Goal: Task Accomplishment & Management: Complete application form

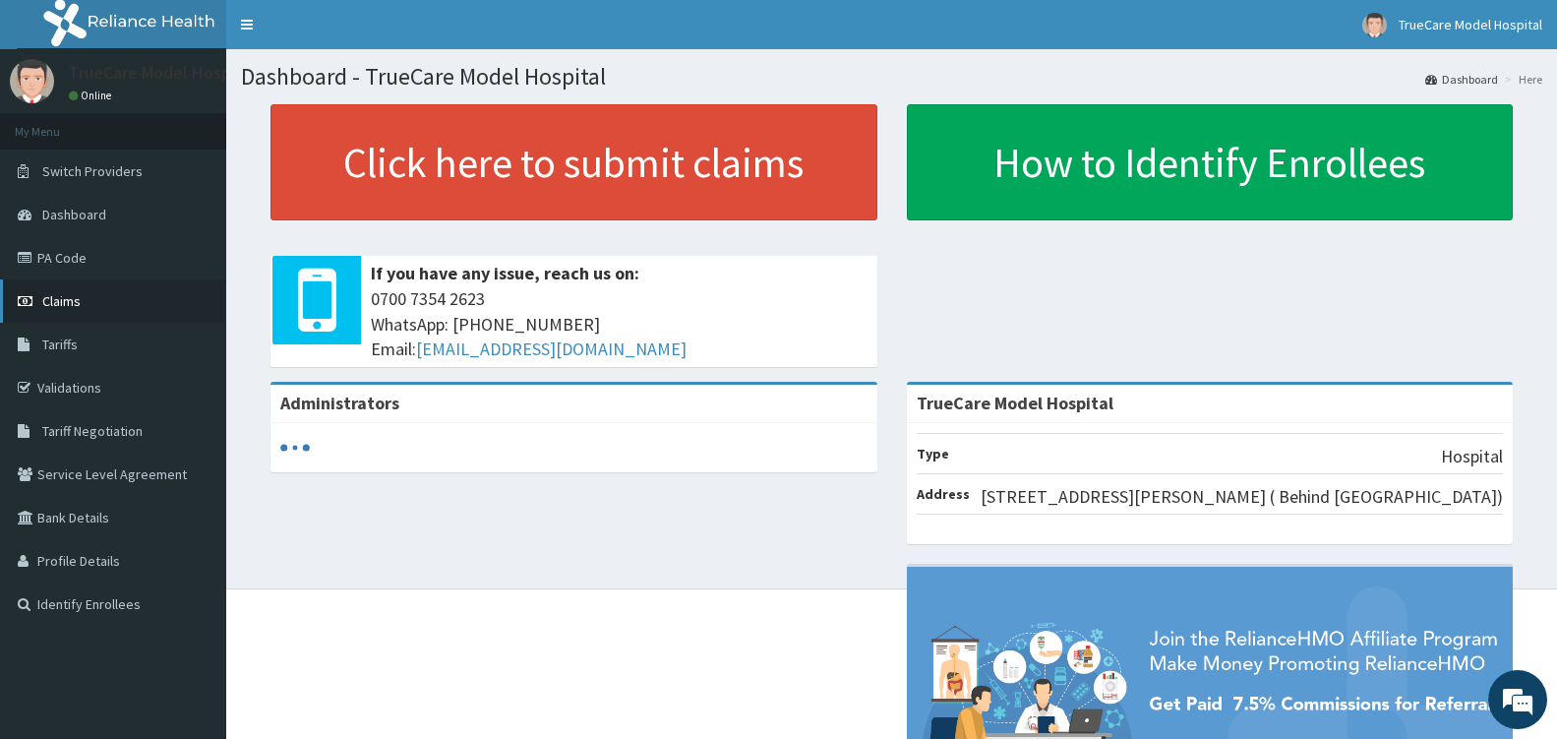
click at [62, 302] on span "Claims" at bounding box center [61, 301] width 38 height 18
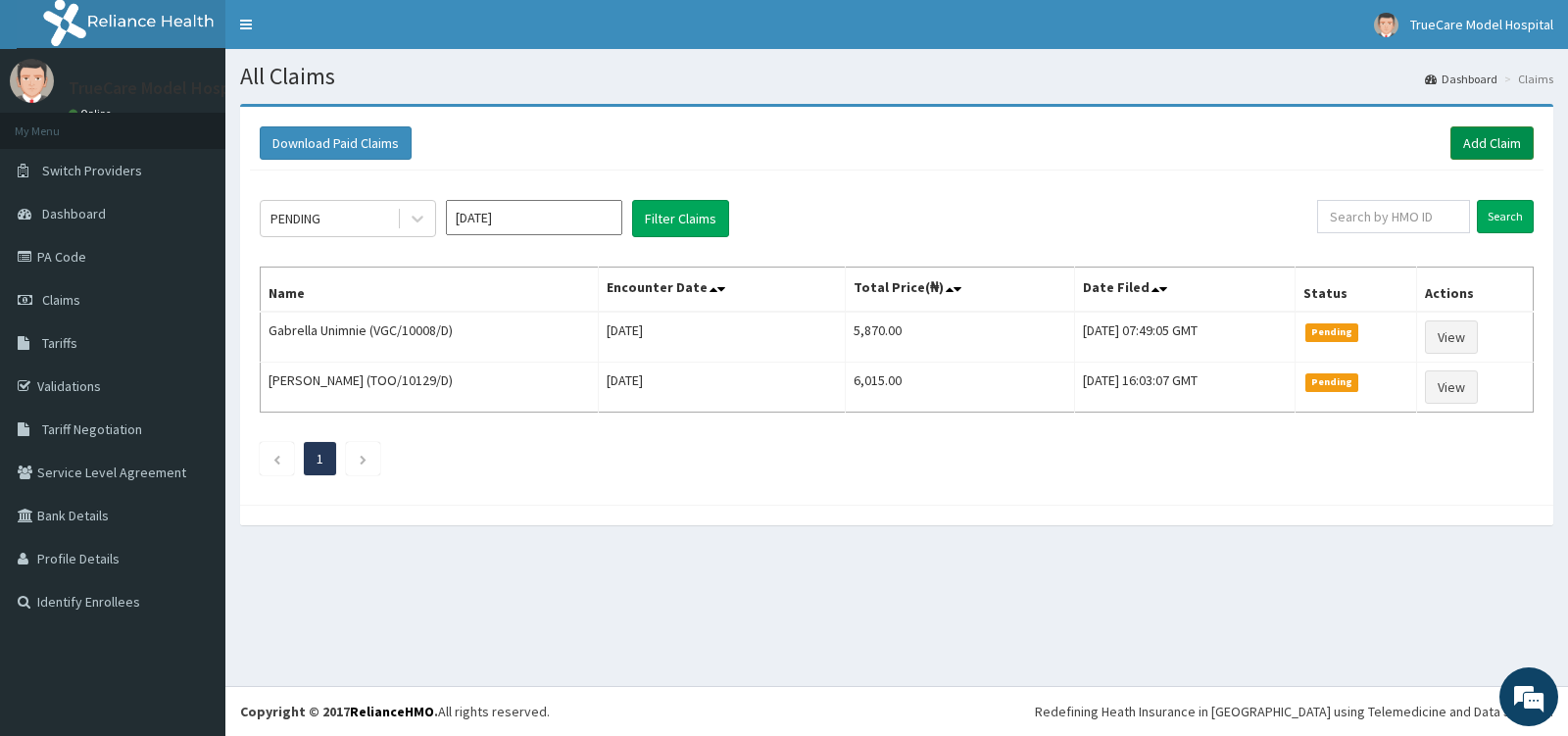
click at [1507, 137] on link "Add Claim" at bounding box center [1492, 142] width 84 height 33
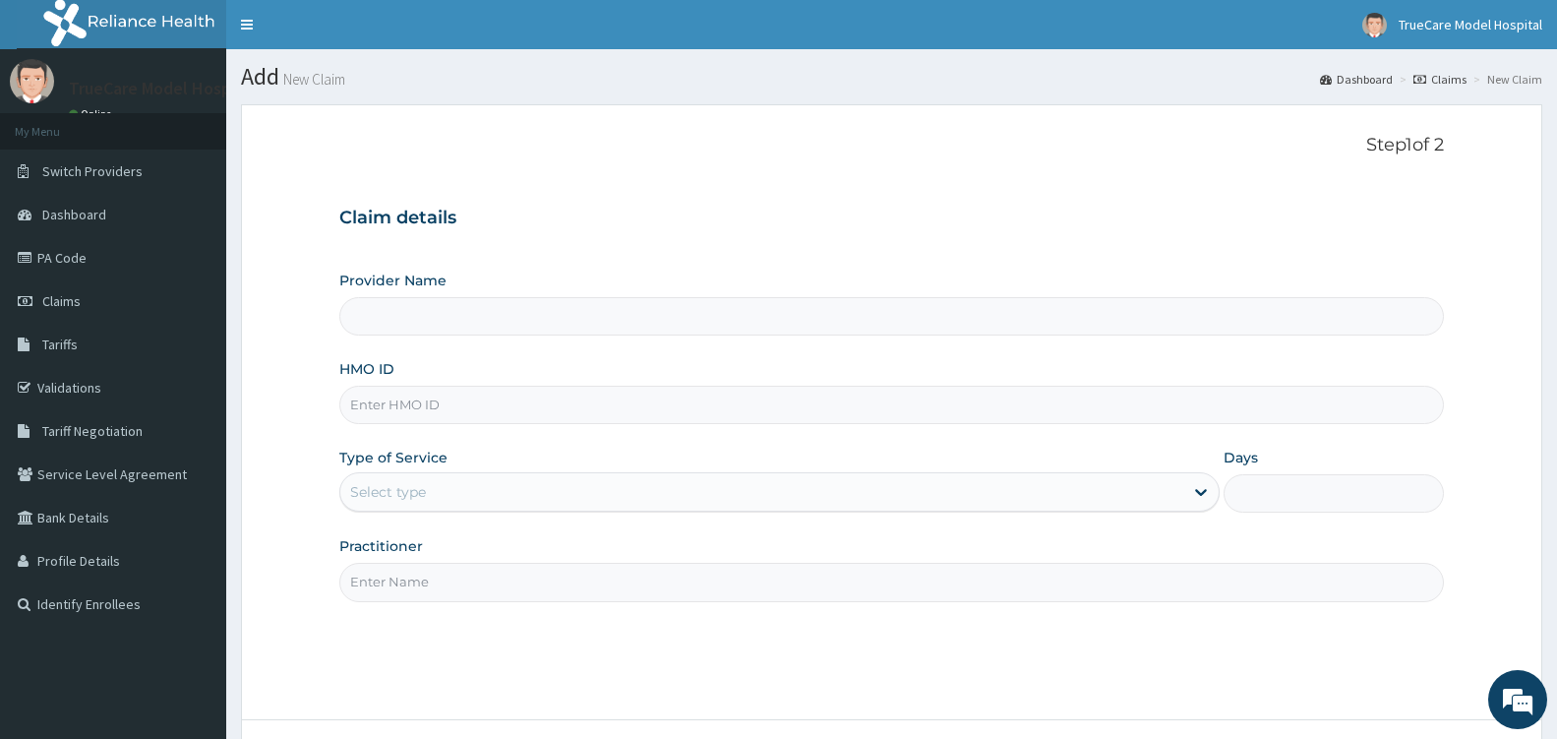
click at [517, 423] on input "HMO ID" at bounding box center [891, 405] width 1105 height 38
type input "TrueCare Model Hospital"
type input "TOO/10296/B"
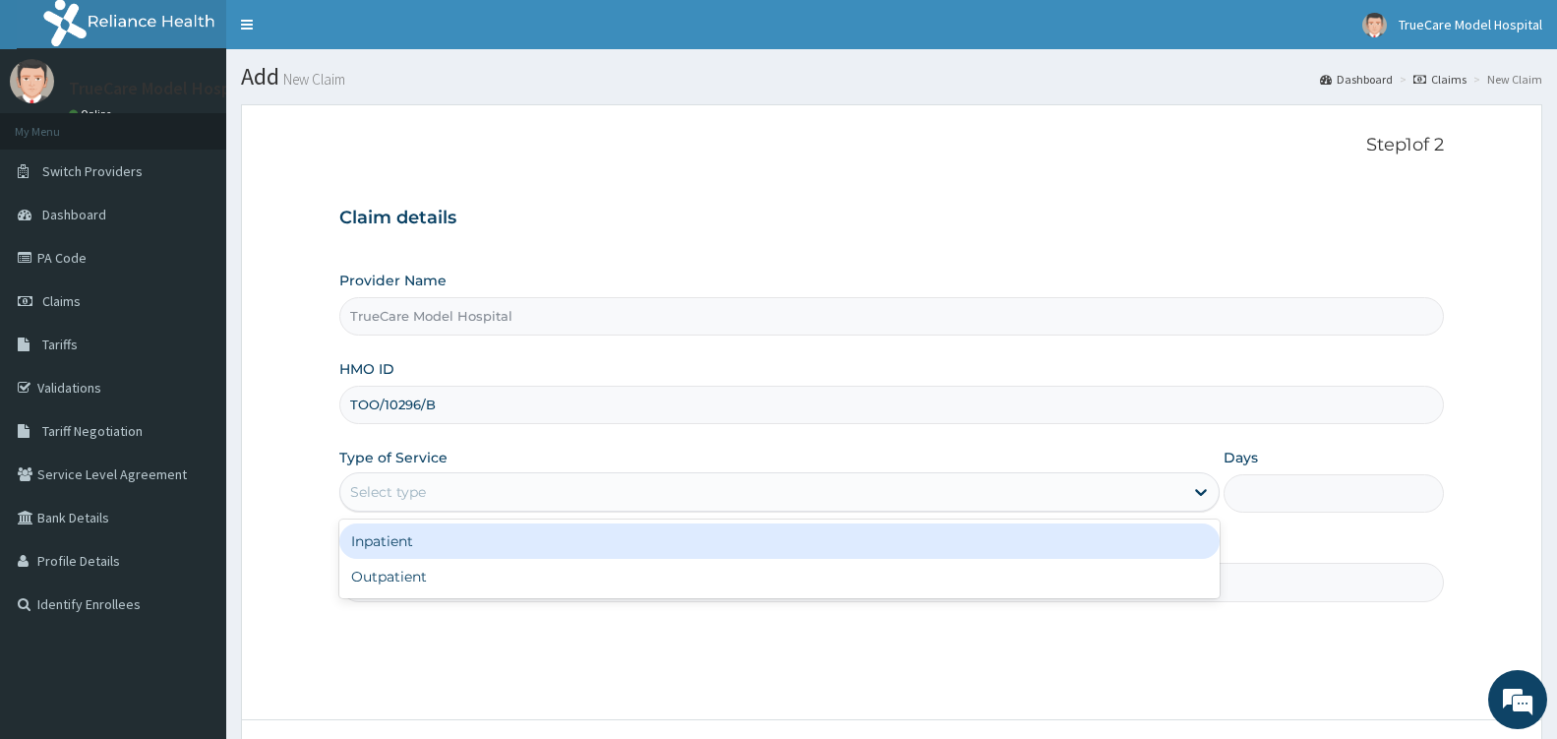
click at [671, 483] on div "Select type" at bounding box center [761, 491] width 843 height 31
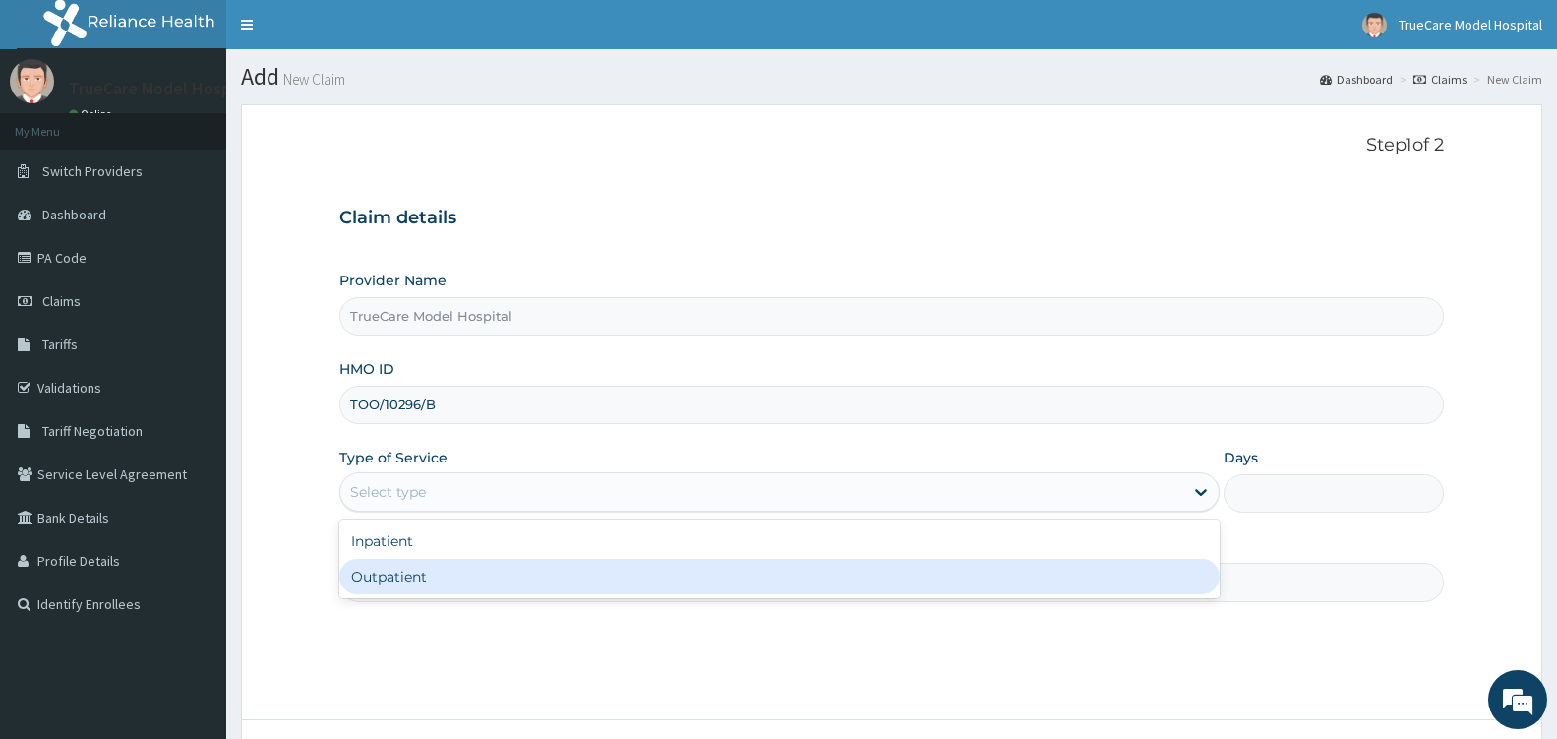
click at [437, 586] on div "Outpatient" at bounding box center [779, 576] width 880 height 35
type input "1"
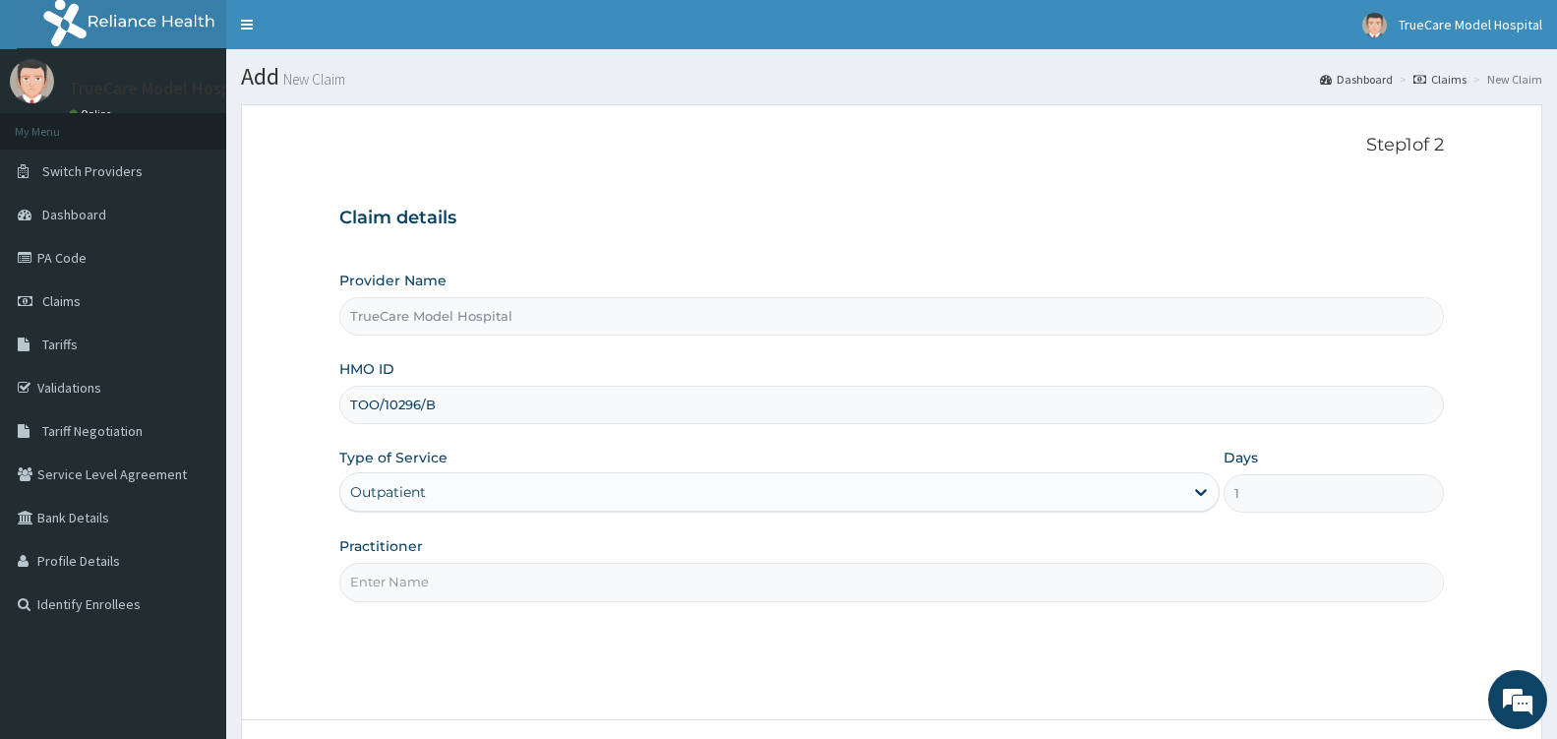
click at [441, 582] on input "Practitioner" at bounding box center [891, 582] width 1105 height 38
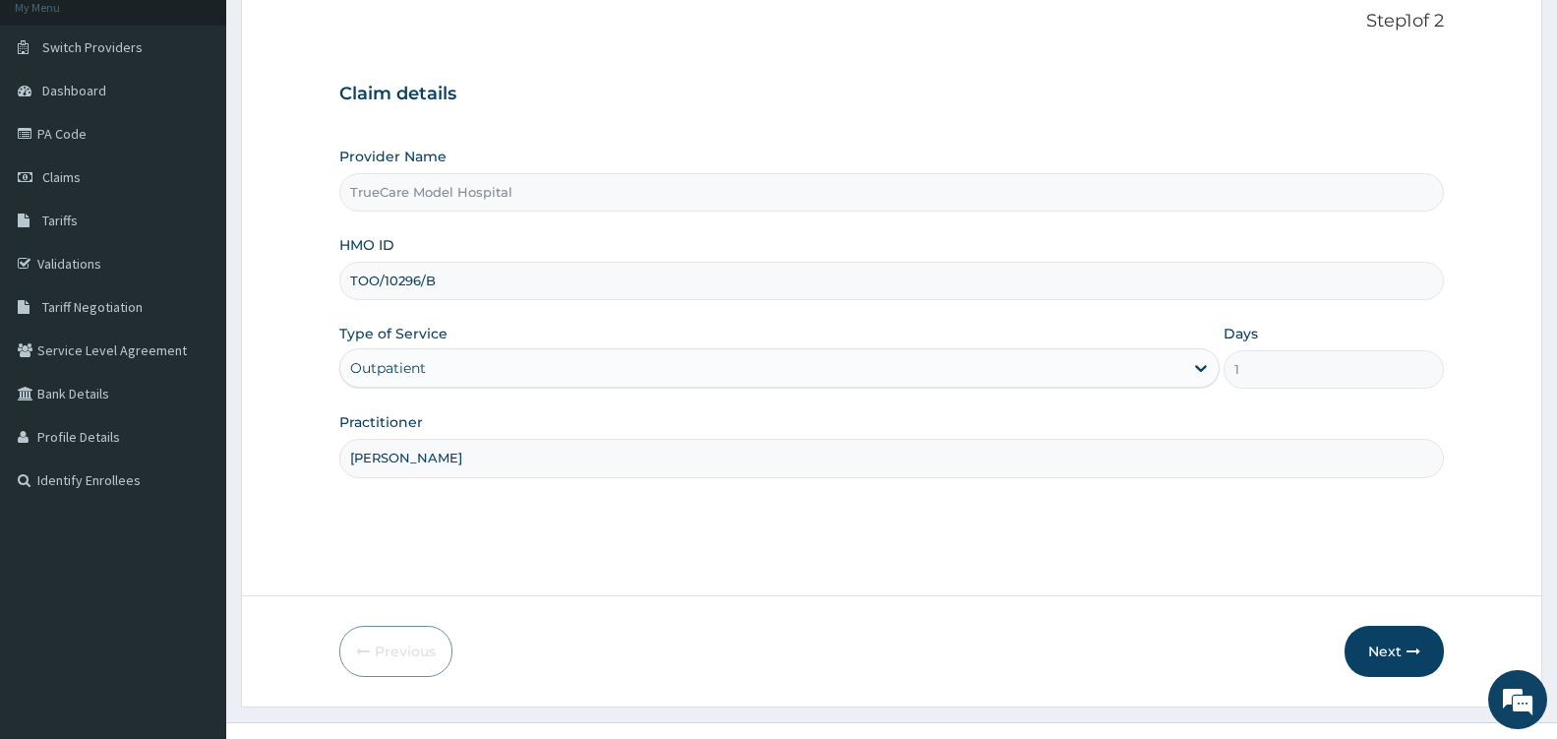
scroll to position [157, 0]
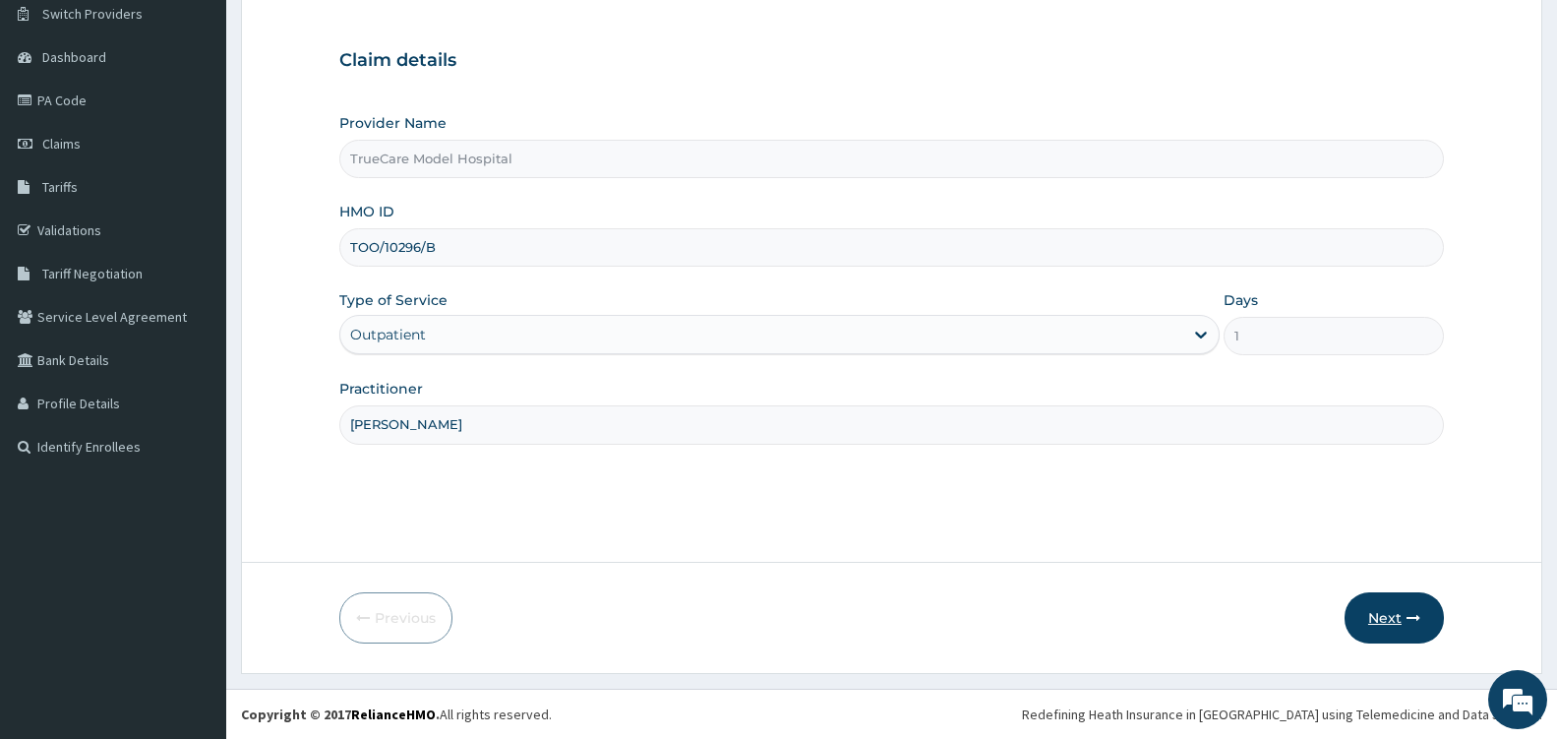
type input "DR ABBEY"
click at [1391, 622] on button "Next" at bounding box center [1394, 617] width 99 height 51
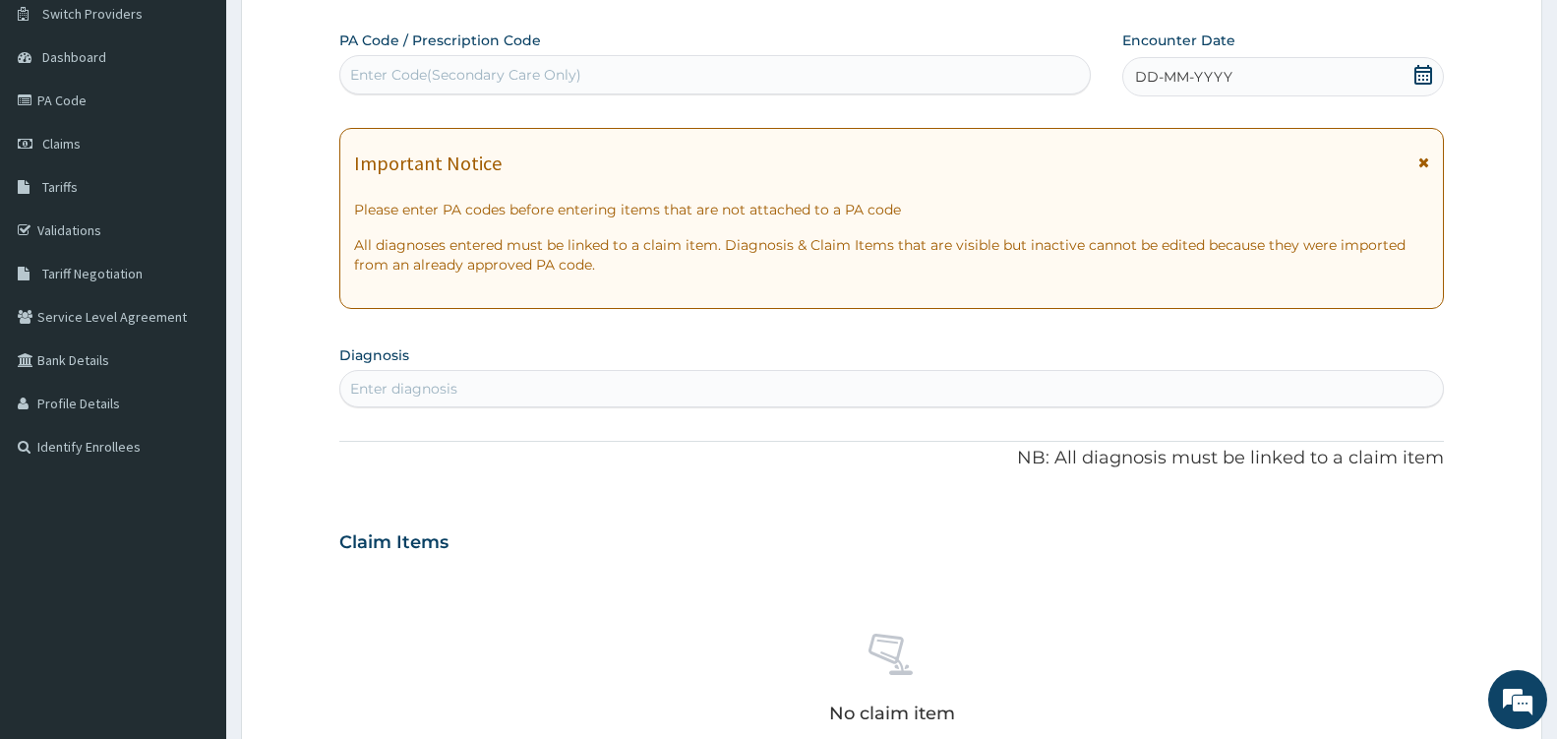
click at [532, 70] on div "Enter Code(Secondary Care Only)" at bounding box center [465, 75] width 231 height 20
type input "PA/42B5EE"
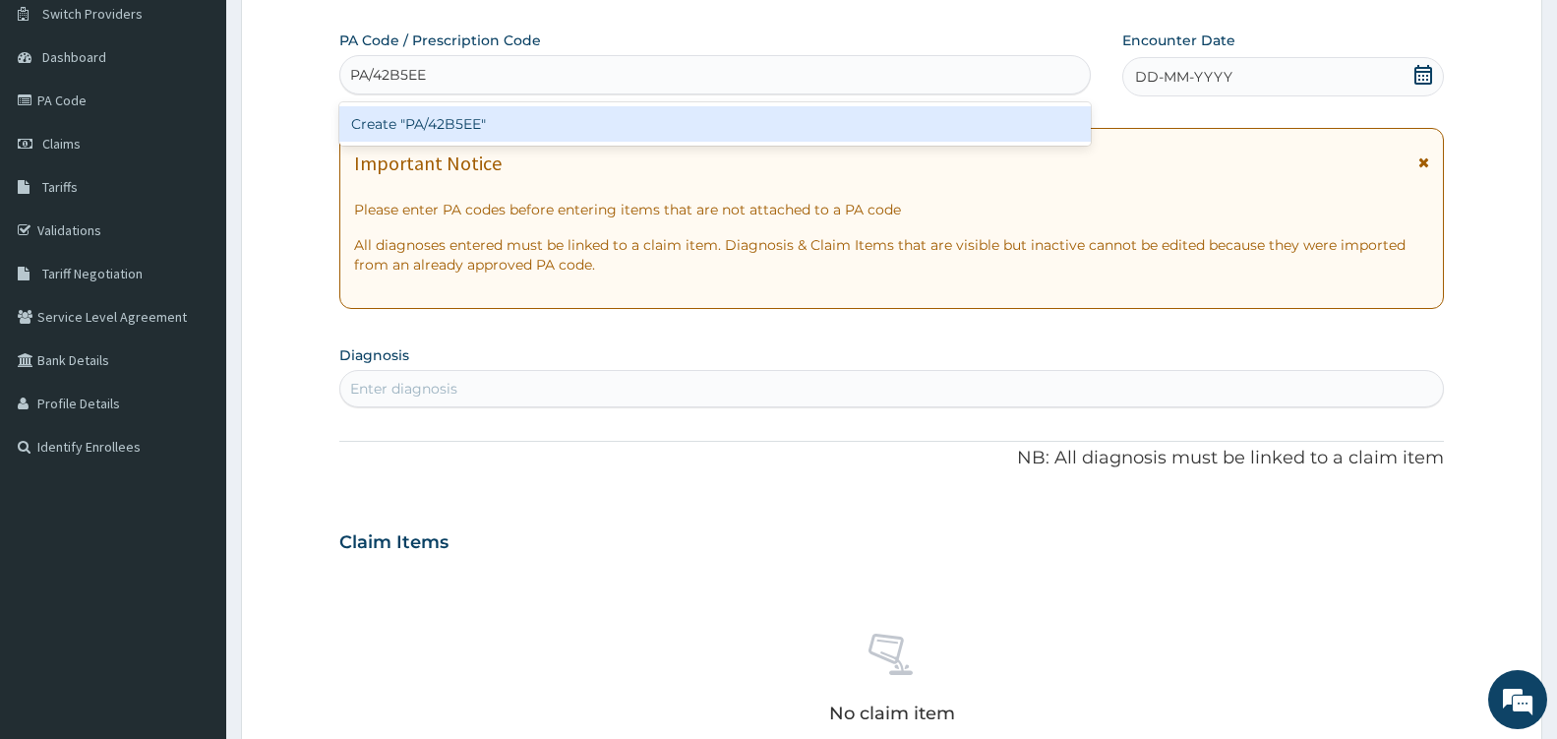
click at [552, 115] on div "Create "PA/42B5EE"" at bounding box center [715, 123] width 752 height 35
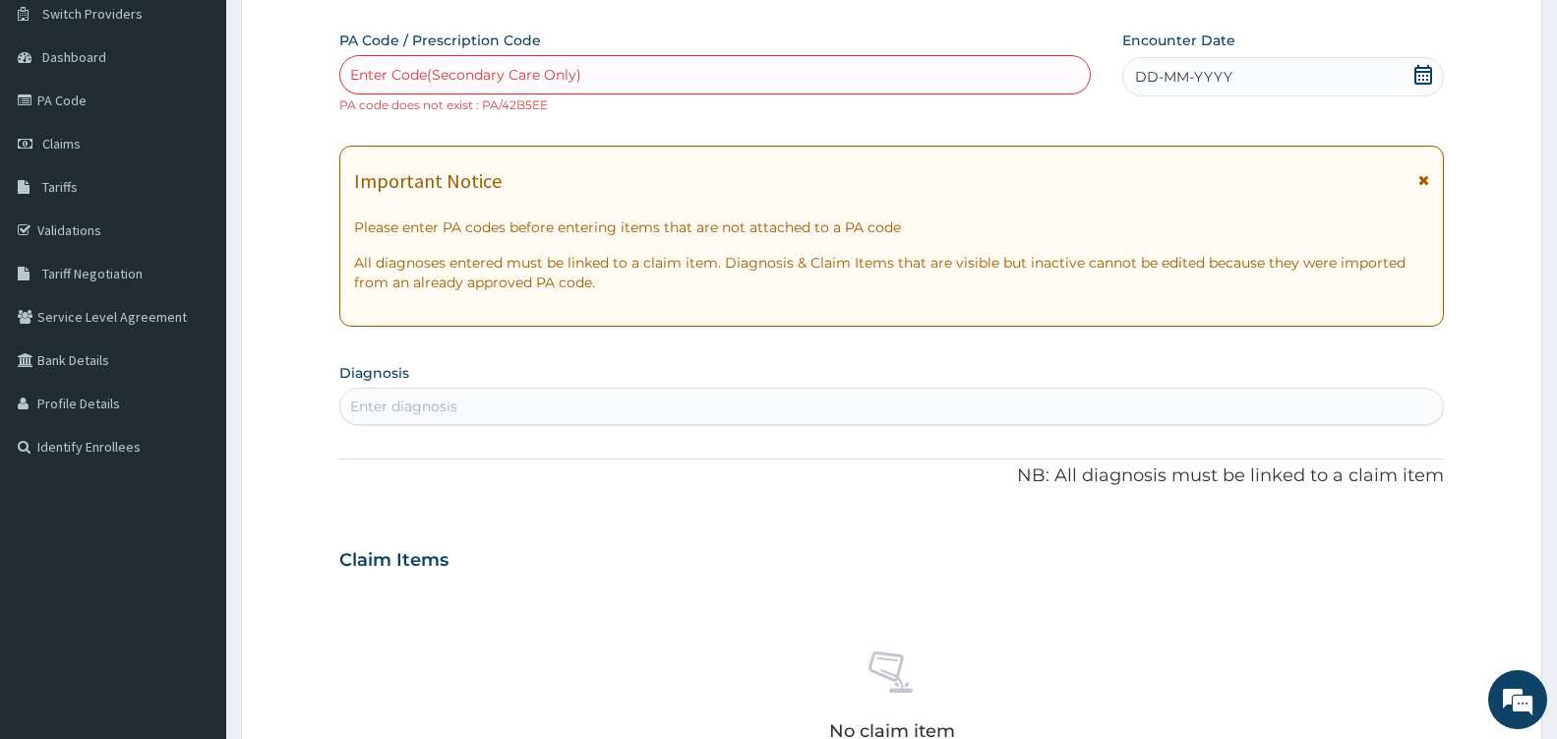
click at [577, 81] on div "Enter Code(Secondary Care Only)" at bounding box center [465, 75] width 231 height 20
type input "PA/42B5EC"
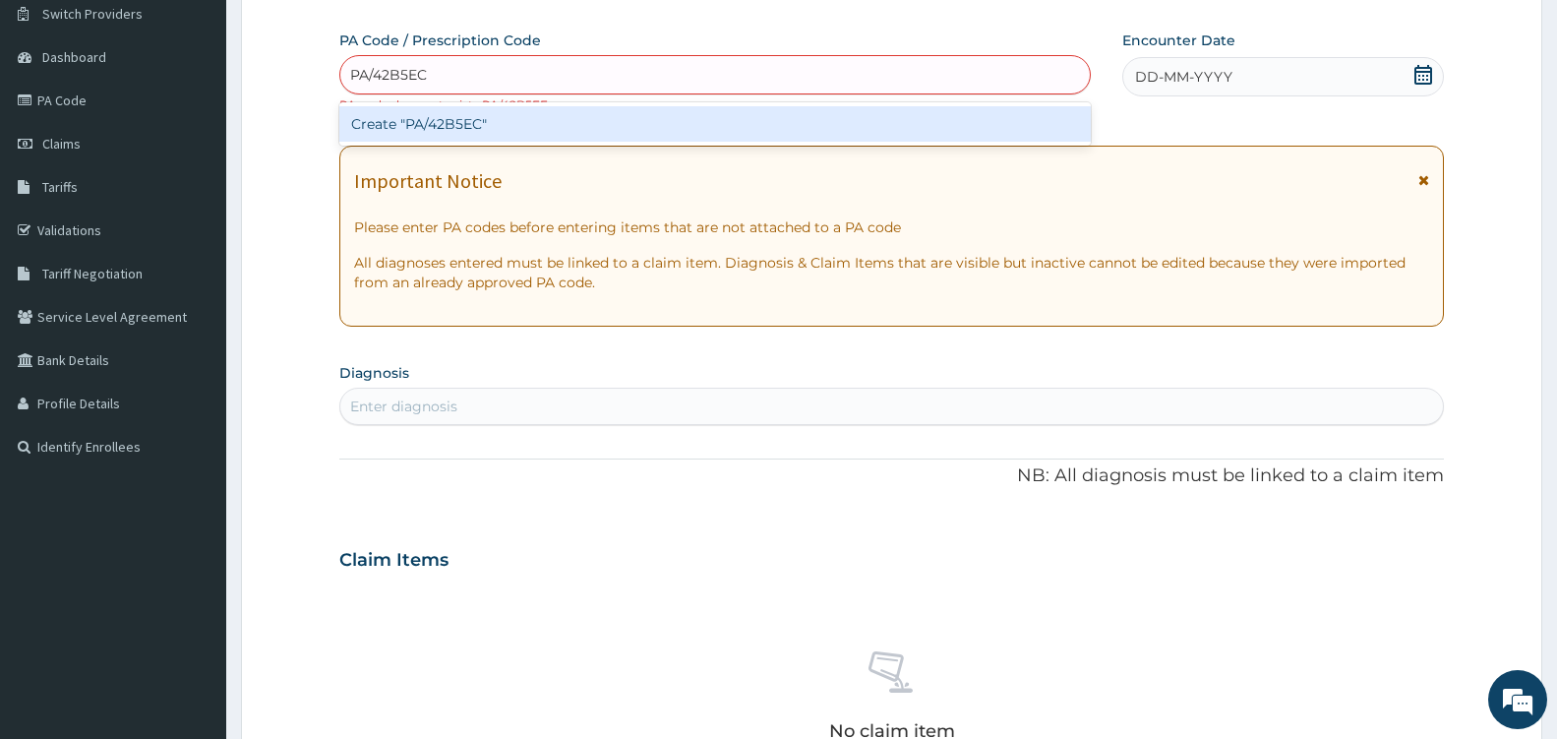
click at [588, 123] on div "Create "PA/42B5EC"" at bounding box center [715, 123] width 752 height 35
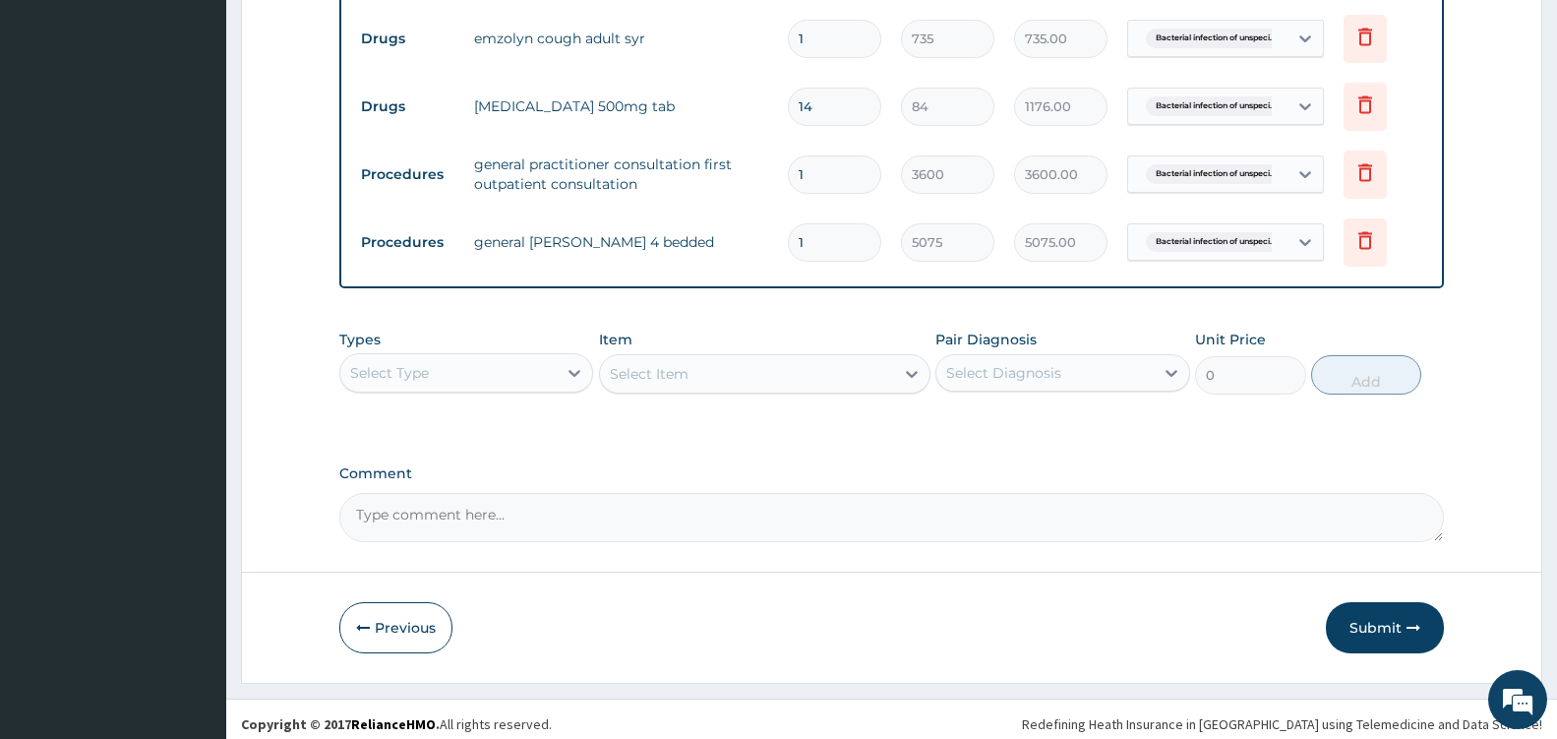
scroll to position [926, 0]
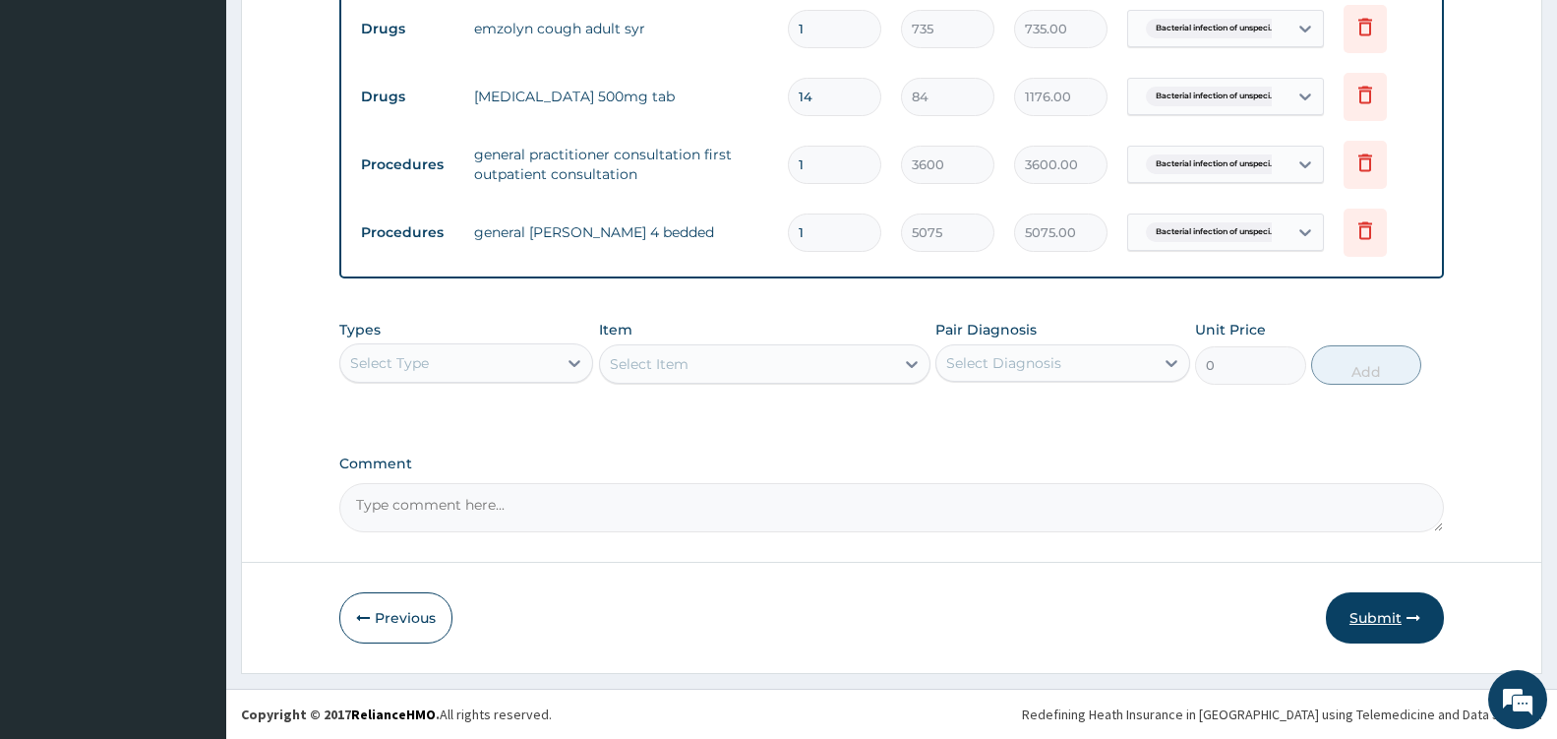
click at [1374, 627] on button "Submit" at bounding box center [1385, 617] width 118 height 51
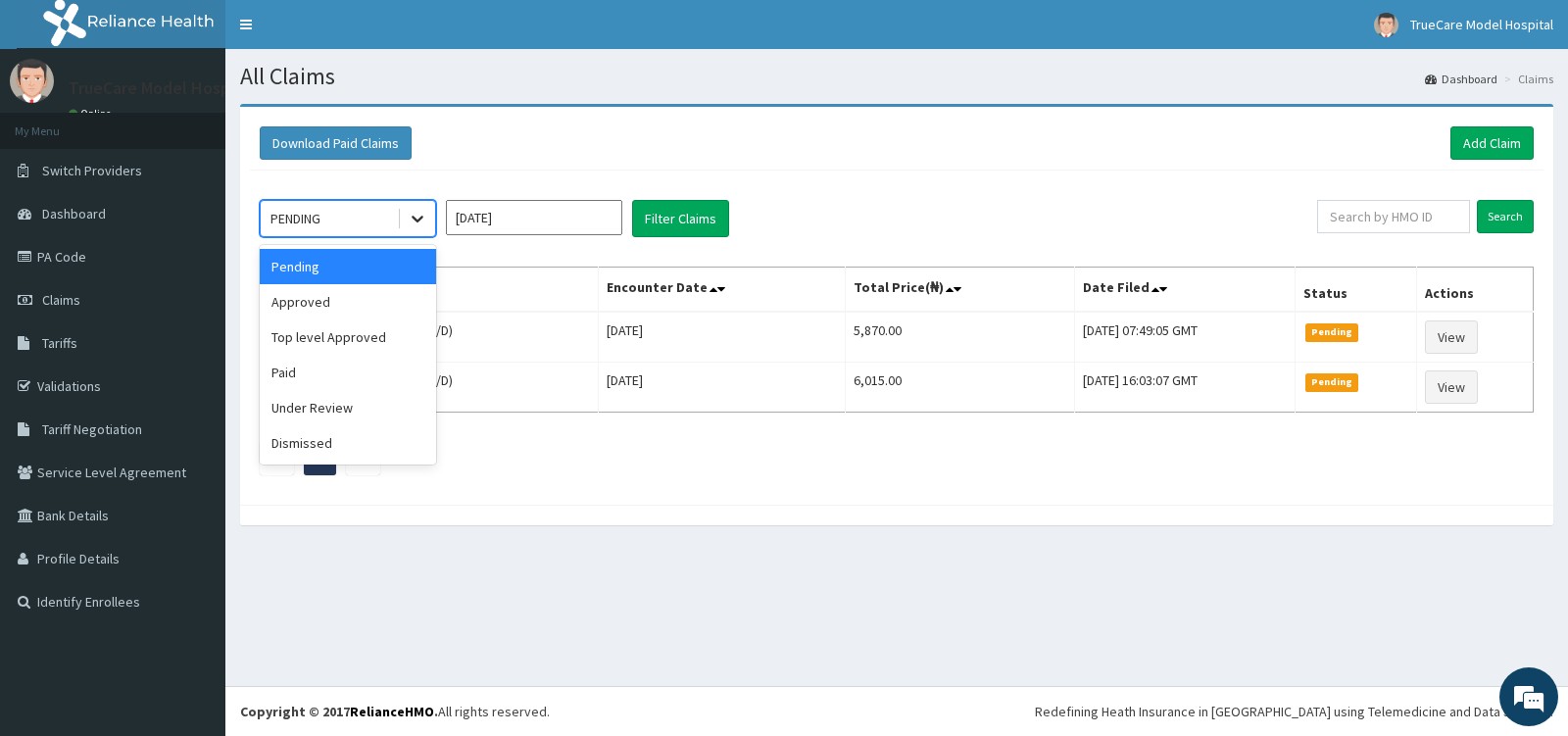
click at [421, 212] on icon at bounding box center [417, 219] width 20 height 20
click at [357, 319] on div "Approved" at bounding box center [348, 301] width 176 height 35
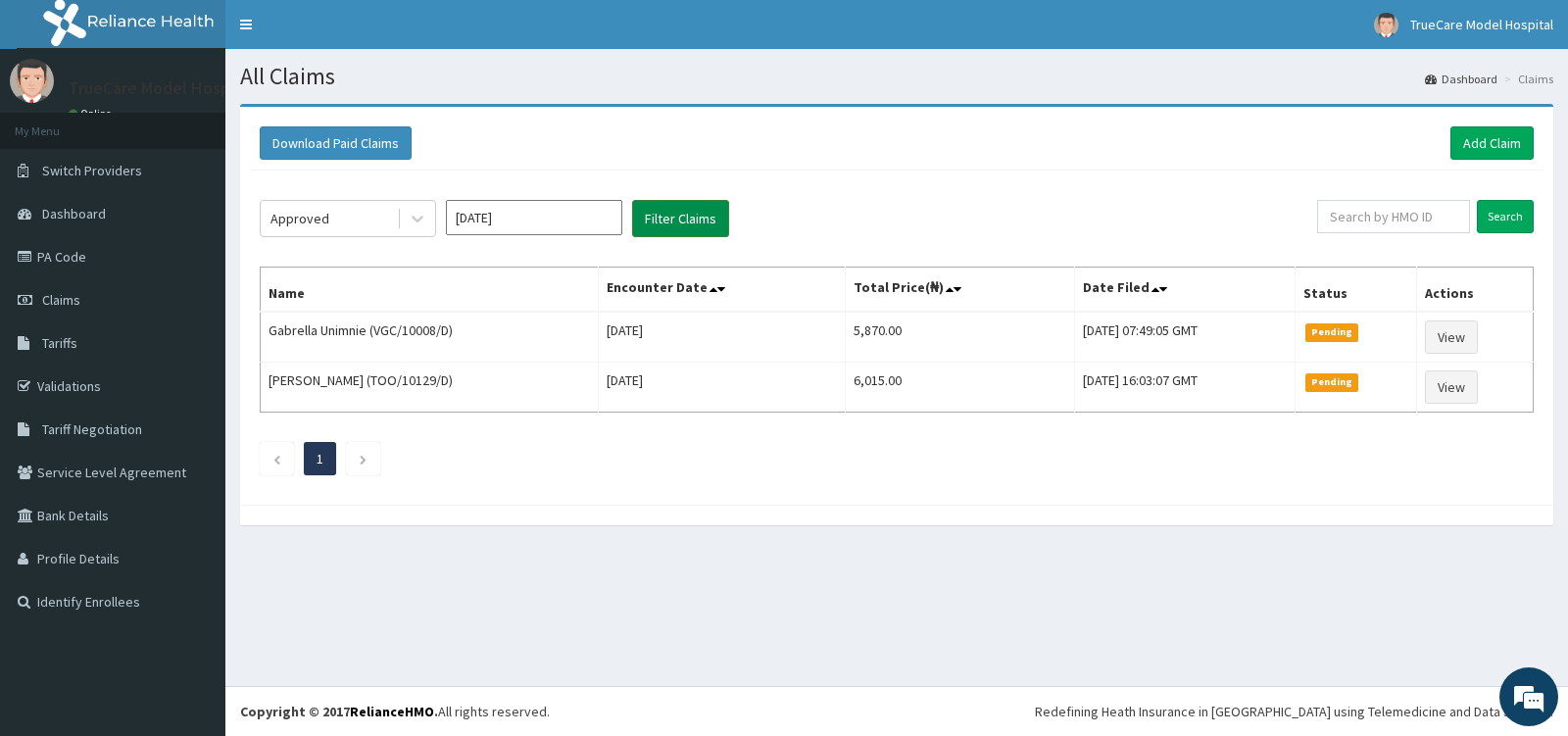
click at [697, 217] on button "Filter Claims" at bounding box center [680, 218] width 97 height 37
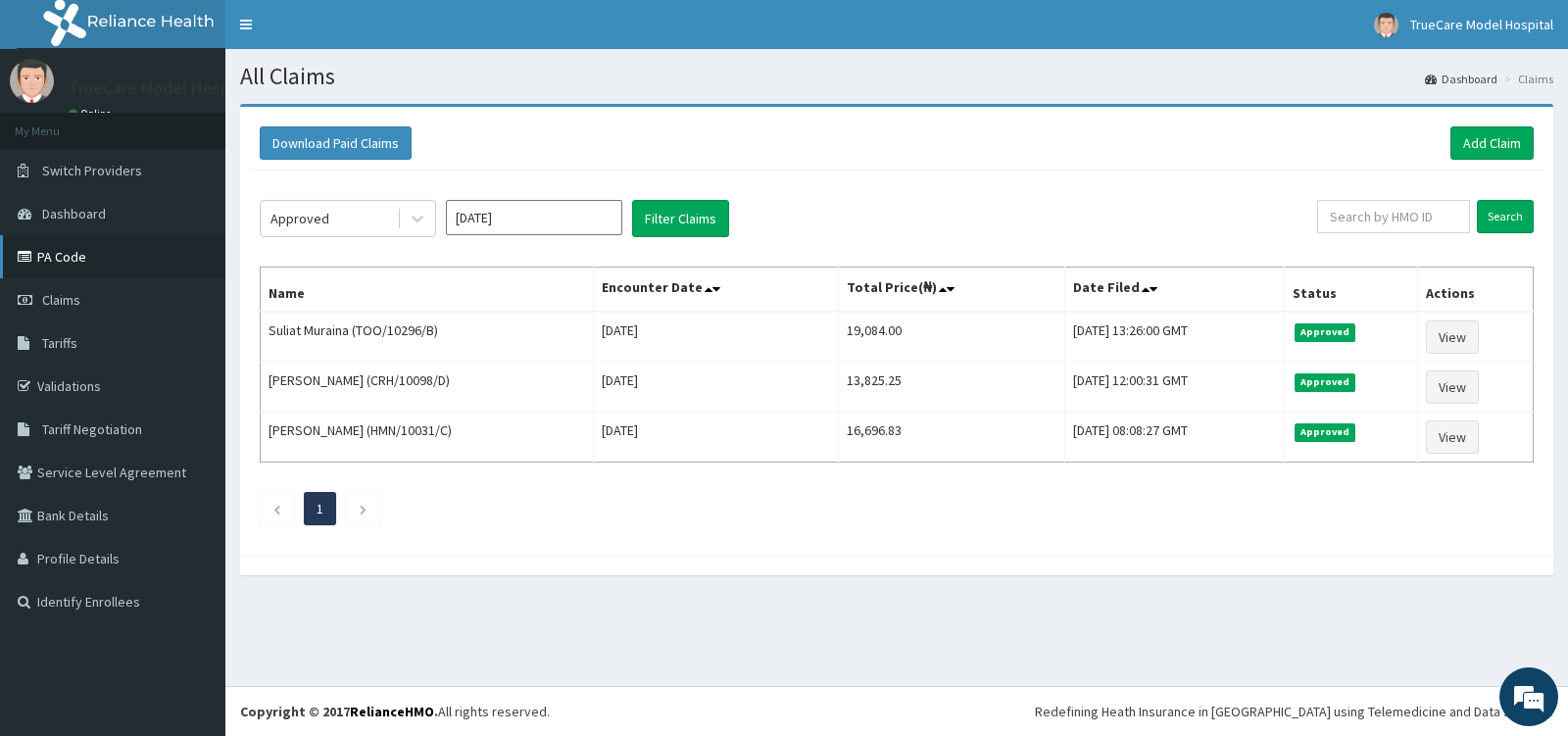
click at [68, 259] on link "PA Code" at bounding box center [113, 256] width 225 height 43
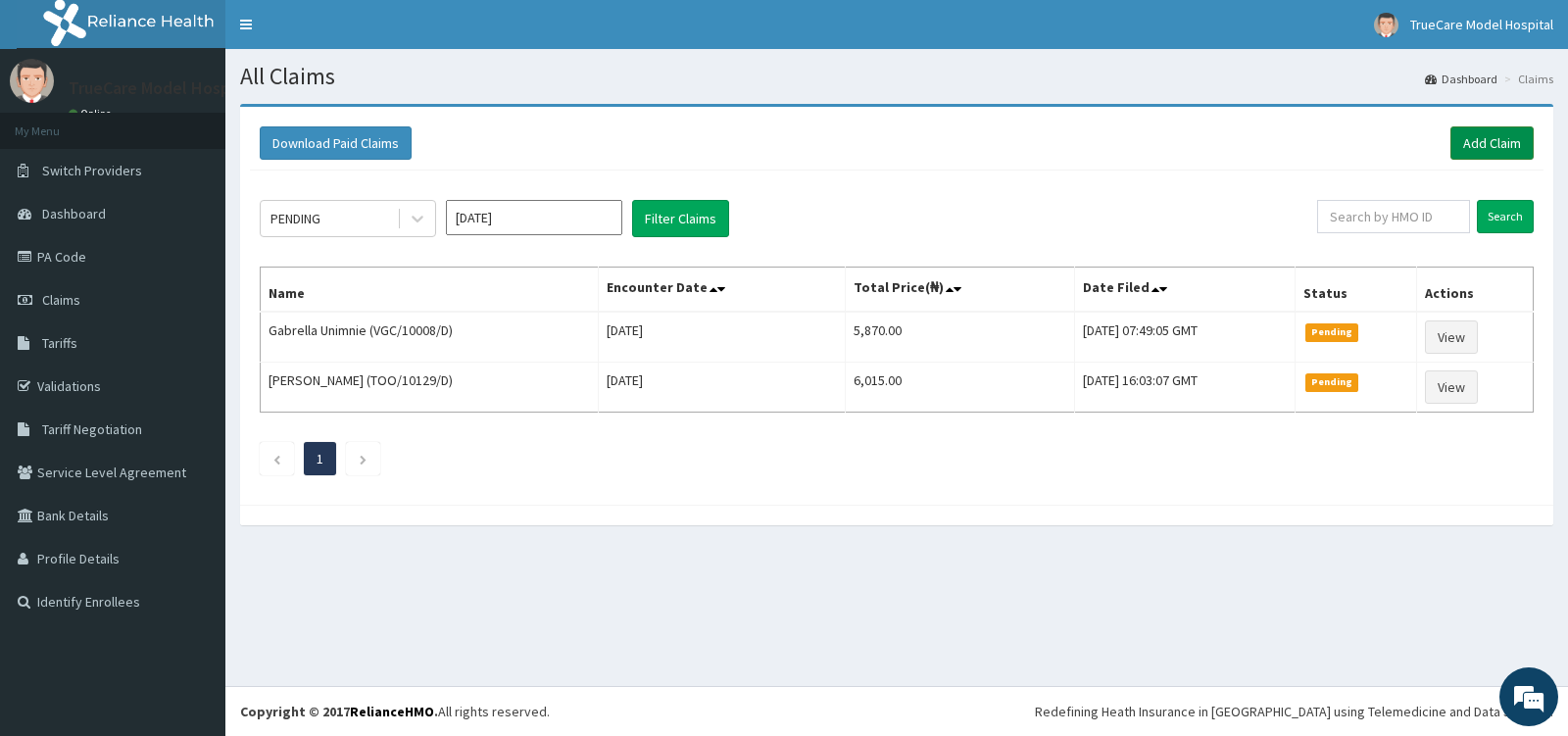
click at [1503, 142] on link "Add Claim" at bounding box center [1492, 142] width 84 height 33
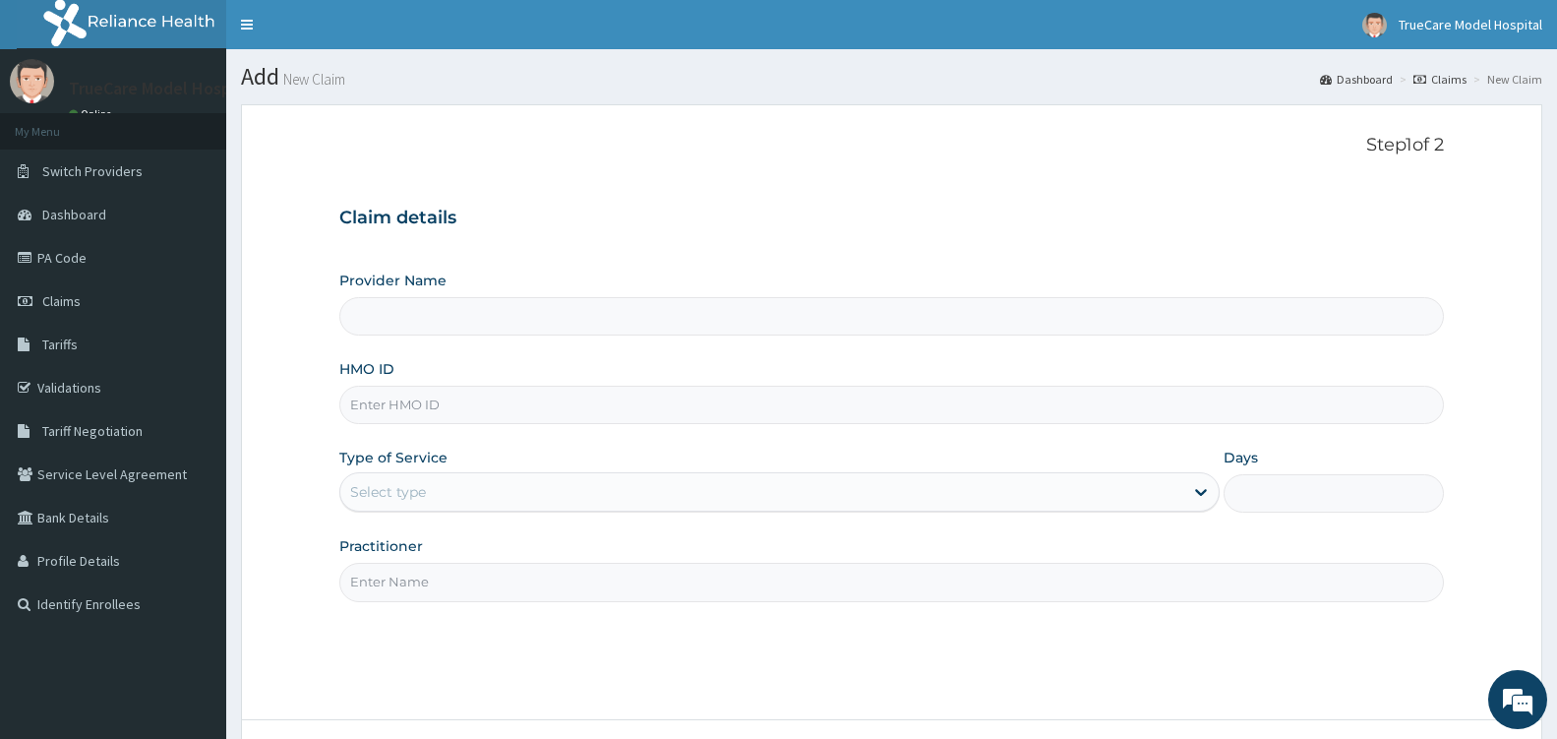
type input "TrueCare Model Hospital"
click at [848, 320] on input "TrueCare Model Hospital" at bounding box center [891, 316] width 1105 height 38
click at [712, 403] on input "HMO ID" at bounding box center [891, 405] width 1105 height 38
type input "TFE/11368/A"
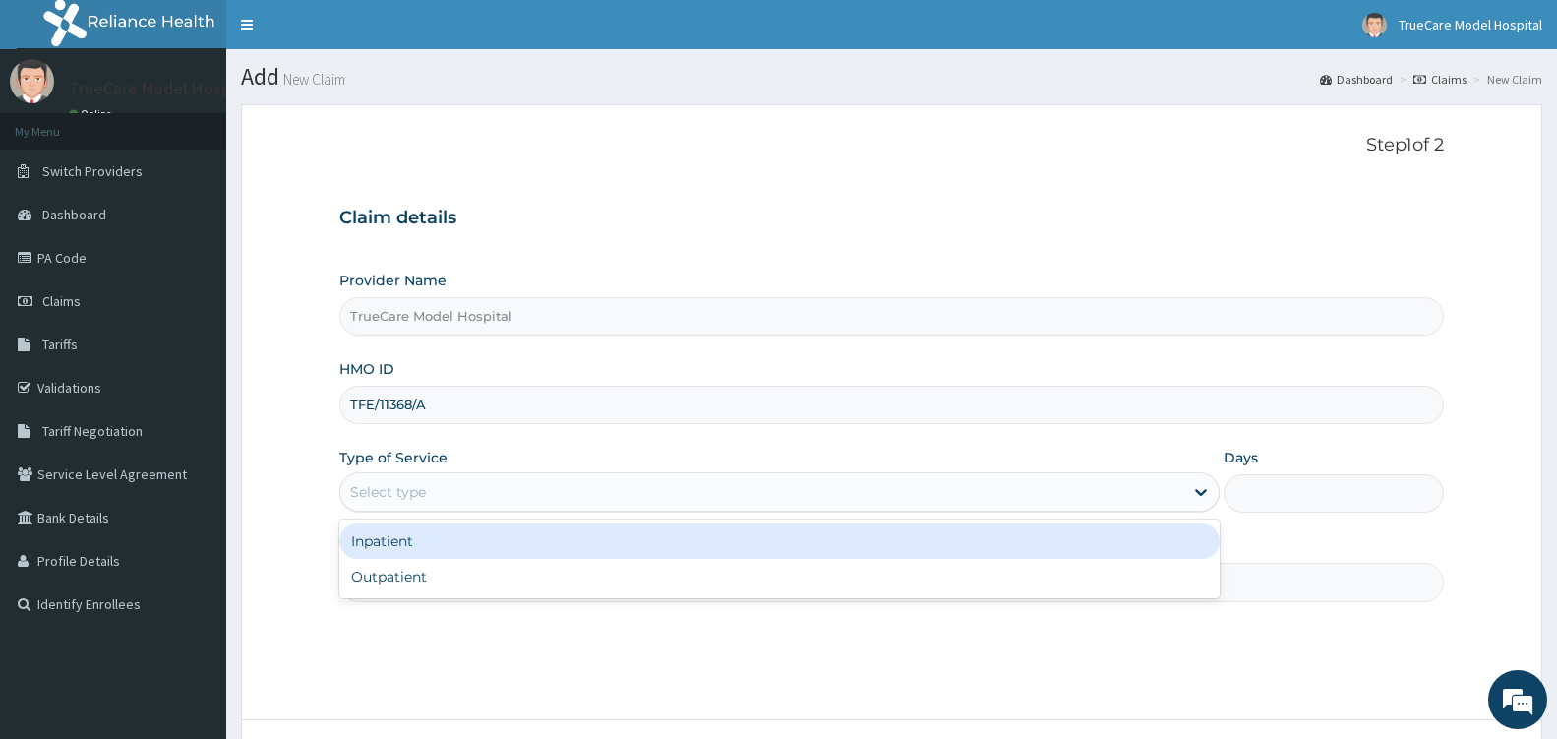
click at [676, 495] on div "Select type" at bounding box center [761, 491] width 843 height 31
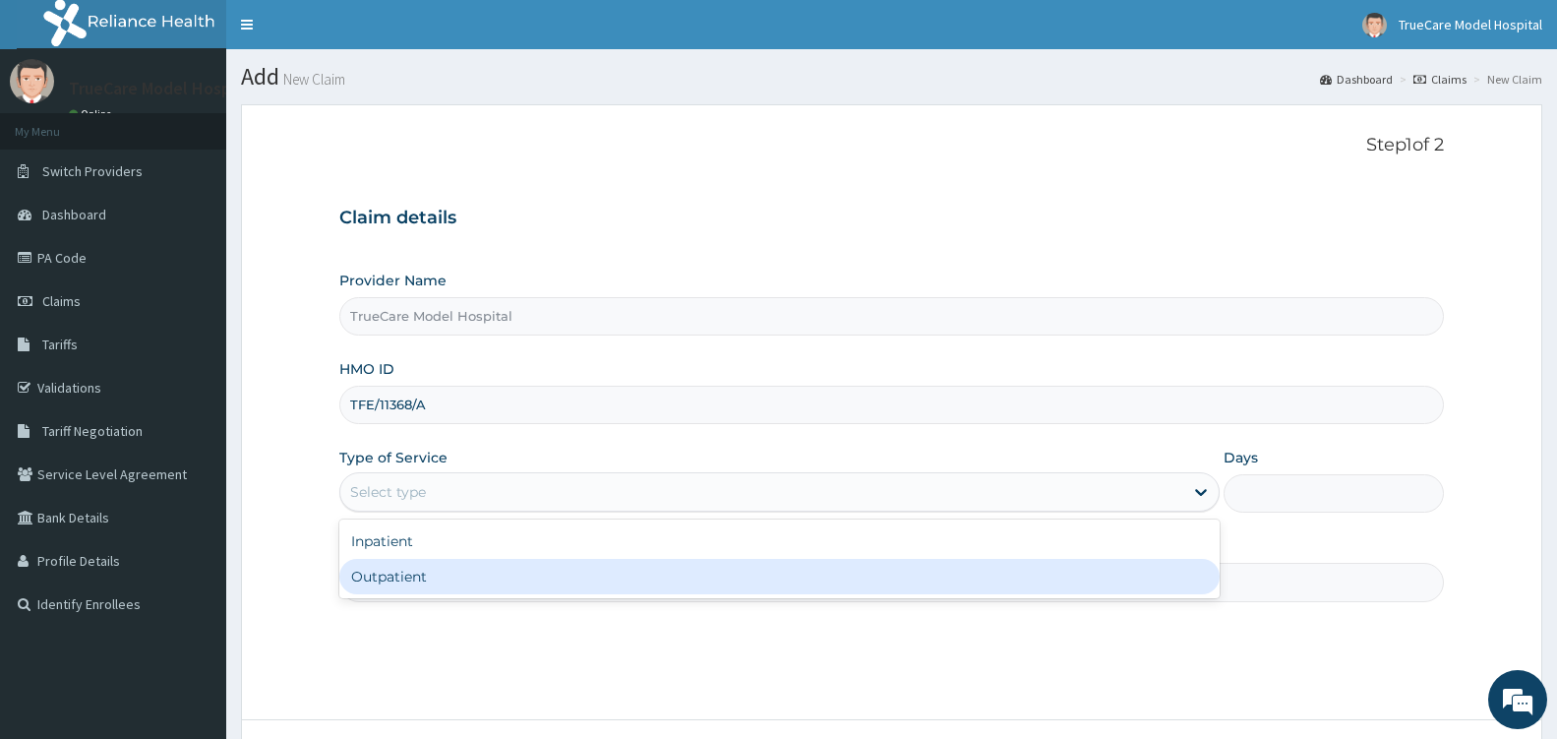
click at [619, 563] on div "Outpatient" at bounding box center [779, 576] width 880 height 35
type input "1"
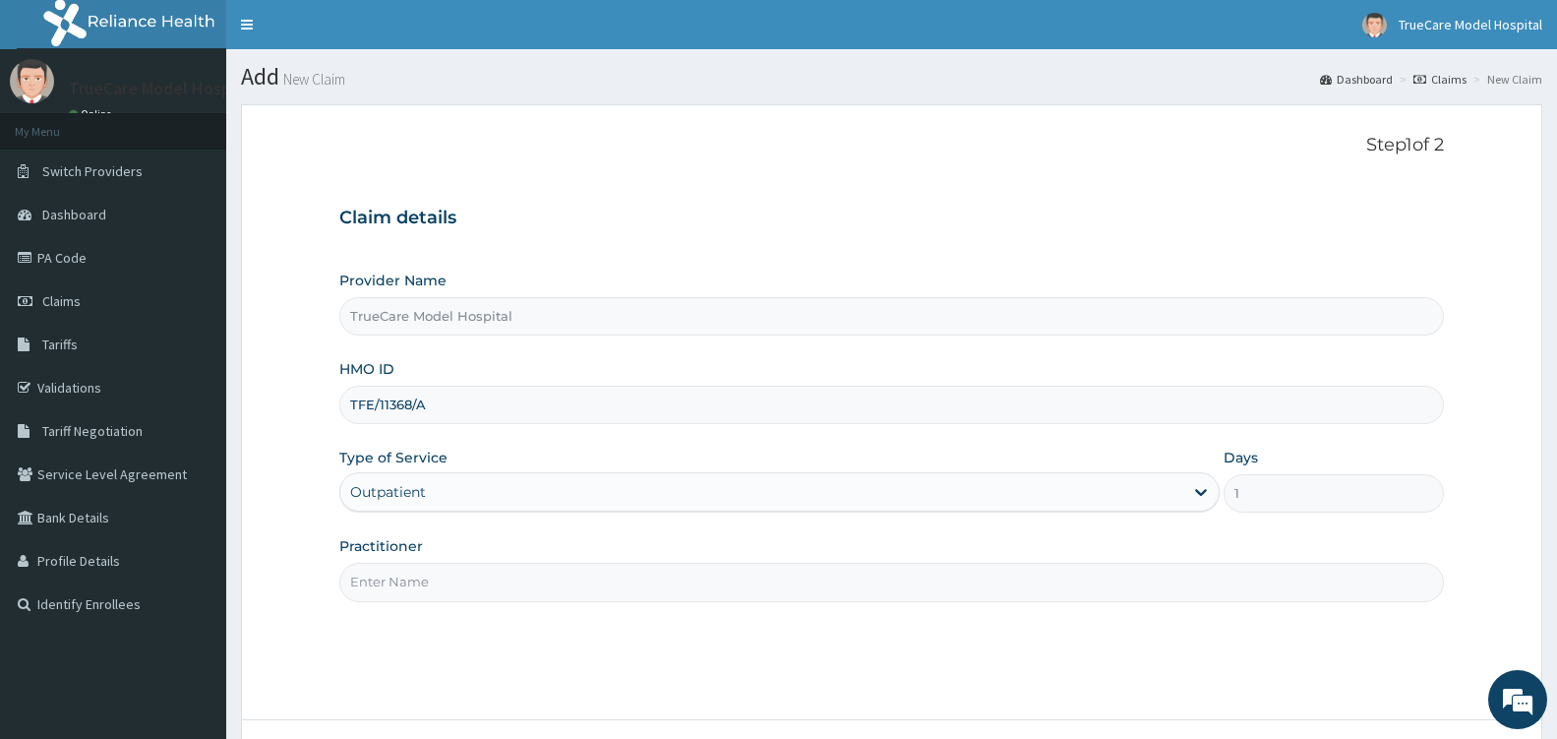
click at [570, 592] on input "Practitioner" at bounding box center [891, 582] width 1105 height 38
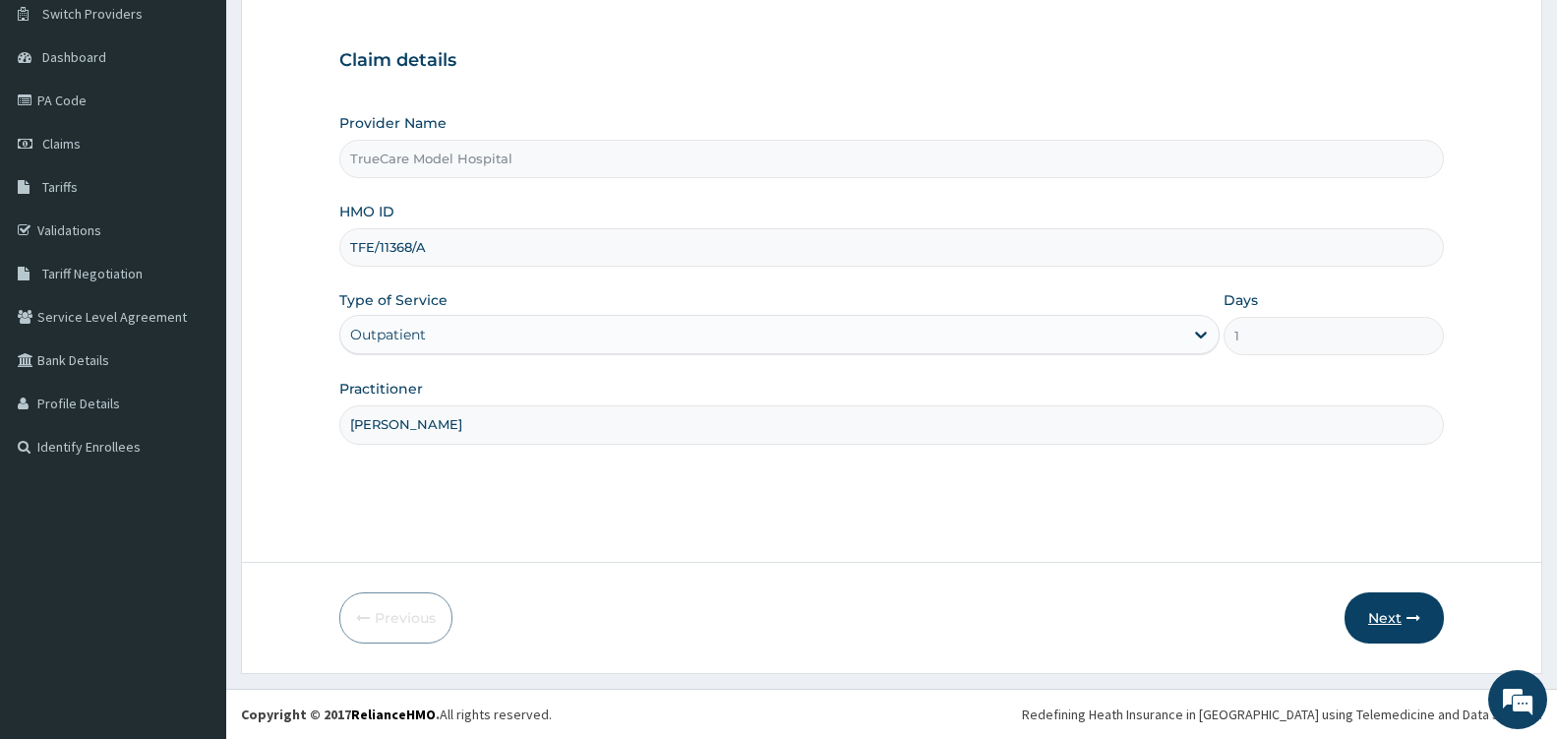
type input "[PERSON_NAME]"
click at [1403, 623] on button "Next" at bounding box center [1394, 617] width 99 height 51
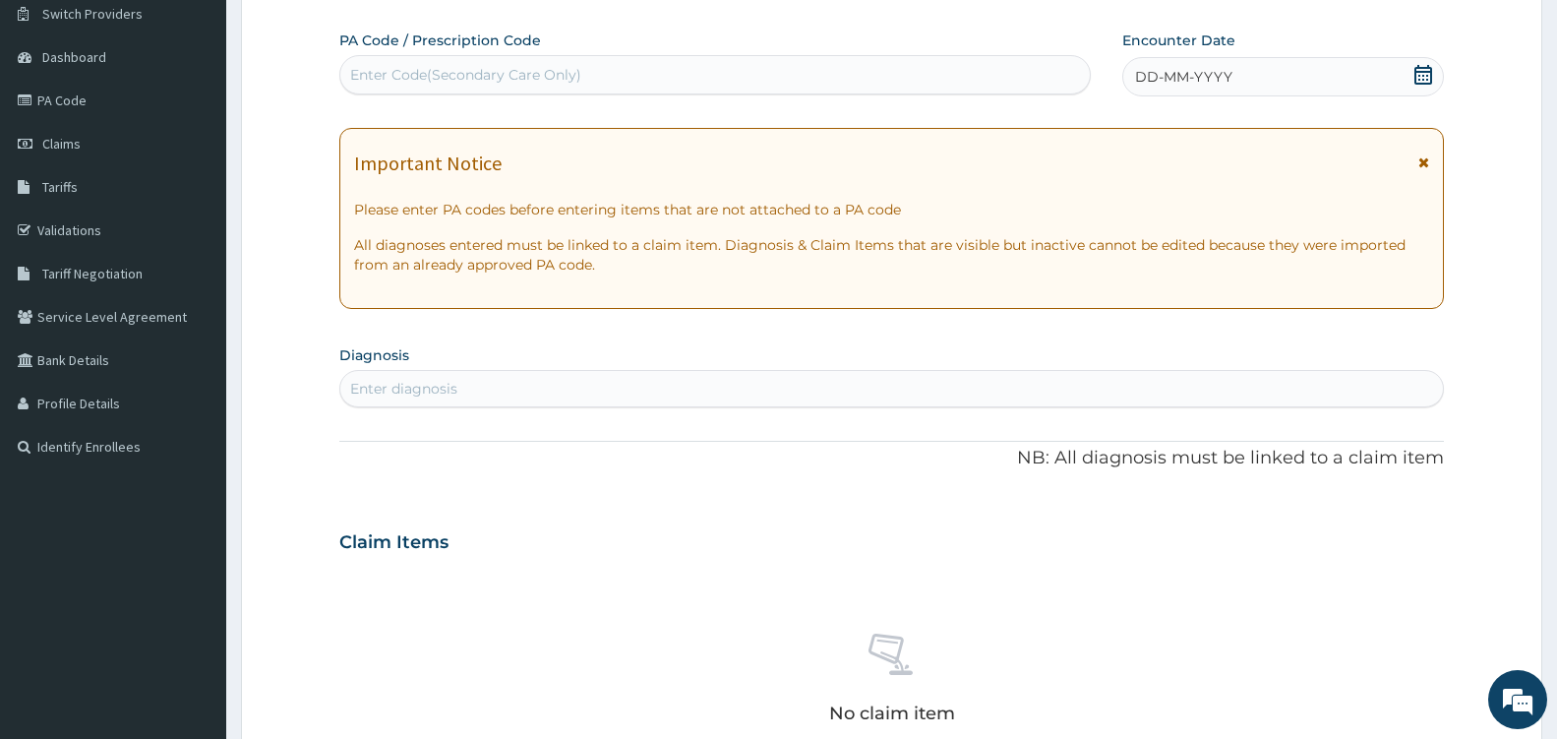
click at [681, 76] on div "Enter Code(Secondary Care Only)" at bounding box center [715, 74] width 750 height 31
type input "PA/440AA1"
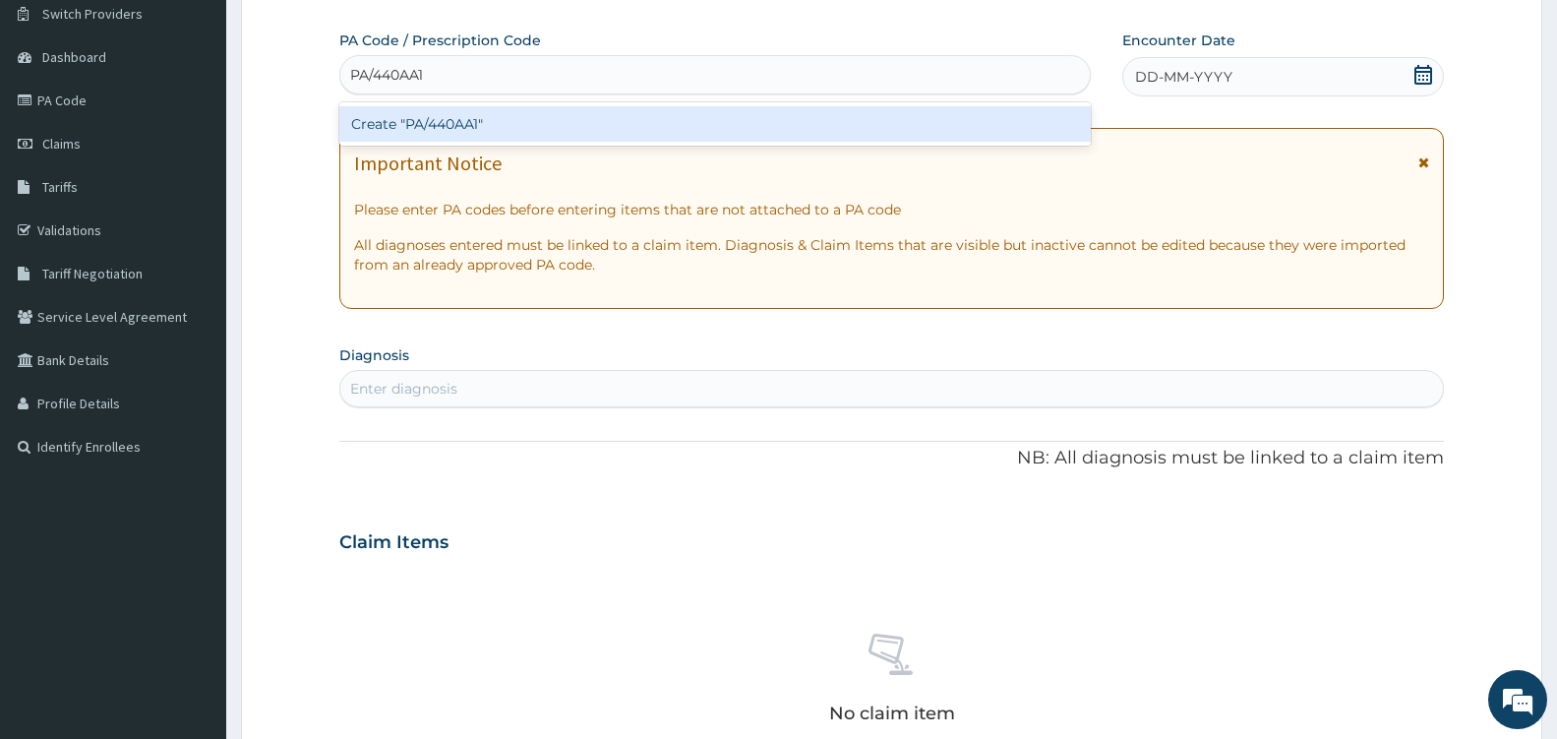
click at [814, 121] on div "Create "PA/440AA1"" at bounding box center [715, 123] width 752 height 35
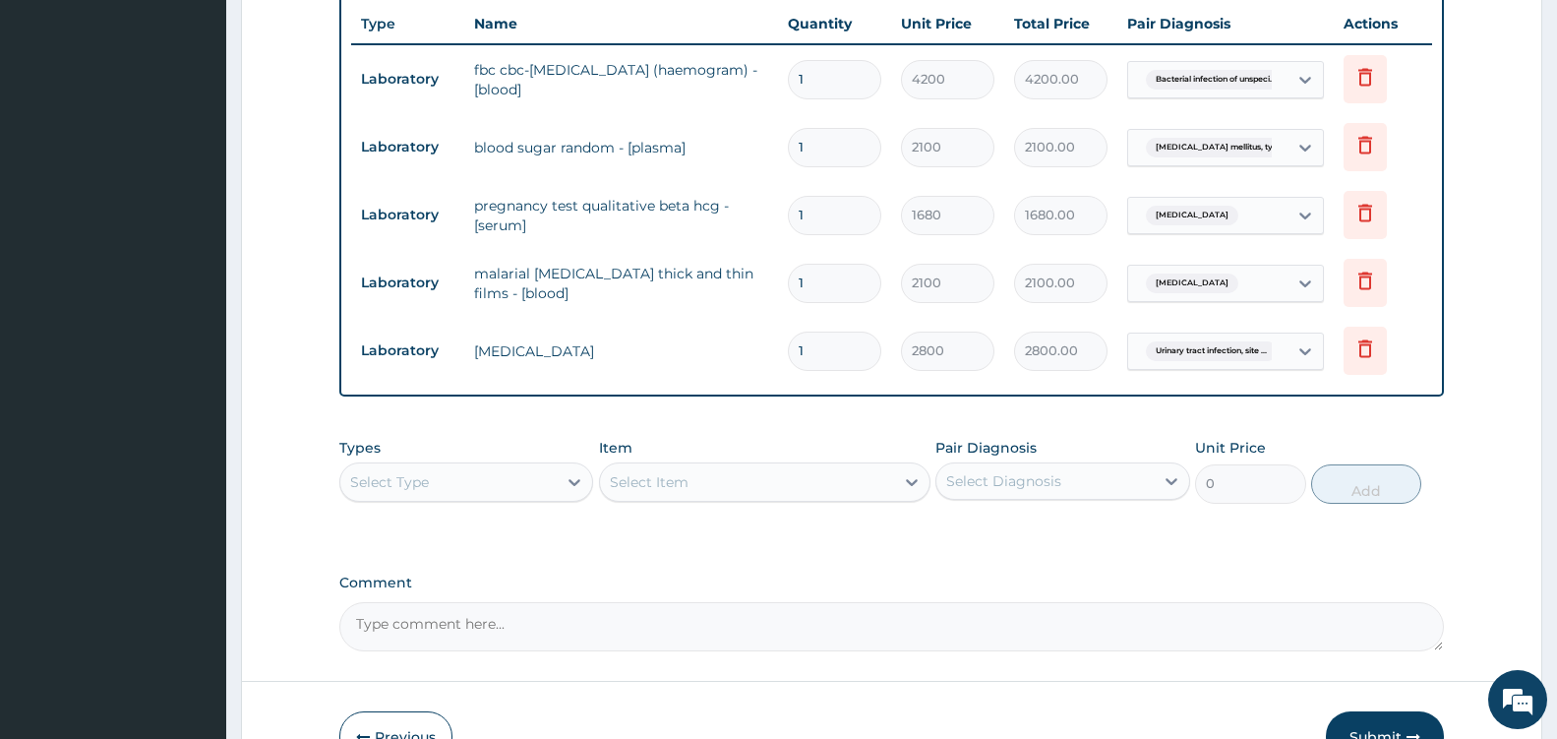
scroll to position [869, 0]
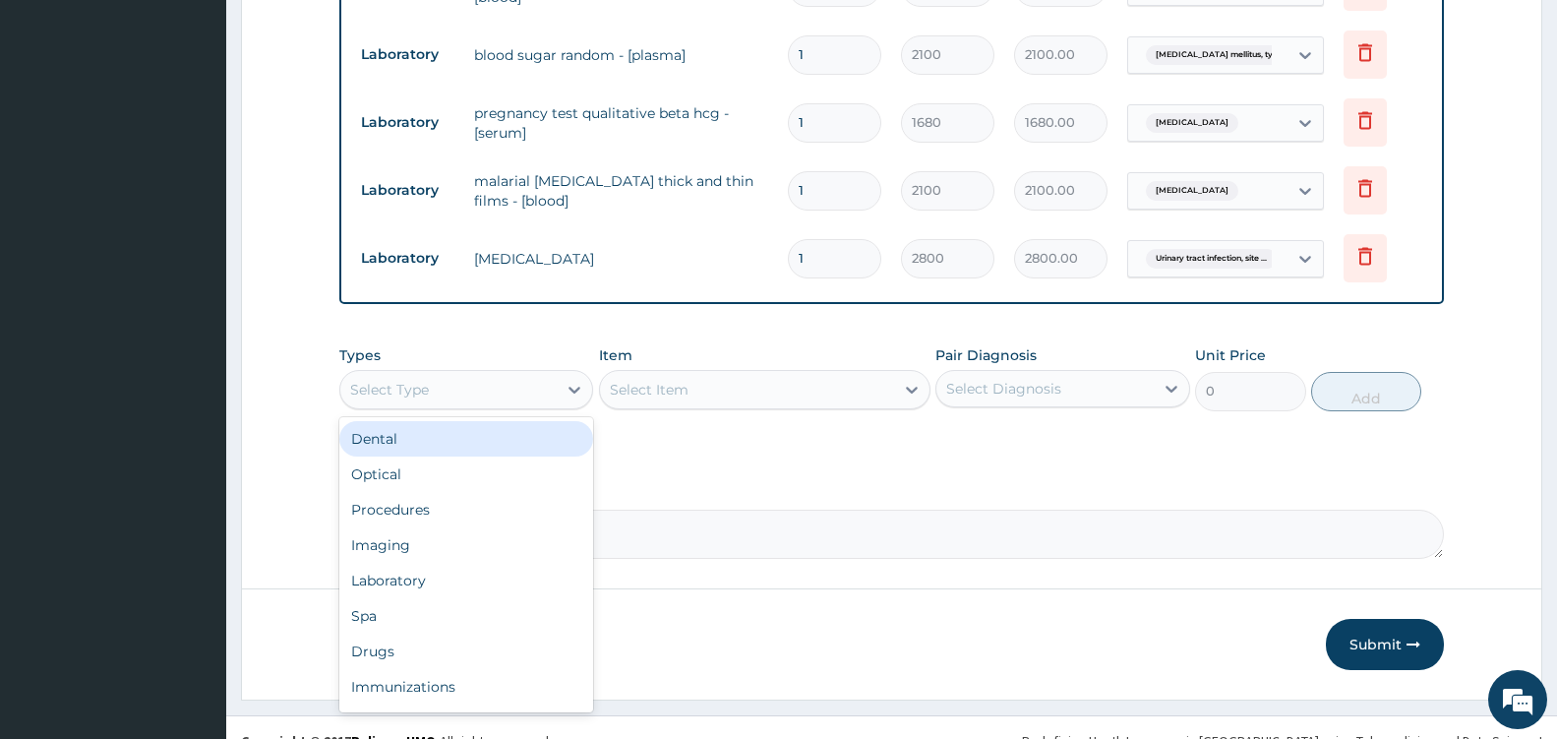
click at [554, 403] on div "Select Type" at bounding box center [448, 389] width 216 height 31
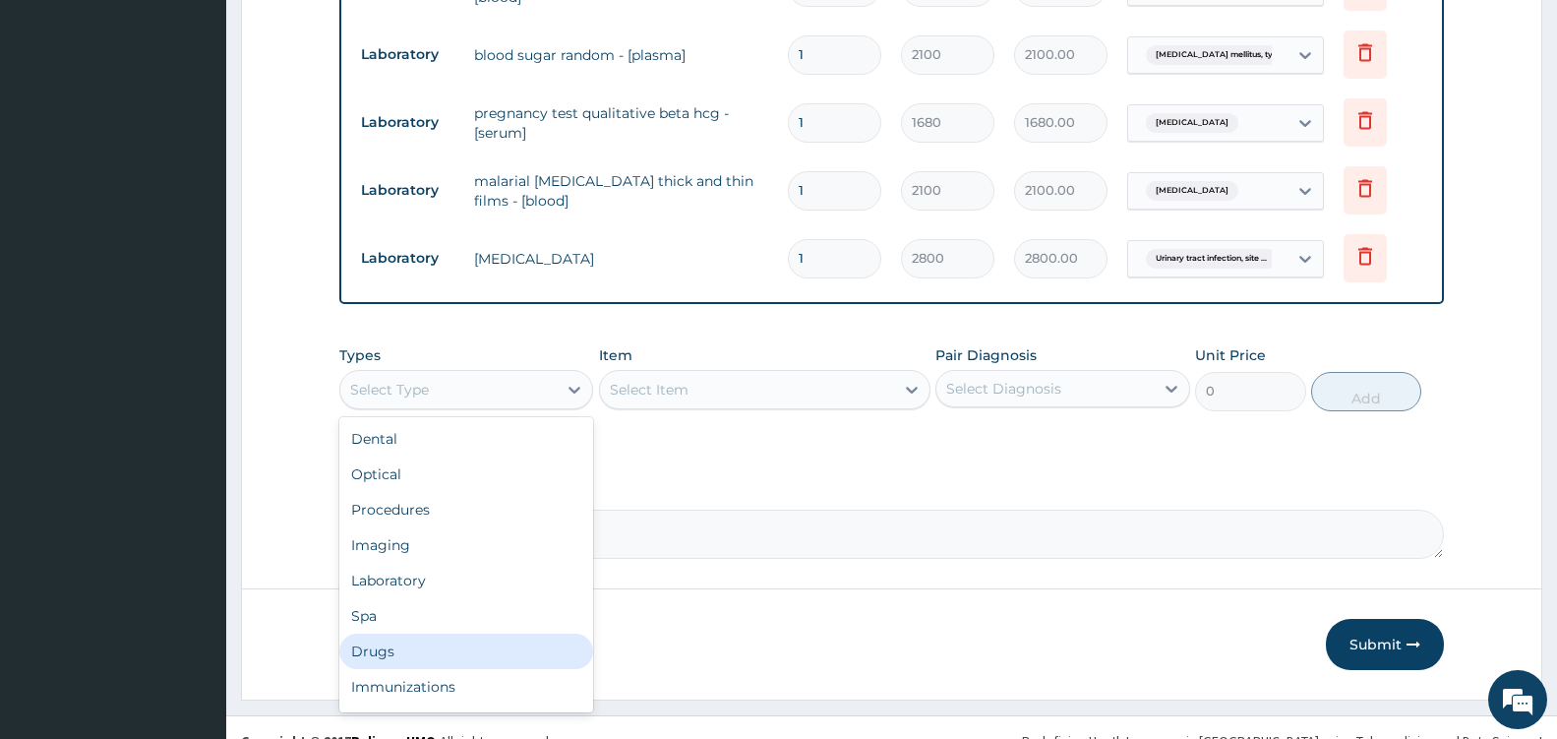
click at [420, 646] on div "Drugs" at bounding box center [466, 651] width 254 height 35
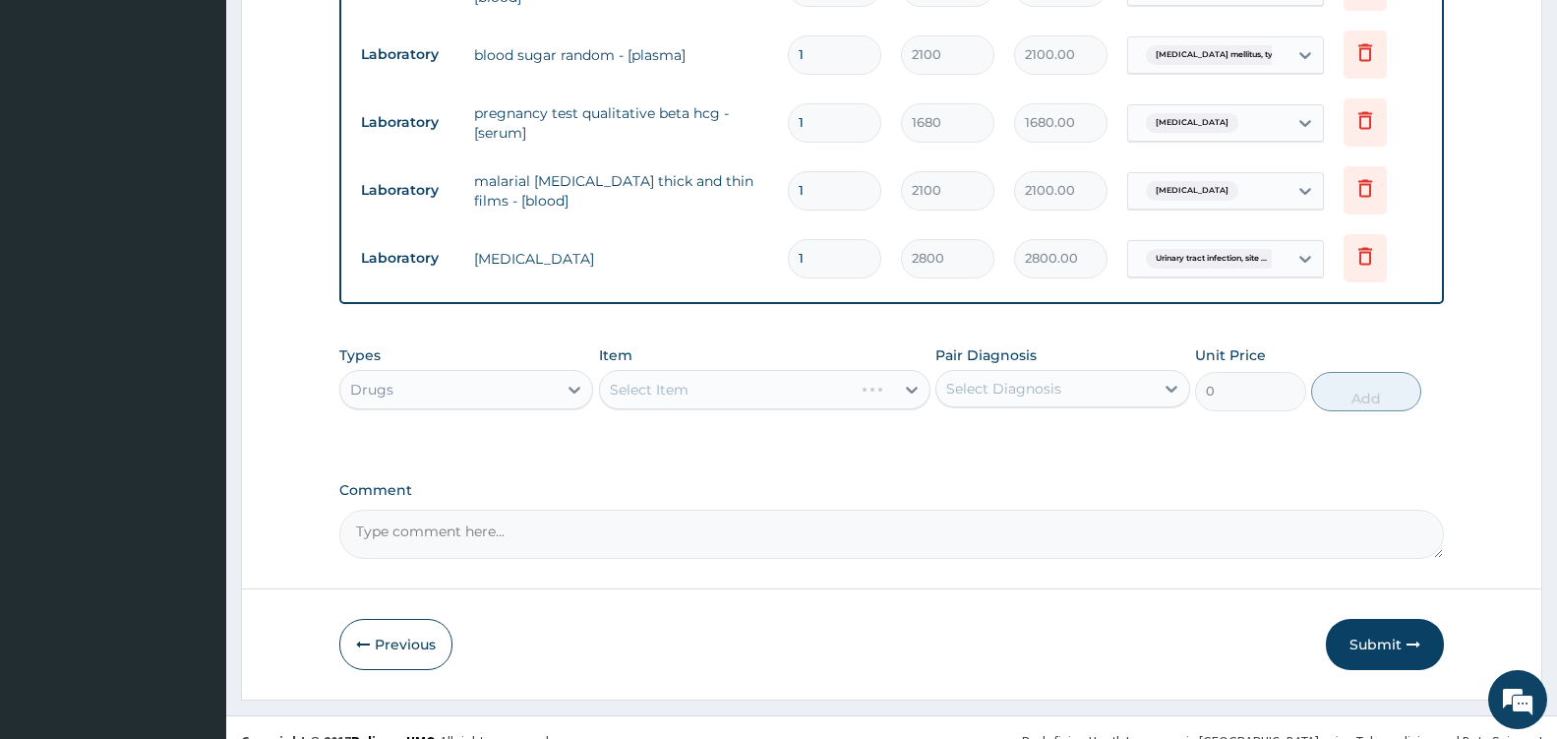
click at [885, 384] on div "Select Item" at bounding box center [765, 389] width 332 height 39
click at [885, 384] on div "Select Item" at bounding box center [747, 389] width 294 height 31
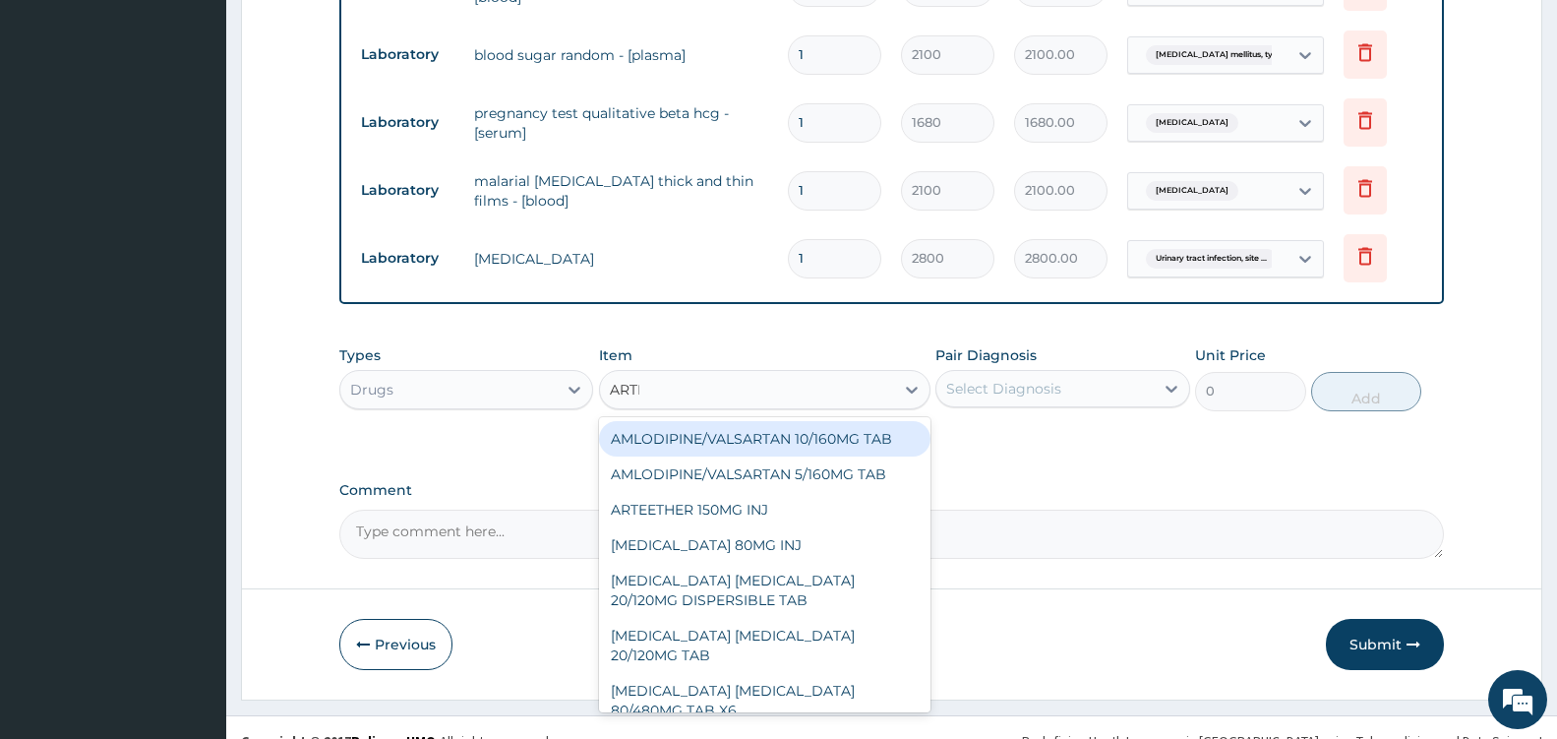
type input "ARTEM"
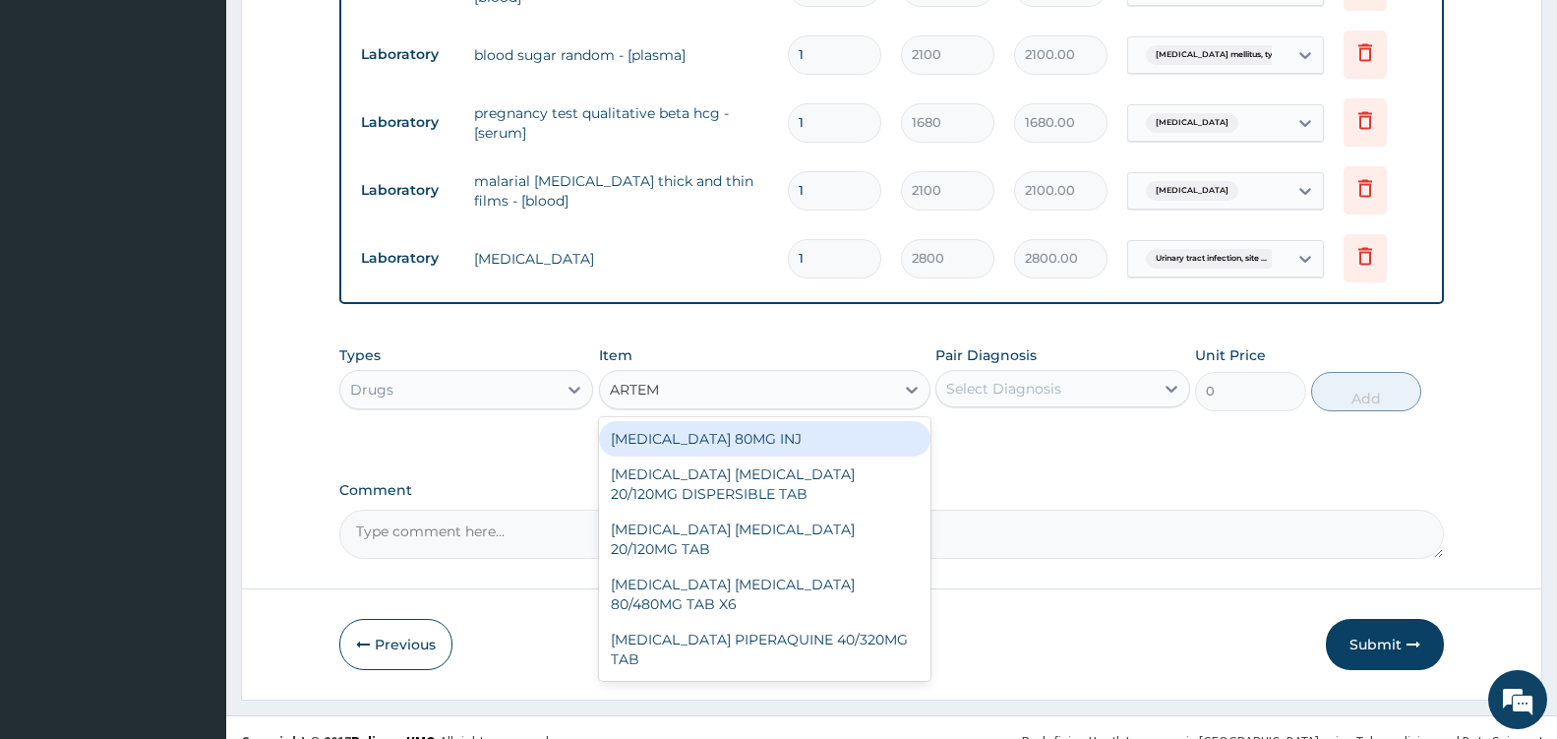
click at [847, 431] on div "ARTEMETHER 80MG INJ" at bounding box center [765, 438] width 332 height 35
type input "1400"
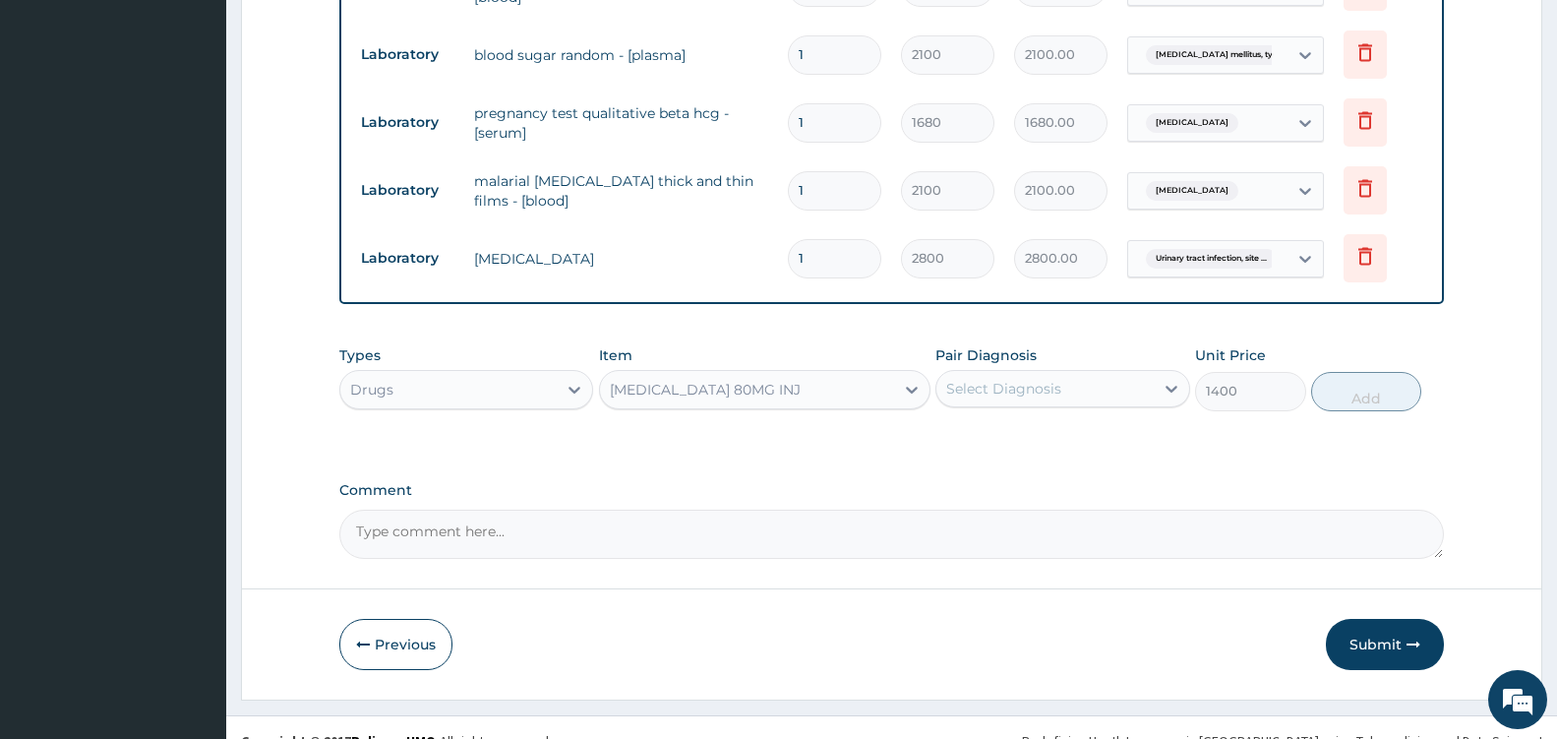
click at [1138, 379] on div "Select Diagnosis" at bounding box center [1045, 388] width 216 height 31
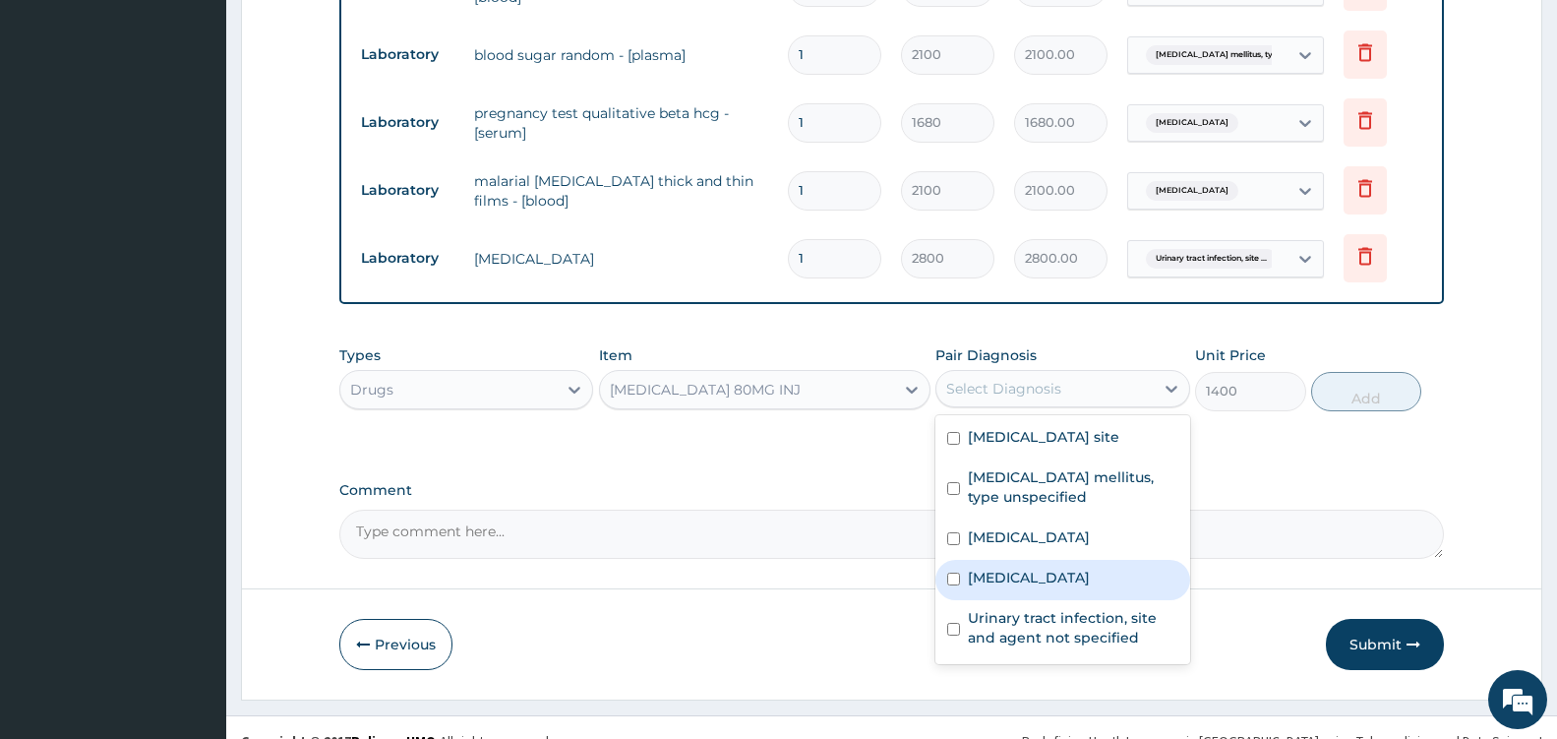
click at [1042, 587] on label "Malaria, unspecified" at bounding box center [1029, 578] width 122 height 20
checkbox input "true"
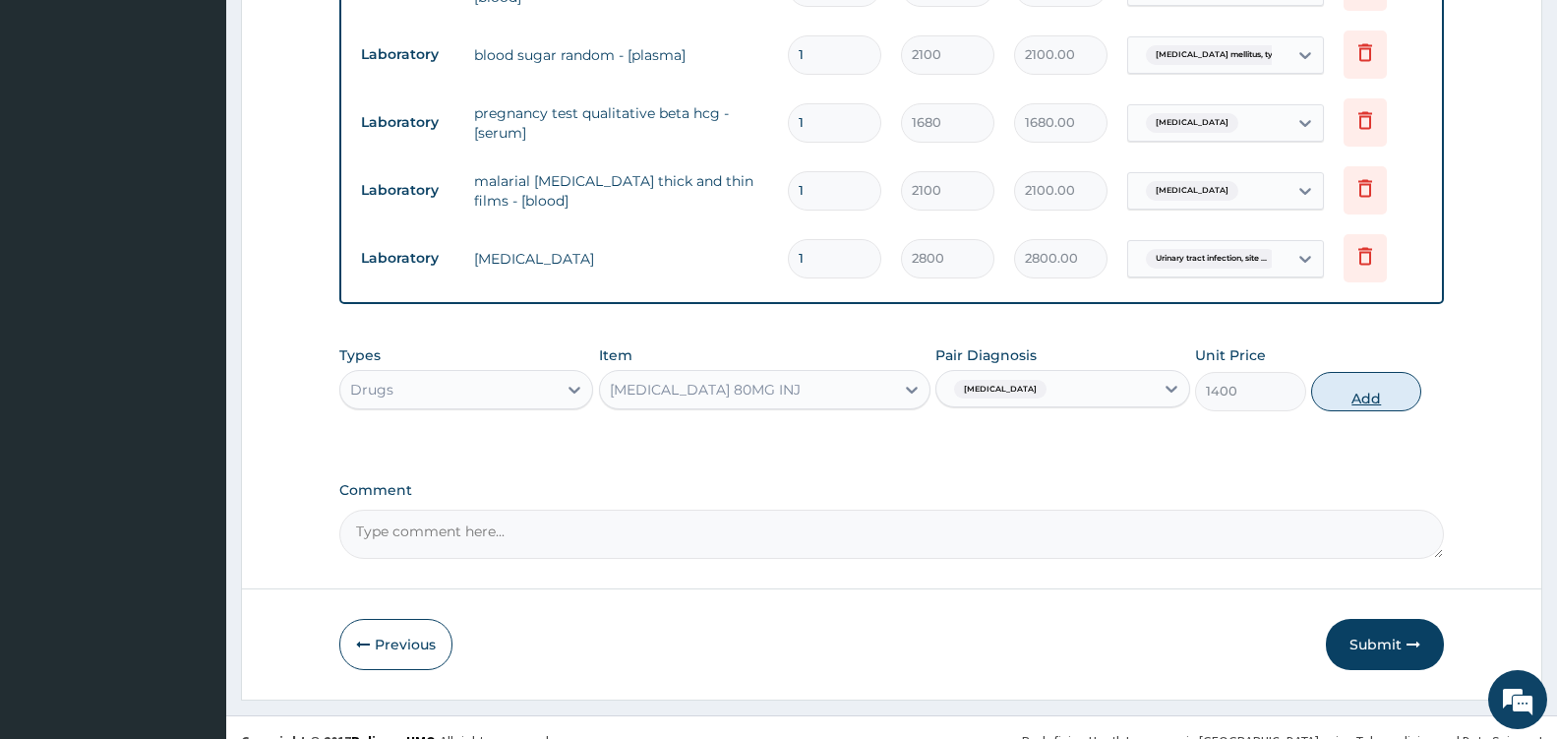
click at [1390, 393] on button "Add" at bounding box center [1366, 391] width 110 height 39
type input "0"
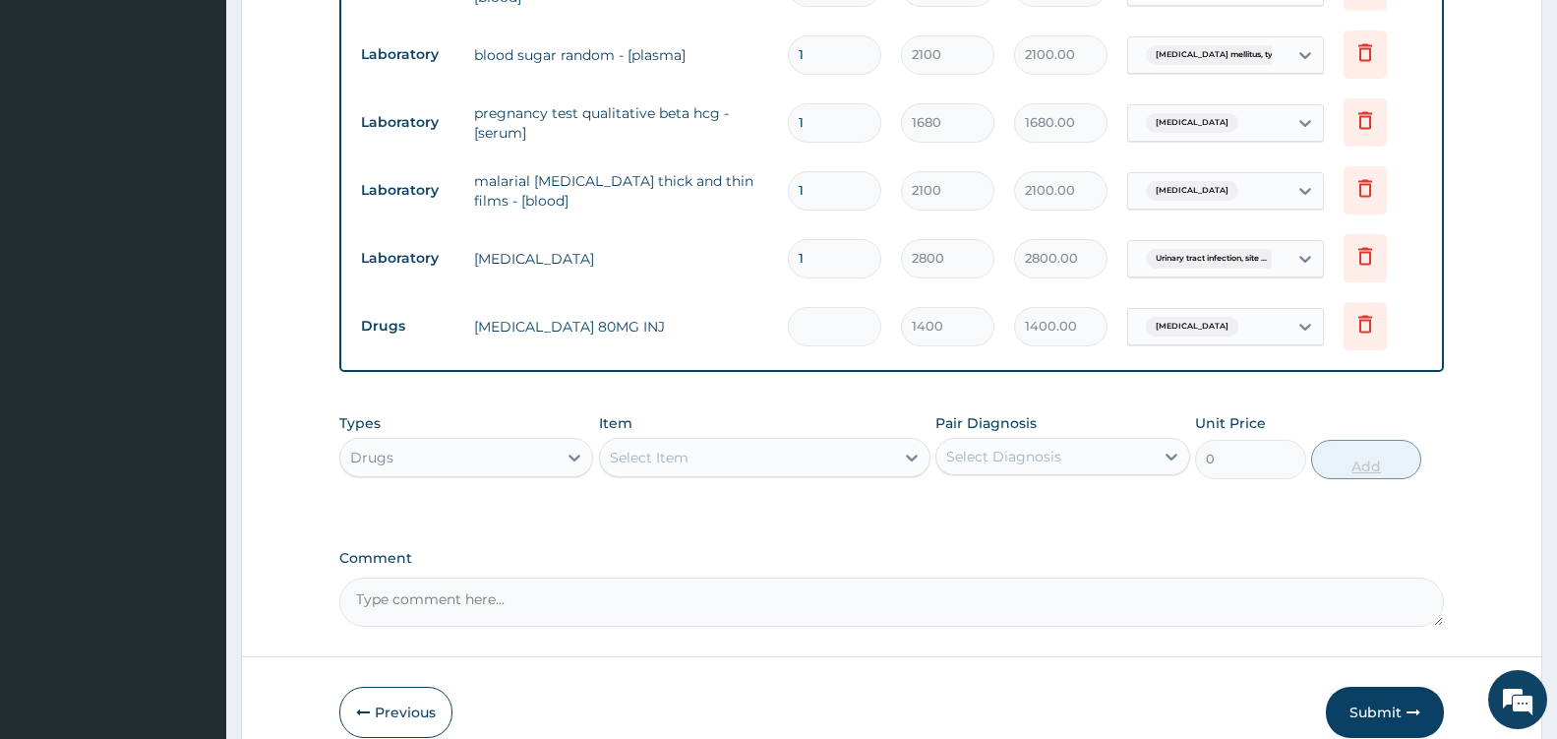
type input "0.00"
type input "2"
type input "2800.00"
type input "2"
click at [843, 454] on div "Select Item" at bounding box center [747, 457] width 294 height 31
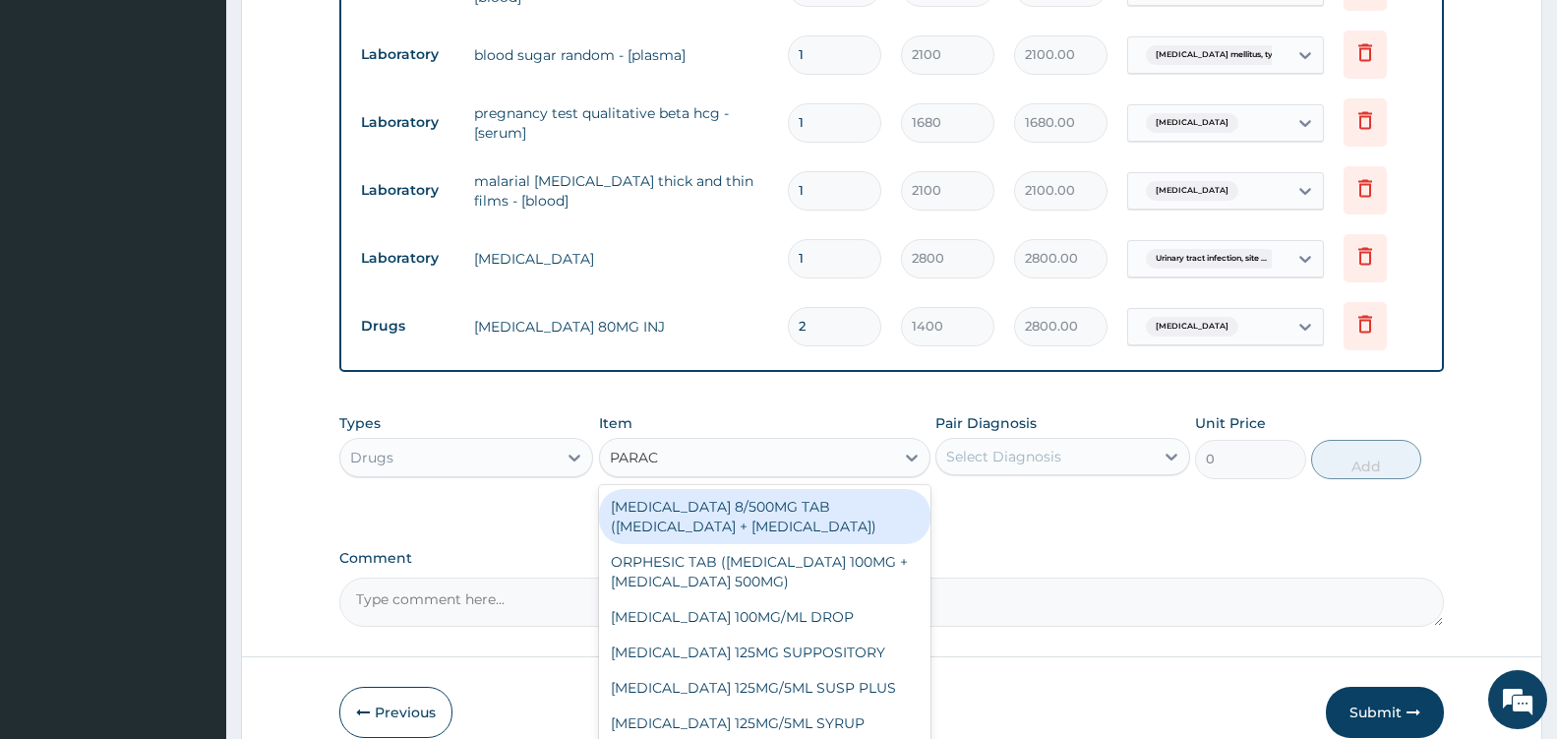
type input "PARACE"
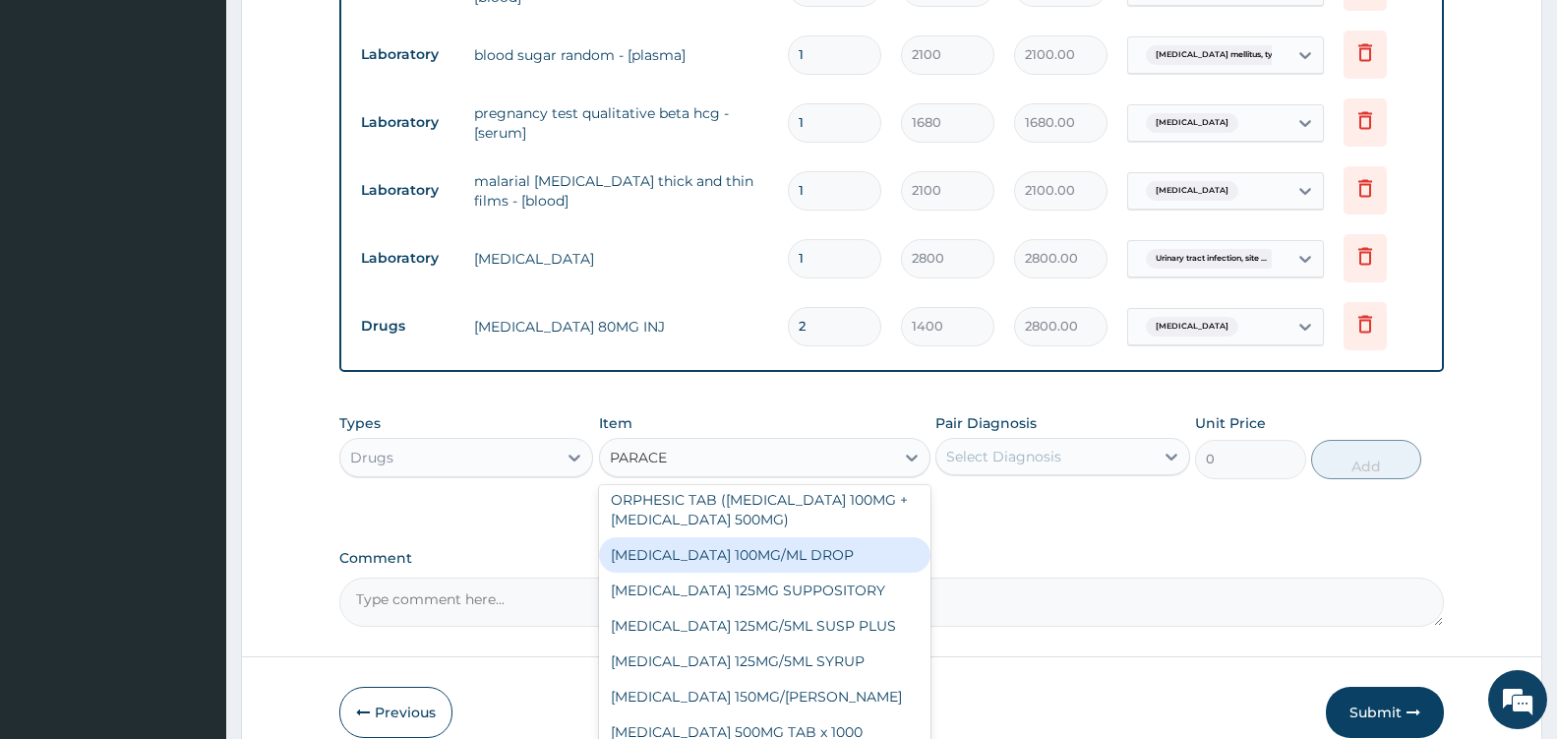
scroll to position [106, 0]
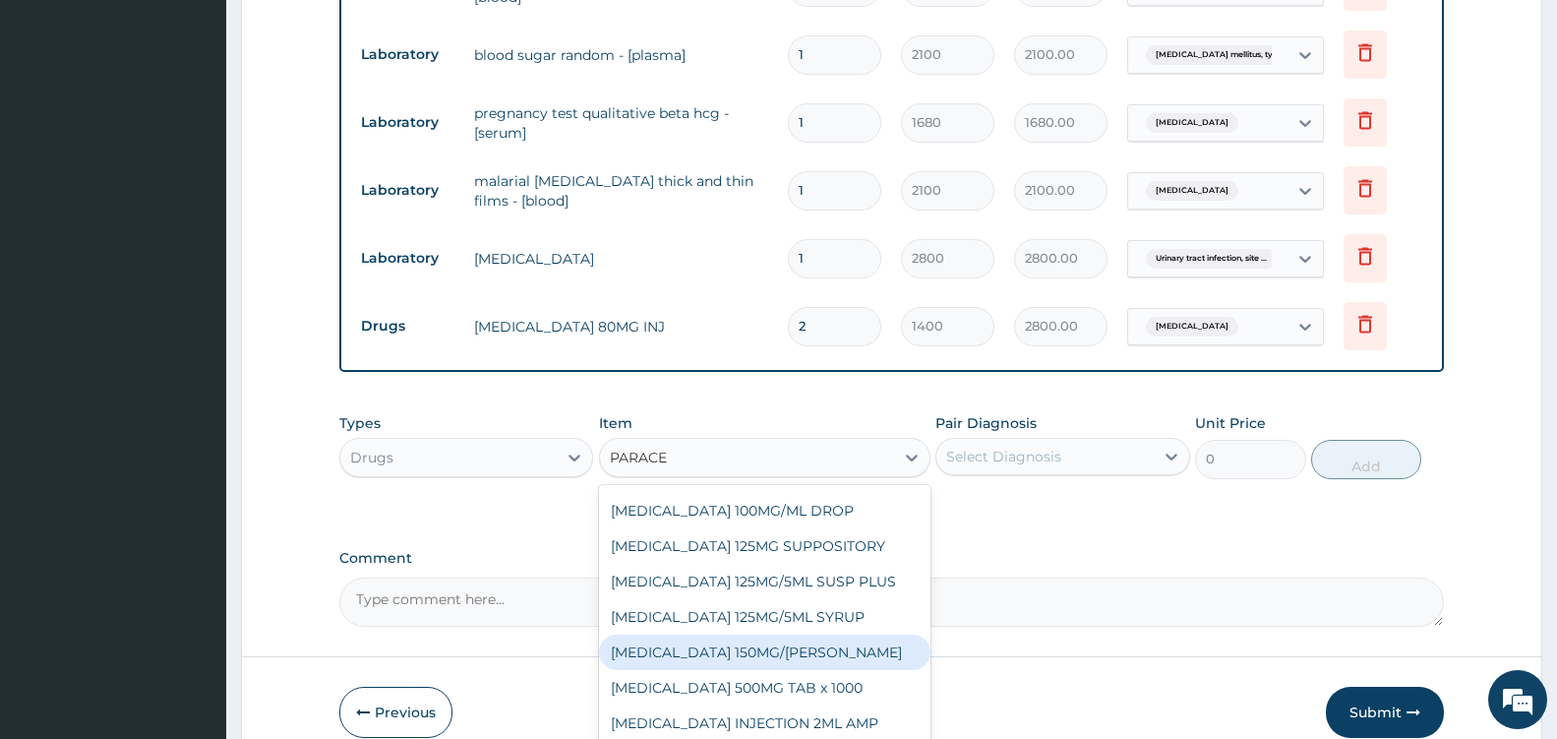
click at [801, 651] on div "PARACETAMOL 150MG/ML VIAL" at bounding box center [765, 652] width 332 height 35
type input "724.5"
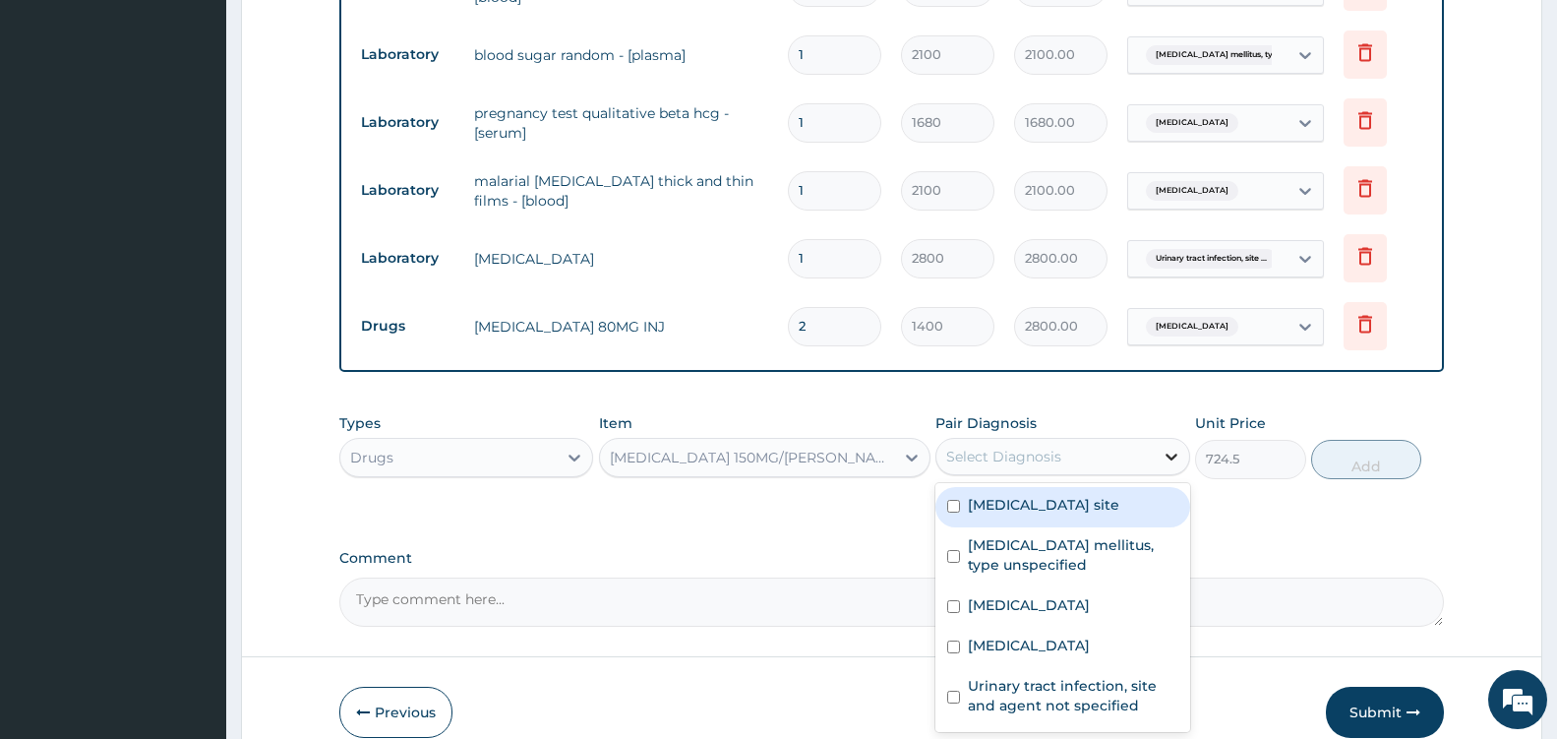
click at [1173, 459] on icon at bounding box center [1172, 458] width 12 height 7
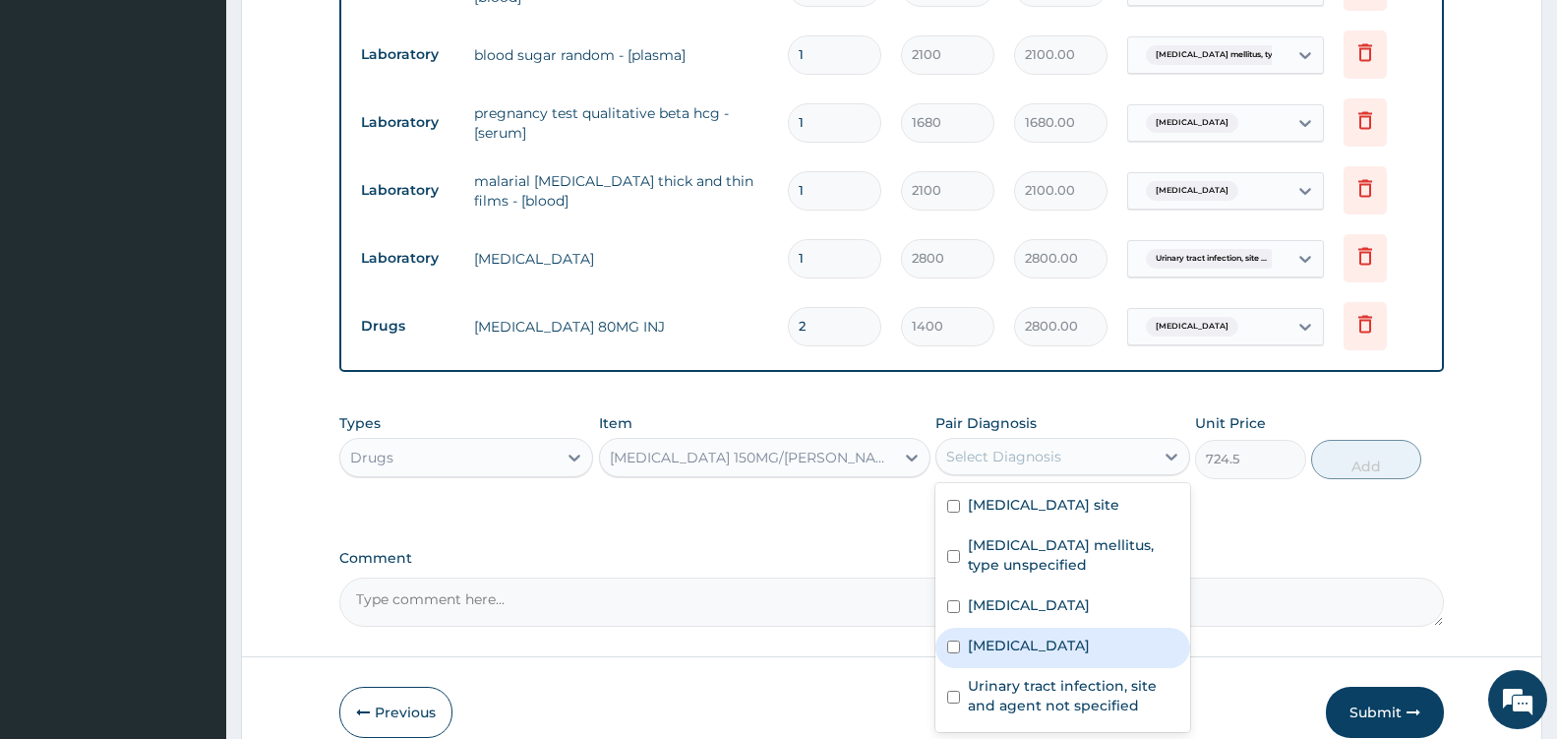
click at [1054, 655] on label "Malaria, unspecified" at bounding box center [1029, 646] width 122 height 20
checkbox input "true"
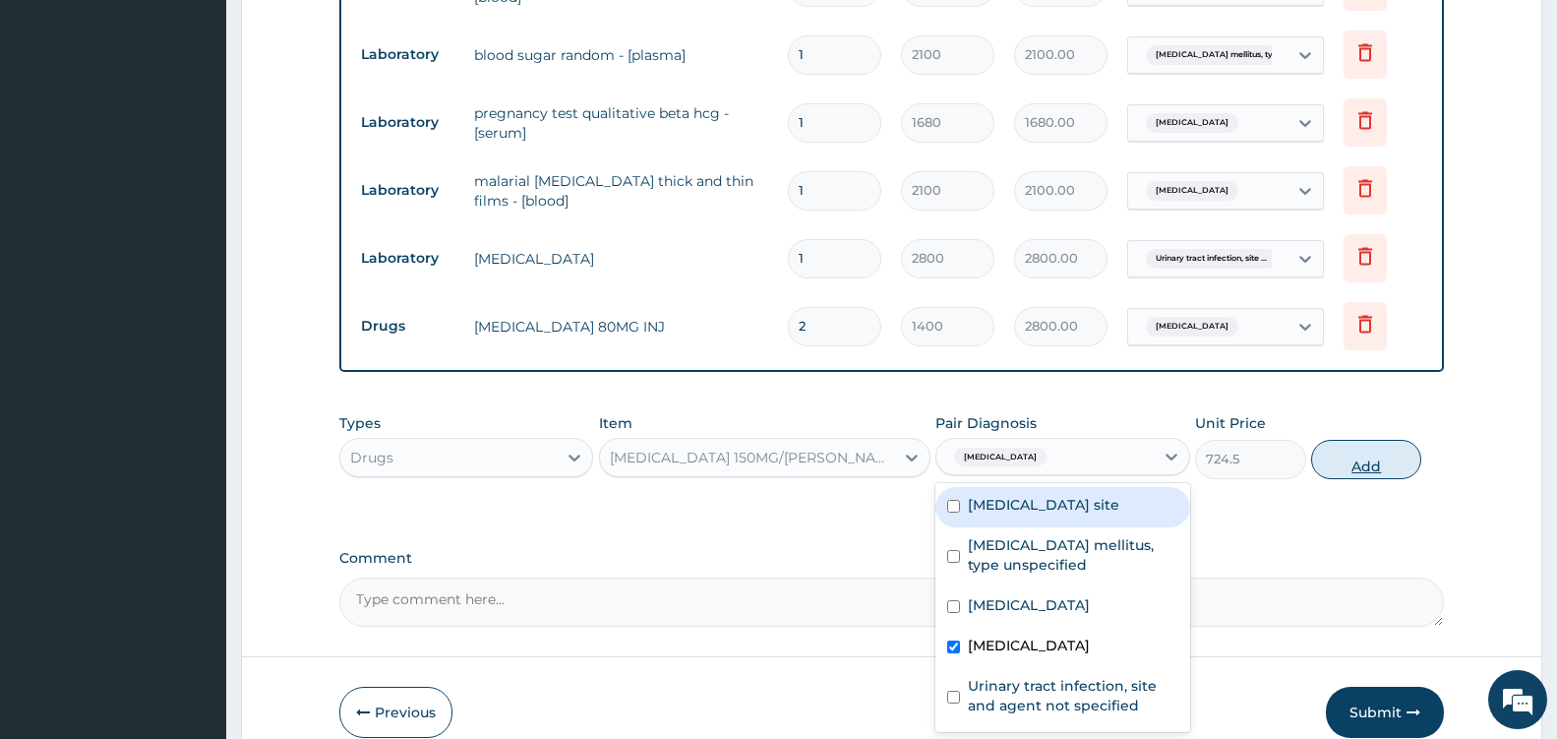
click at [1375, 454] on button "Add" at bounding box center [1366, 459] width 110 height 39
type input "0"
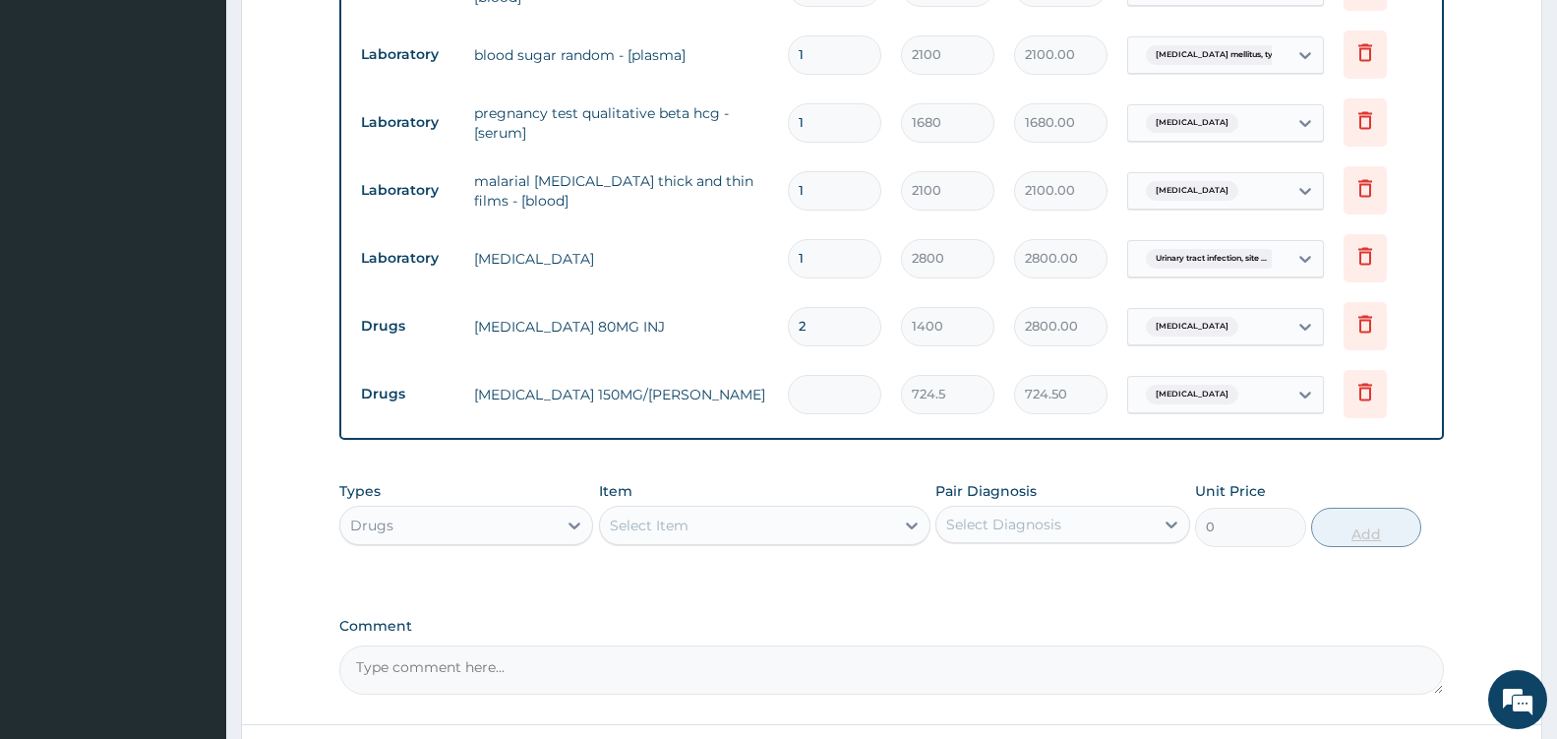
type input "0.00"
type input "4"
type input "2898.00"
type input "4"
click at [916, 522] on icon at bounding box center [912, 525] width 20 height 20
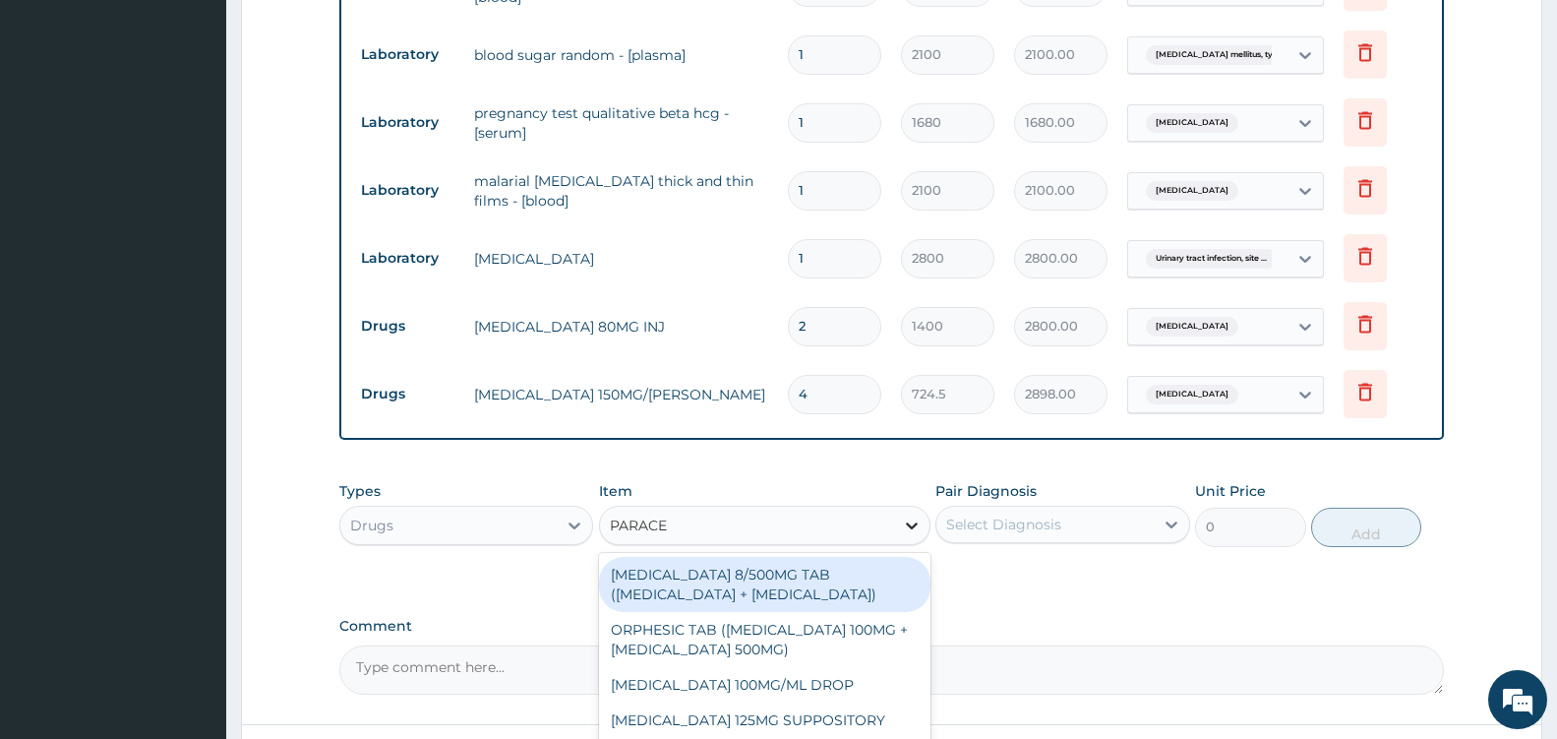
type input "PARACET"
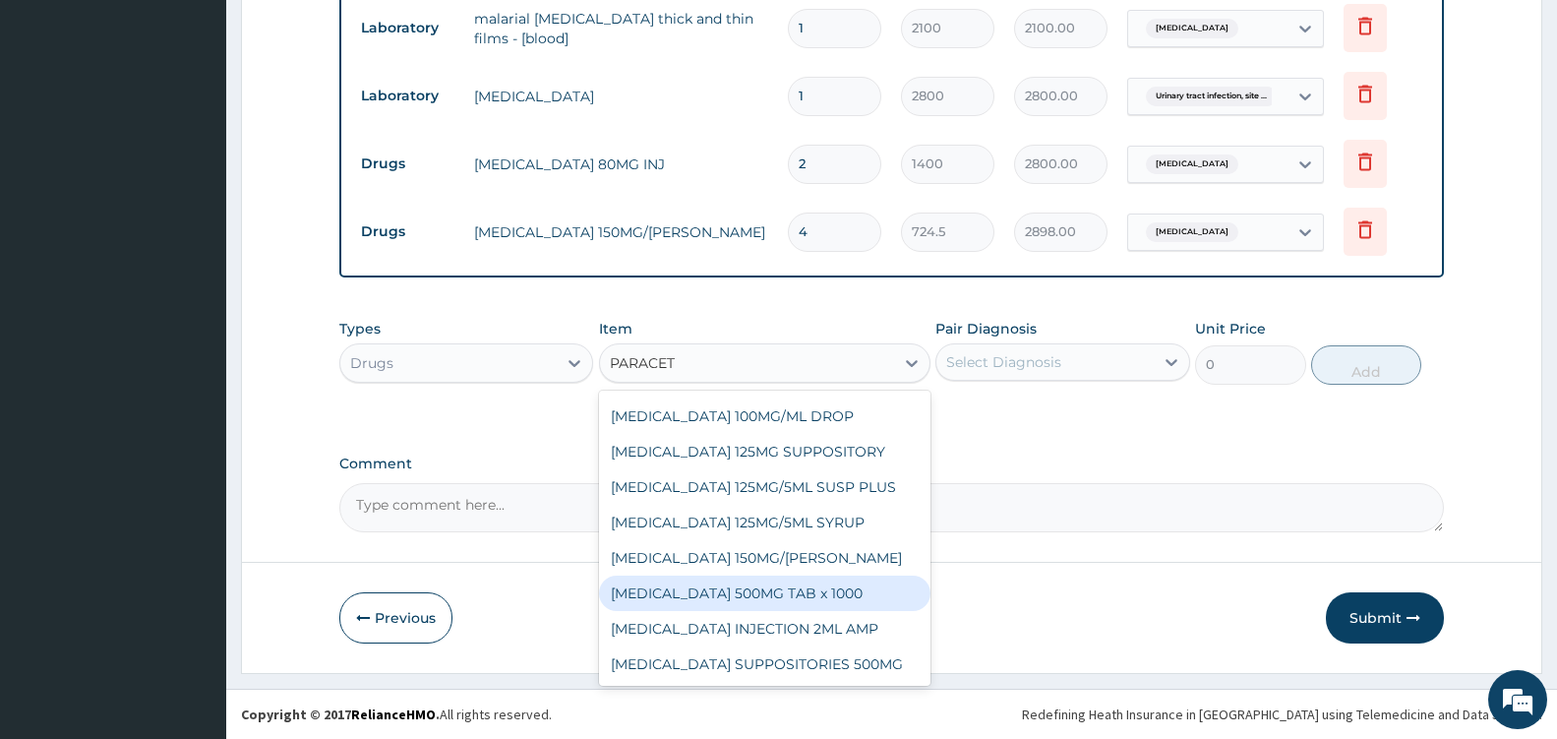
click at [778, 597] on div "PARACETAMOL 500MG TAB x 1000" at bounding box center [765, 593] width 332 height 35
type input "11.025"
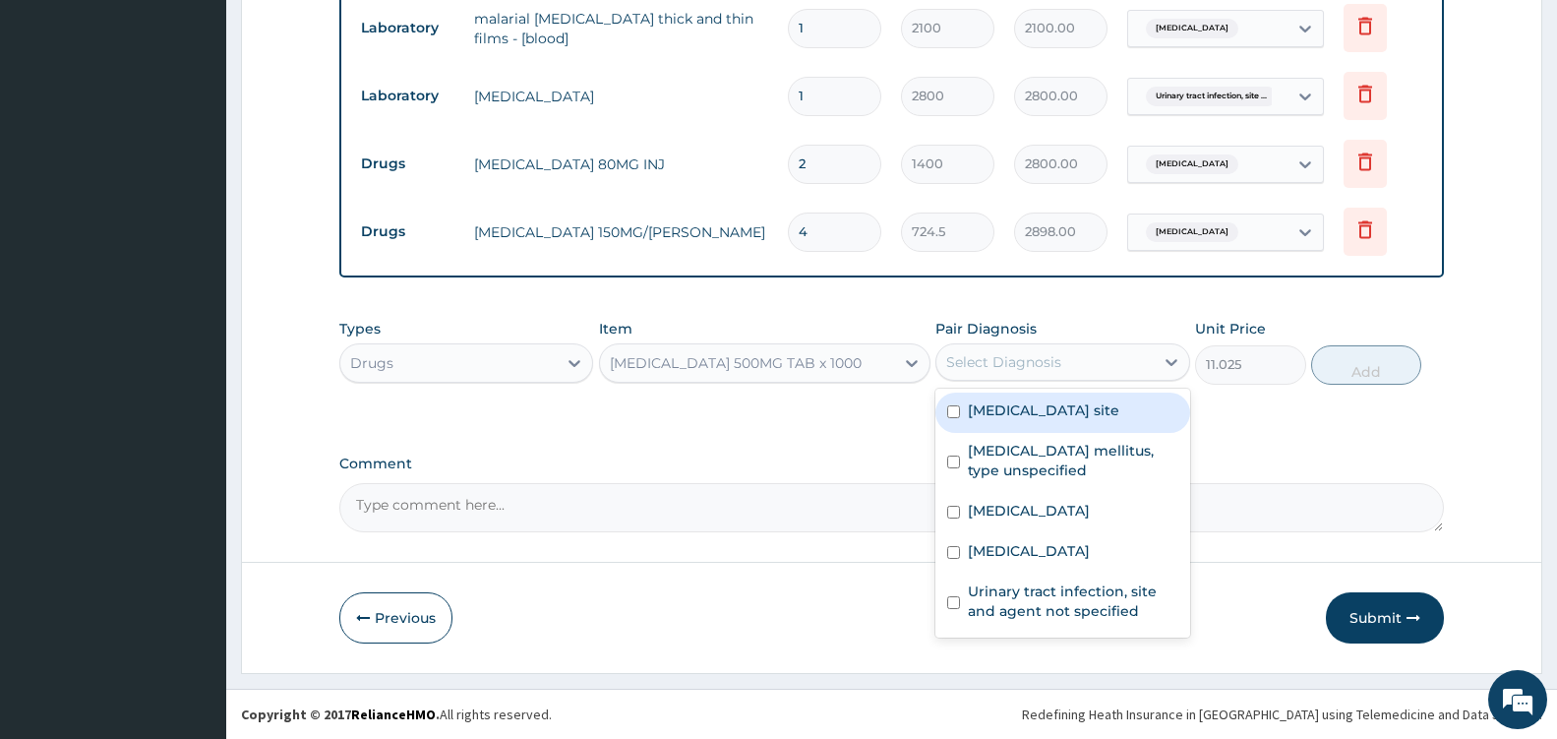
click at [1152, 366] on div "Select Diagnosis" at bounding box center [1045, 361] width 216 height 31
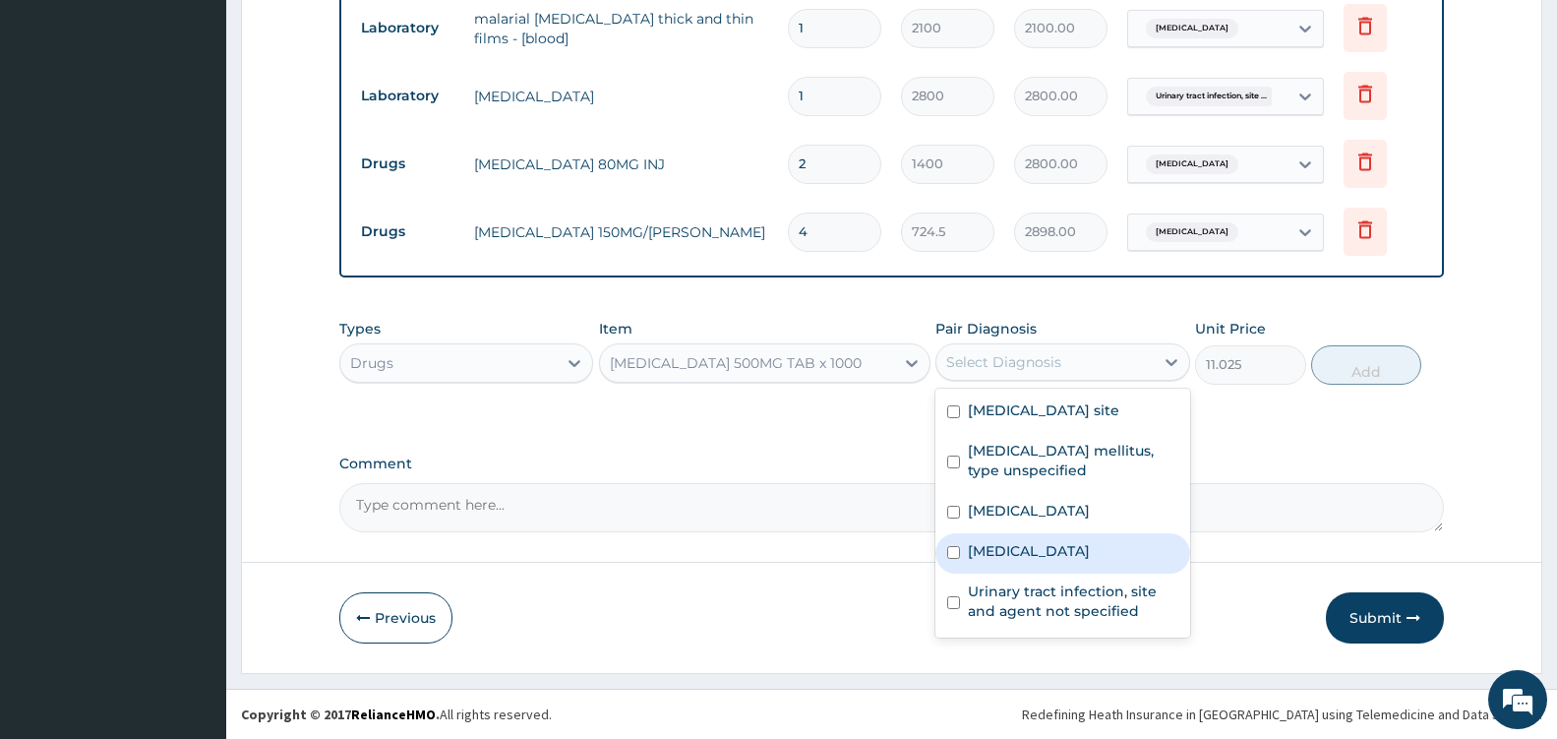
click at [1066, 561] on label "Malaria, unspecified" at bounding box center [1029, 551] width 122 height 20
checkbox input "true"
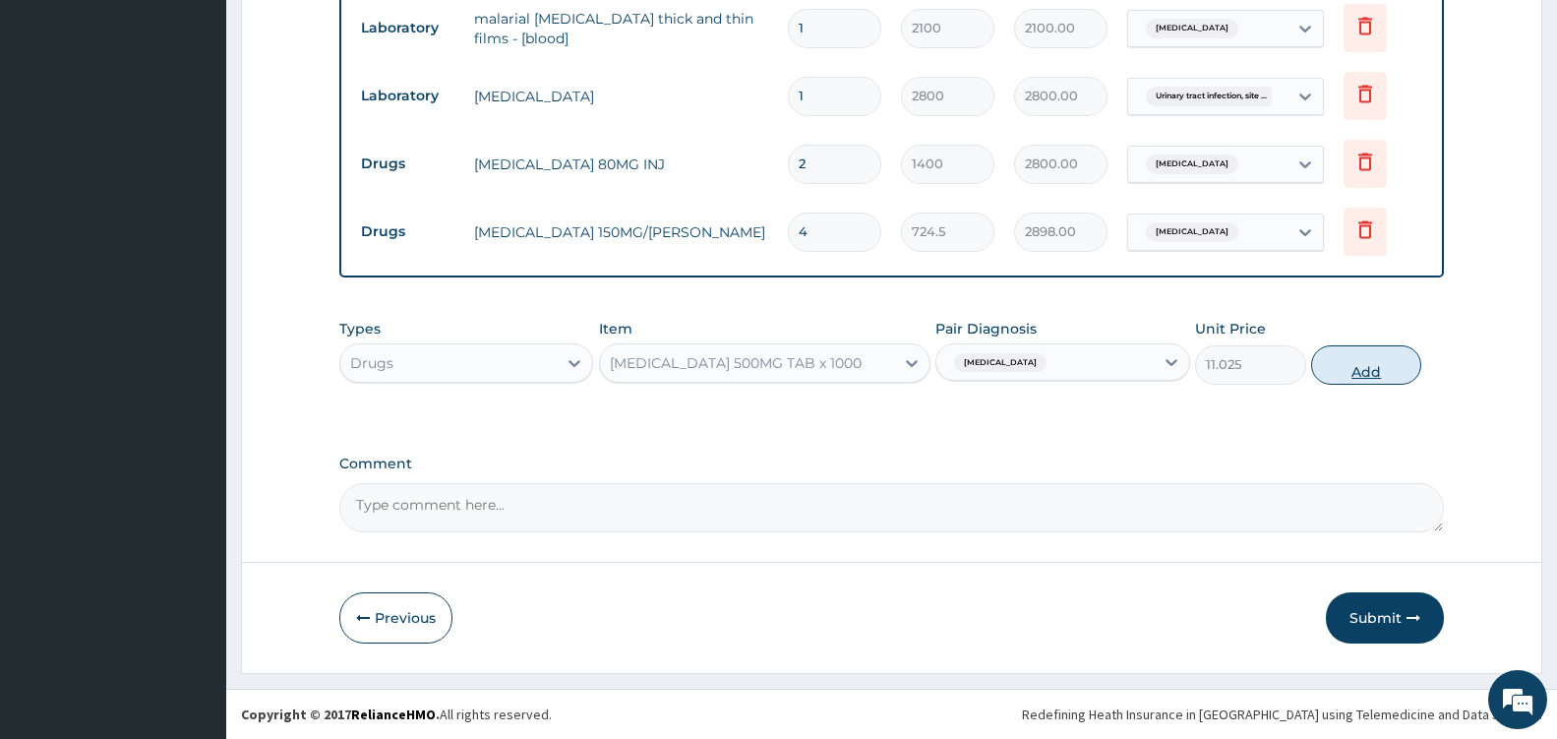
click at [1356, 379] on button "Add" at bounding box center [1366, 364] width 110 height 39
type input "0"
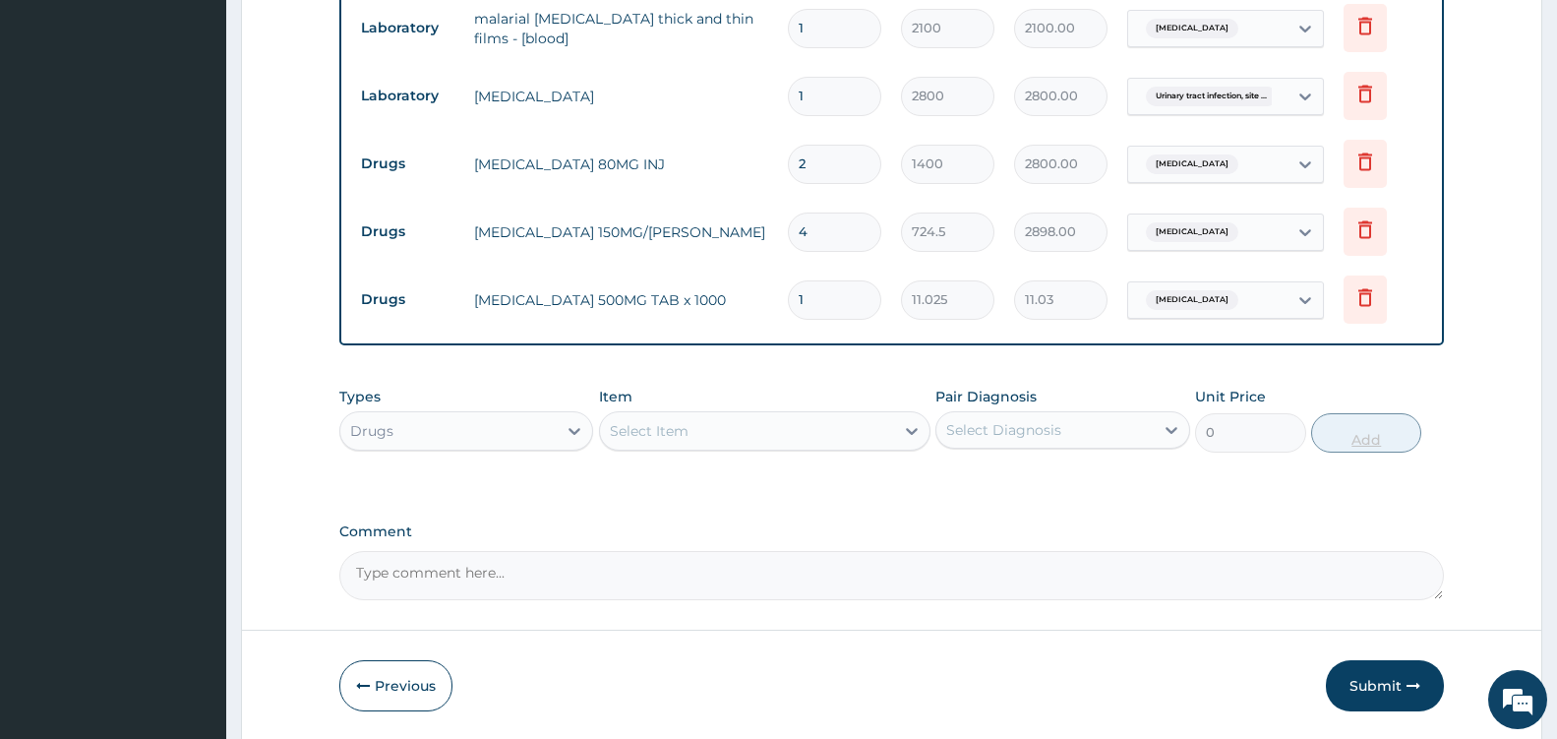
type input "18"
type input "198.45"
type input "18"
click at [880, 430] on div "Select Item" at bounding box center [747, 430] width 294 height 31
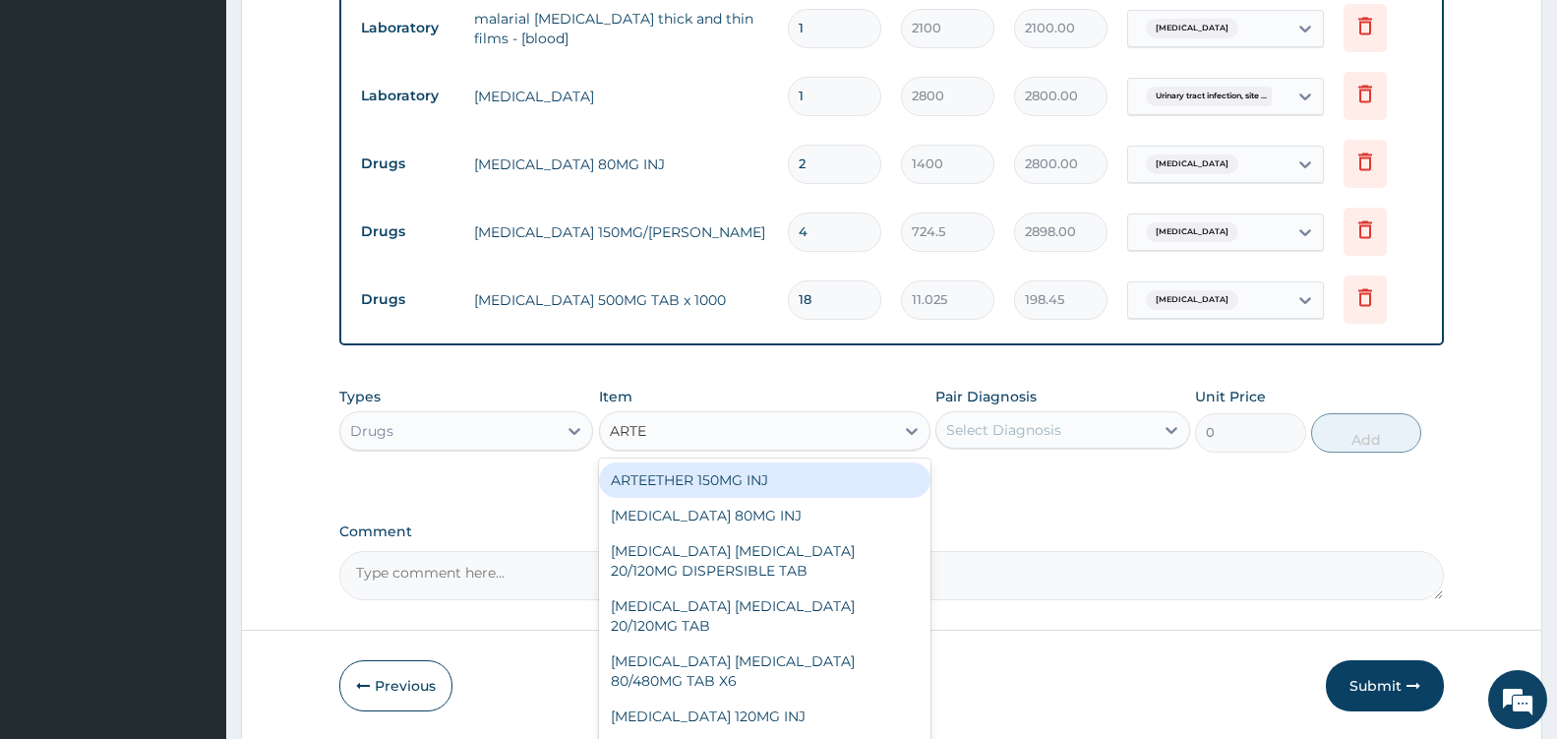
type input "ARTEM"
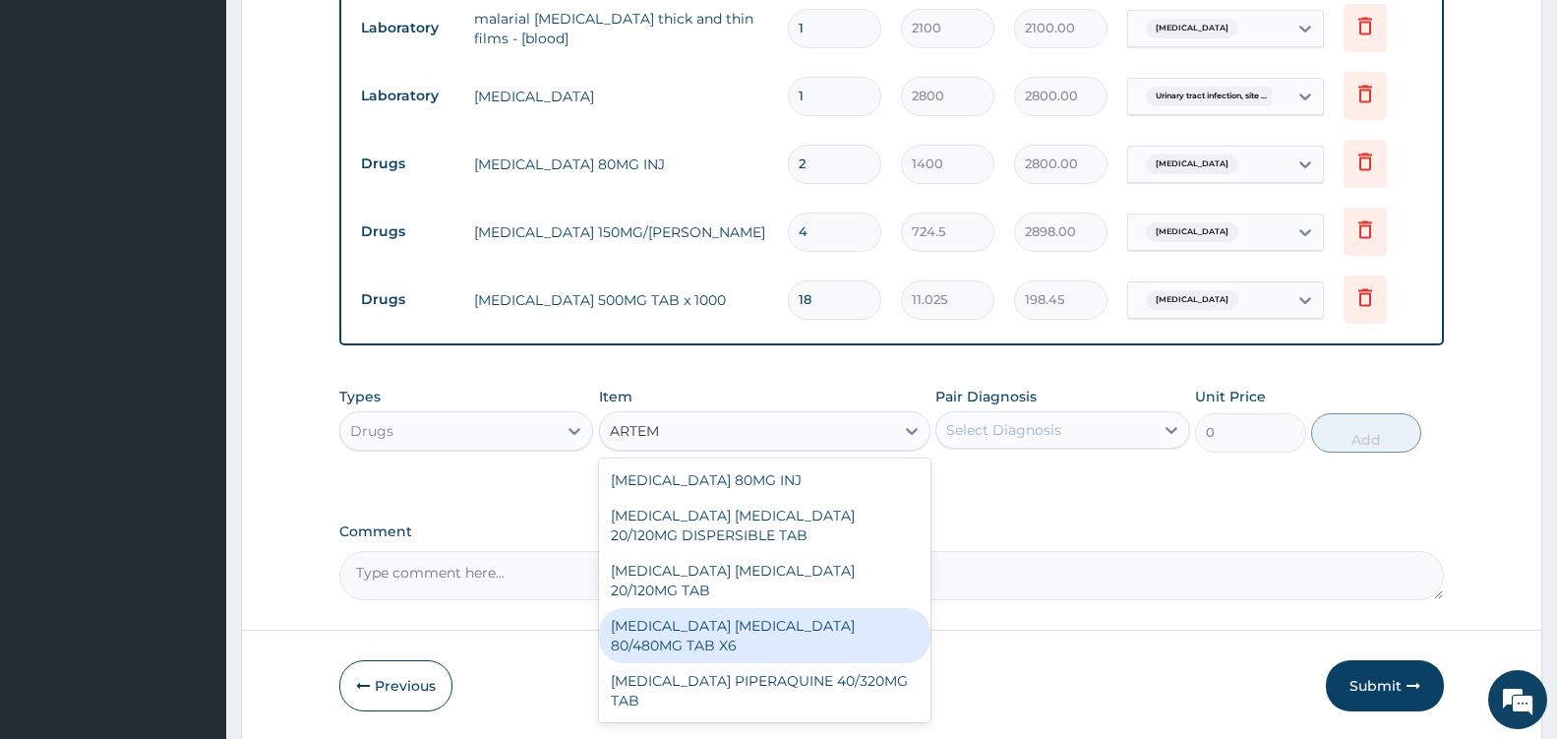
click at [829, 632] on div "ARTEMETHER LUMEFANTRINE 80/480MG TAB X6" at bounding box center [765, 635] width 332 height 55
type input "262.5"
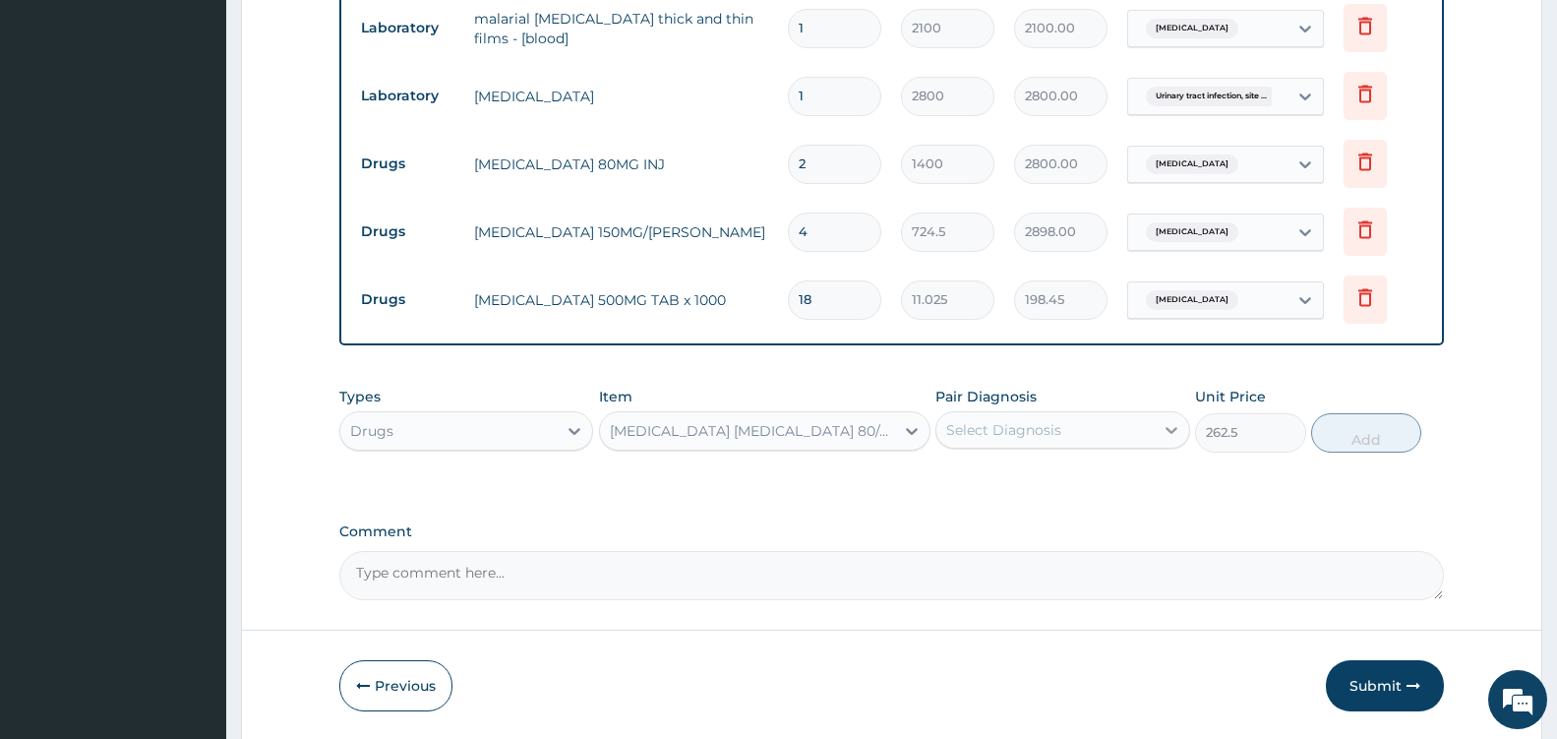
click at [1157, 435] on div at bounding box center [1171, 429] width 35 height 35
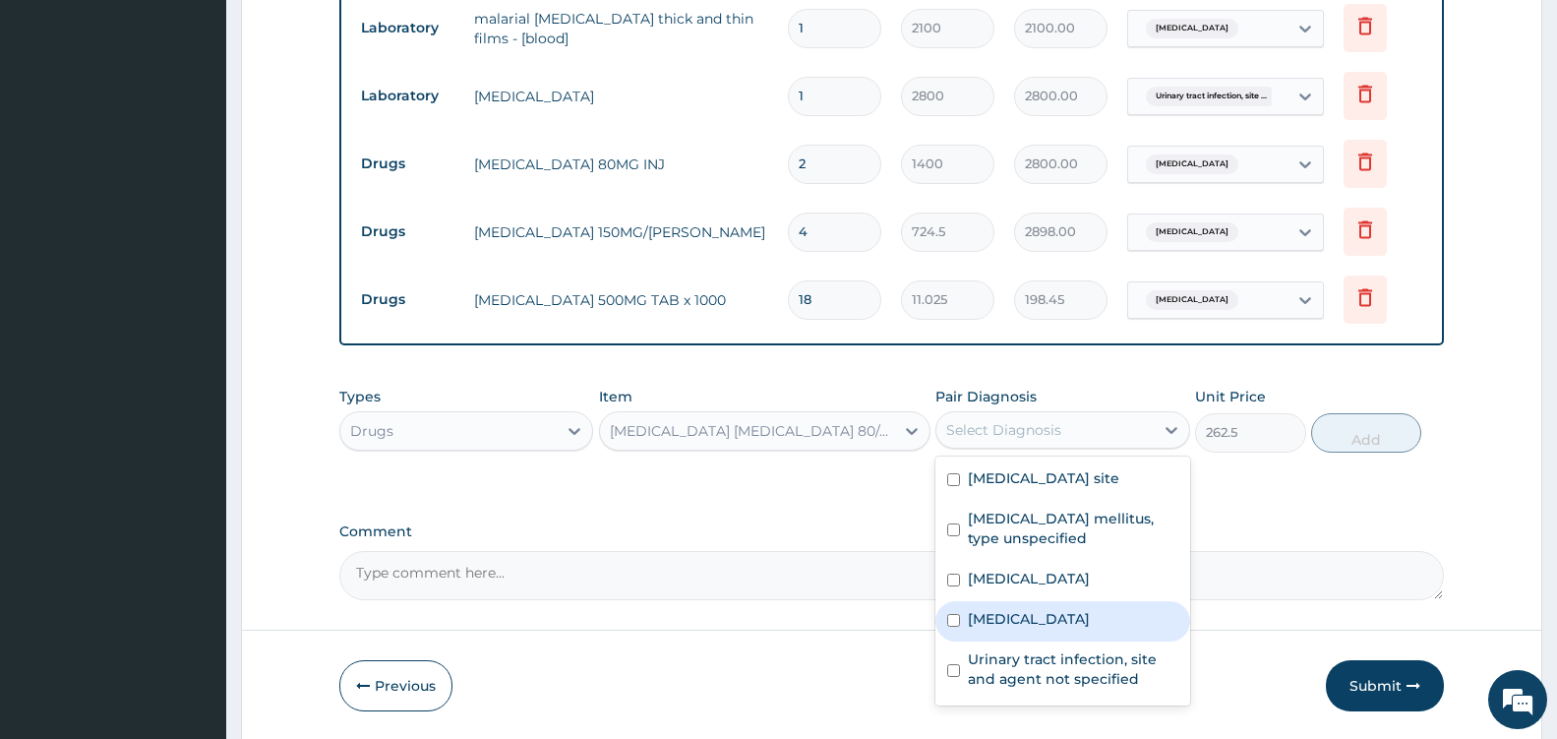
click at [1038, 629] on label "Malaria, unspecified" at bounding box center [1029, 619] width 122 height 20
checkbox input "true"
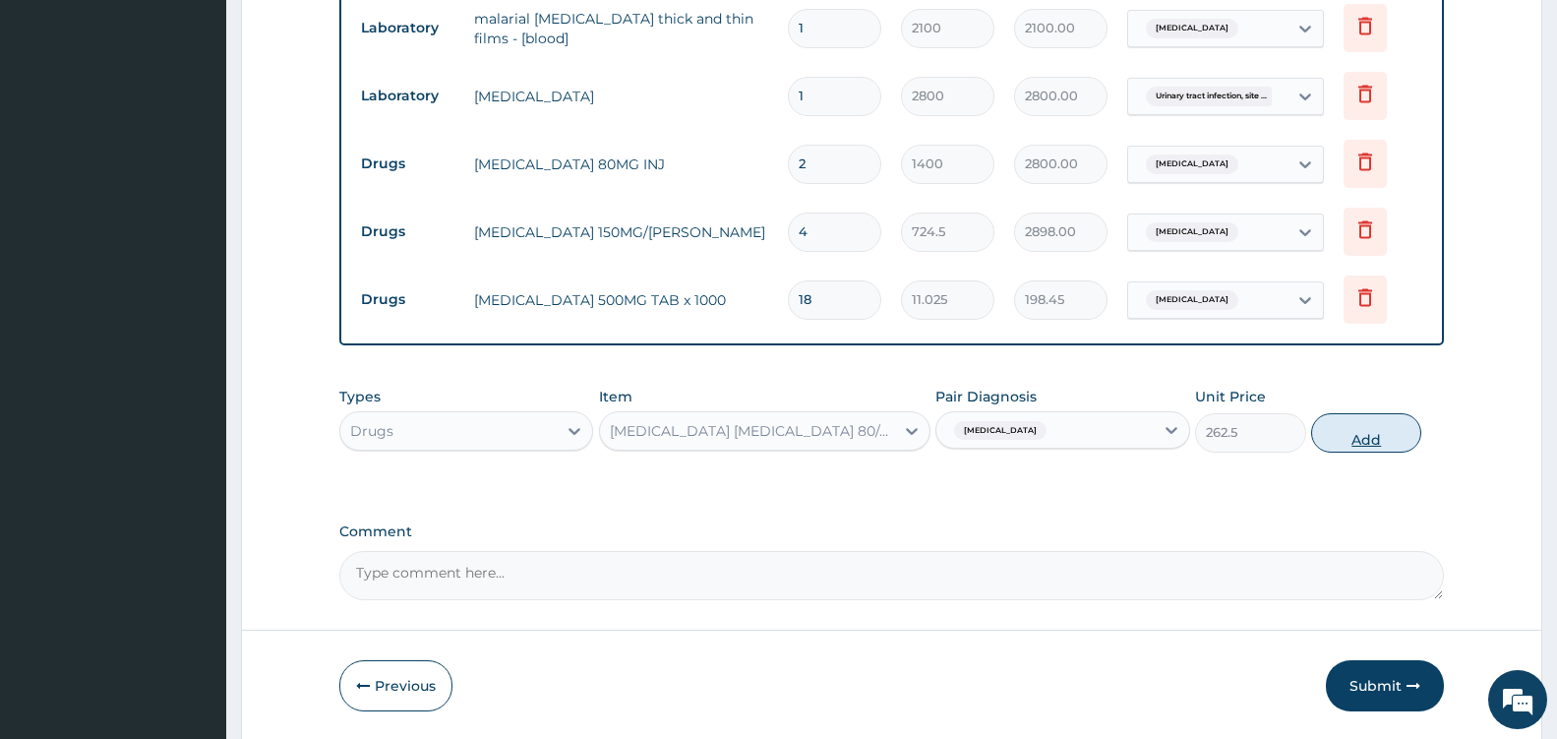
click at [1380, 433] on button "Add" at bounding box center [1366, 432] width 110 height 39
type input "0"
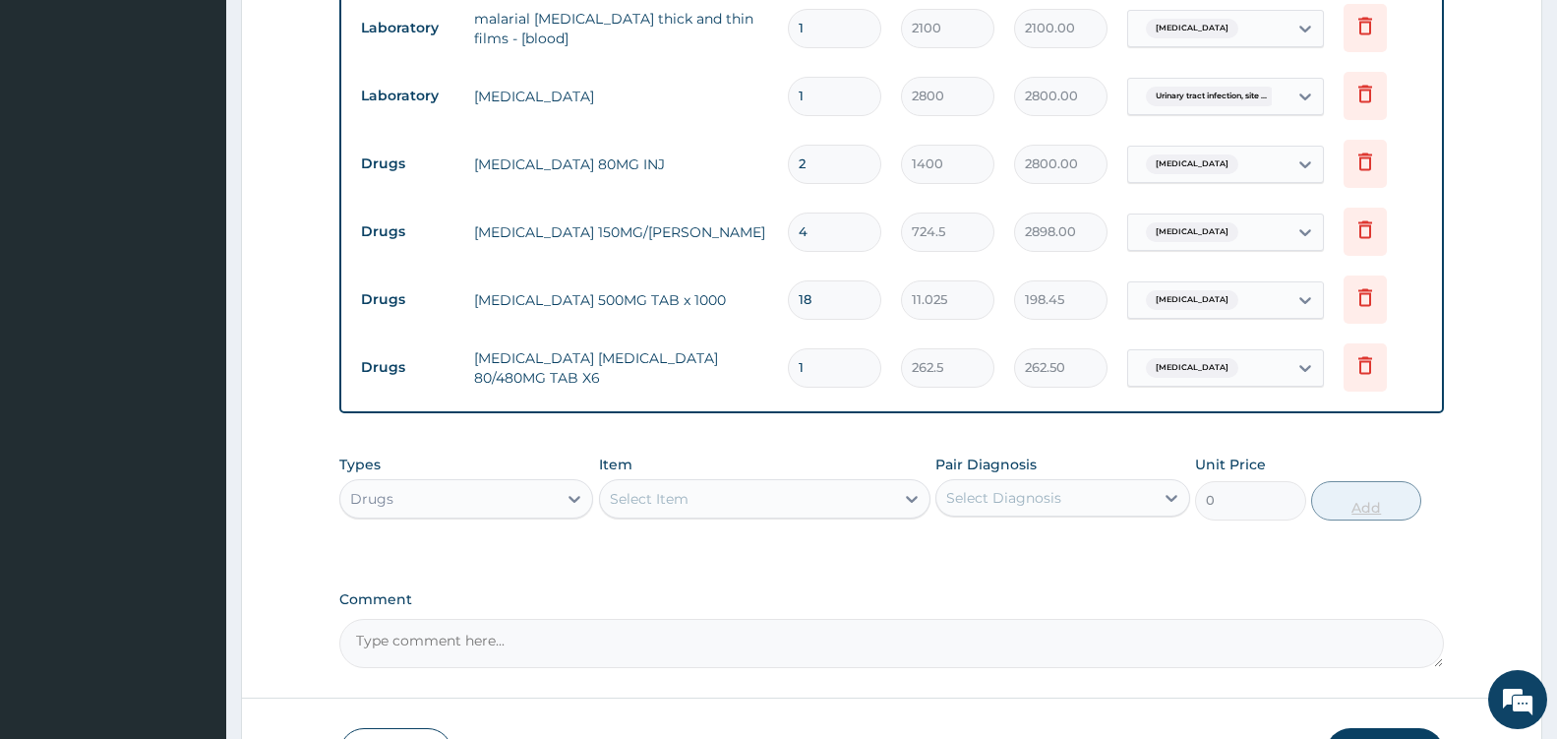
type input "0.00"
type input "6"
type input "1575.00"
type input "6"
click at [883, 509] on div "Select Item" at bounding box center [747, 498] width 294 height 31
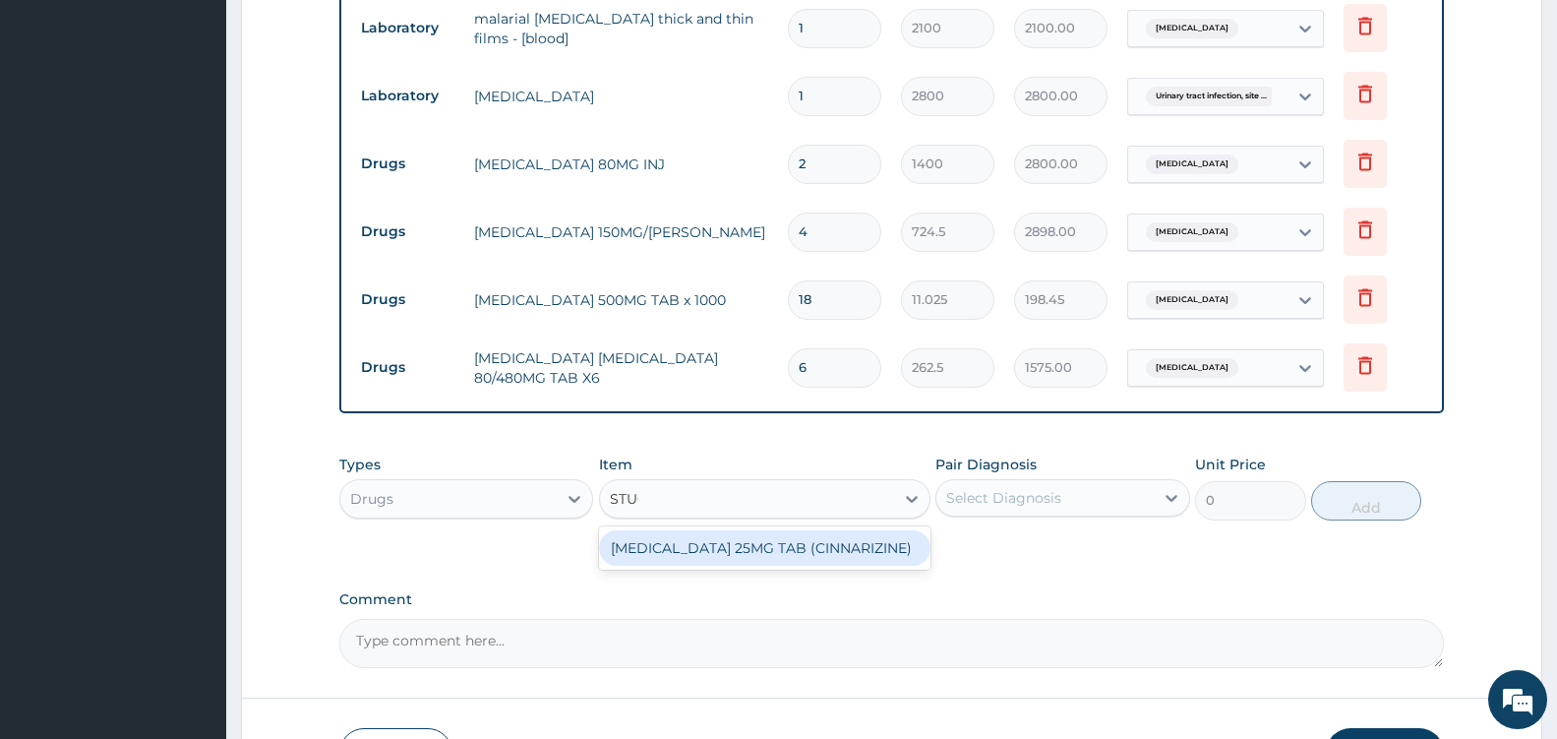
type input "STUGE"
click at [831, 556] on div "STUGERON 25MG TAB (CINNARIZINE)" at bounding box center [765, 547] width 332 height 35
type input "63"
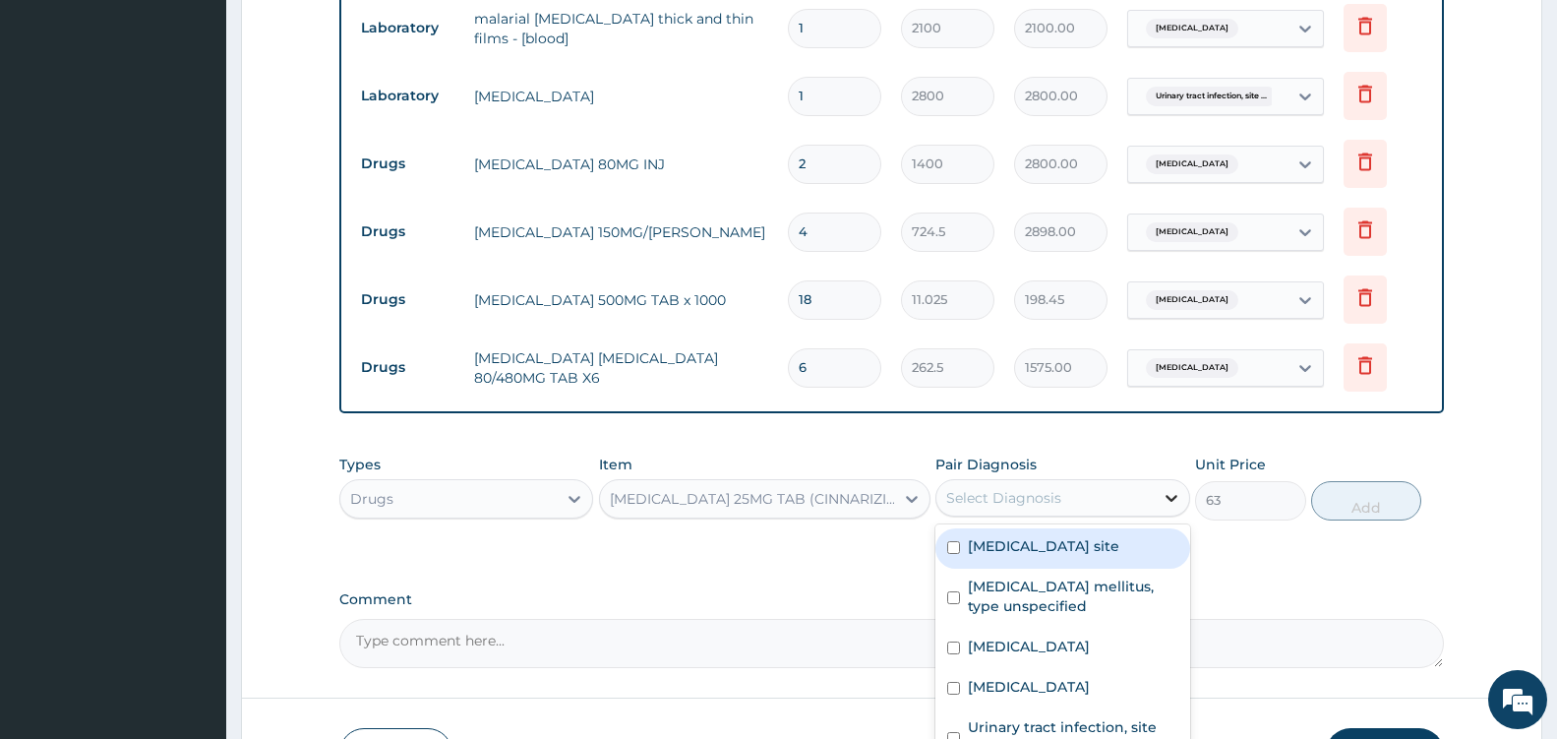
click at [1171, 487] on div at bounding box center [1171, 497] width 35 height 35
click at [1096, 553] on label "Bacterial infection of unspecified site" at bounding box center [1044, 546] width 152 height 20
checkbox input "true"
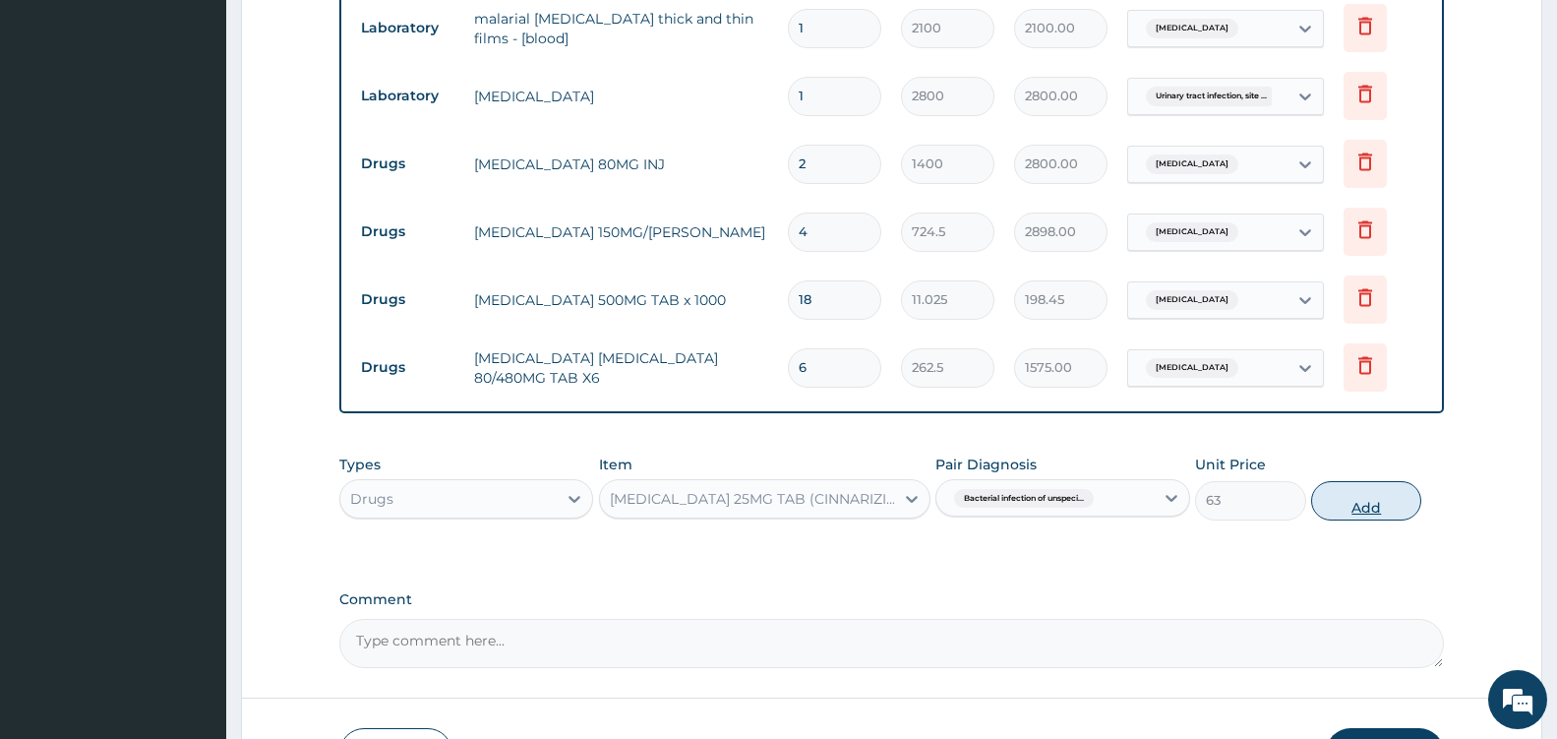
click at [1381, 505] on button "Add" at bounding box center [1366, 500] width 110 height 39
type input "0"
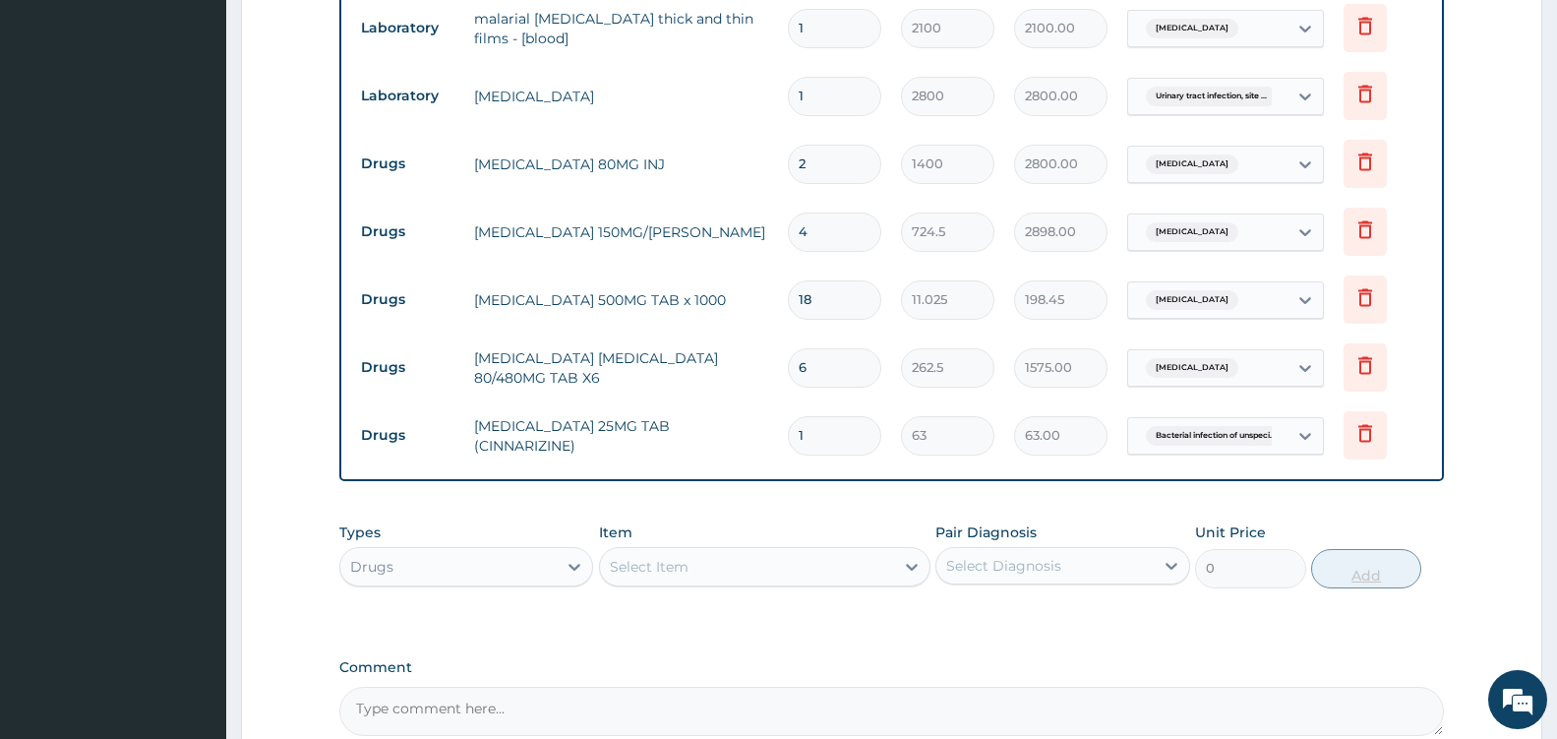
type input "0.00"
type input "2"
type input "126.00"
type input "20"
type input "1260.00"
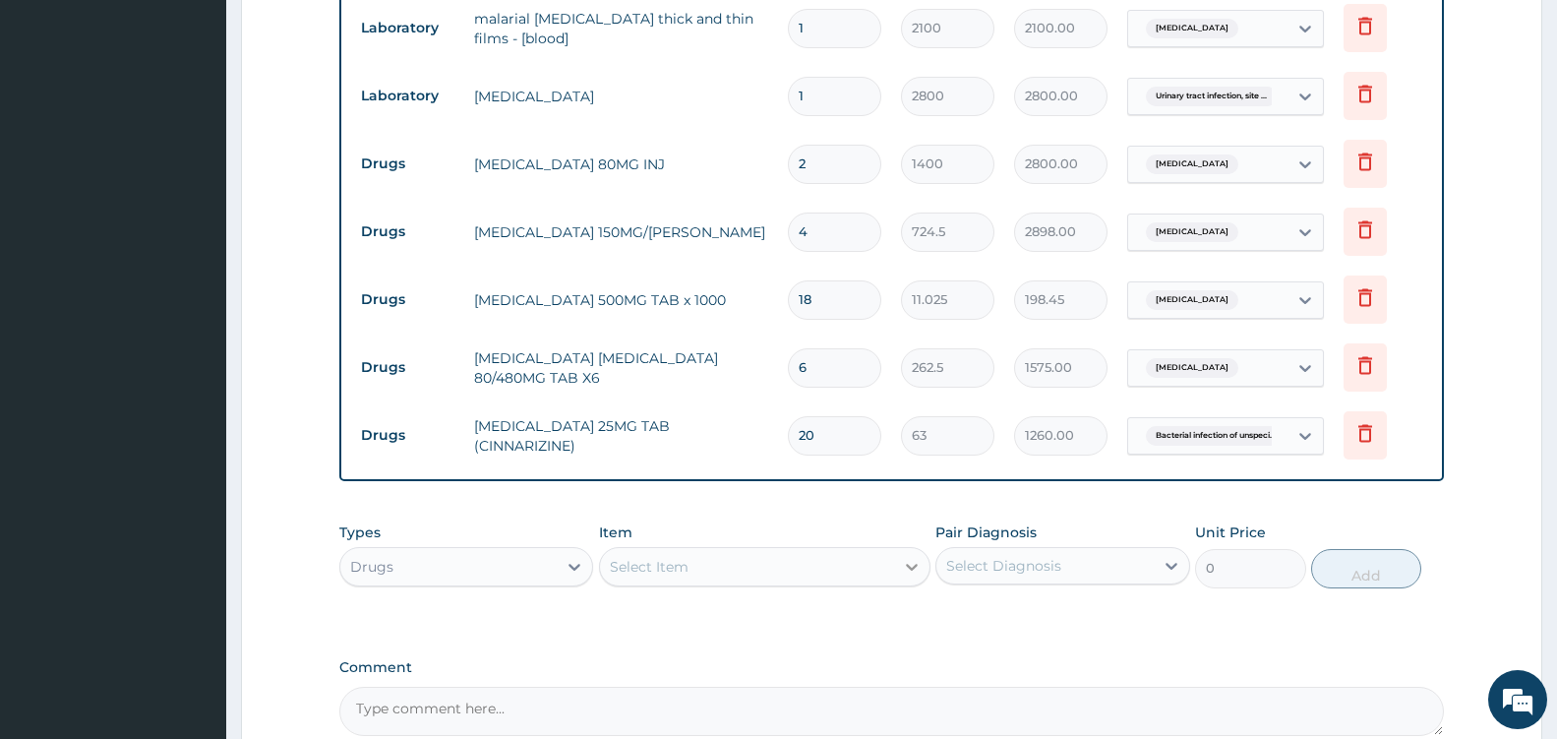
type input "20"
click at [908, 568] on icon at bounding box center [912, 568] width 12 height 7
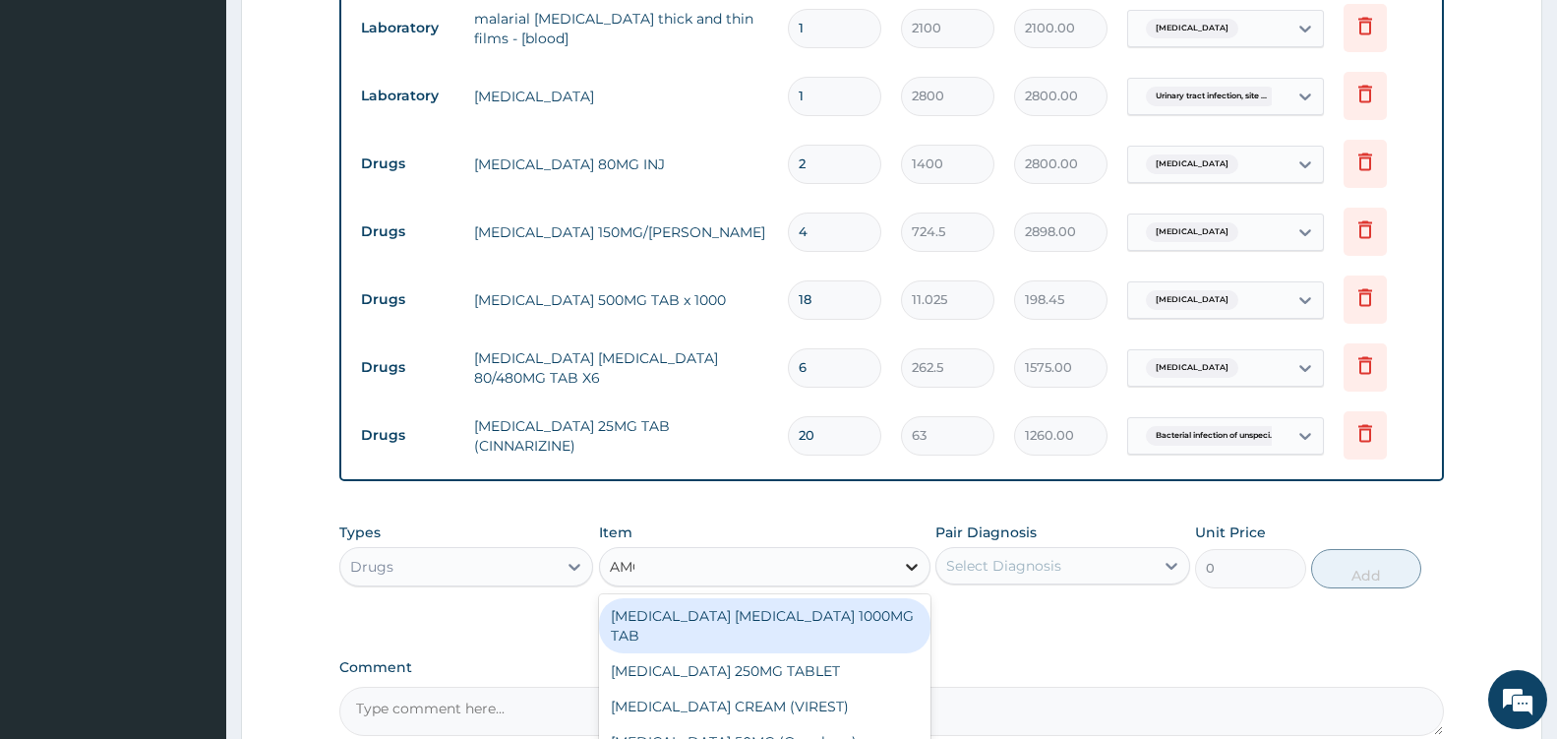
type input "AMOX"
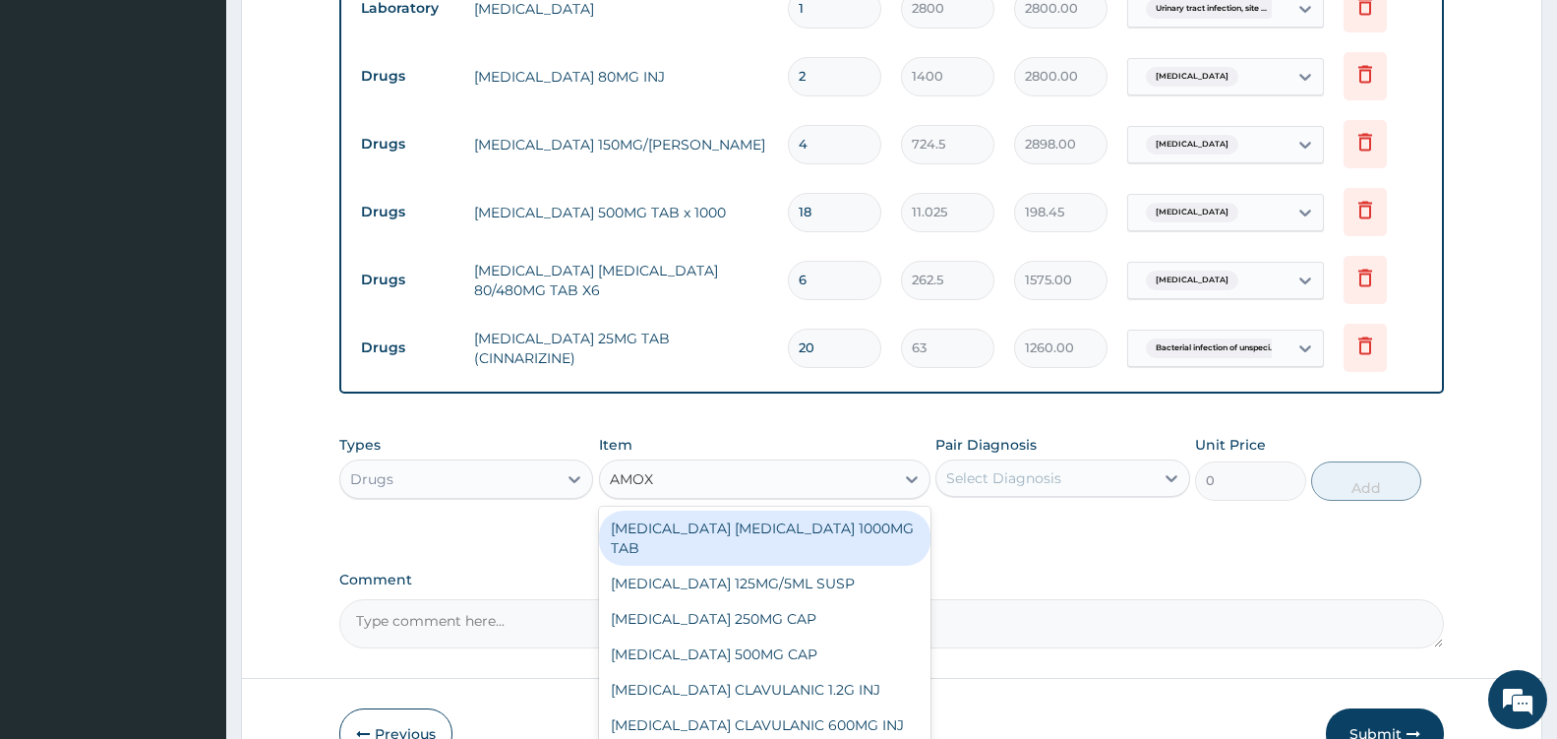
scroll to position [1235, 0]
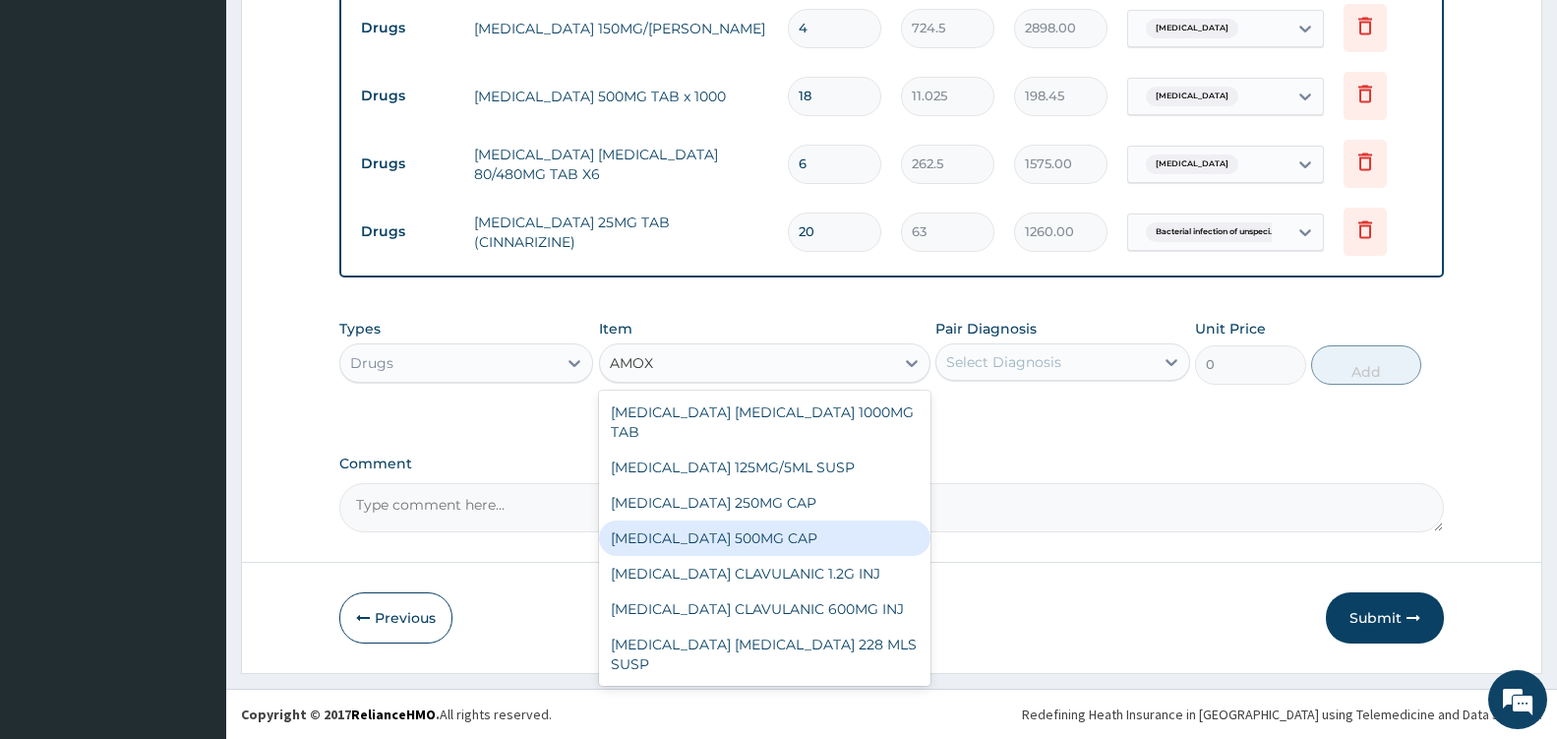
click at [772, 527] on div "AMOXICILLIN 500MG CAP" at bounding box center [765, 537] width 332 height 35
type input "35"
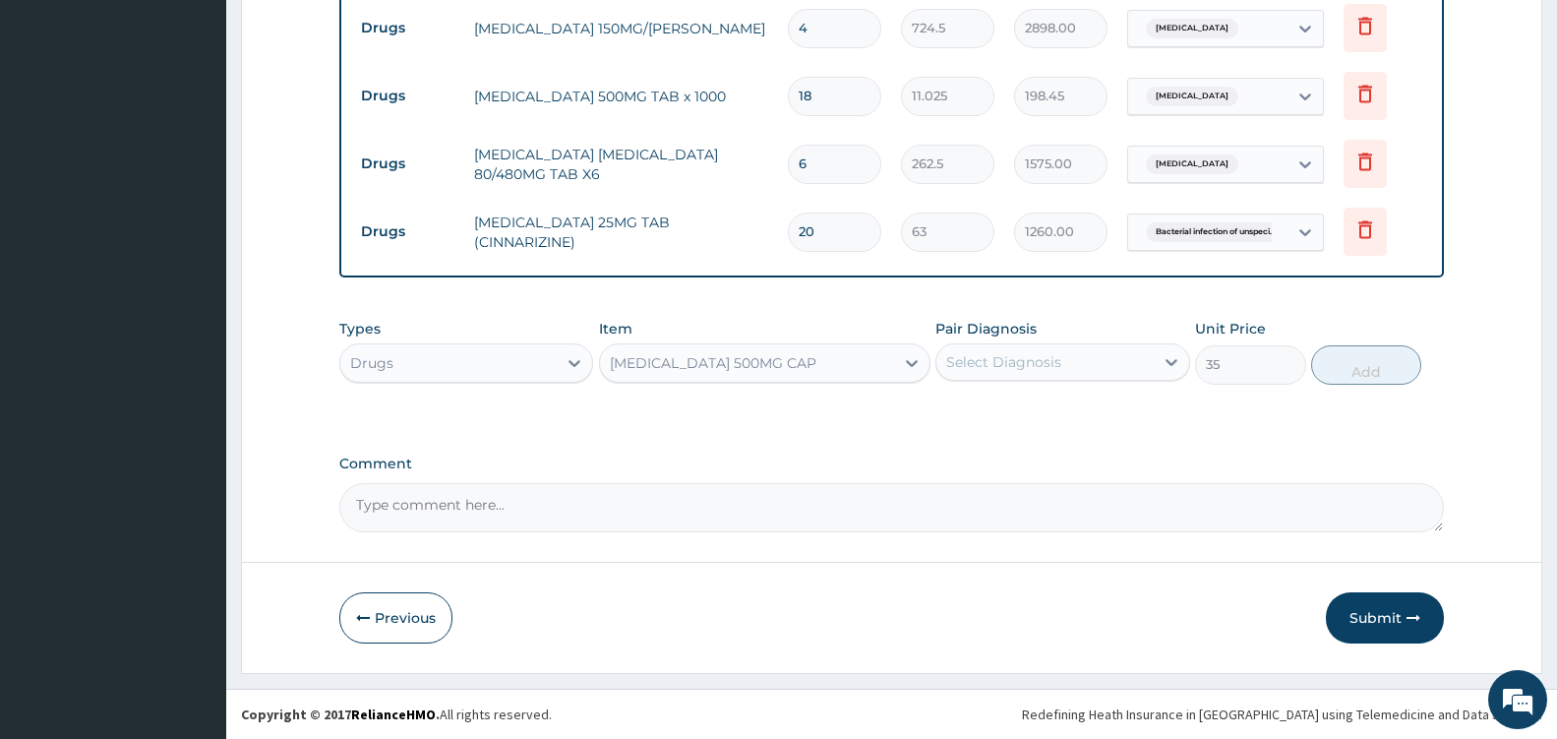
click at [1153, 365] on div "Select Diagnosis" at bounding box center [1045, 361] width 216 height 31
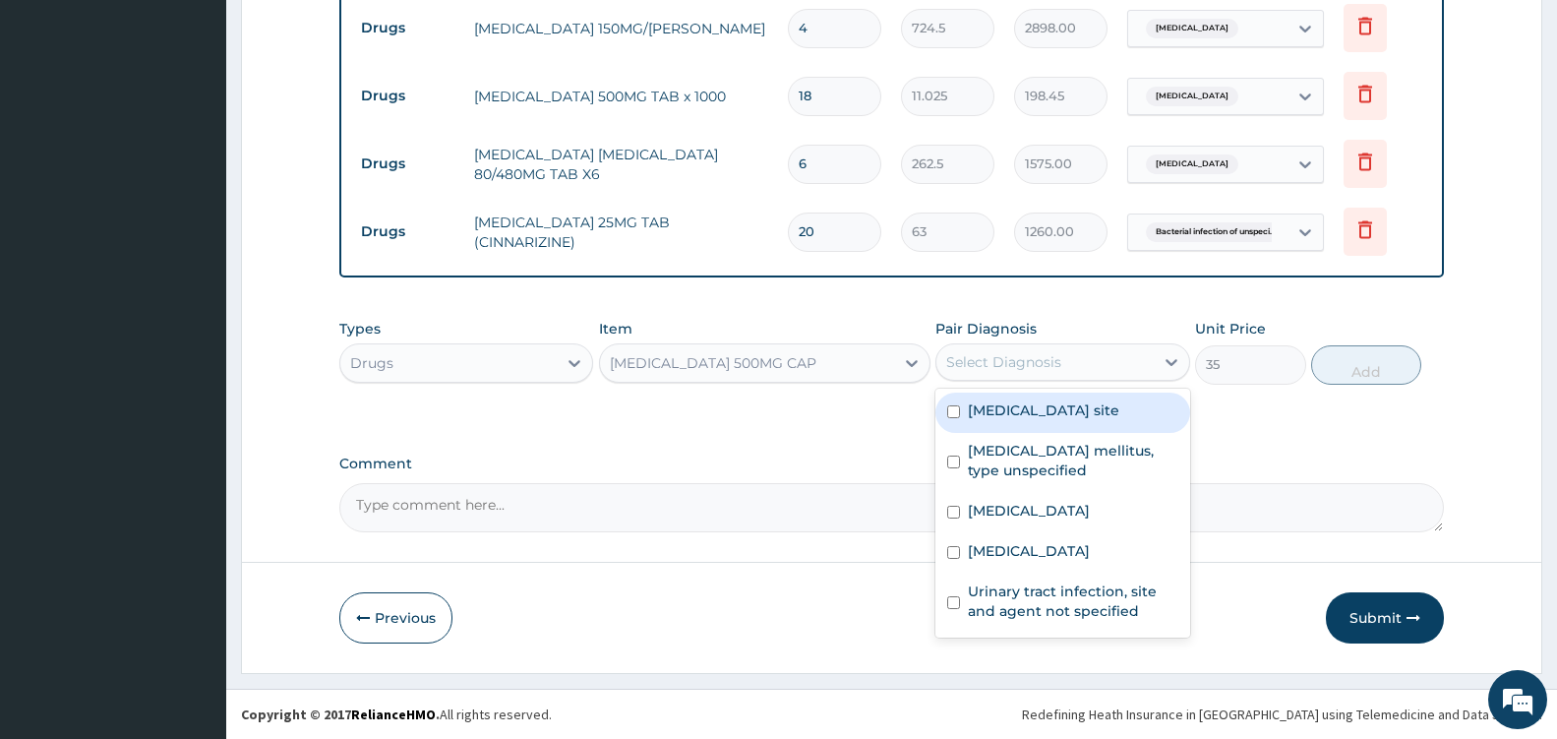
click at [1079, 410] on label "Bacterial infection of unspecified site" at bounding box center [1044, 410] width 152 height 20
checkbox input "true"
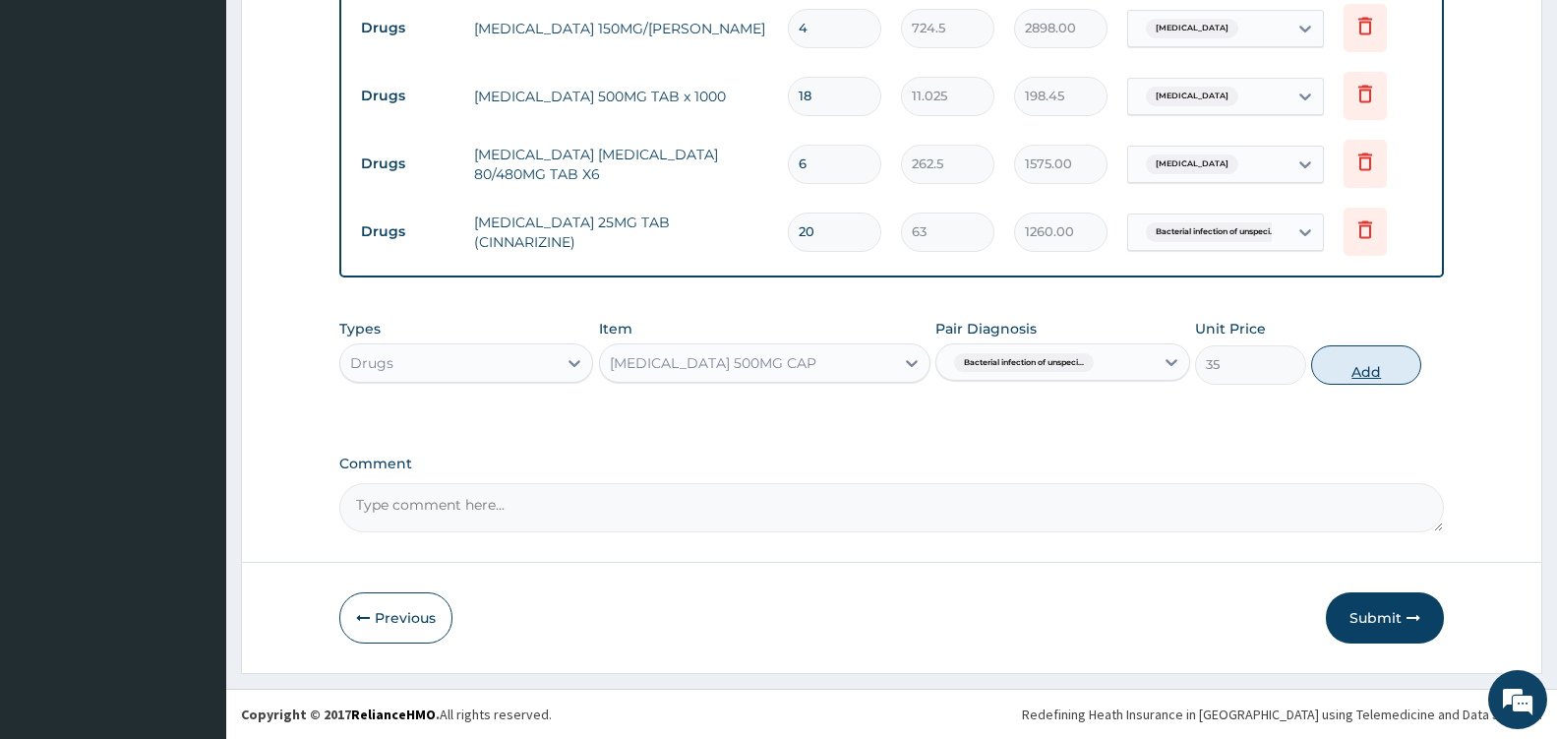
click at [1352, 366] on button "Add" at bounding box center [1366, 364] width 110 height 39
type input "0"
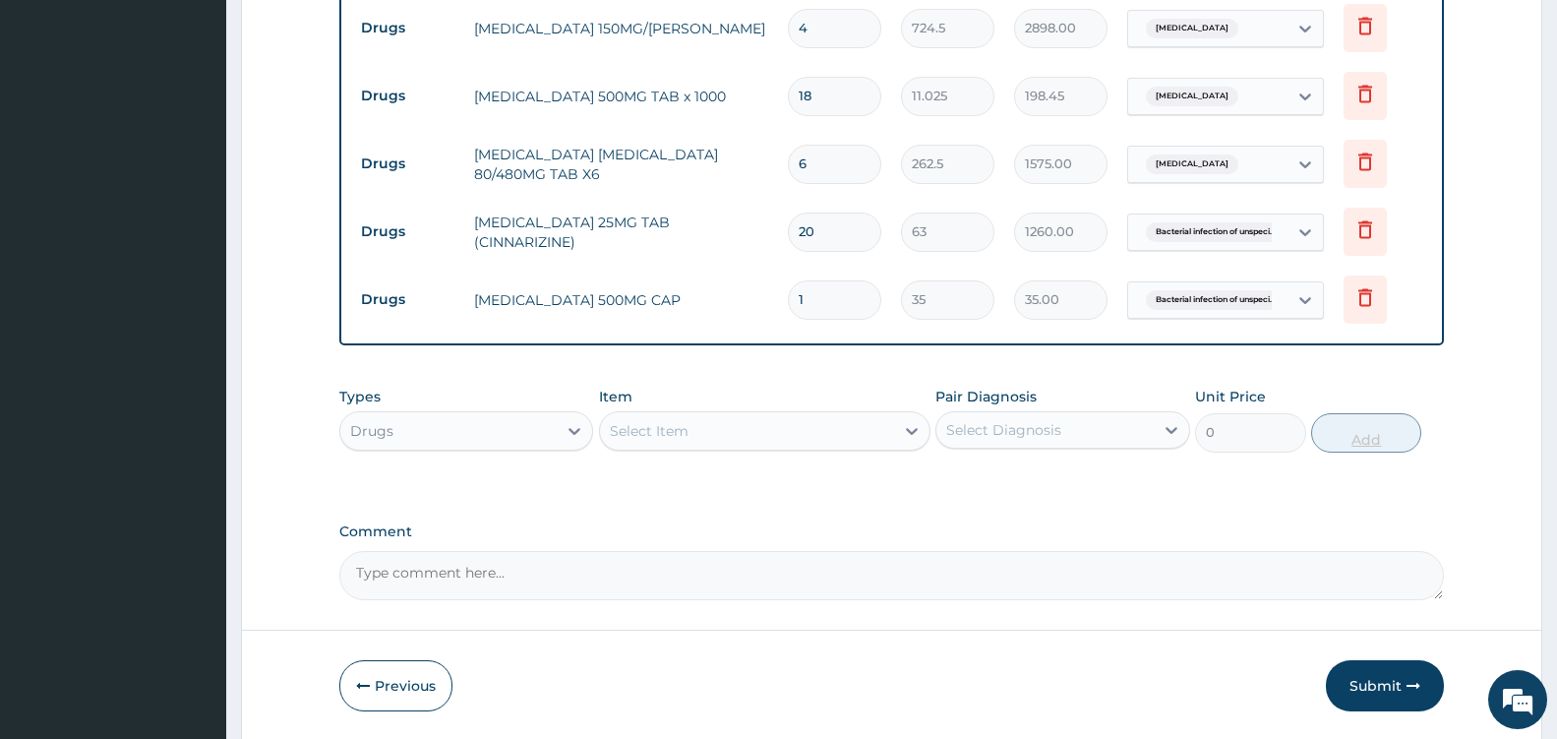
type input "15"
type input "525.00"
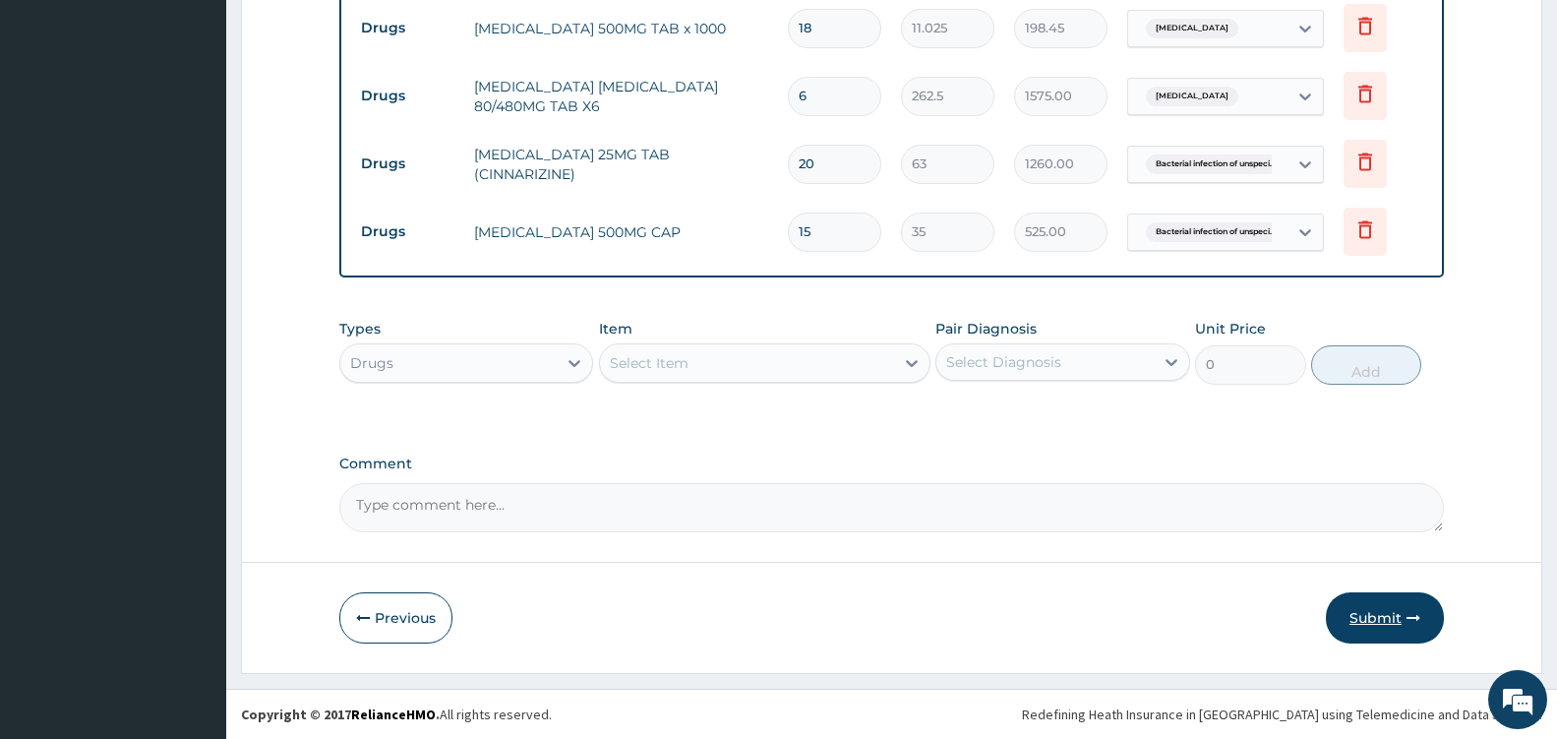
type input "15"
click at [1380, 608] on button "Submit" at bounding box center [1385, 617] width 118 height 51
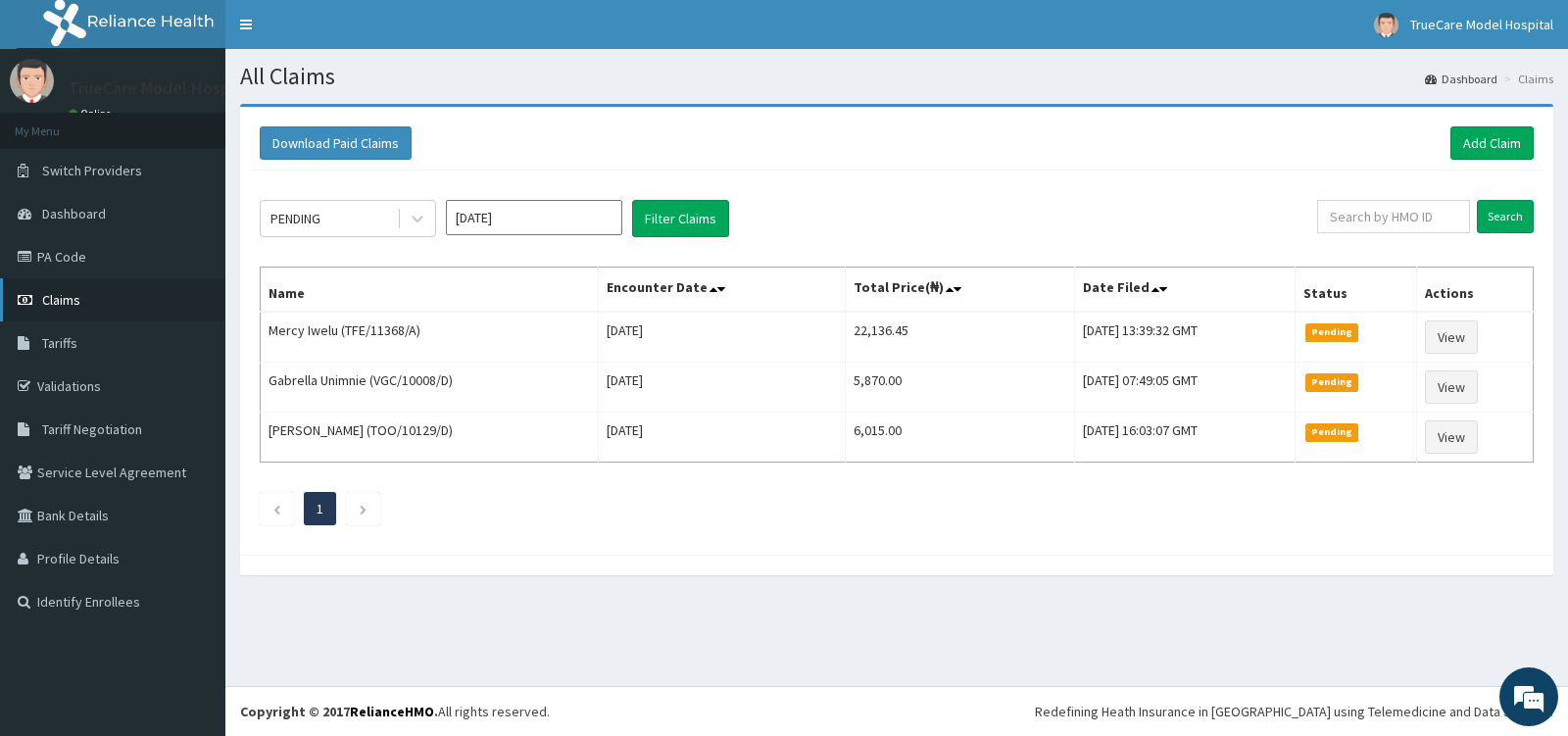
click at [62, 303] on span "Claims" at bounding box center [61, 300] width 38 height 18
click at [1497, 137] on link "Add Claim" at bounding box center [1492, 142] width 84 height 33
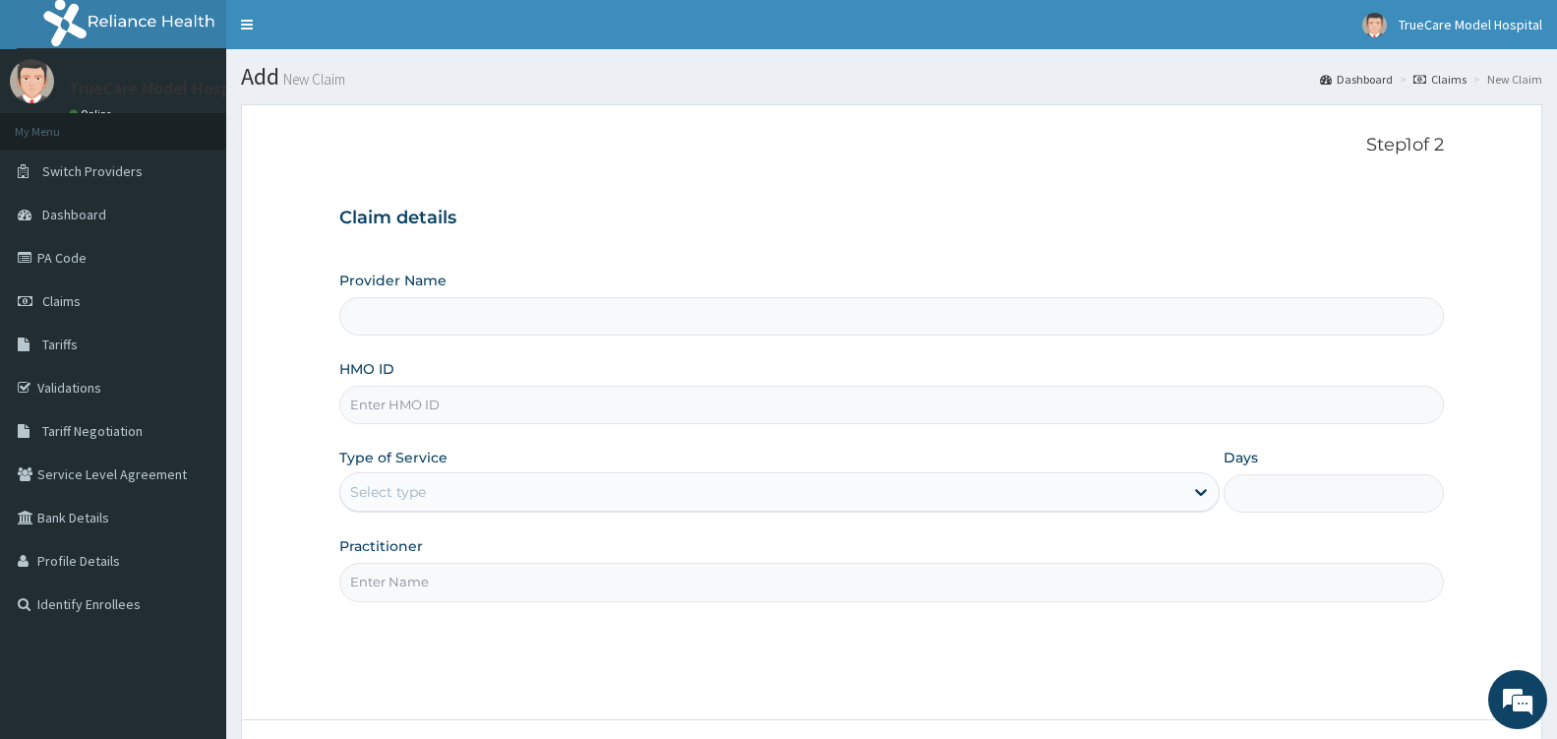
type input "TrueCare Model Hospital"
click at [551, 404] on input "HMO ID" at bounding box center [891, 405] width 1105 height 38
type input "FAB/10075/B"
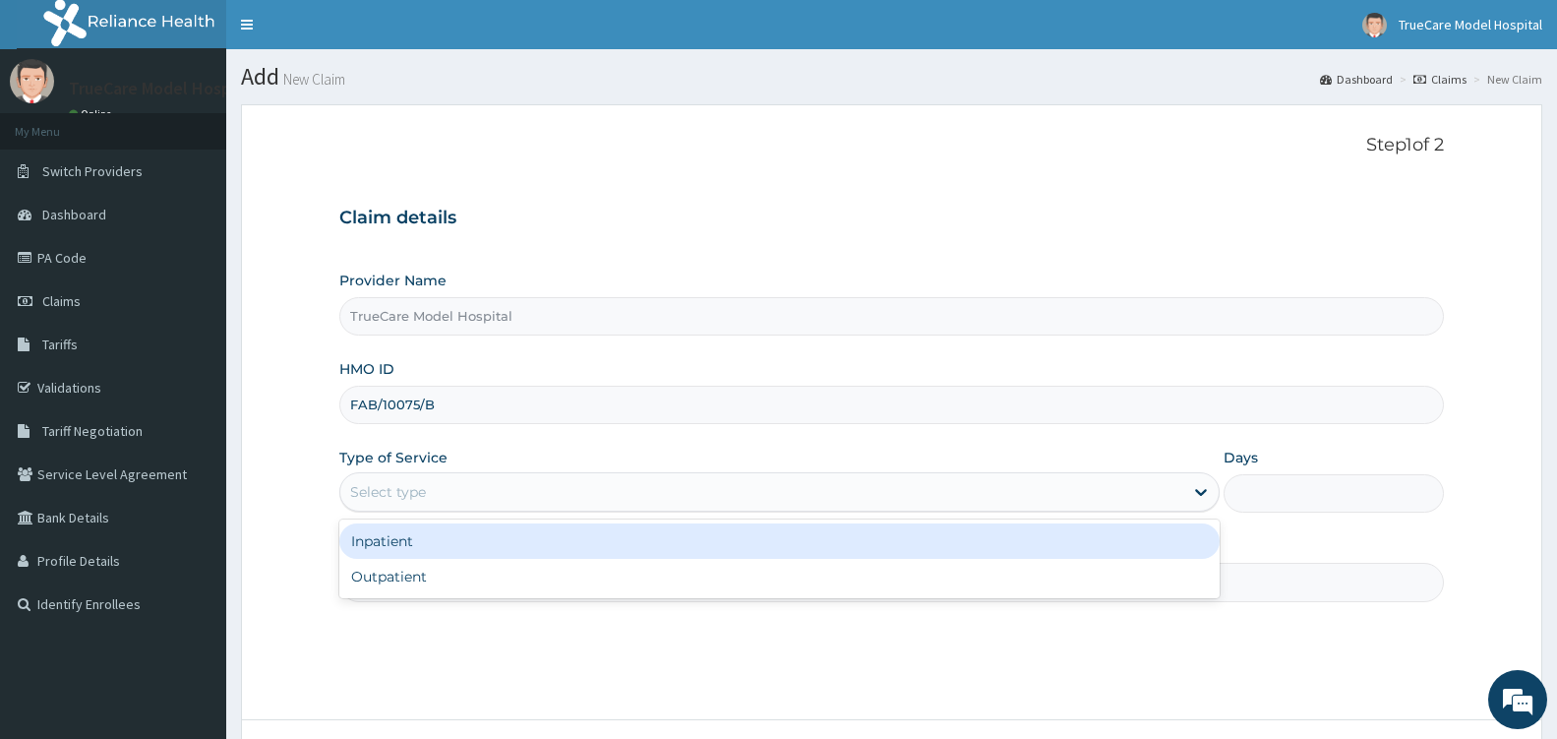
click at [541, 492] on div "Select type" at bounding box center [761, 491] width 843 height 31
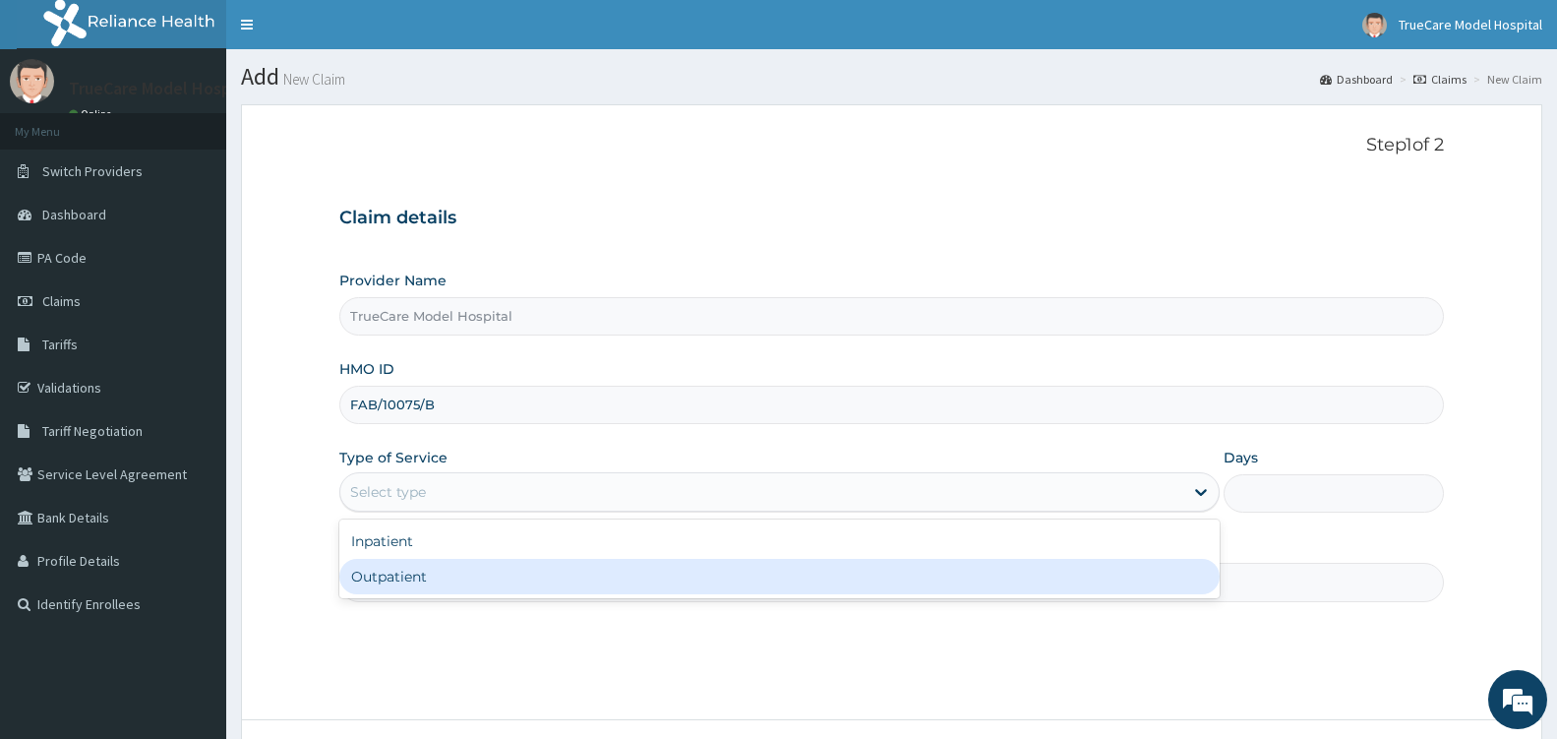
click at [471, 566] on div "Outpatient" at bounding box center [779, 576] width 880 height 35
type input "1"
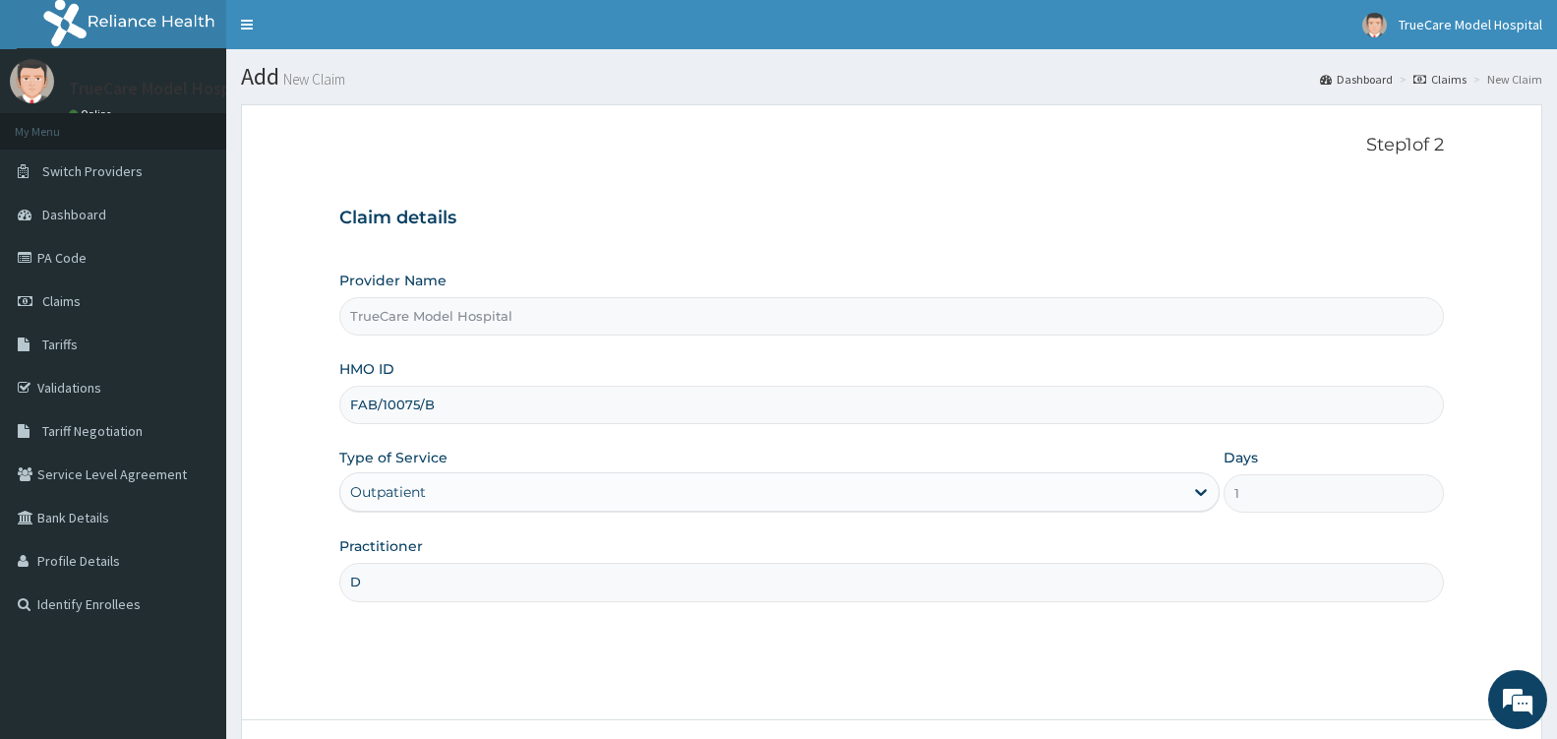
click at [474, 579] on input "D" at bounding box center [891, 582] width 1105 height 38
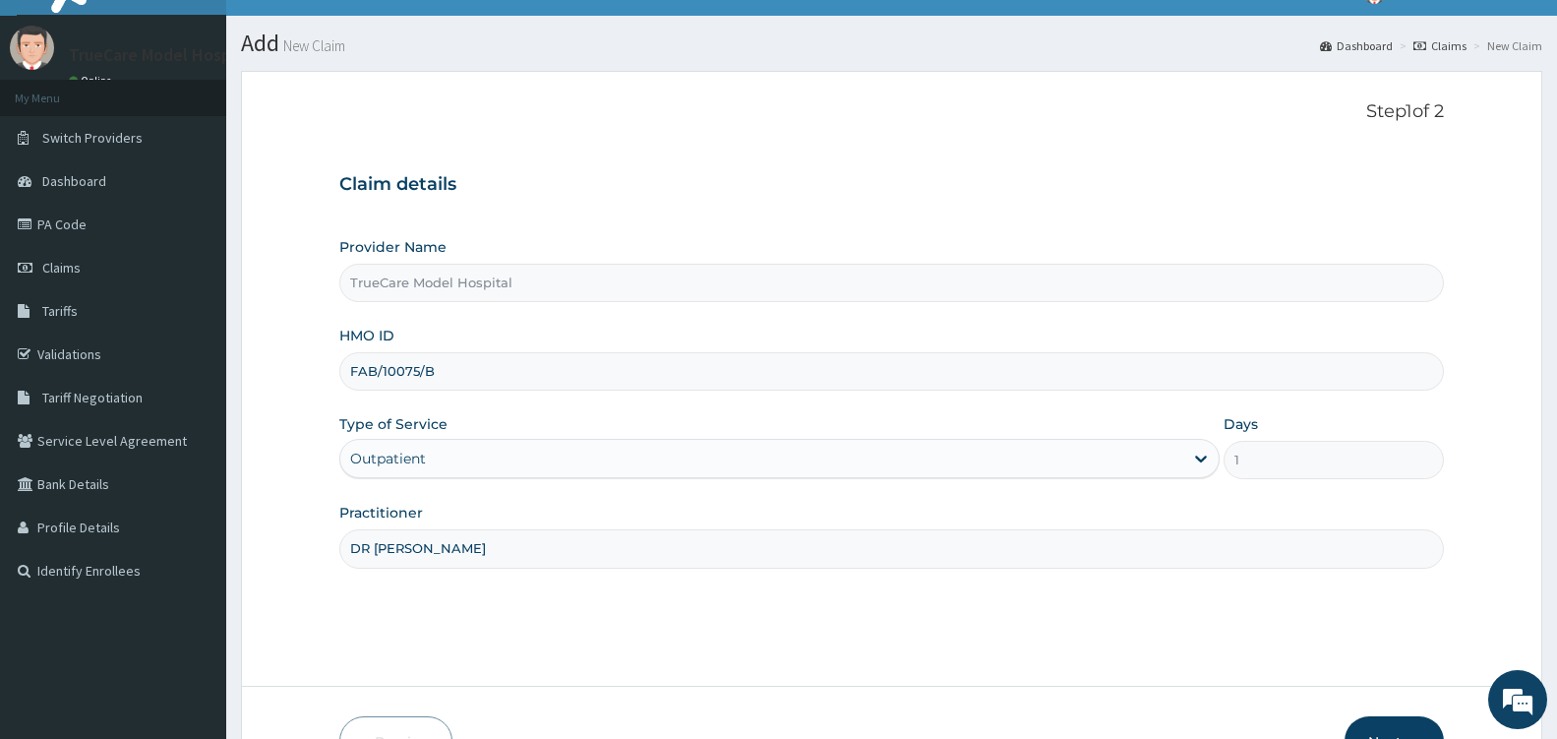
scroll to position [157, 0]
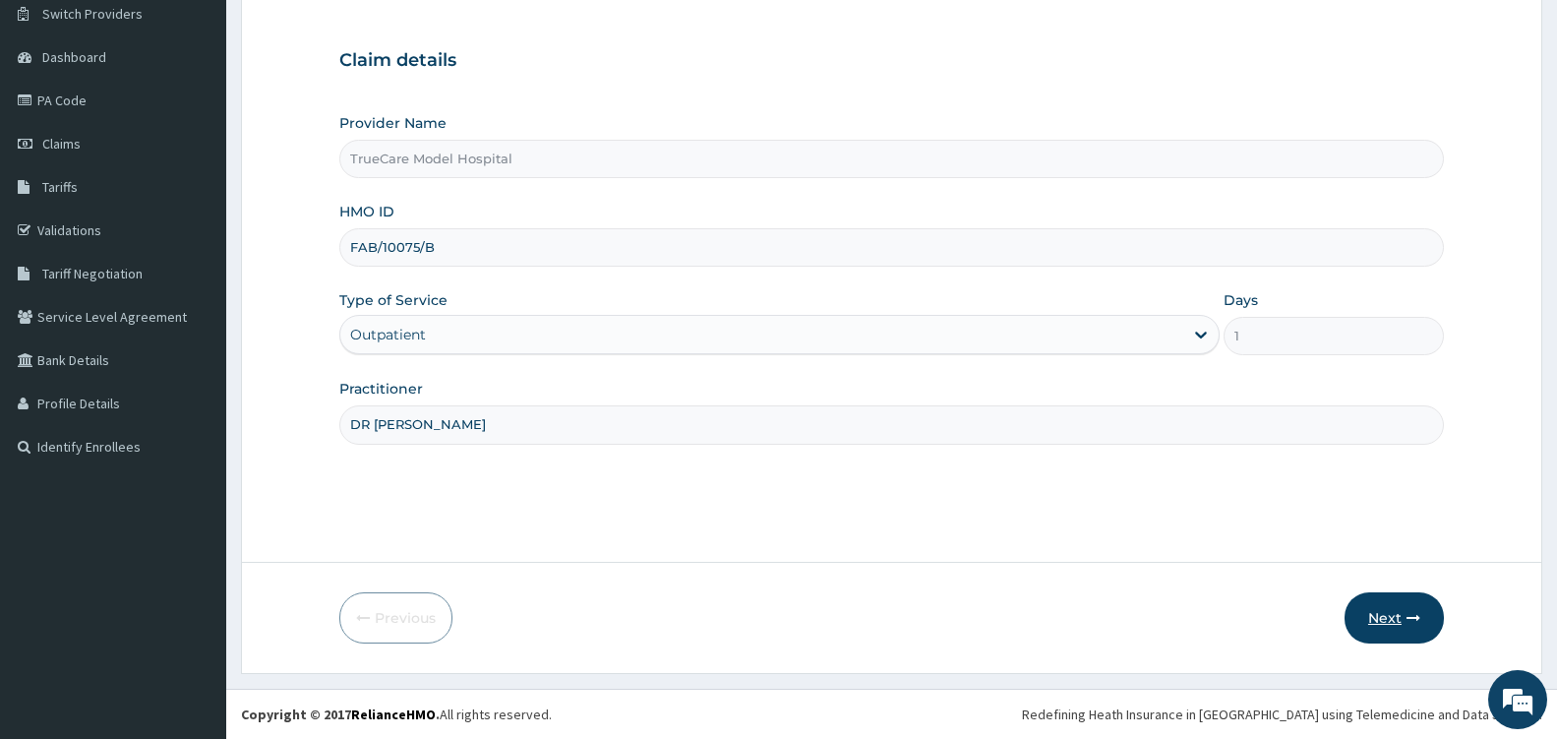
type input "DR EDWARD"
click at [1398, 618] on button "Next" at bounding box center [1394, 617] width 99 height 51
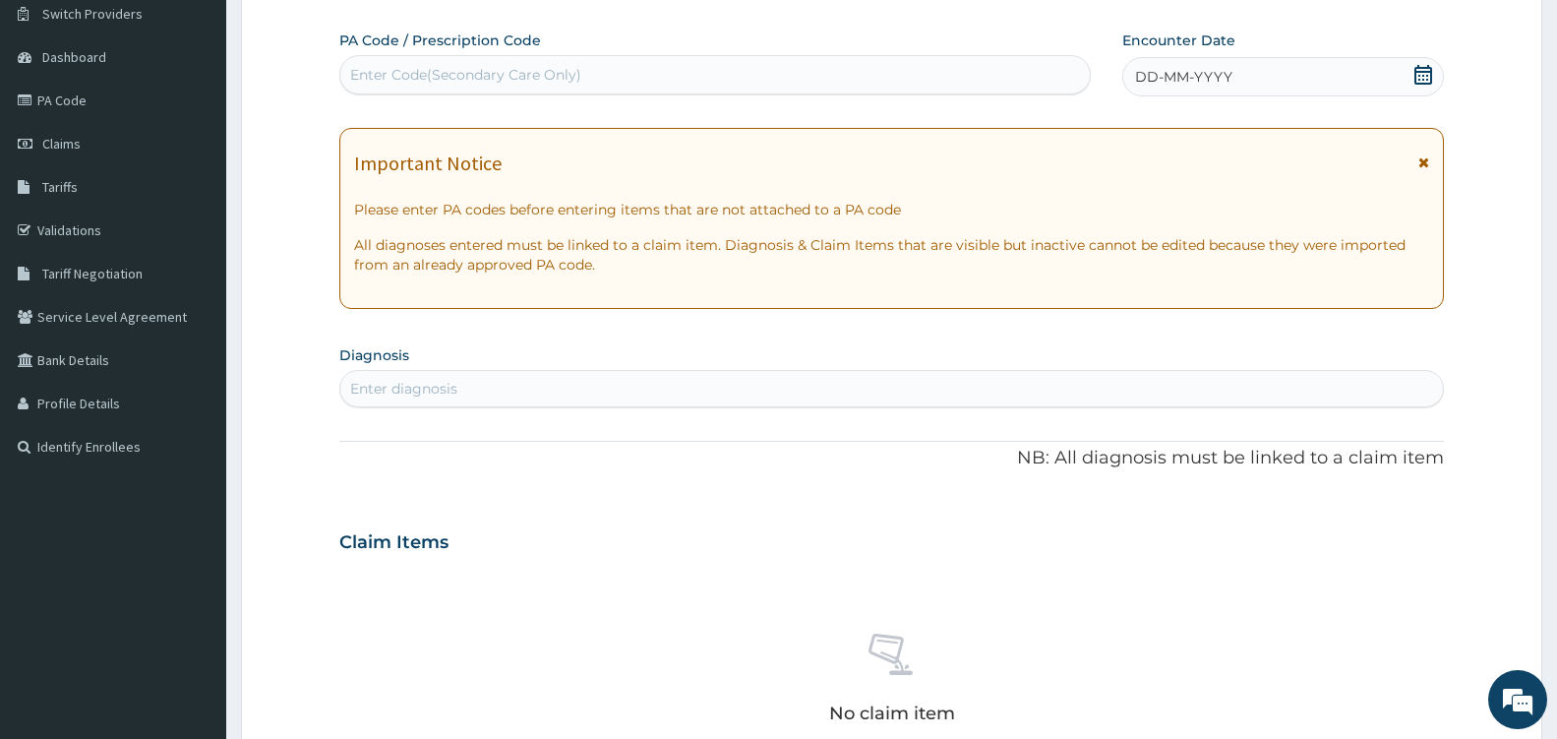
click at [756, 76] on div "Enter Code(Secondary Care Only)" at bounding box center [715, 74] width 750 height 31
type input "PA/5862B7"
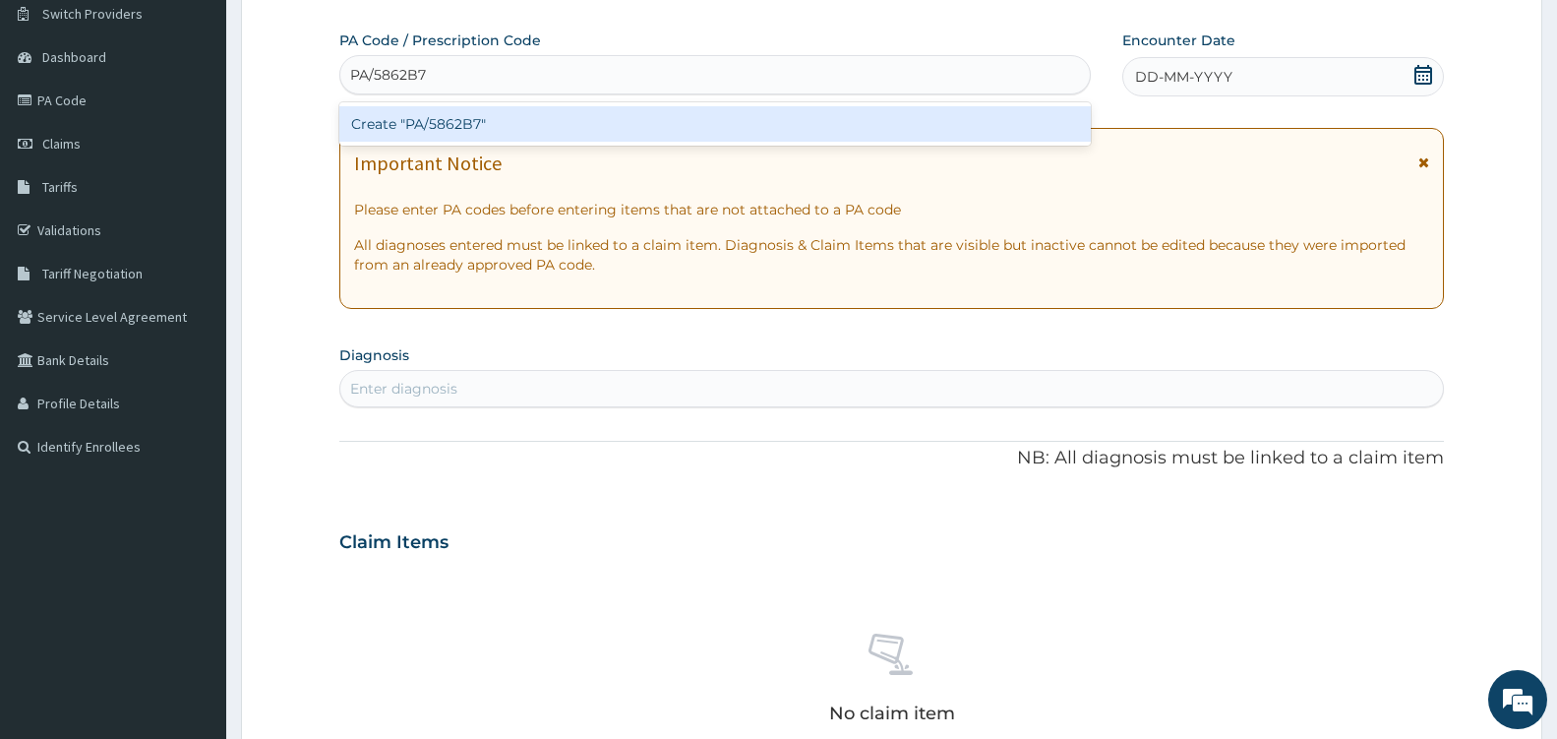
click at [747, 122] on div "Create "PA/5862B7"" at bounding box center [715, 123] width 752 height 35
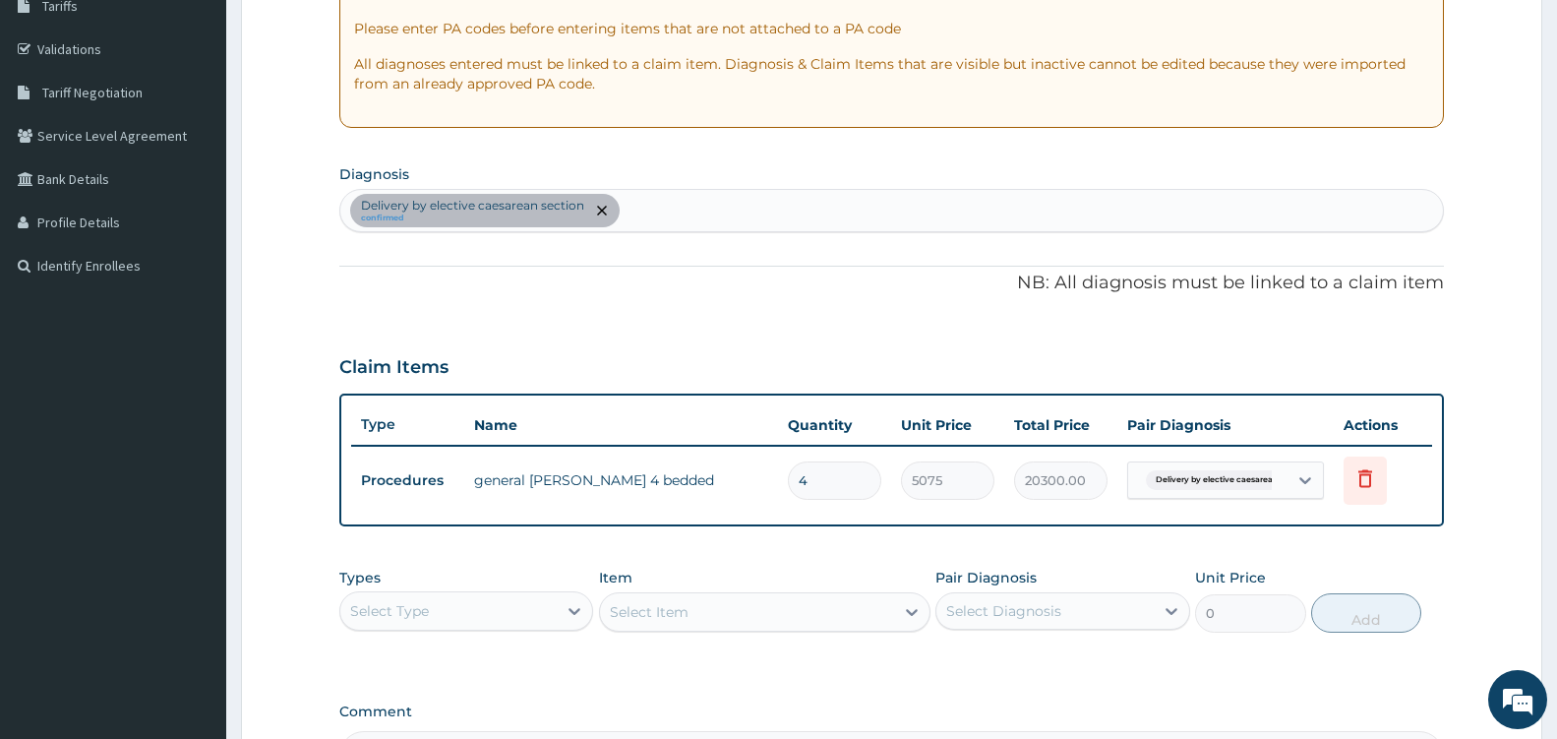
scroll to position [586, 0]
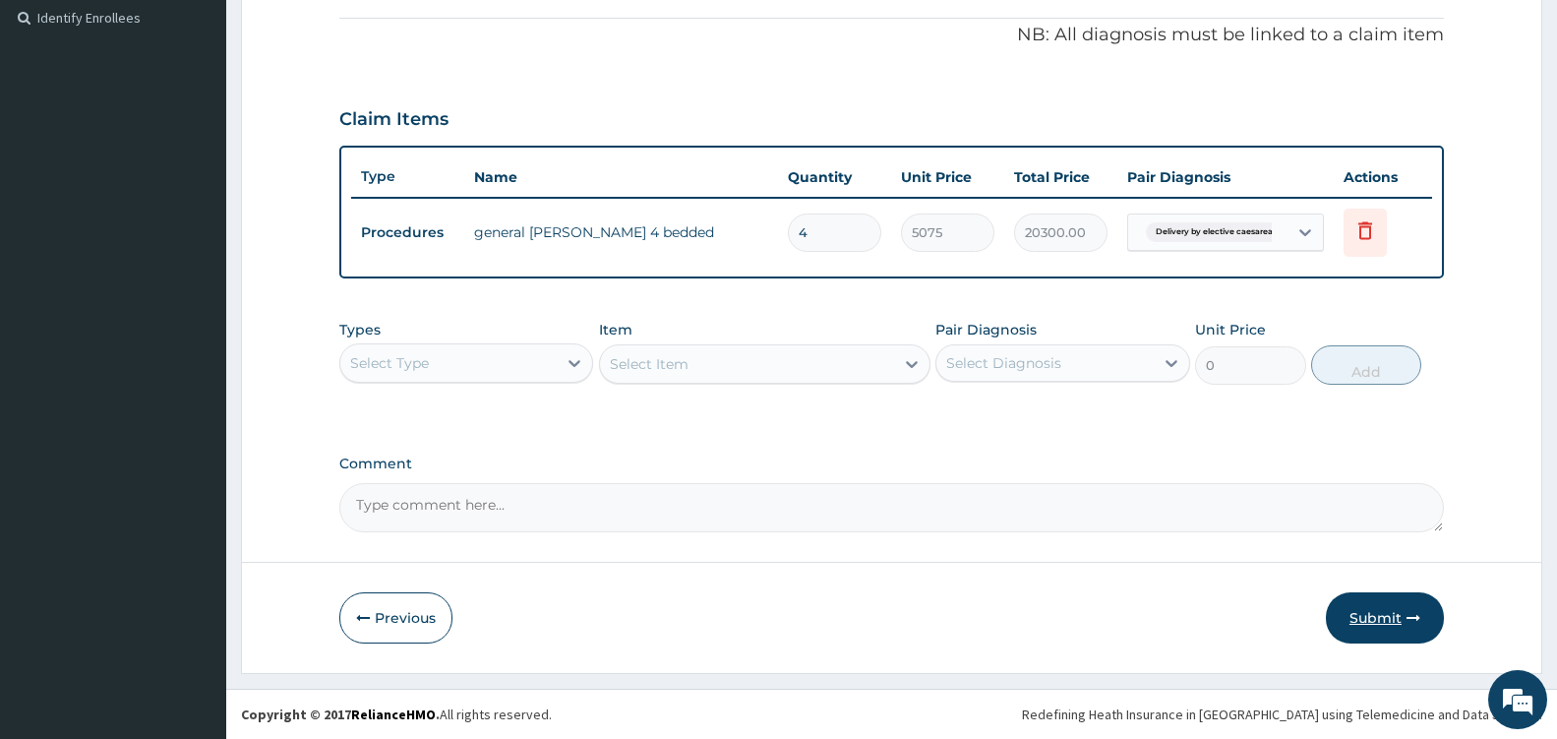
click at [1393, 628] on button "Submit" at bounding box center [1385, 617] width 118 height 51
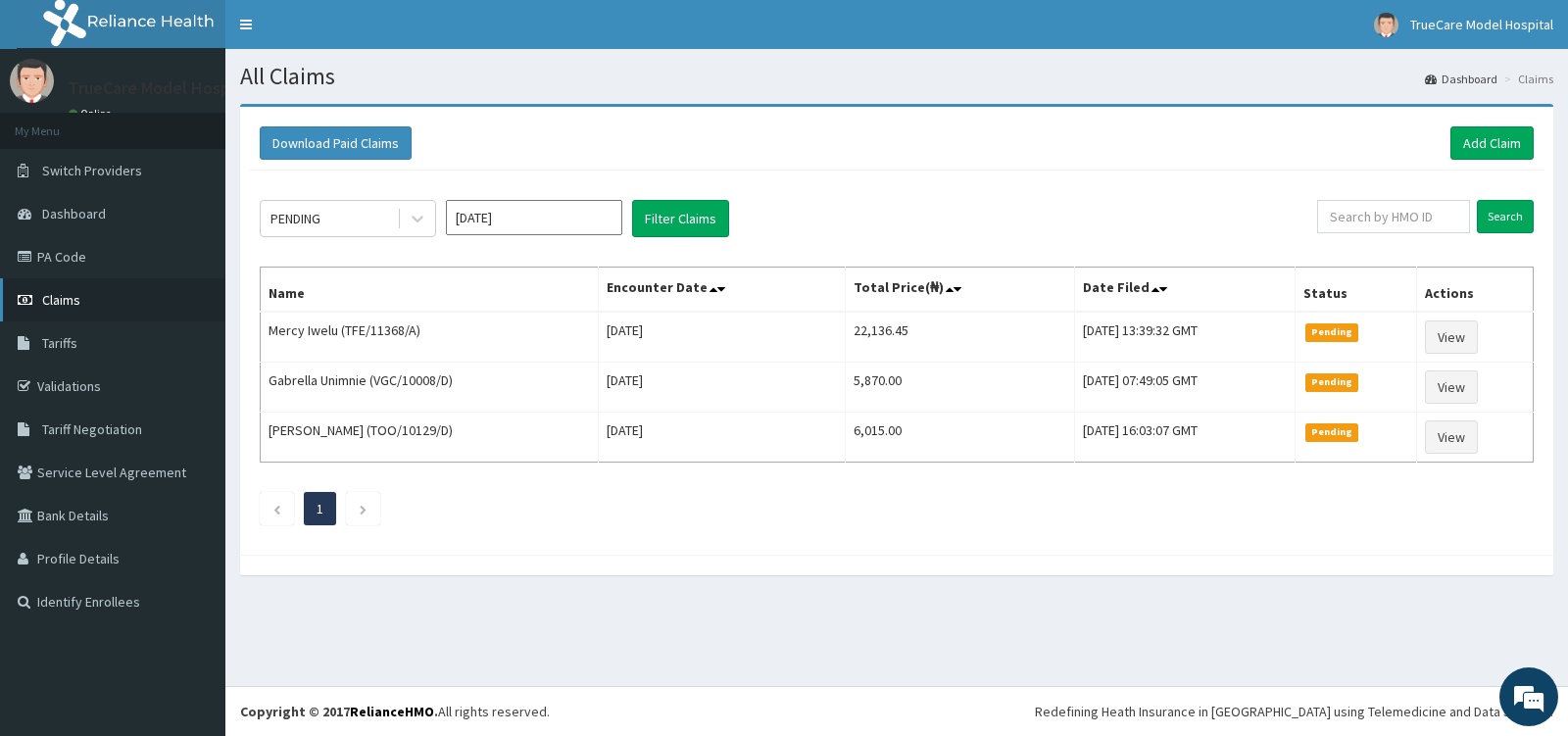
click at [76, 304] on span "Claims" at bounding box center [61, 300] width 38 height 18
click at [1483, 144] on link "Add Claim" at bounding box center [1492, 142] width 84 height 33
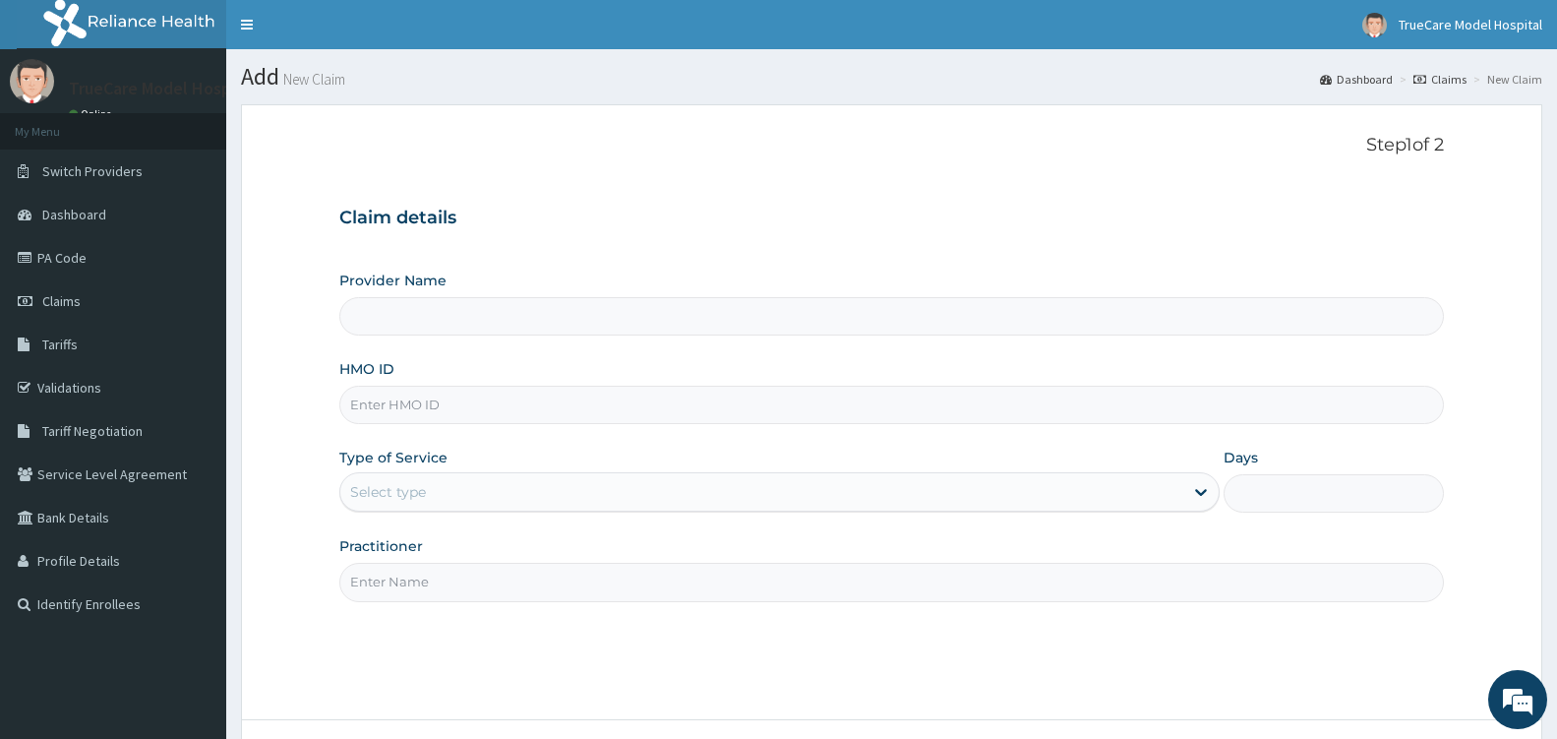
click at [455, 403] on input "HMO ID" at bounding box center [891, 405] width 1105 height 38
type input "TrueCare Model Hospital"
type input "FAB/10075/B"
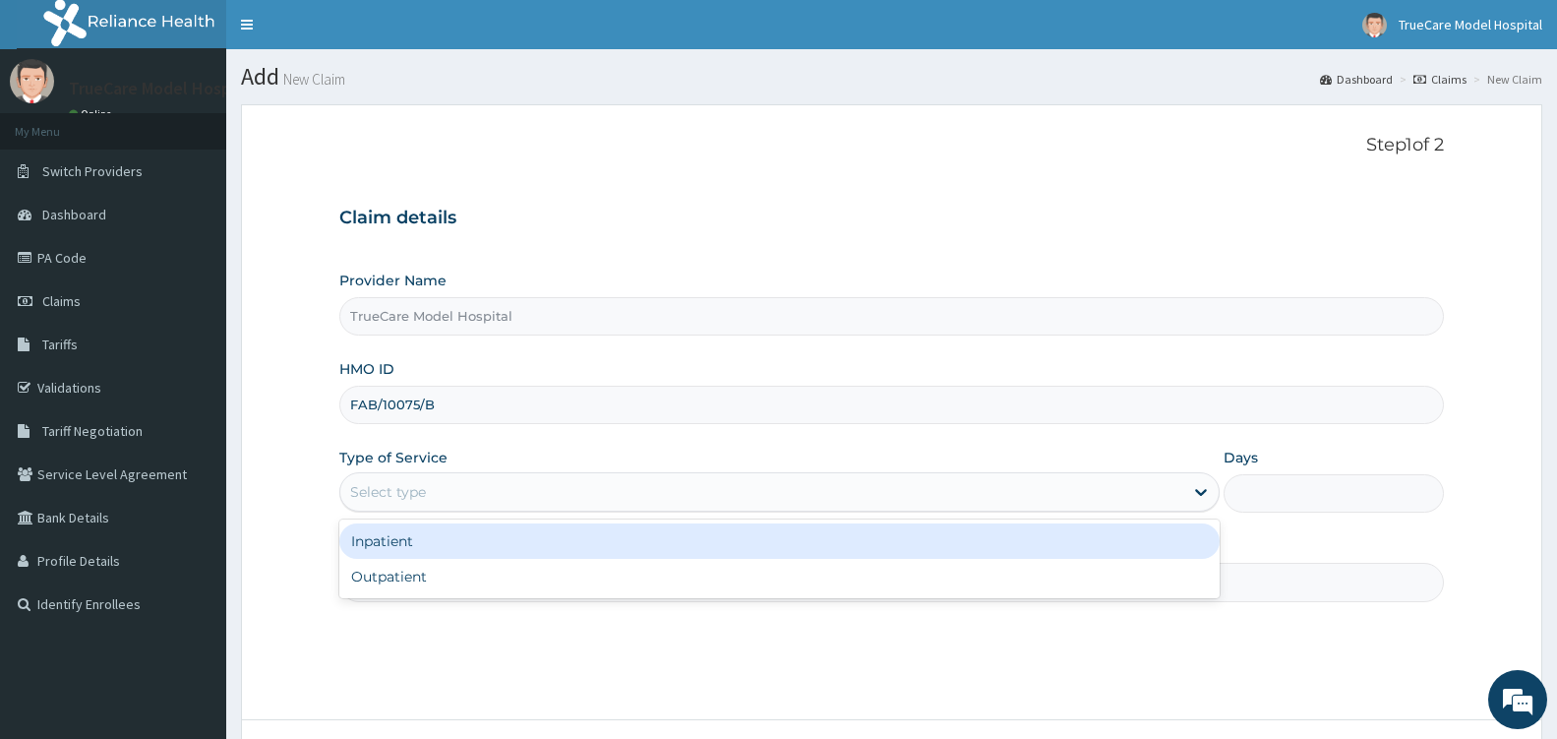
click at [513, 491] on div "Select type" at bounding box center [761, 491] width 843 height 31
click at [508, 542] on div "Inpatient" at bounding box center [779, 540] width 880 height 35
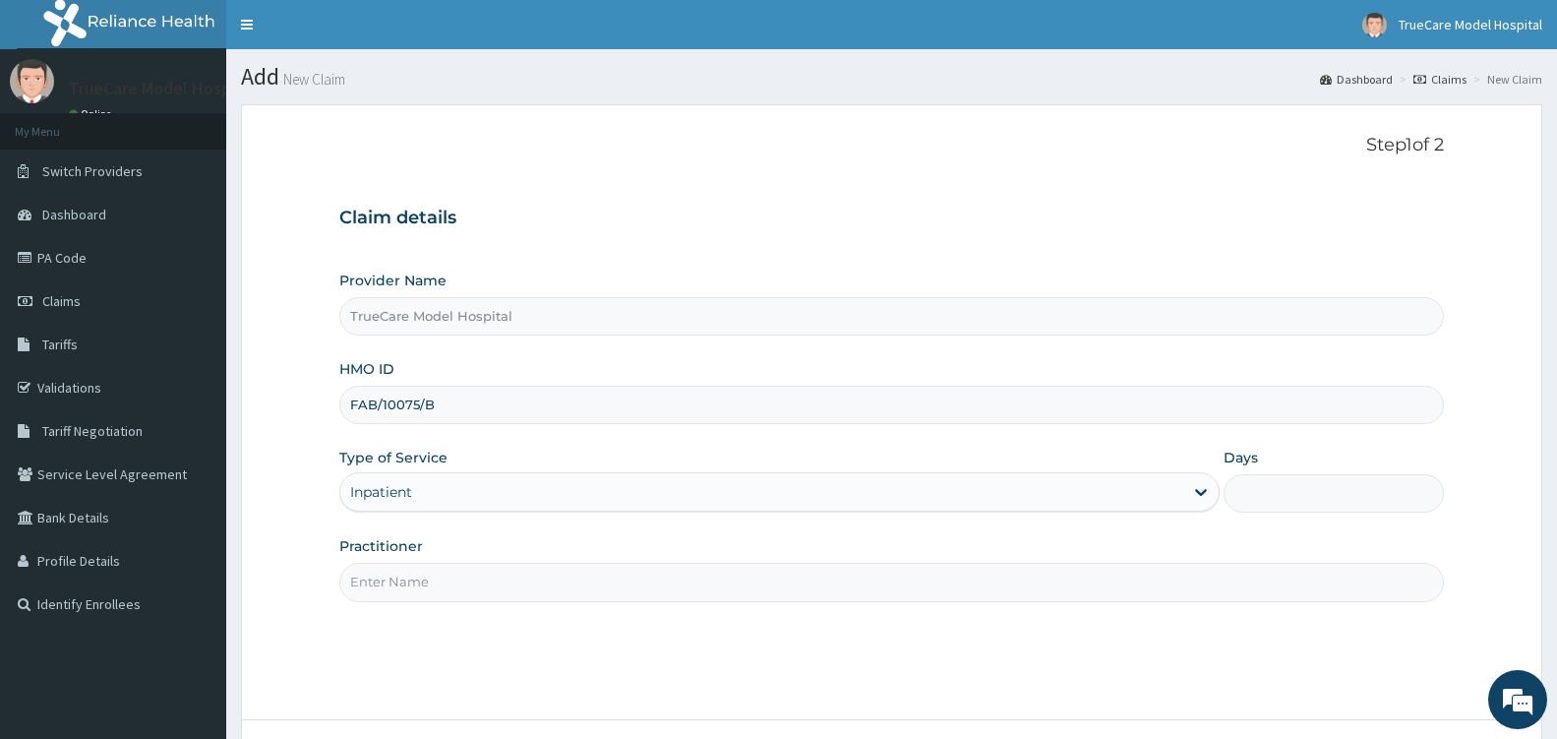
click at [506, 583] on input "Practitioner" at bounding box center [891, 582] width 1105 height 38
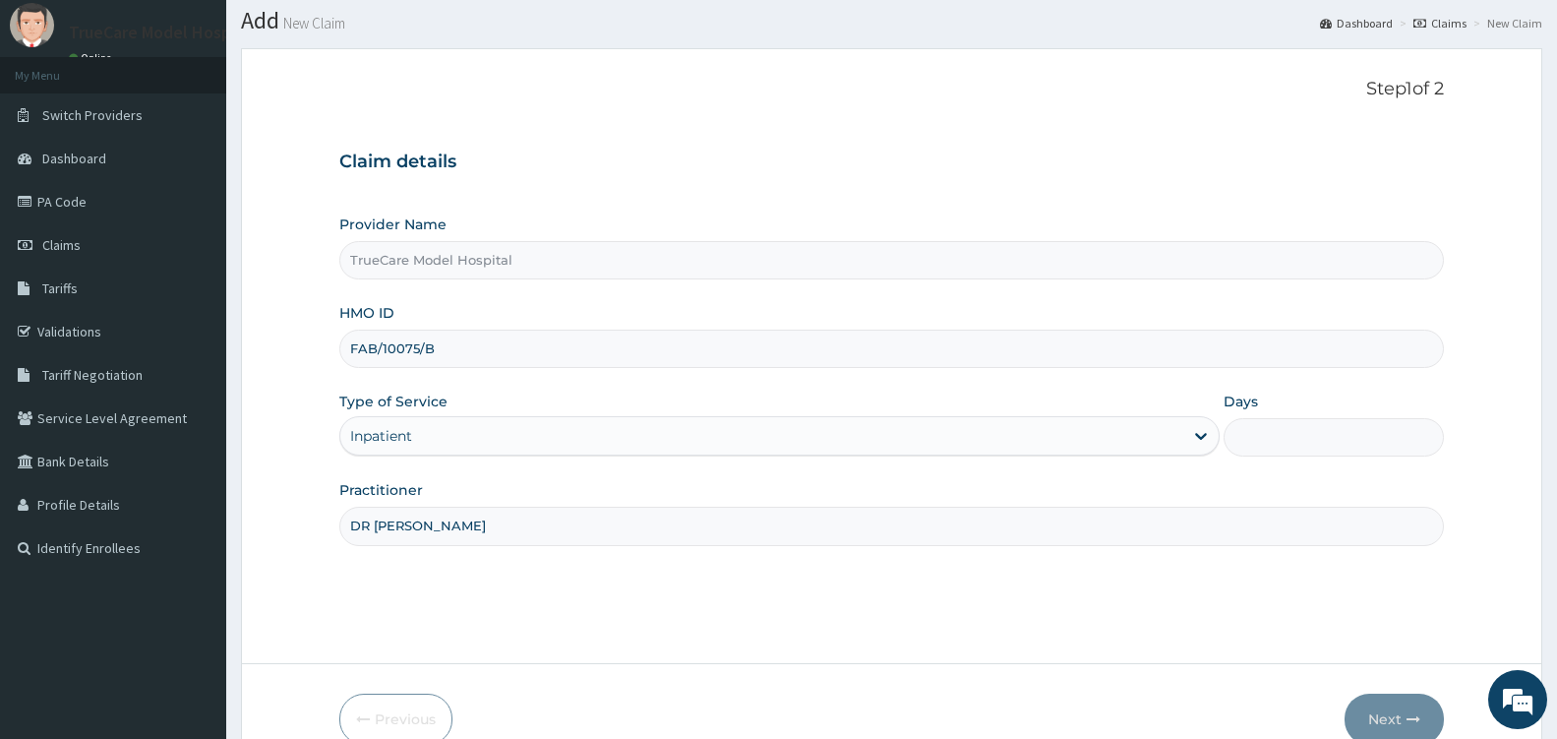
scroll to position [157, 0]
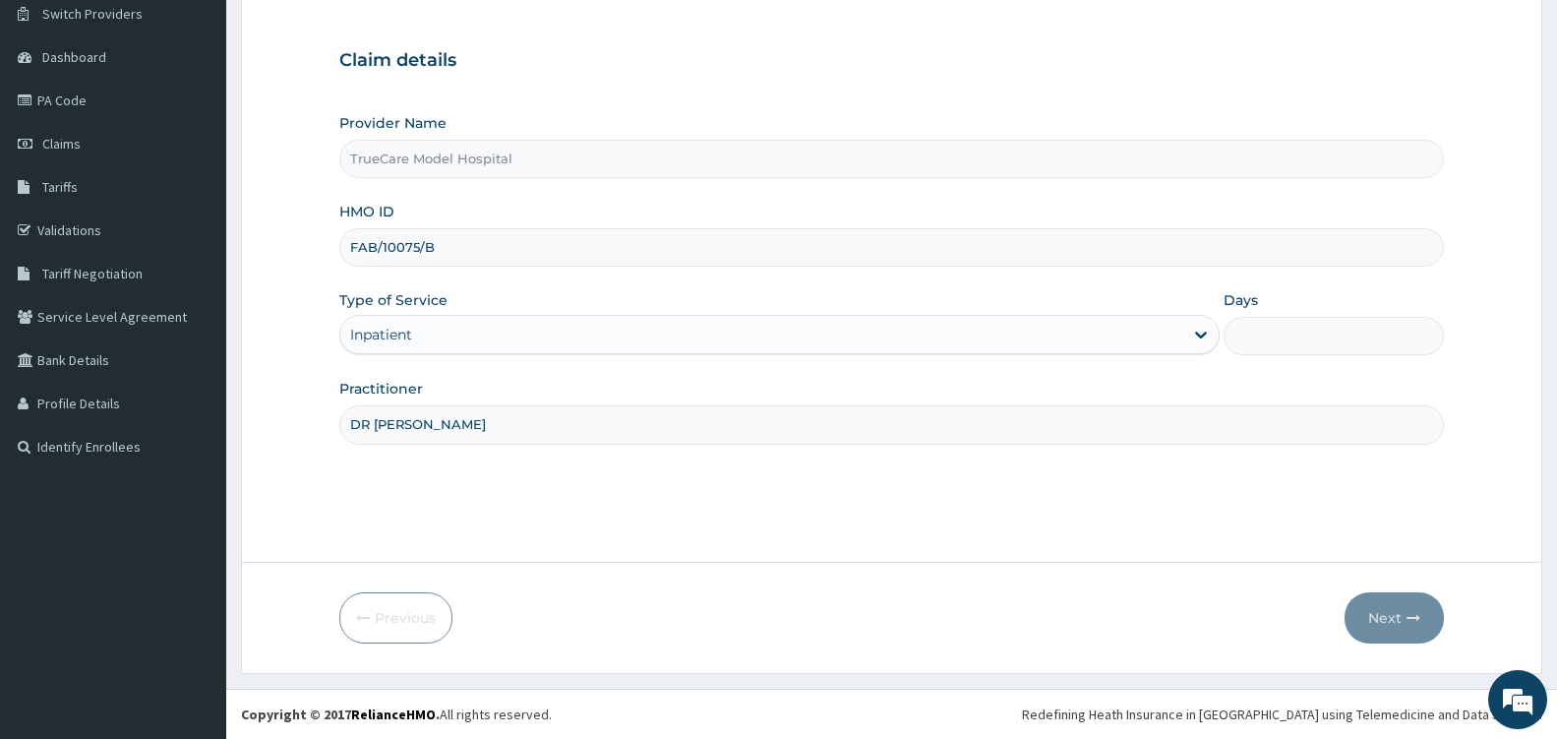
type input "DR EDWARD"
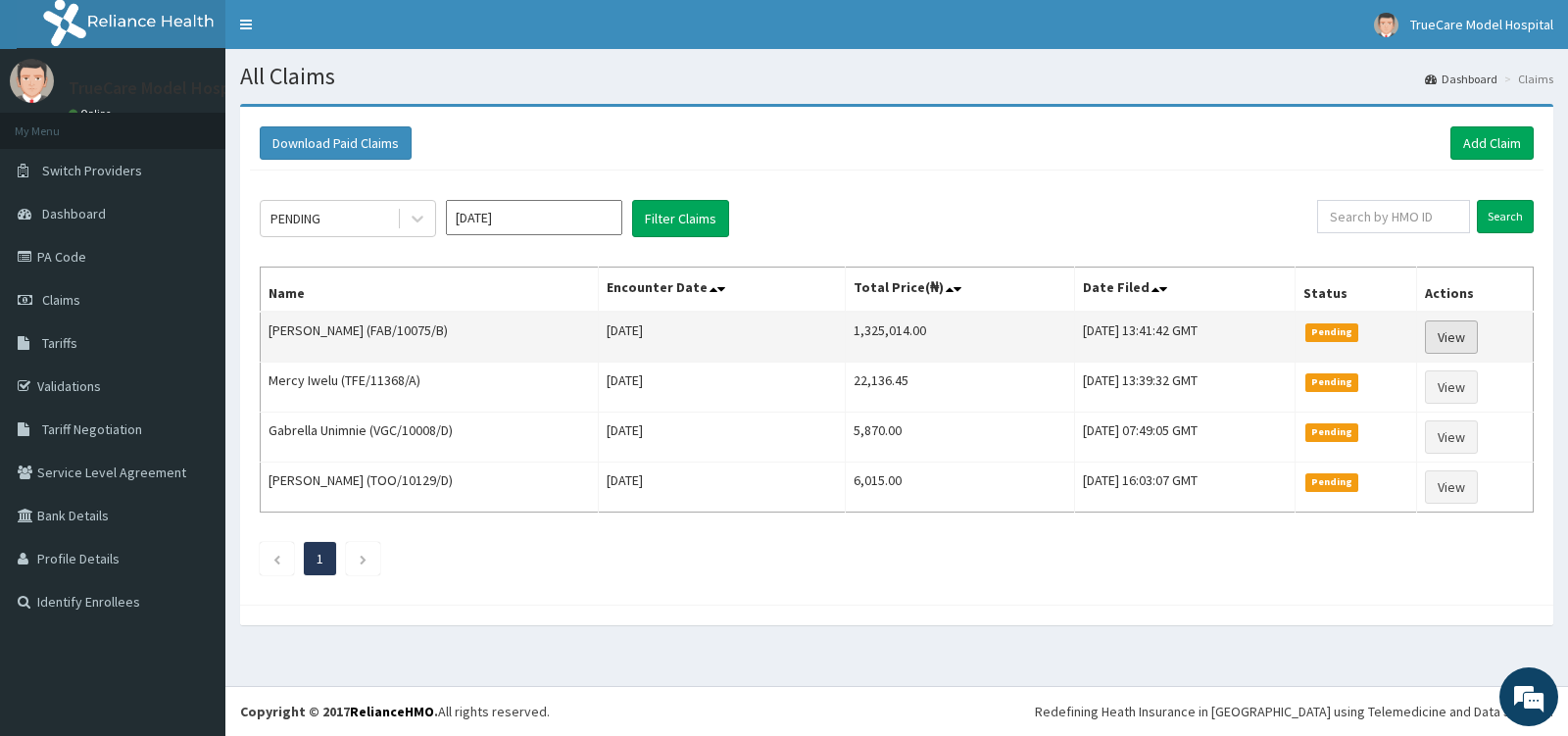
click at [1464, 343] on link "View" at bounding box center [1450, 337] width 53 height 33
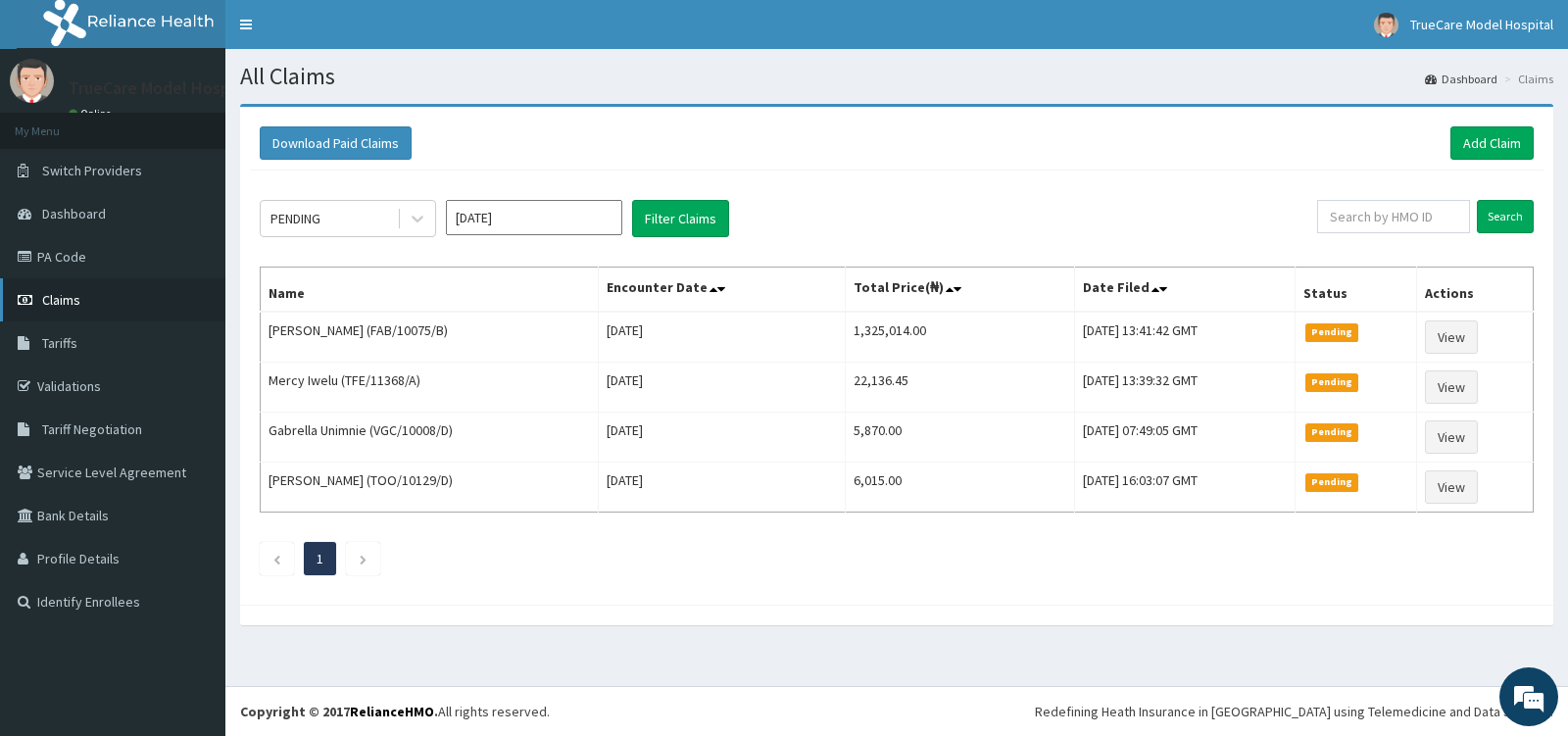
click at [71, 290] on link "Claims" at bounding box center [113, 299] width 225 height 43
click at [1487, 151] on link "Add Claim" at bounding box center [1492, 142] width 84 height 33
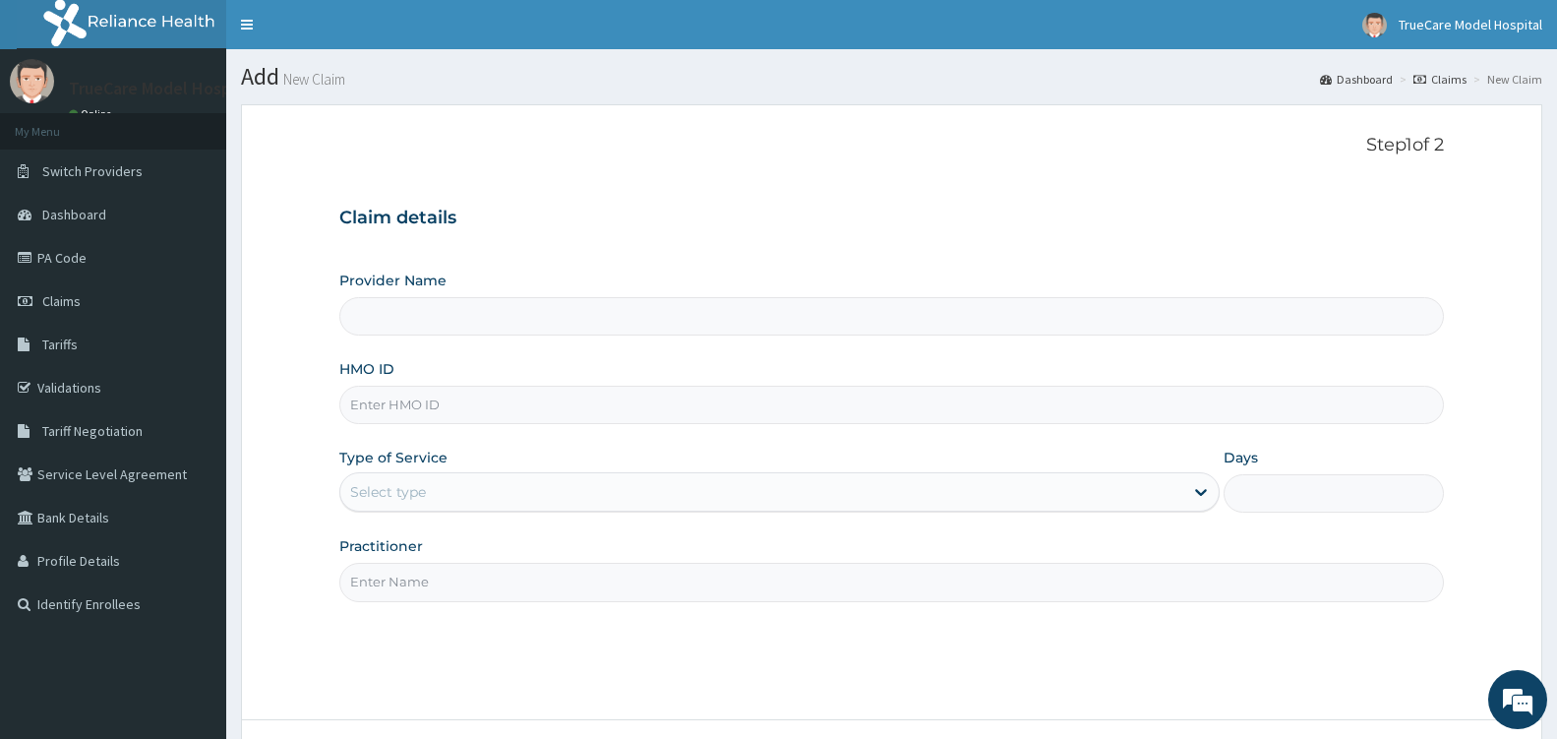
click at [516, 406] on input "HMO ID" at bounding box center [891, 405] width 1105 height 38
type input "ELN"
type input "TrueCare Model Hospital"
type input "ELN/10587/D"
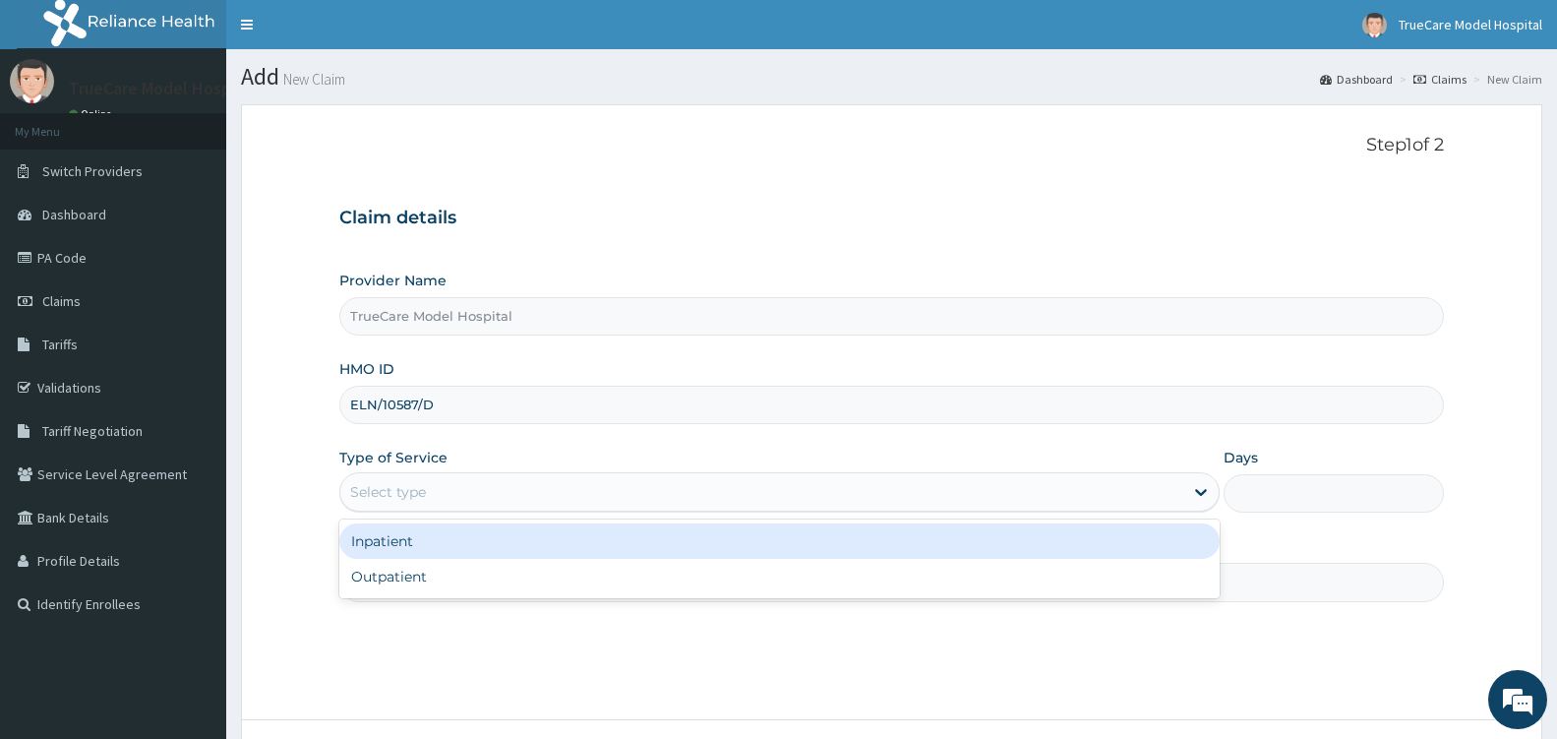
click at [529, 488] on div "Select type" at bounding box center [761, 491] width 843 height 31
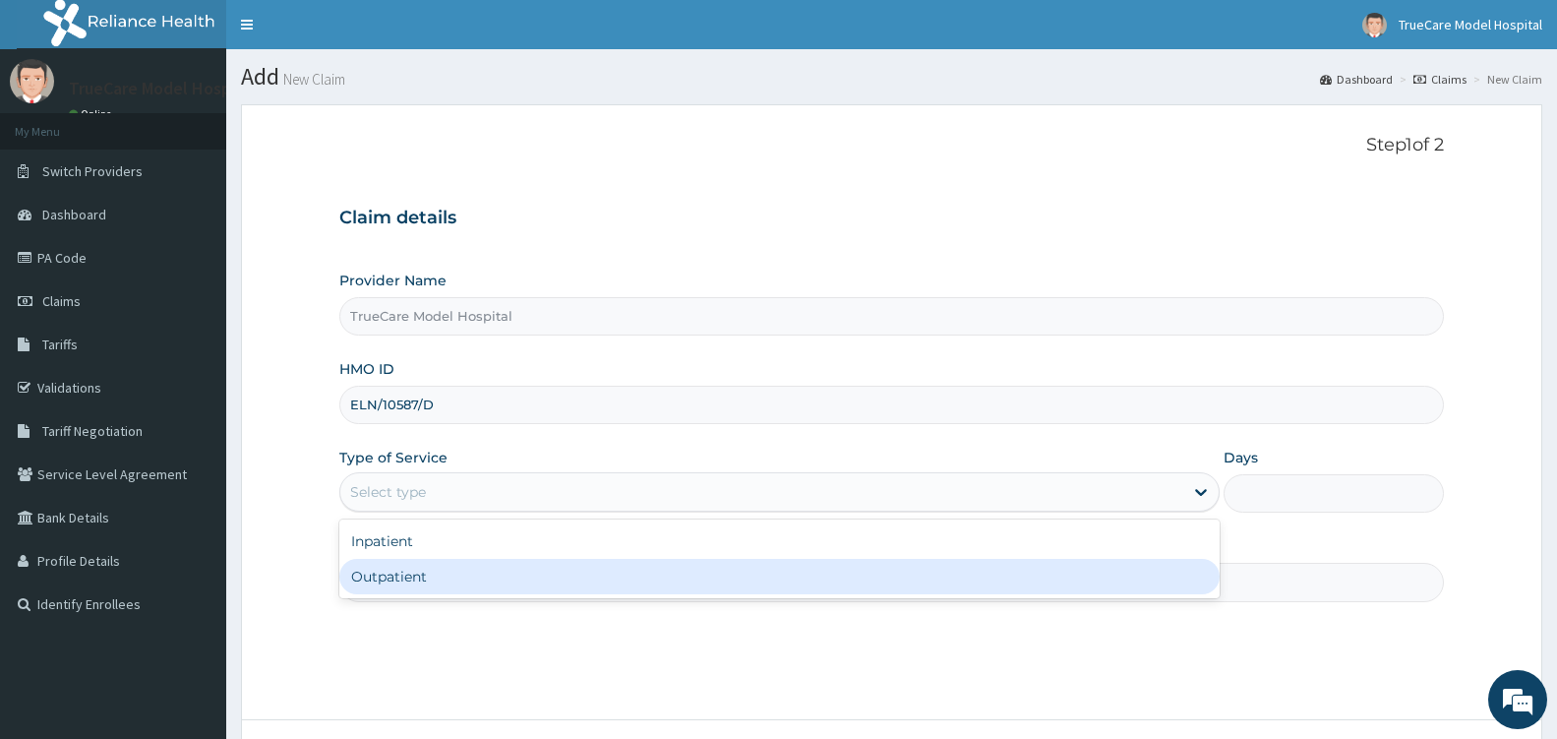
click at [497, 575] on div "Outpatient" at bounding box center [779, 576] width 880 height 35
type input "1"
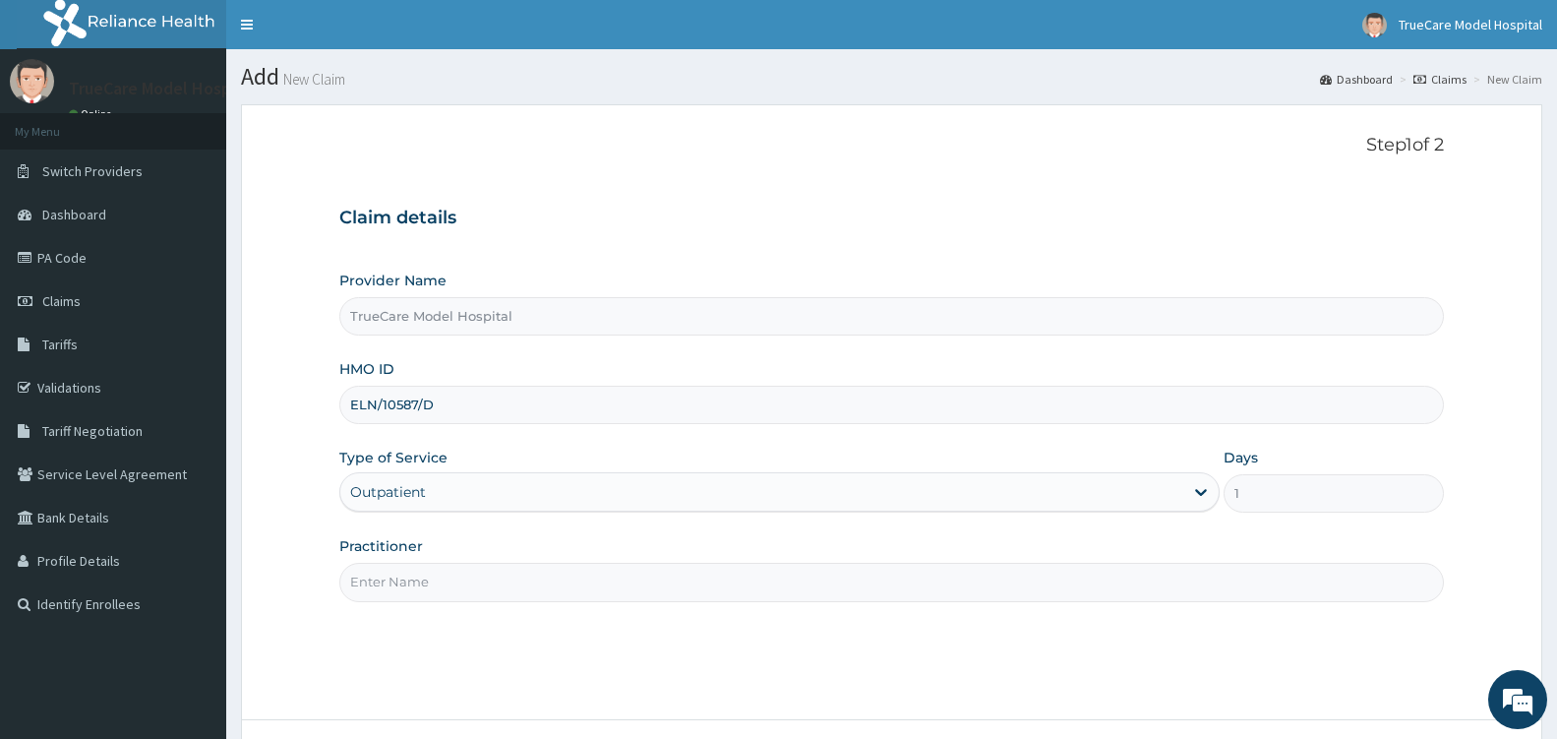
click at [488, 592] on input "Practitioner" at bounding box center [891, 582] width 1105 height 38
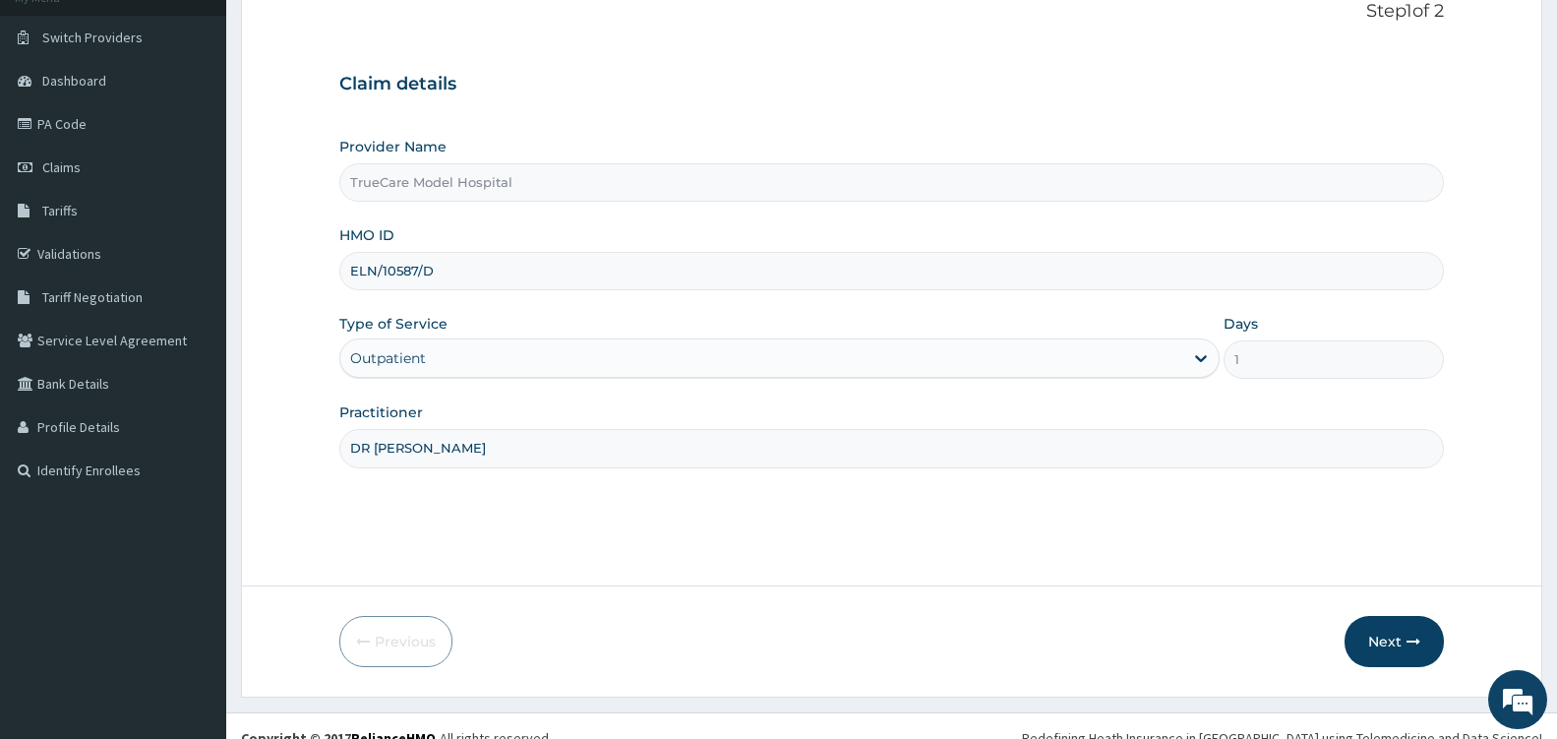
scroll to position [157, 0]
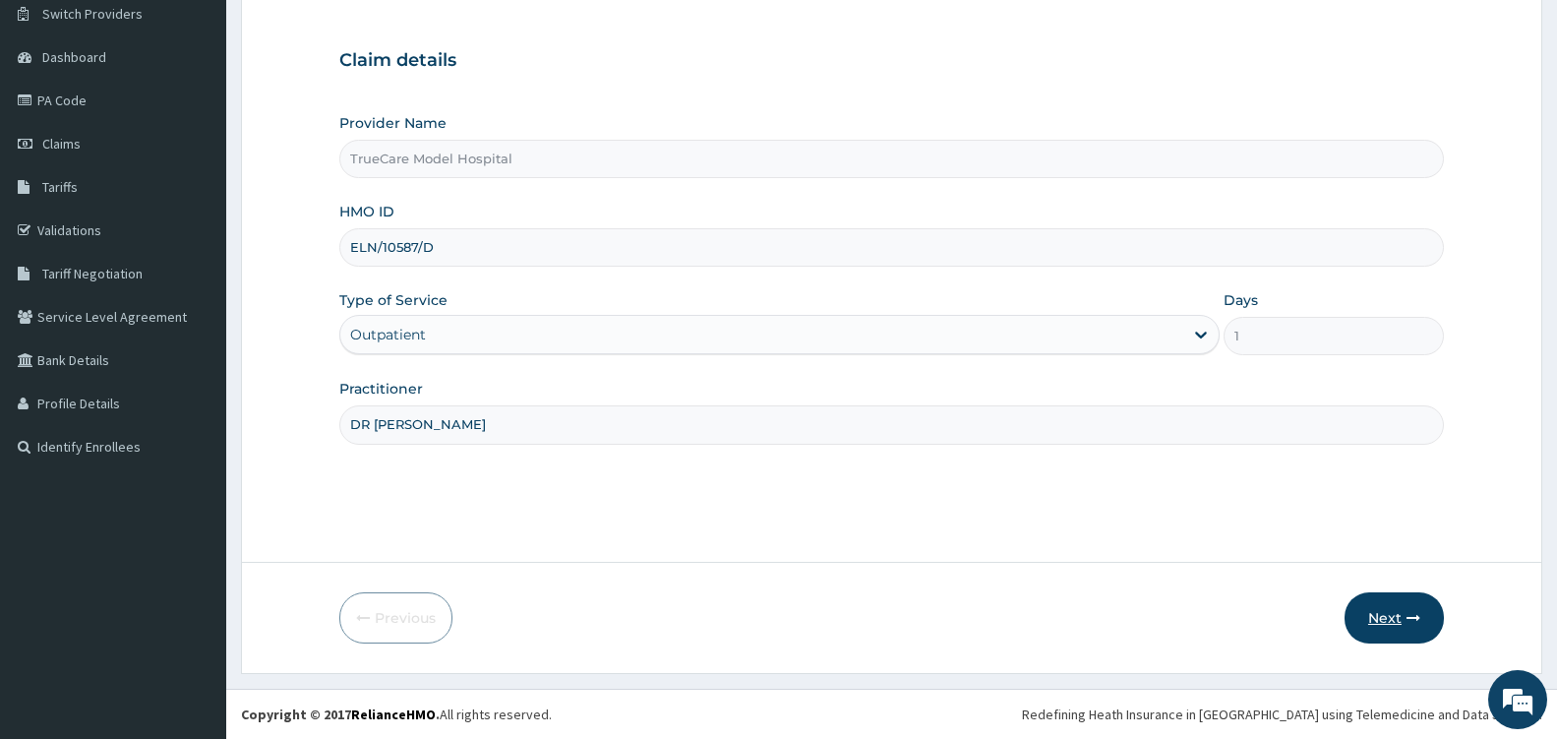
type input "DR EDWARD"
click at [1387, 620] on button "Next" at bounding box center [1394, 617] width 99 height 51
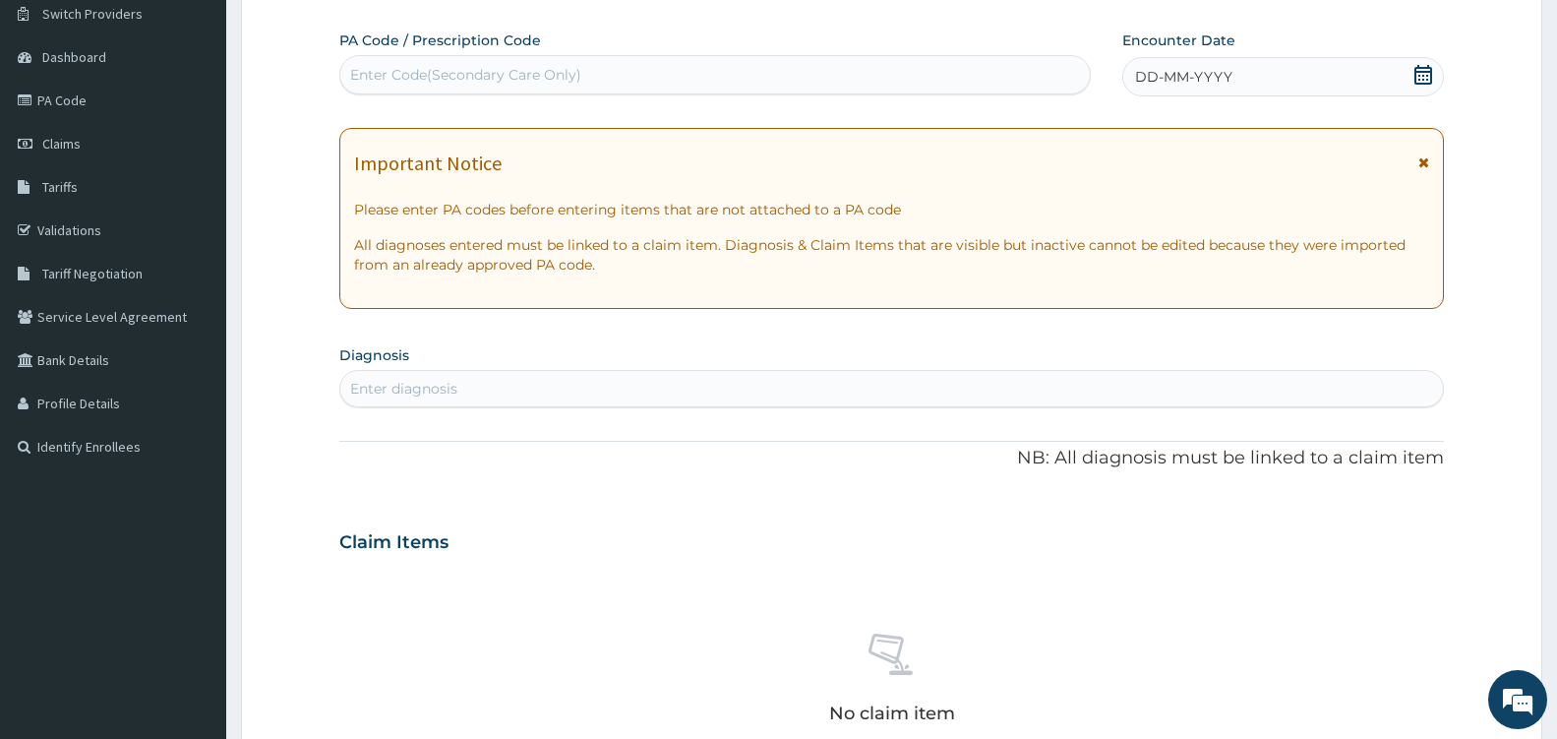
click at [1426, 74] on icon at bounding box center [1424, 75] width 20 height 20
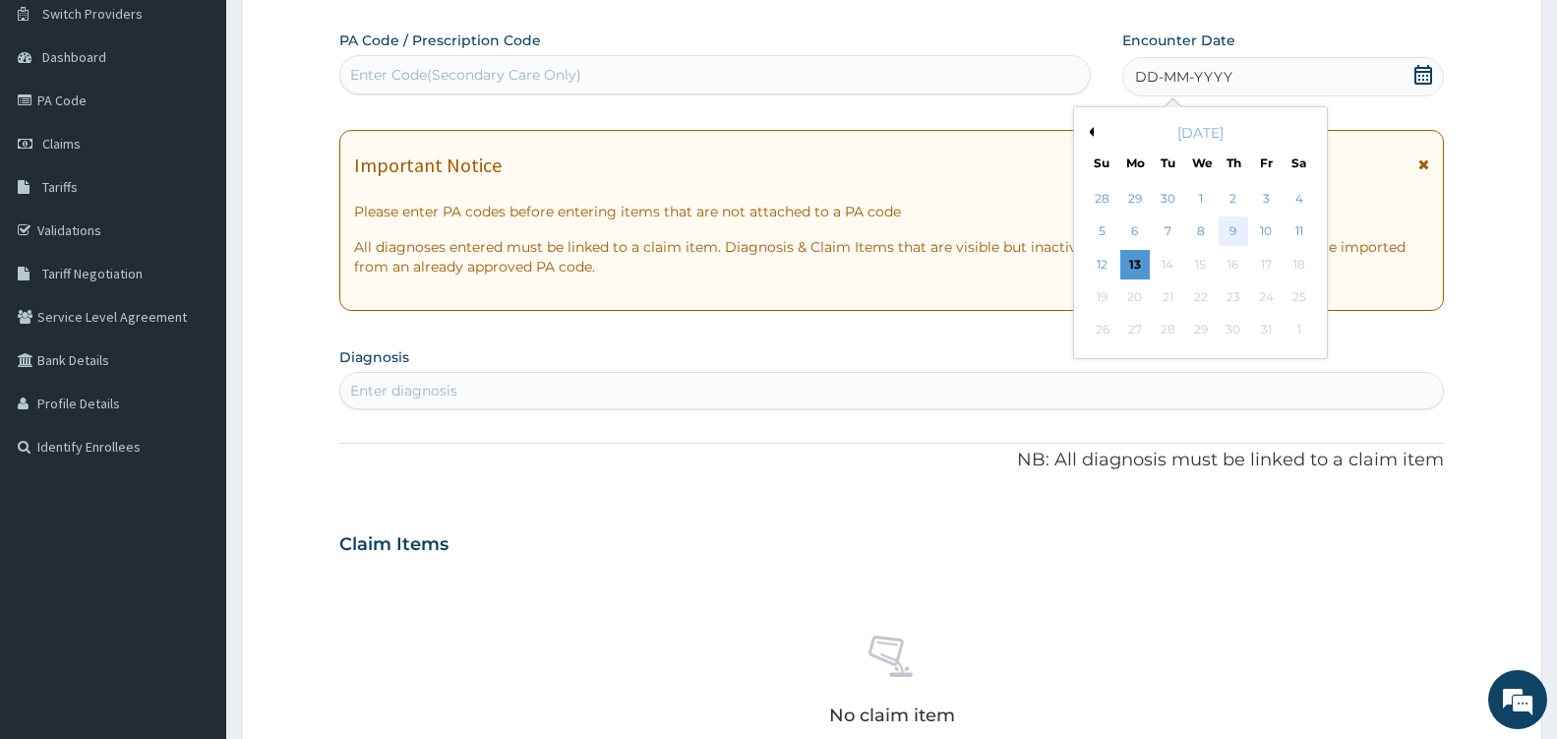
click at [1229, 228] on div "9" at bounding box center [1234, 232] width 30 height 30
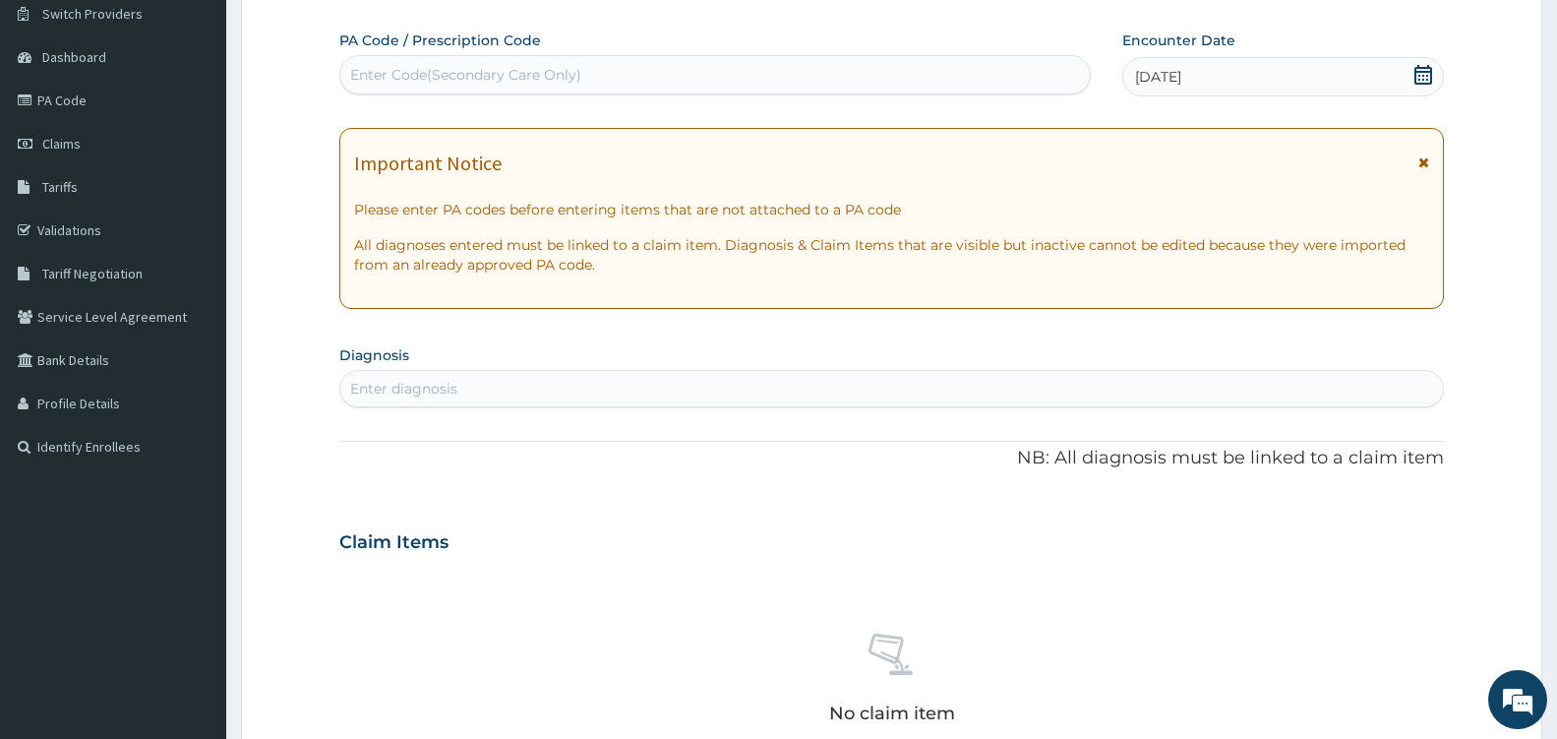
click at [652, 396] on div "Enter diagnosis" at bounding box center [891, 388] width 1103 height 31
type input "MALARIA"
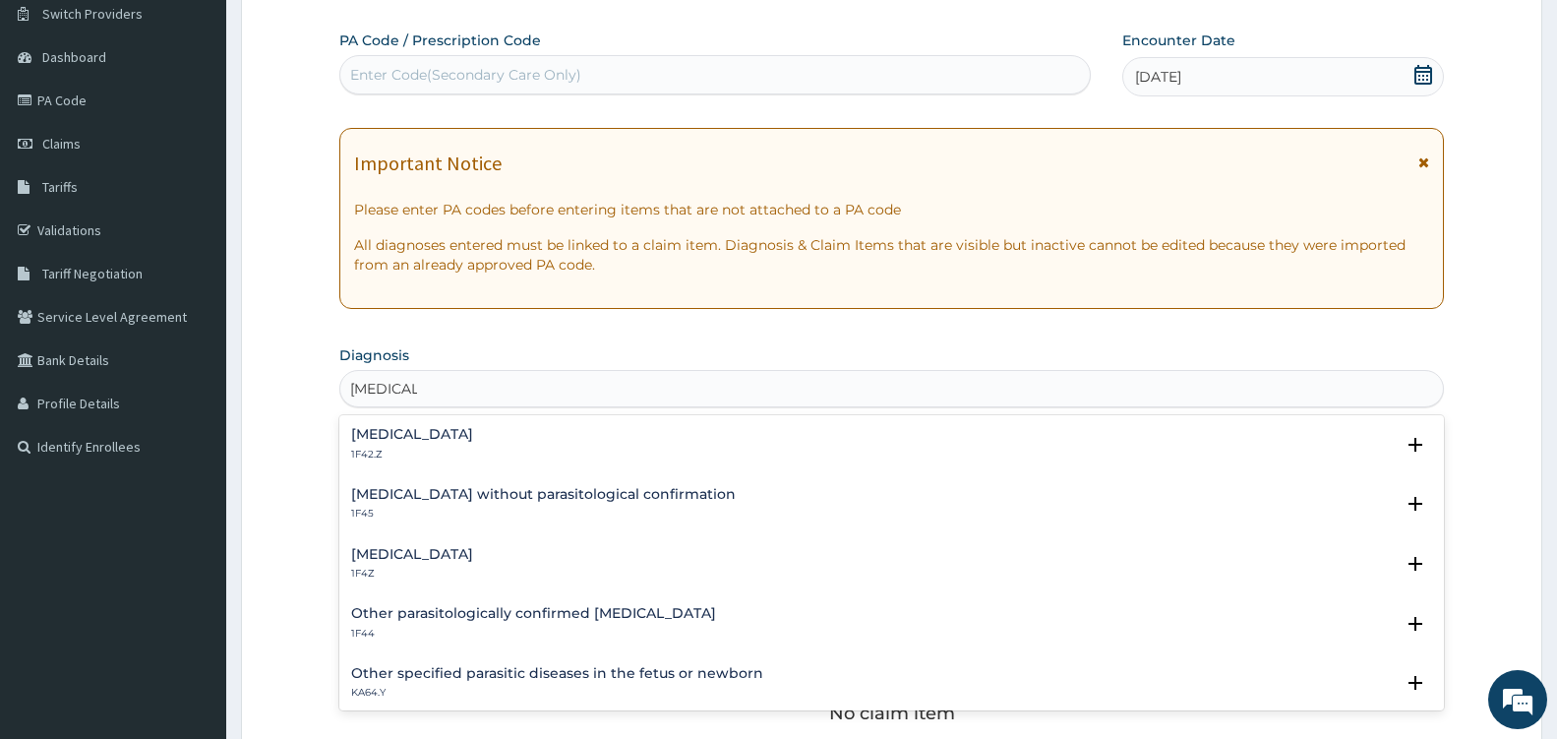
click at [419, 551] on h4 "Malaria, unspecified" at bounding box center [412, 554] width 122 height 15
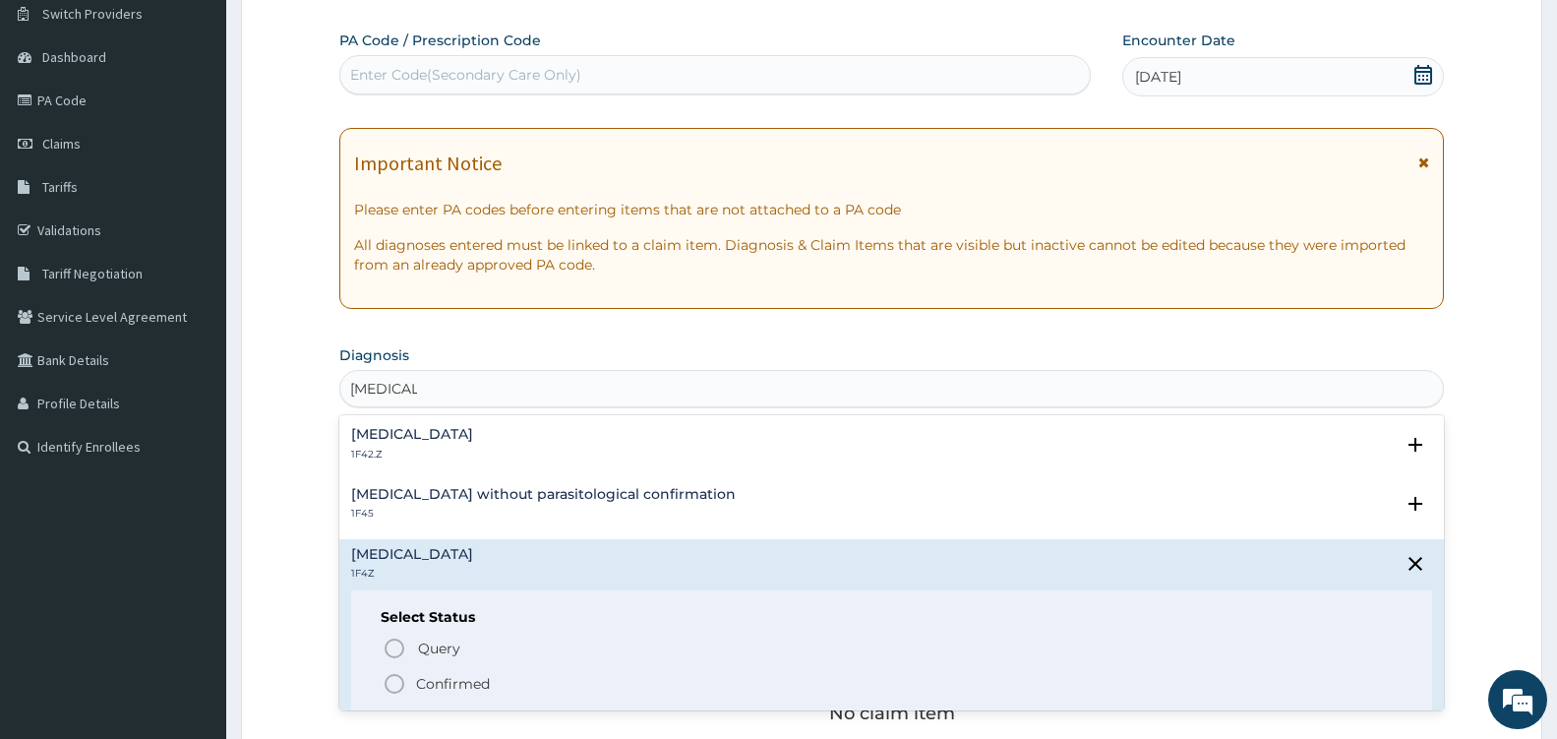
click at [395, 682] on icon "status option filled" at bounding box center [395, 684] width 24 height 24
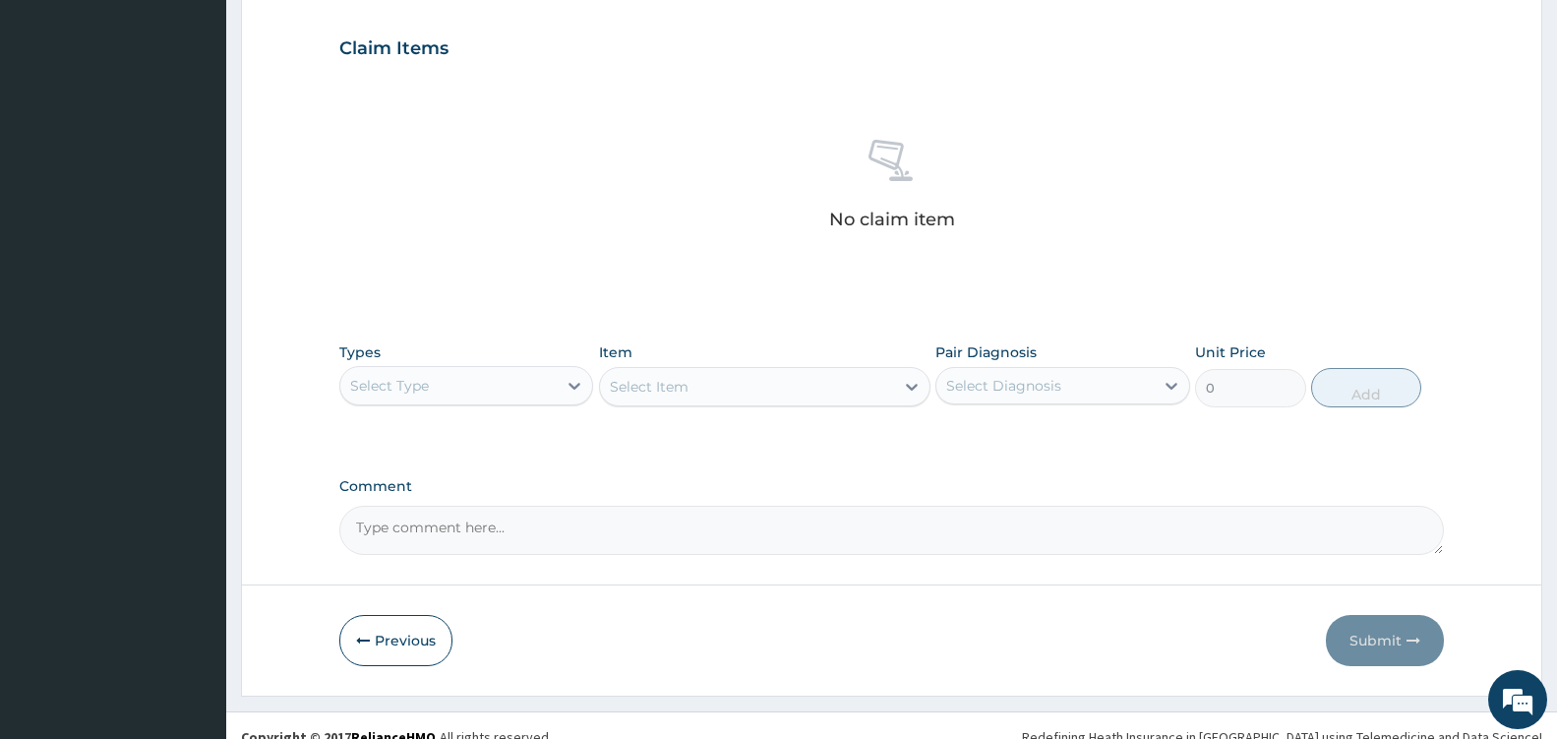
scroll to position [680, 0]
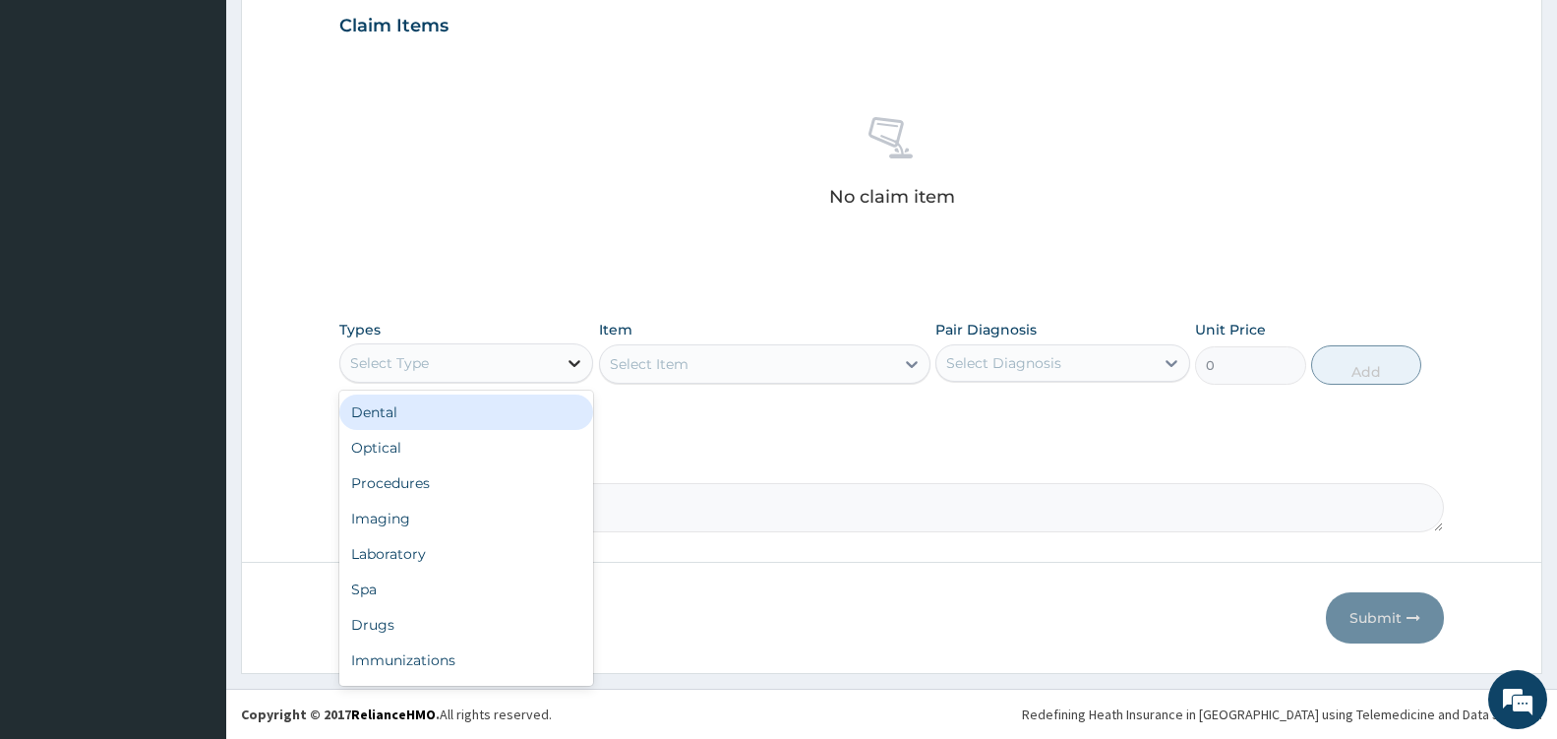
click at [573, 361] on icon at bounding box center [575, 363] width 20 height 20
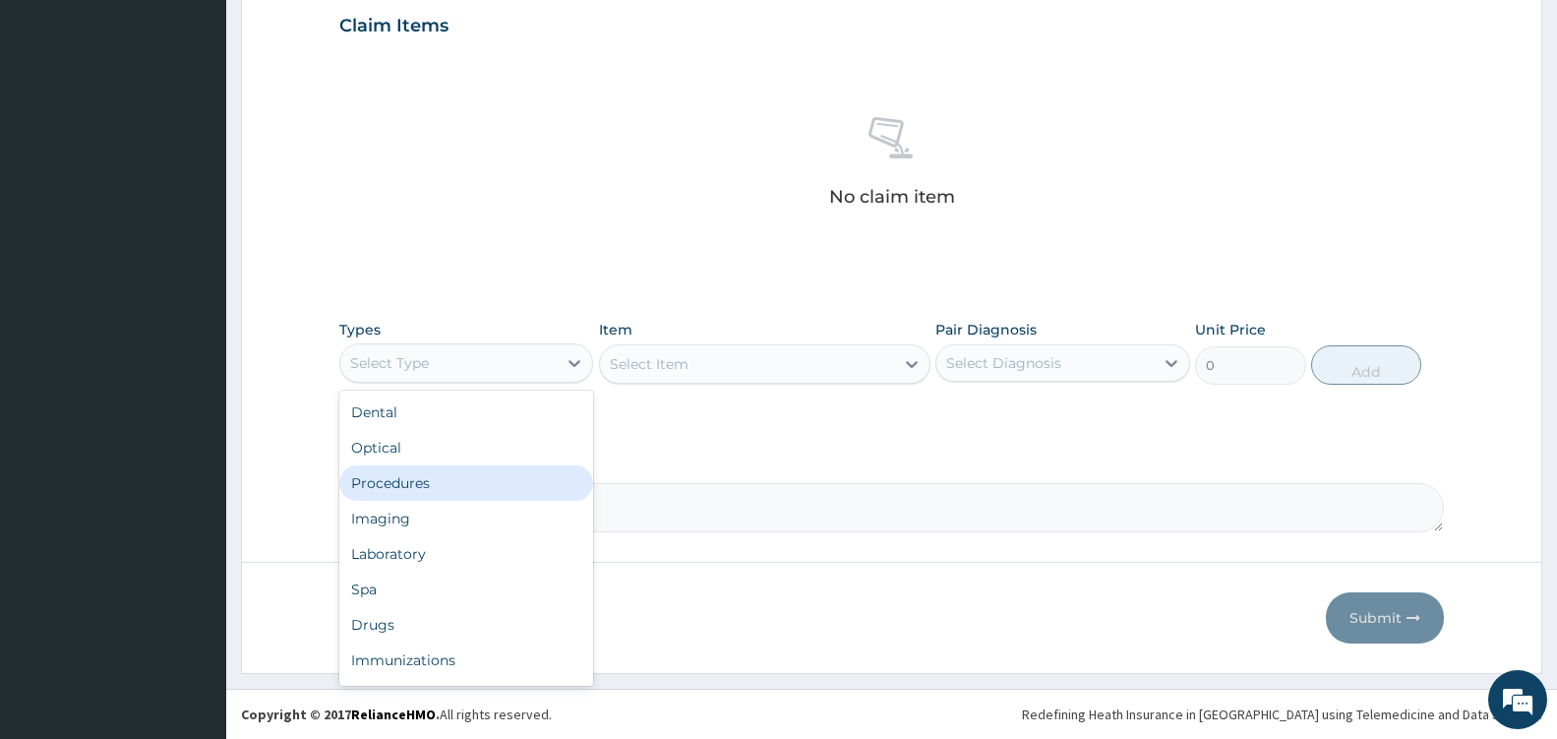
click at [468, 476] on div "Procedures" at bounding box center [466, 482] width 254 height 35
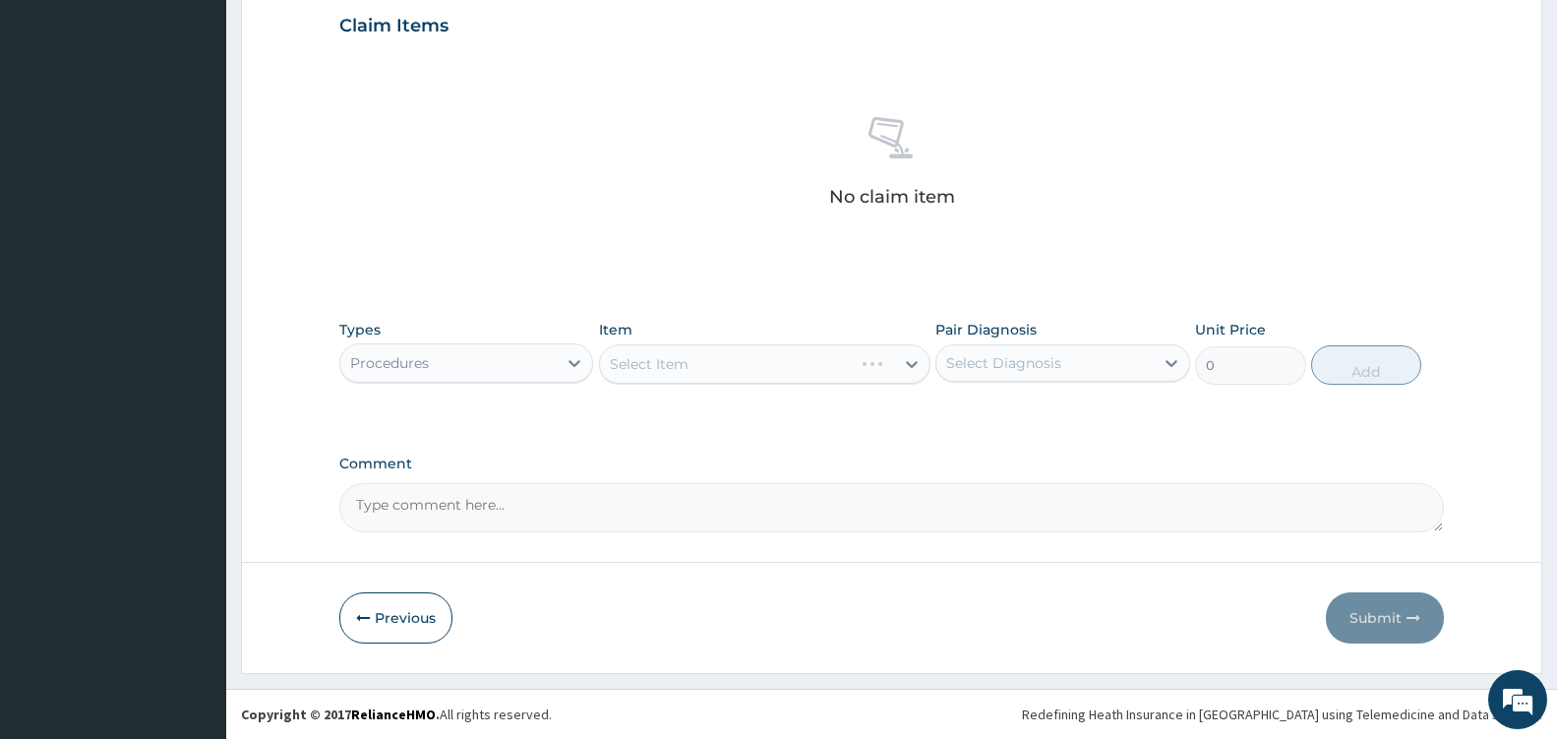
click at [887, 369] on div "Select Item" at bounding box center [765, 363] width 332 height 39
click at [853, 369] on div "Select Item" at bounding box center [726, 363] width 253 height 31
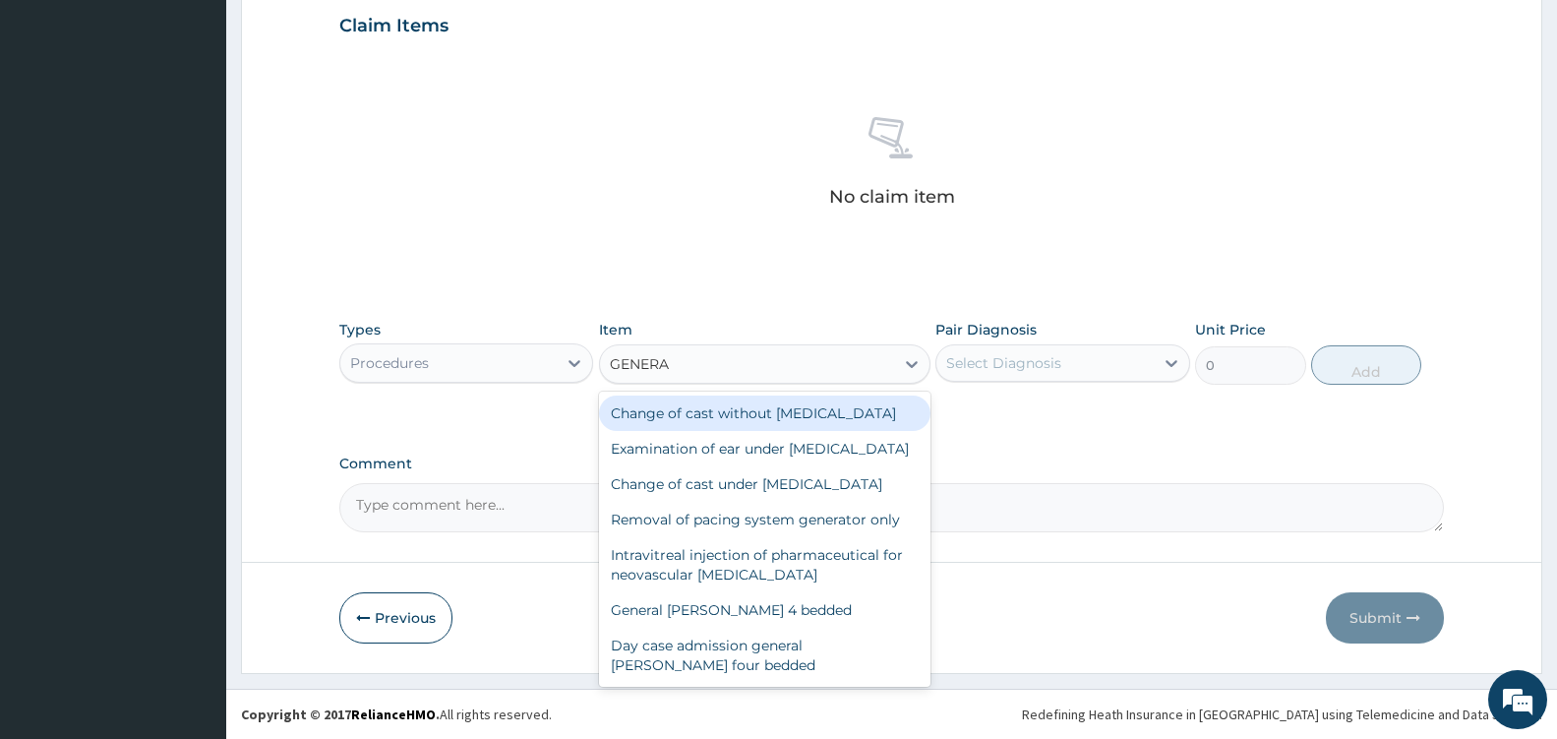
type input "GENERAL"
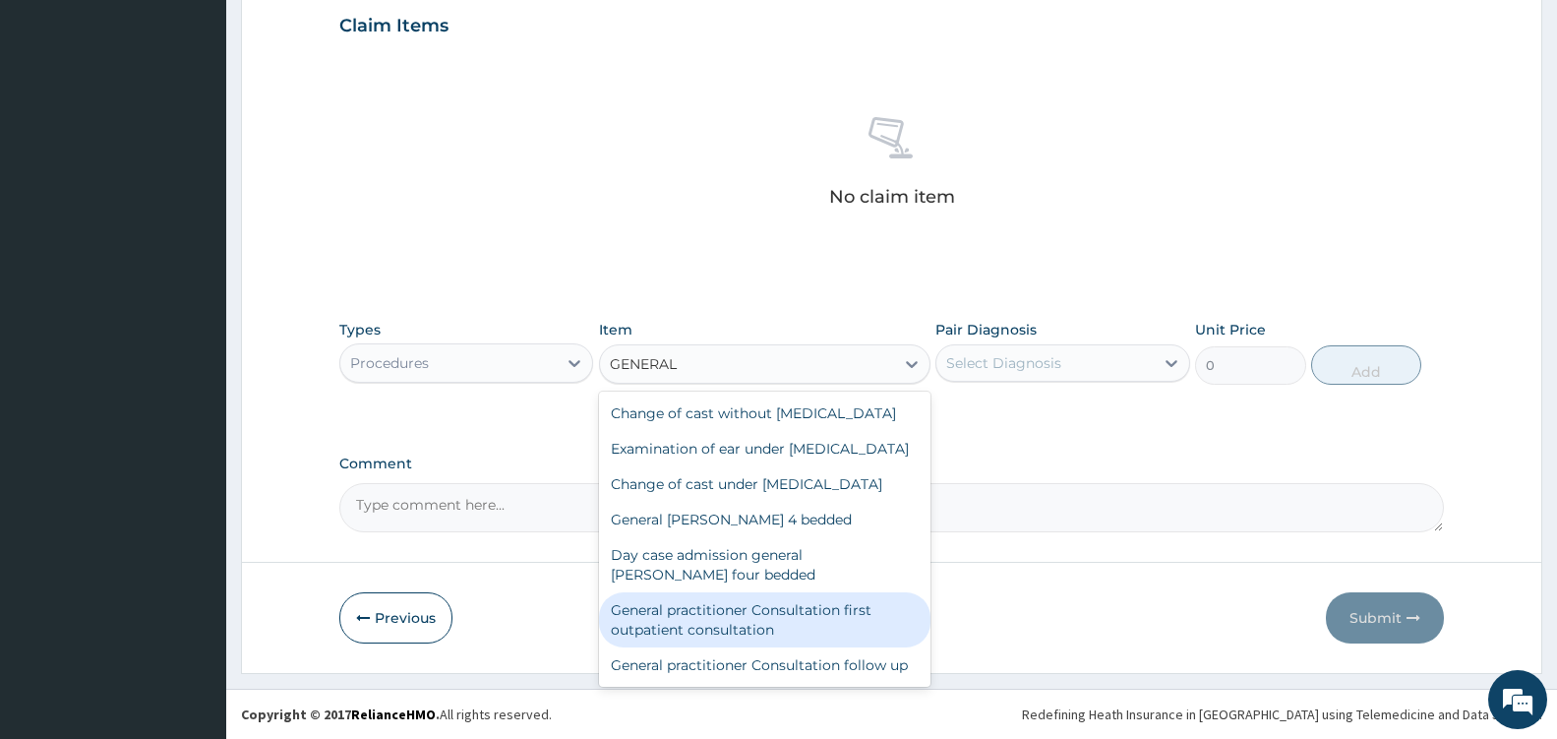
click at [757, 647] on div "General practitioner Consultation first outpatient consultation" at bounding box center [765, 619] width 332 height 55
type input "3600"
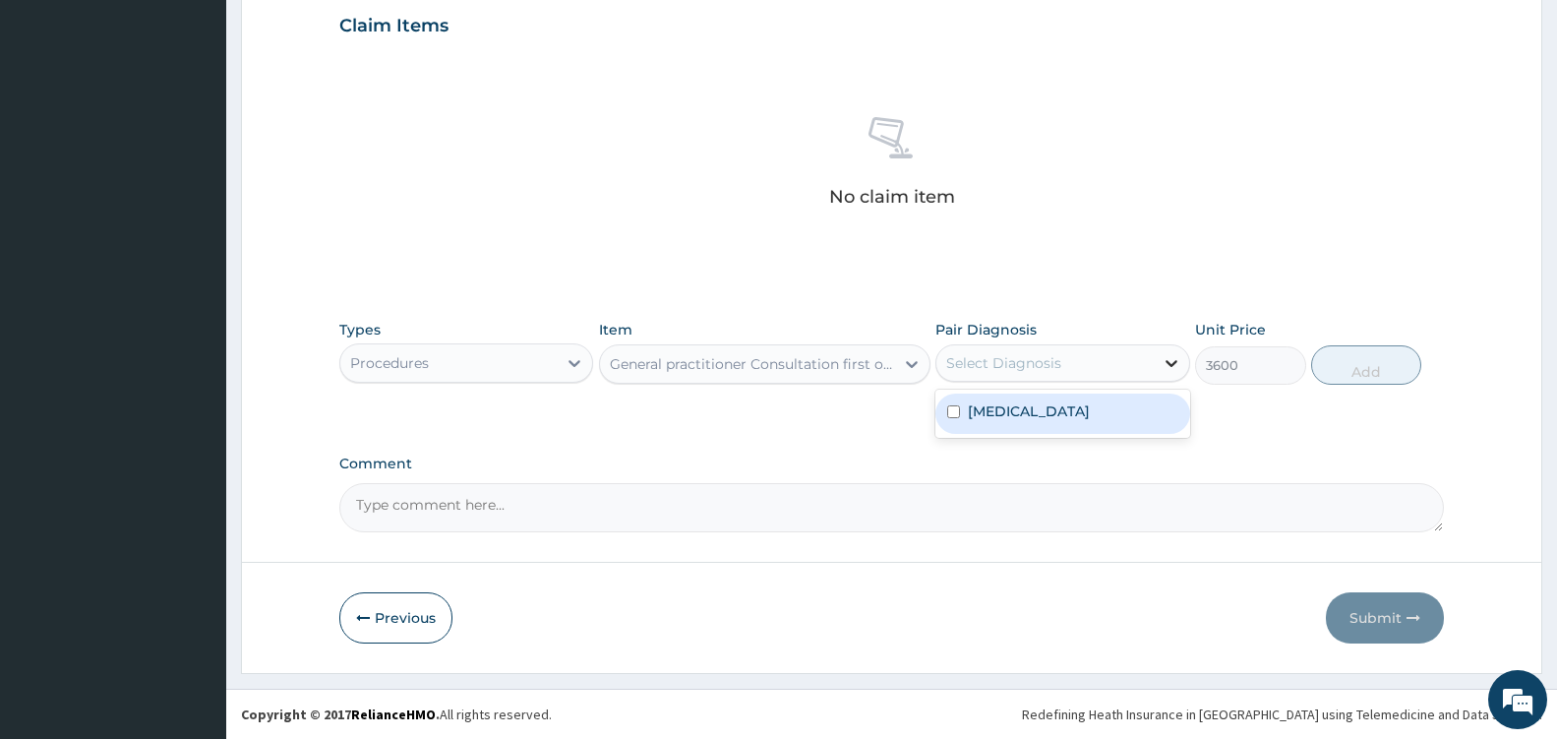
click at [1178, 358] on icon at bounding box center [1172, 363] width 20 height 20
click at [1090, 401] on label "Malaria, unspecified" at bounding box center [1029, 411] width 122 height 20
checkbox input "true"
click at [1391, 360] on button "Add" at bounding box center [1366, 364] width 110 height 39
type input "0"
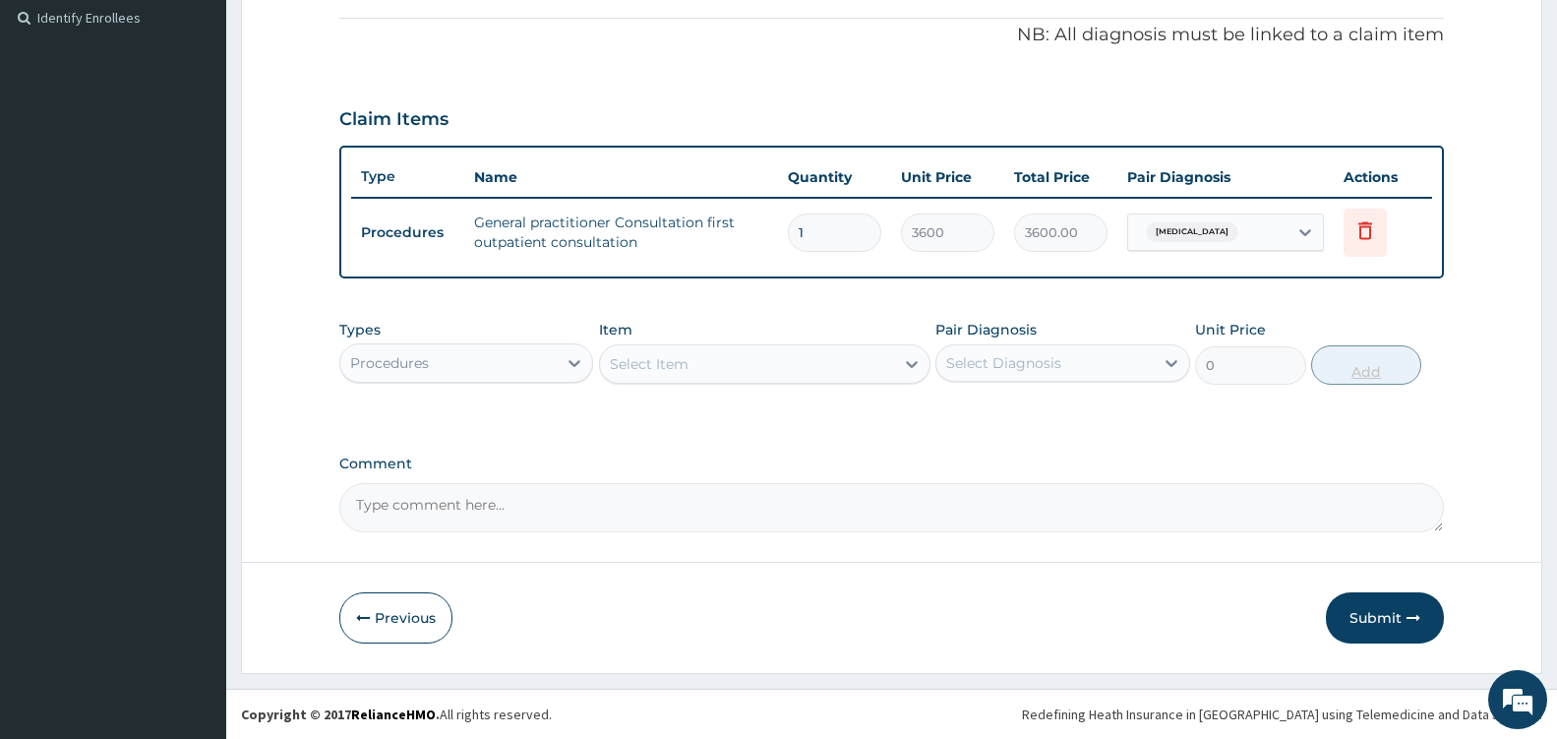
scroll to position [586, 0]
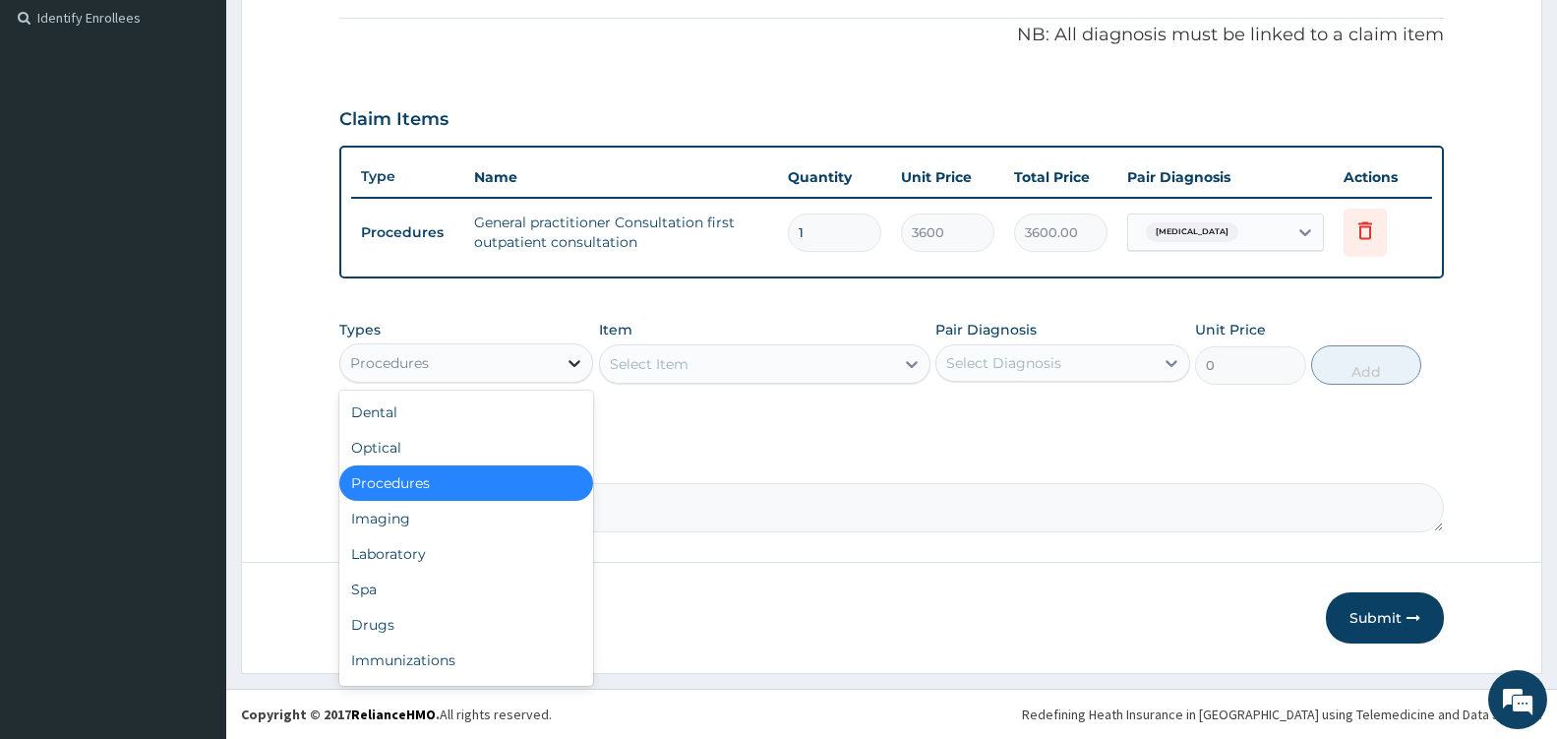
click at [568, 360] on icon at bounding box center [575, 363] width 20 height 20
click at [433, 624] on div "Drugs" at bounding box center [466, 624] width 254 height 35
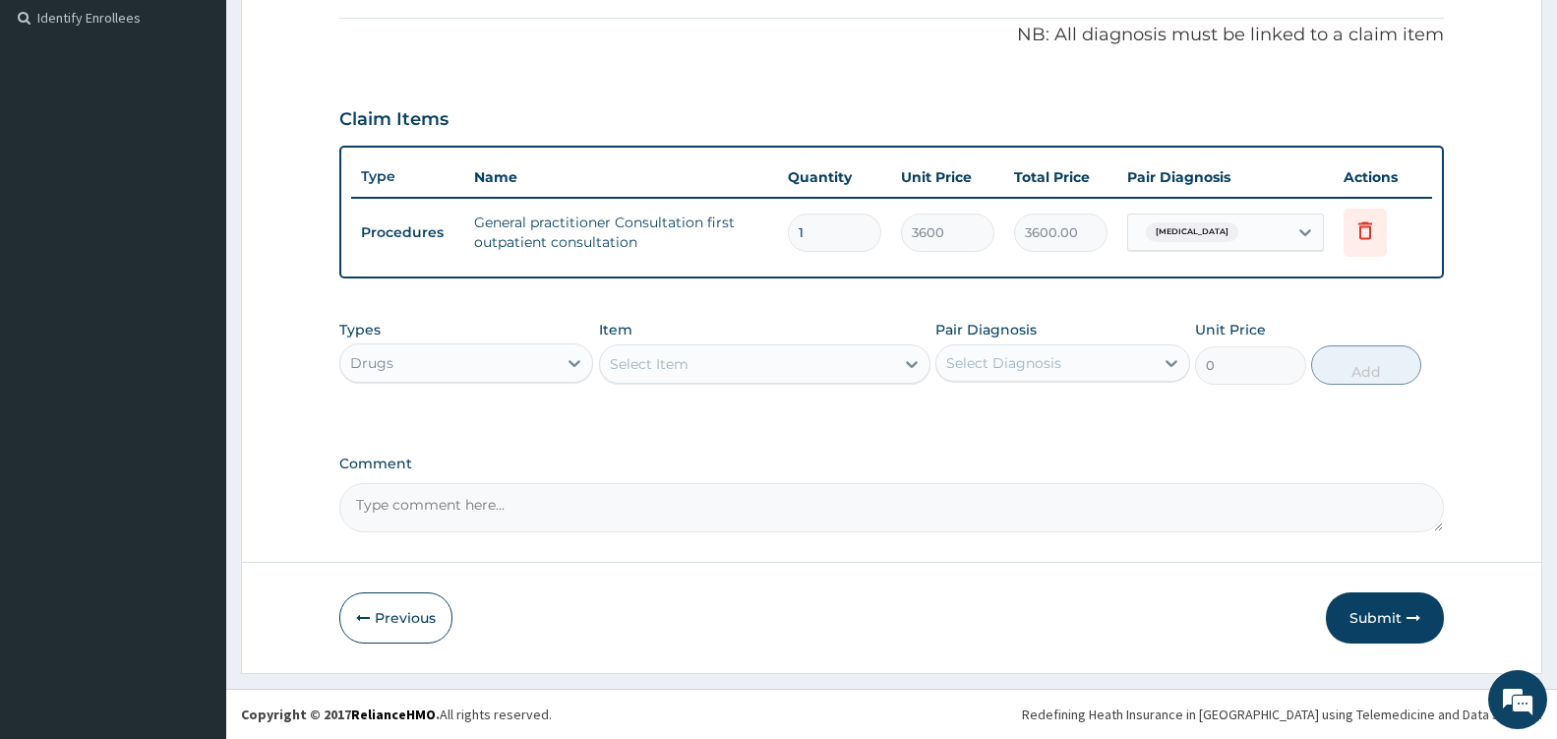
click at [892, 366] on div "Select Item" at bounding box center [747, 363] width 294 height 31
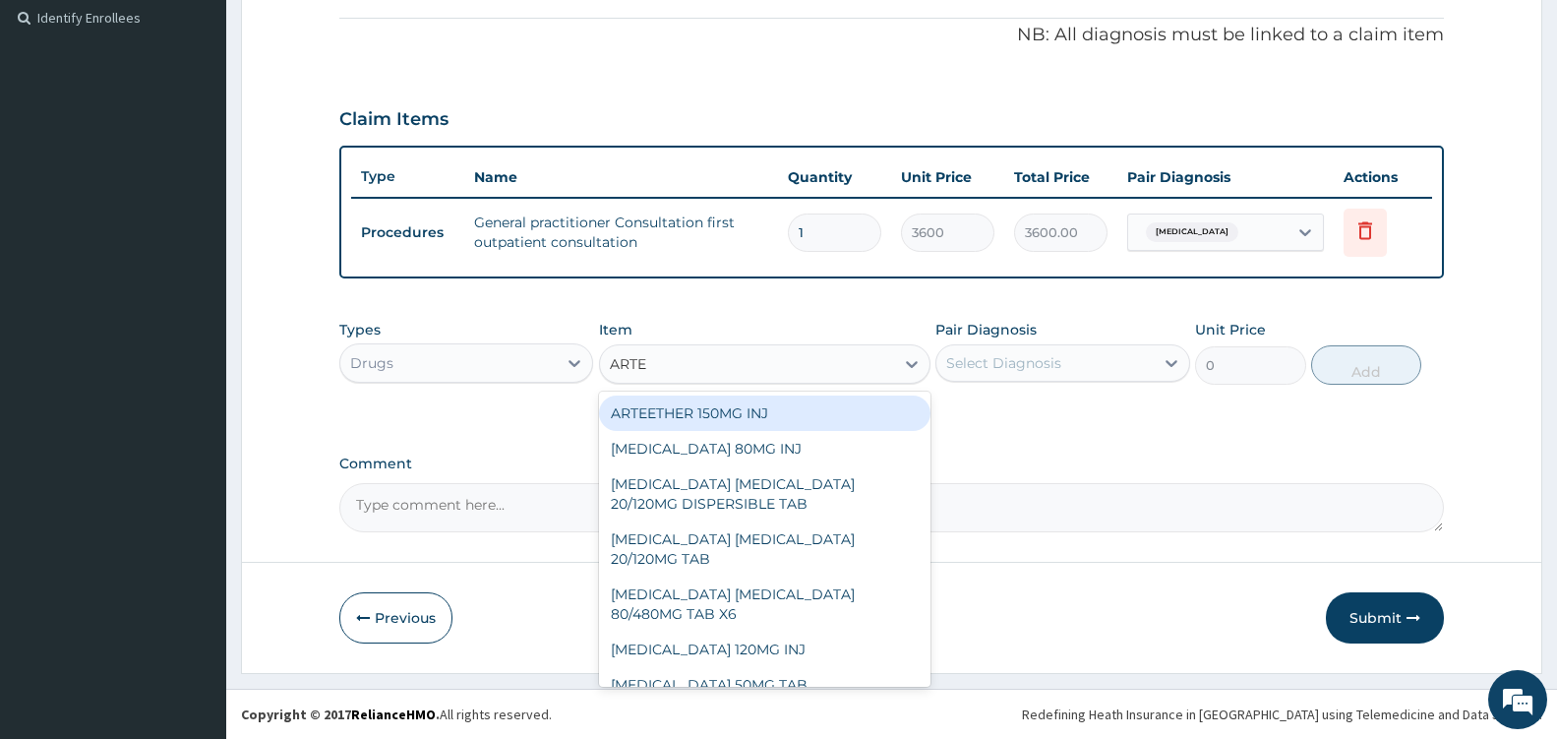
type input "ARTEM"
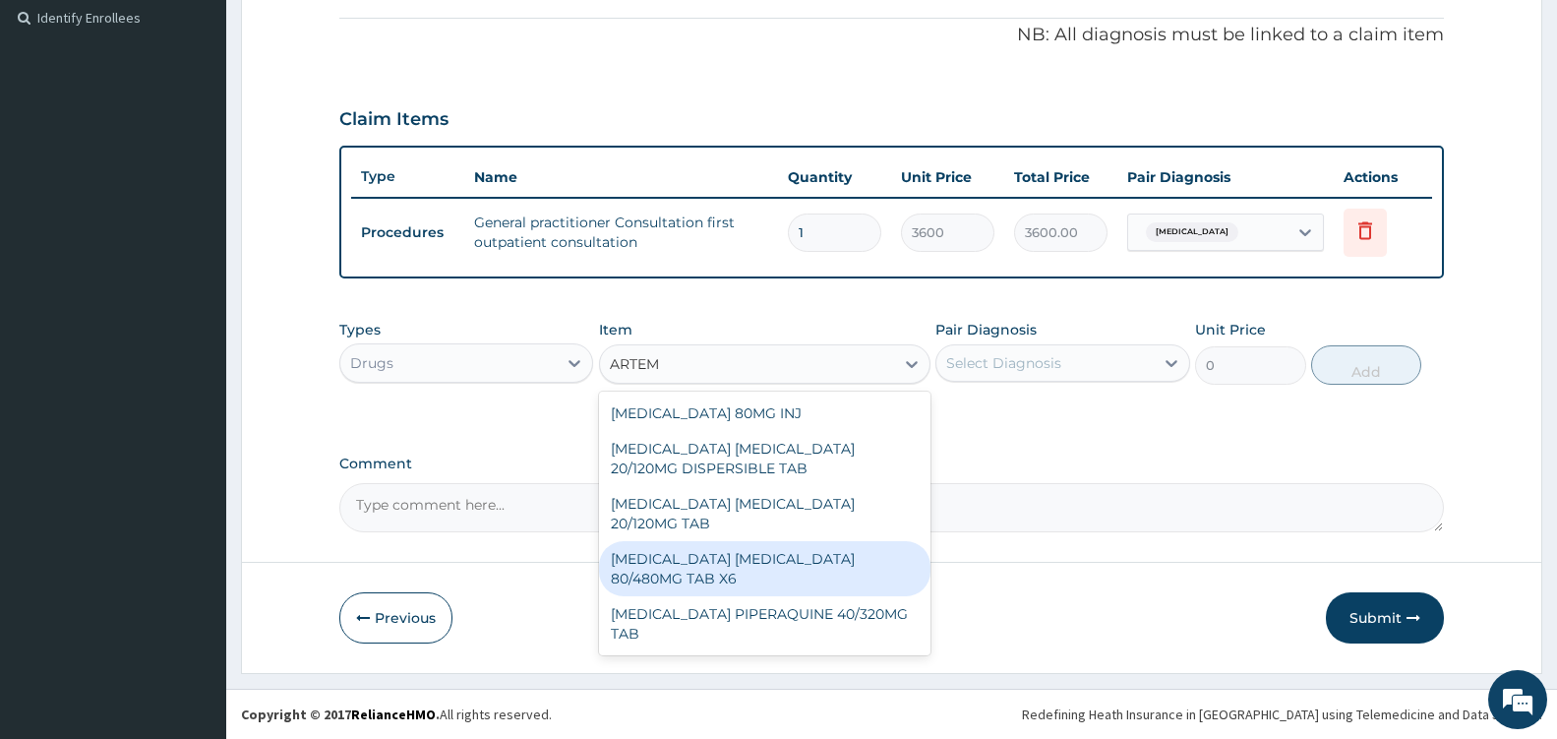
click at [822, 569] on div "ARTEMETHER LUMEFANTRINE 80/480MG TAB X6" at bounding box center [765, 568] width 332 height 55
type input "262.5"
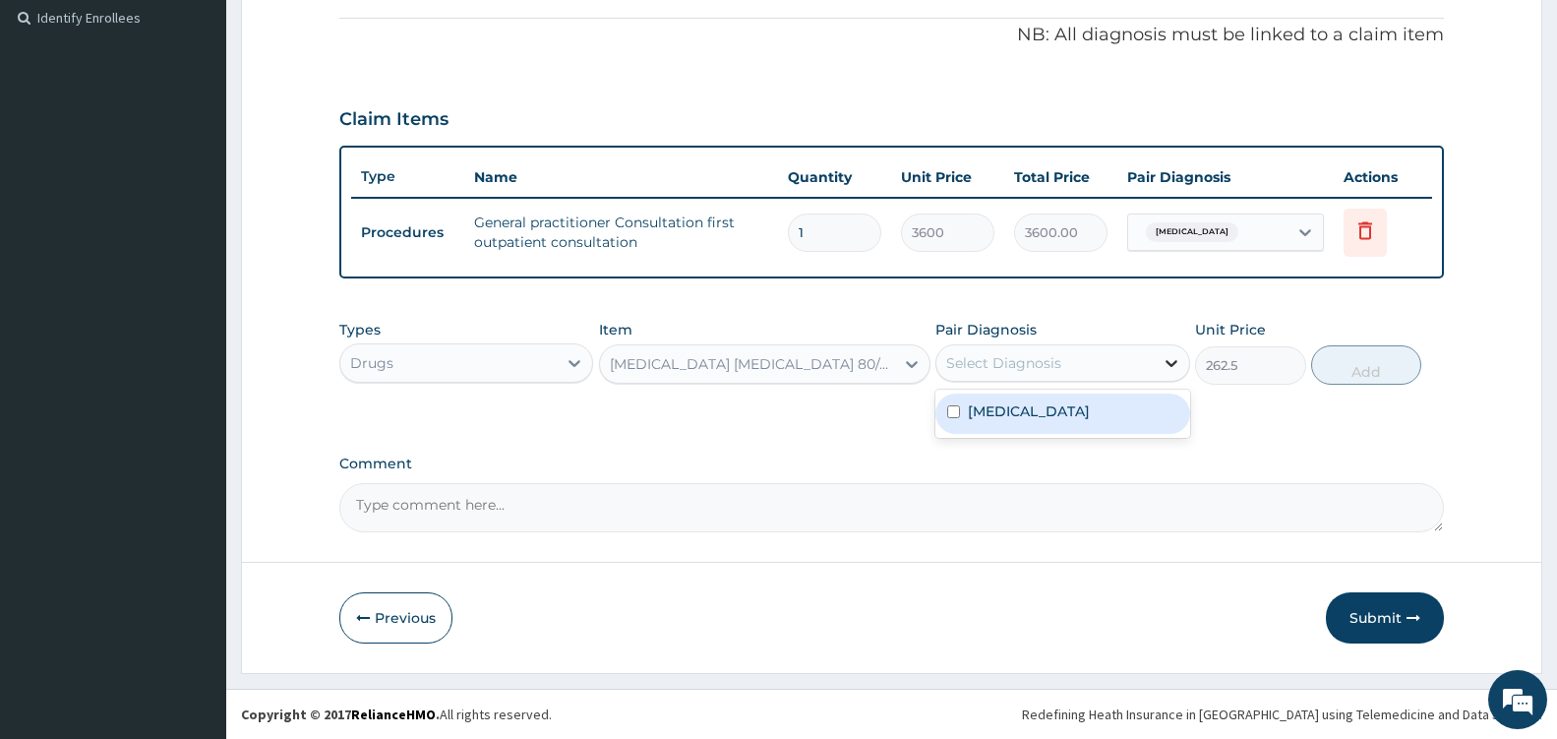
click at [1163, 356] on icon at bounding box center [1172, 363] width 20 height 20
click at [1069, 416] on label "Malaria, unspecified" at bounding box center [1029, 411] width 122 height 20
checkbox input "true"
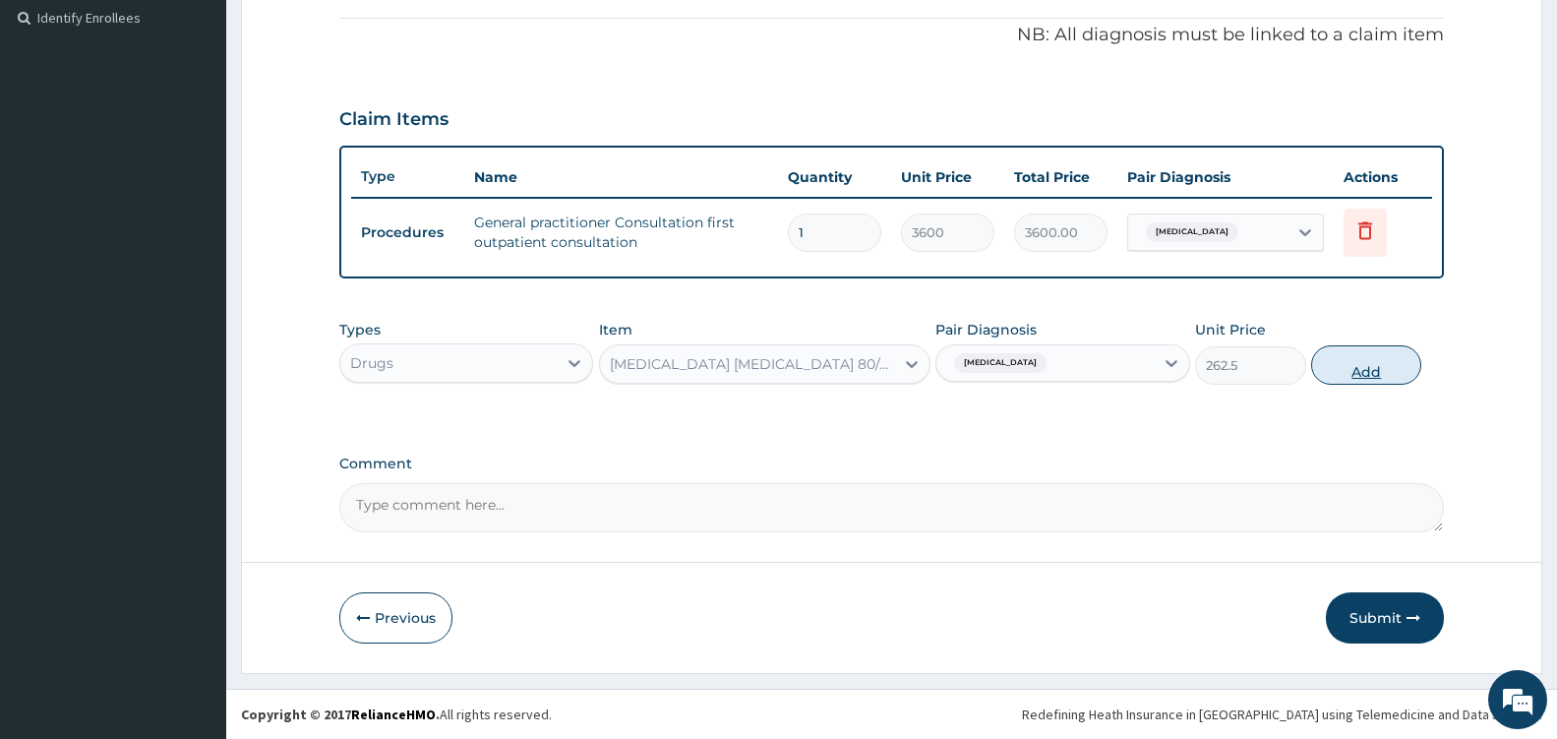
click at [1376, 360] on button "Add" at bounding box center [1366, 364] width 110 height 39
type input "0"
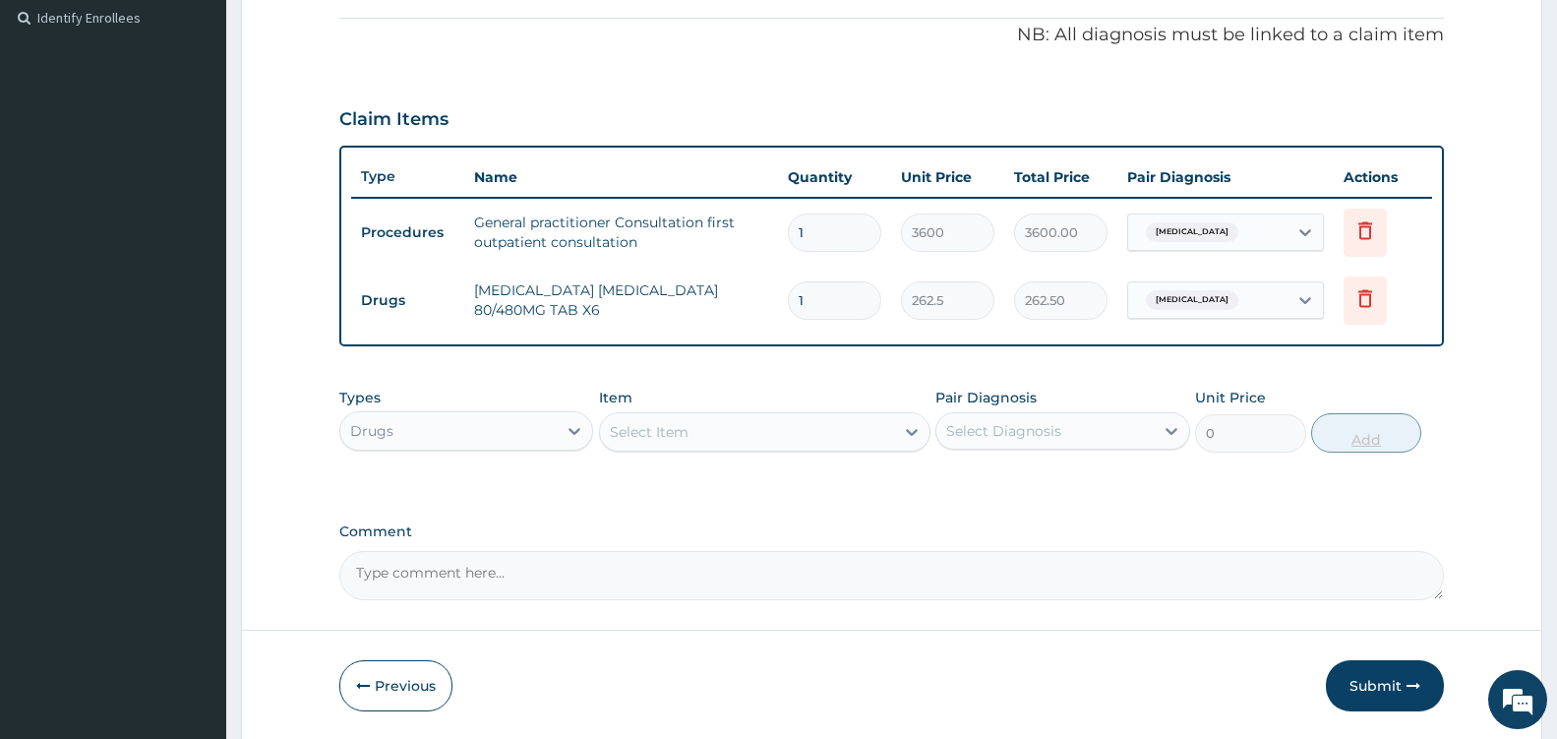
type input "0.00"
type input "6"
type input "1575.00"
type input "6"
click at [834, 438] on div "Select Item" at bounding box center [747, 431] width 294 height 31
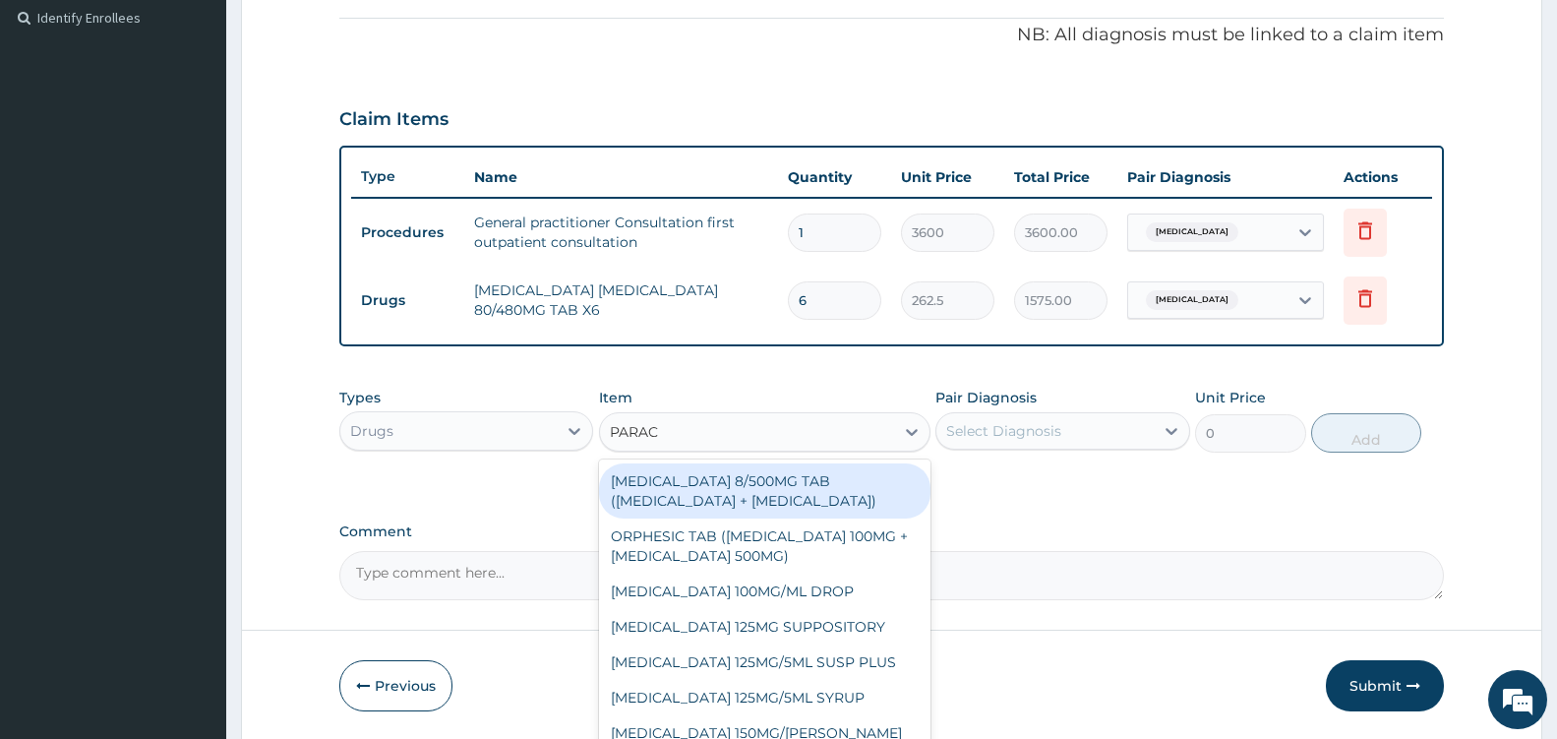
type input "PARACE"
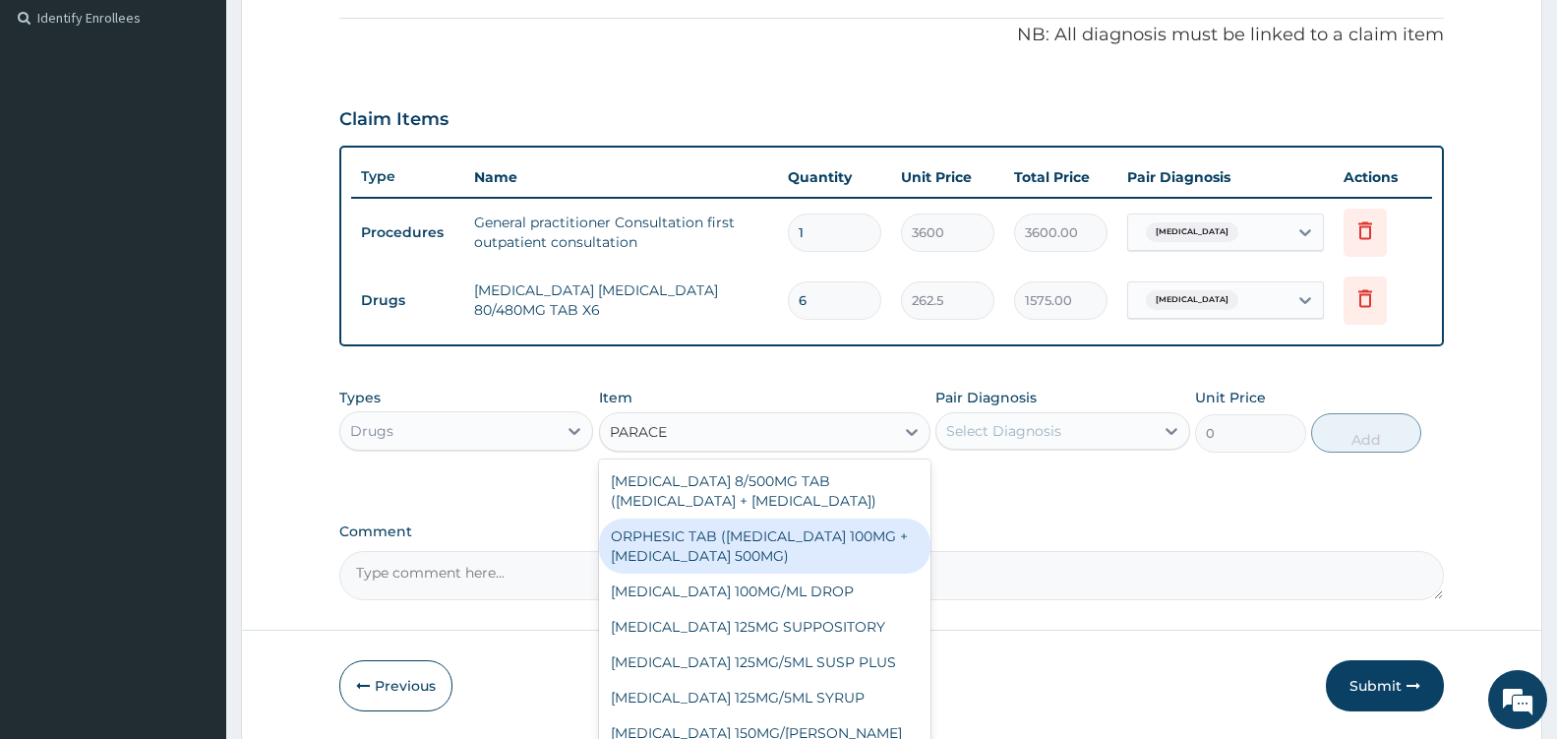
scroll to position [106, 0]
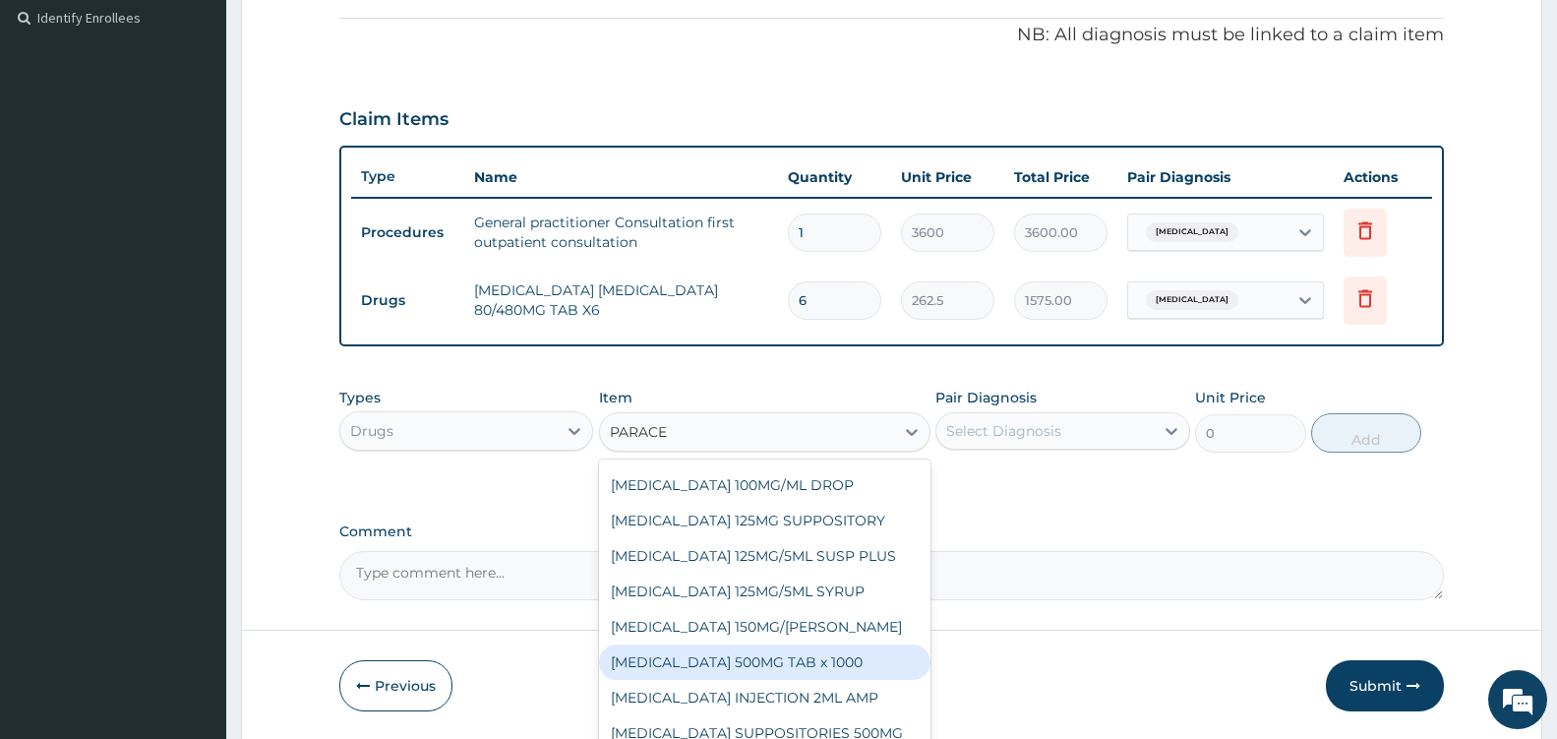
click at [805, 662] on div "PARACETAMOL 500MG TAB x 1000" at bounding box center [765, 661] width 332 height 35
type input "11.025"
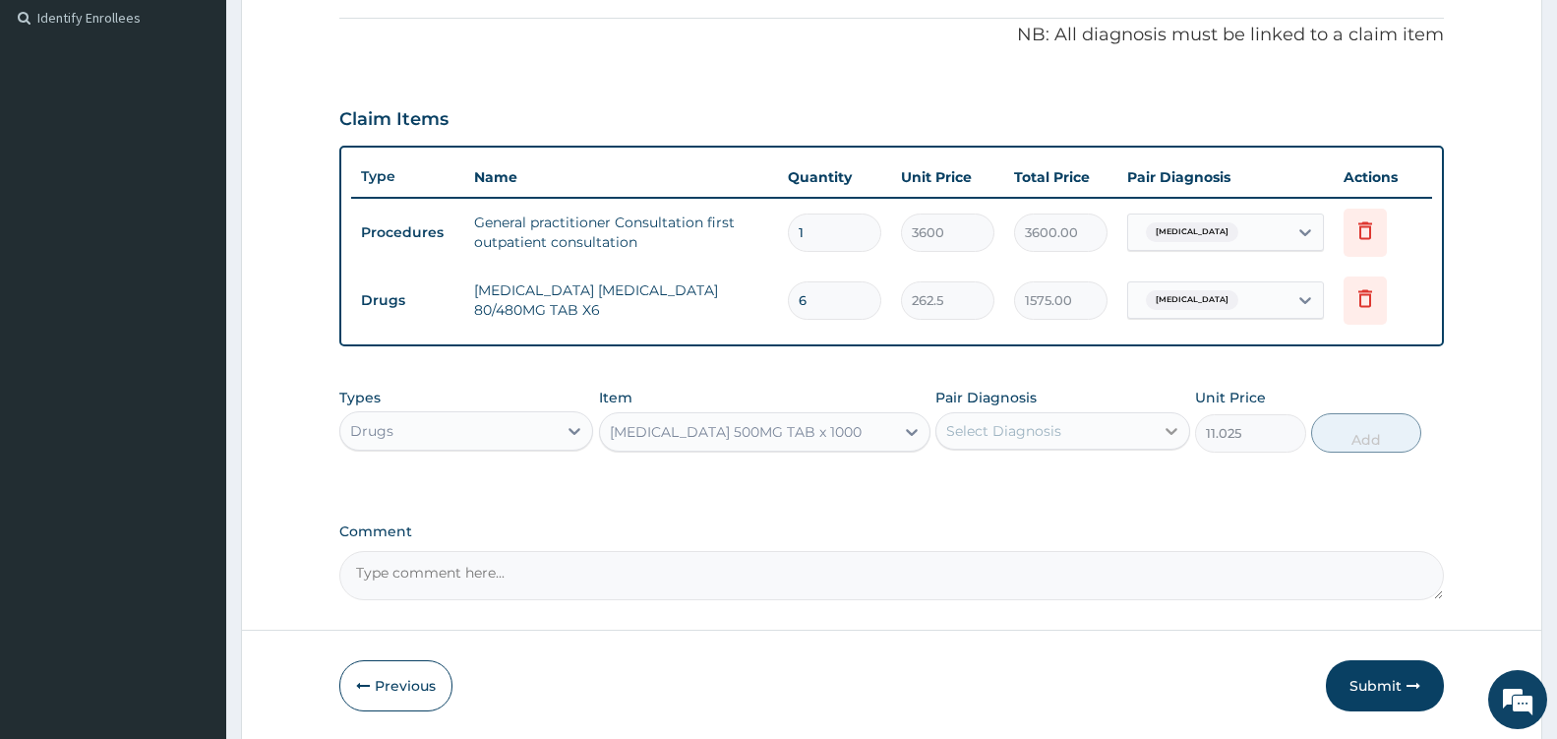
click at [1154, 427] on div at bounding box center [1171, 430] width 35 height 35
click at [1090, 480] on label "Malaria, unspecified" at bounding box center [1029, 479] width 122 height 20
checkbox input "true"
click at [1341, 444] on button "Add" at bounding box center [1366, 432] width 110 height 39
type input "0"
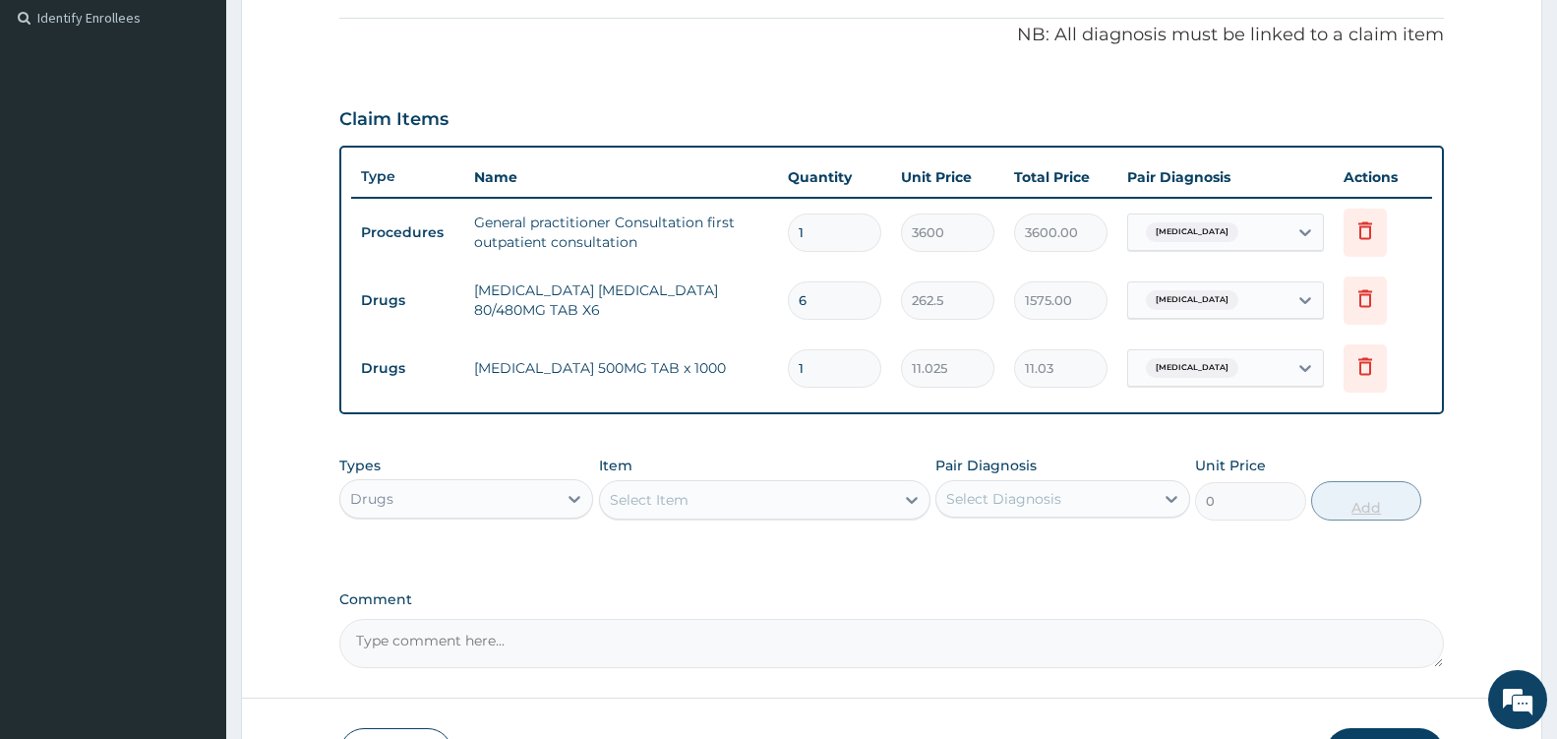
type input "18"
type input "198.45"
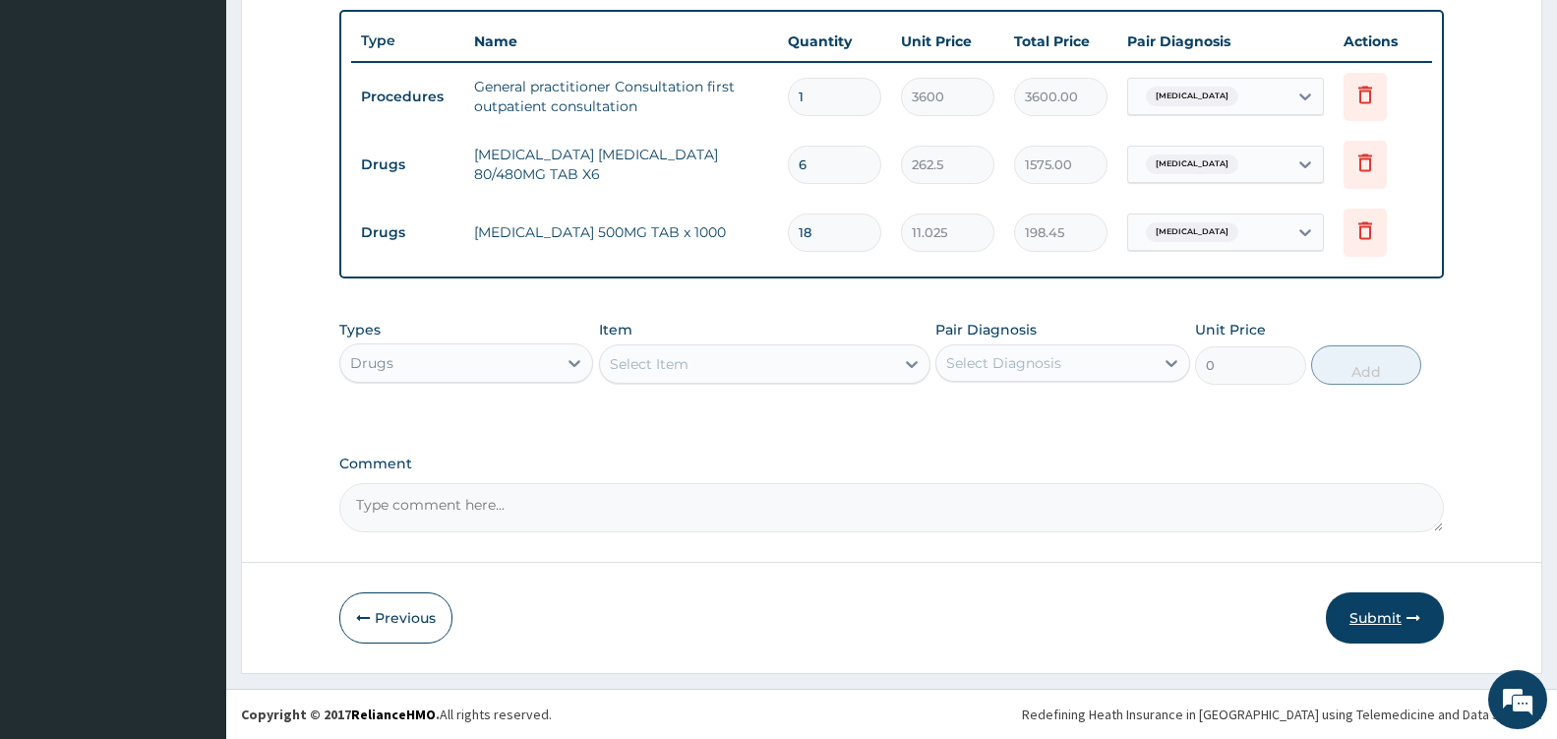
type input "18"
click at [1370, 614] on button "Submit" at bounding box center [1385, 617] width 118 height 51
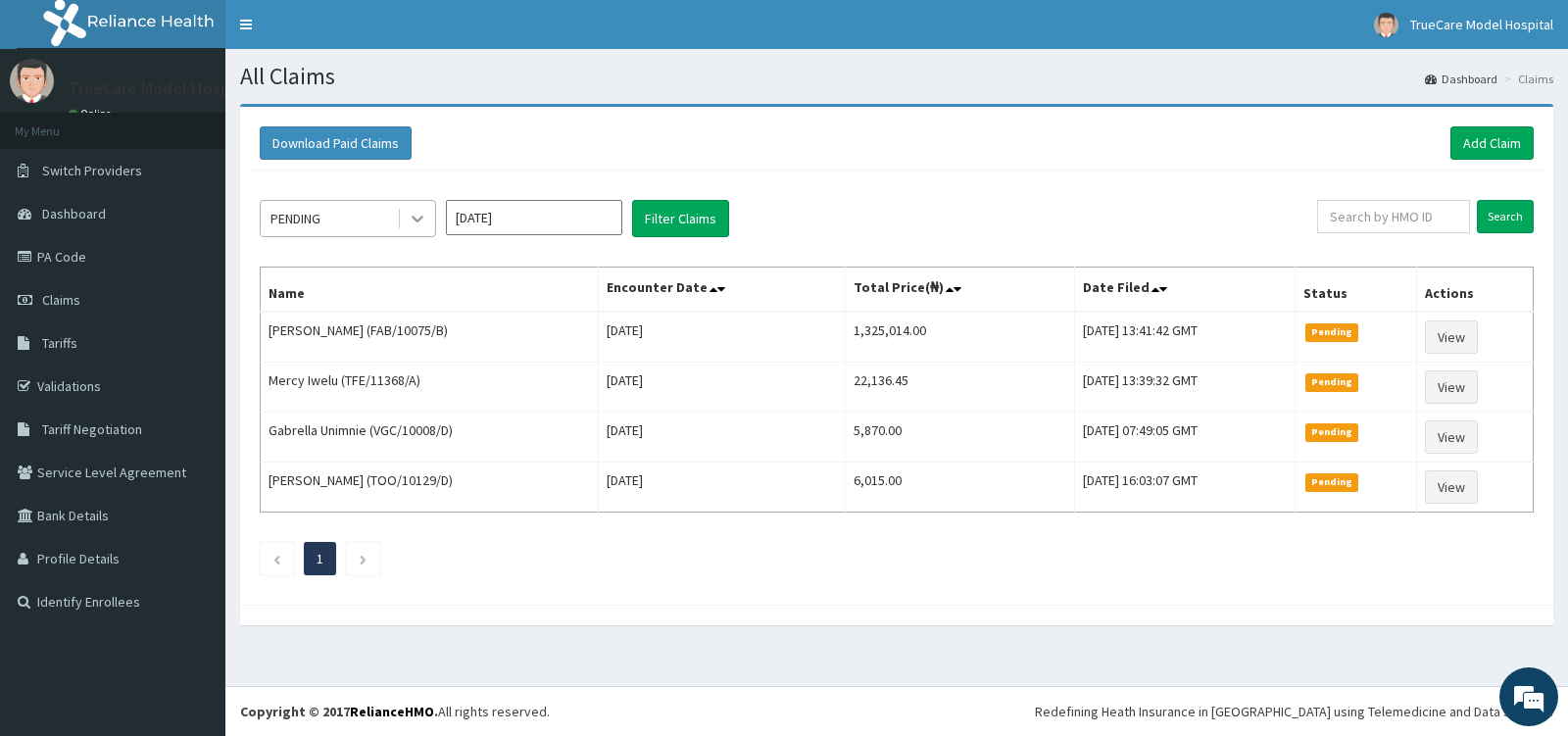
click at [421, 227] on icon at bounding box center [417, 219] width 20 height 20
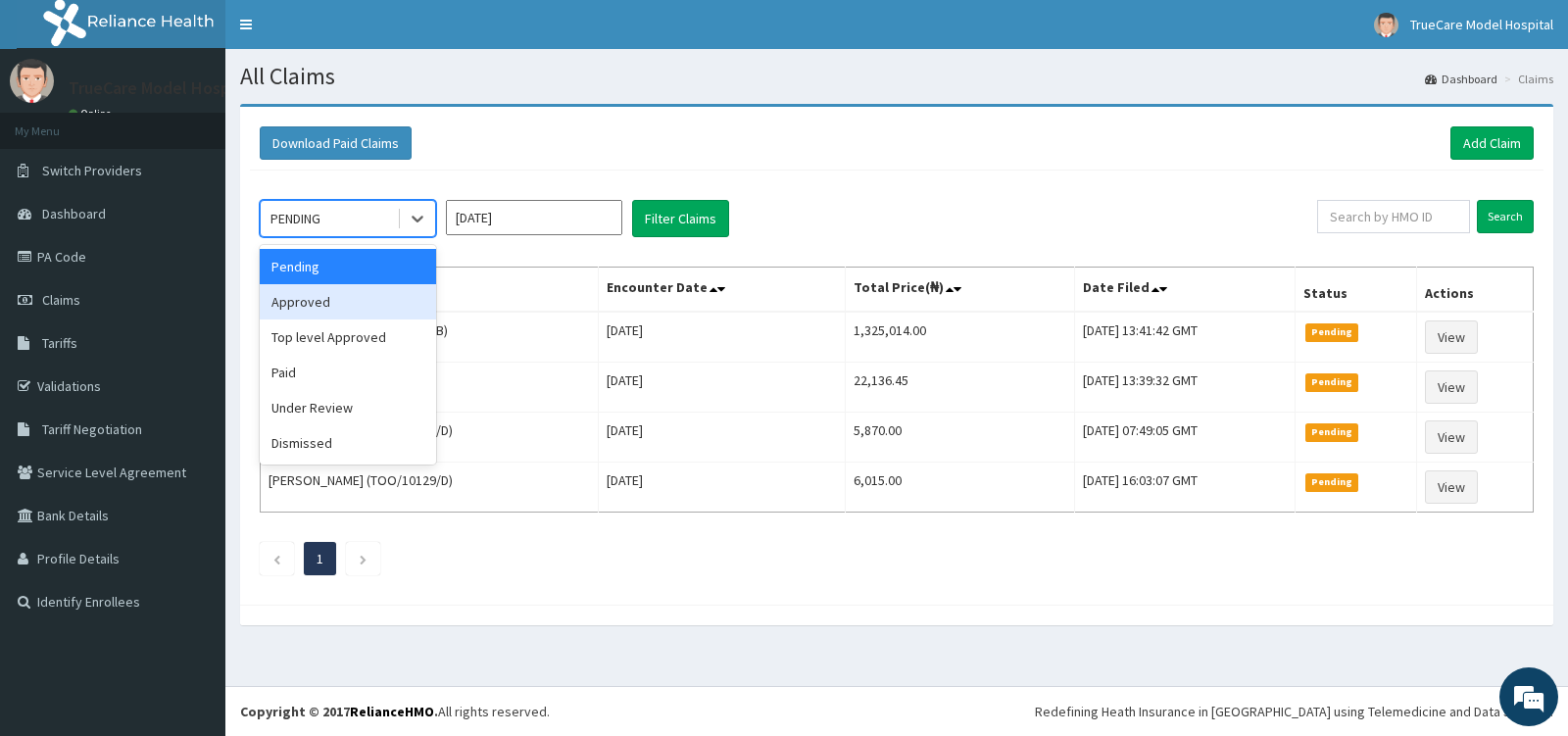
click at [386, 306] on div "Approved" at bounding box center [348, 301] width 176 height 35
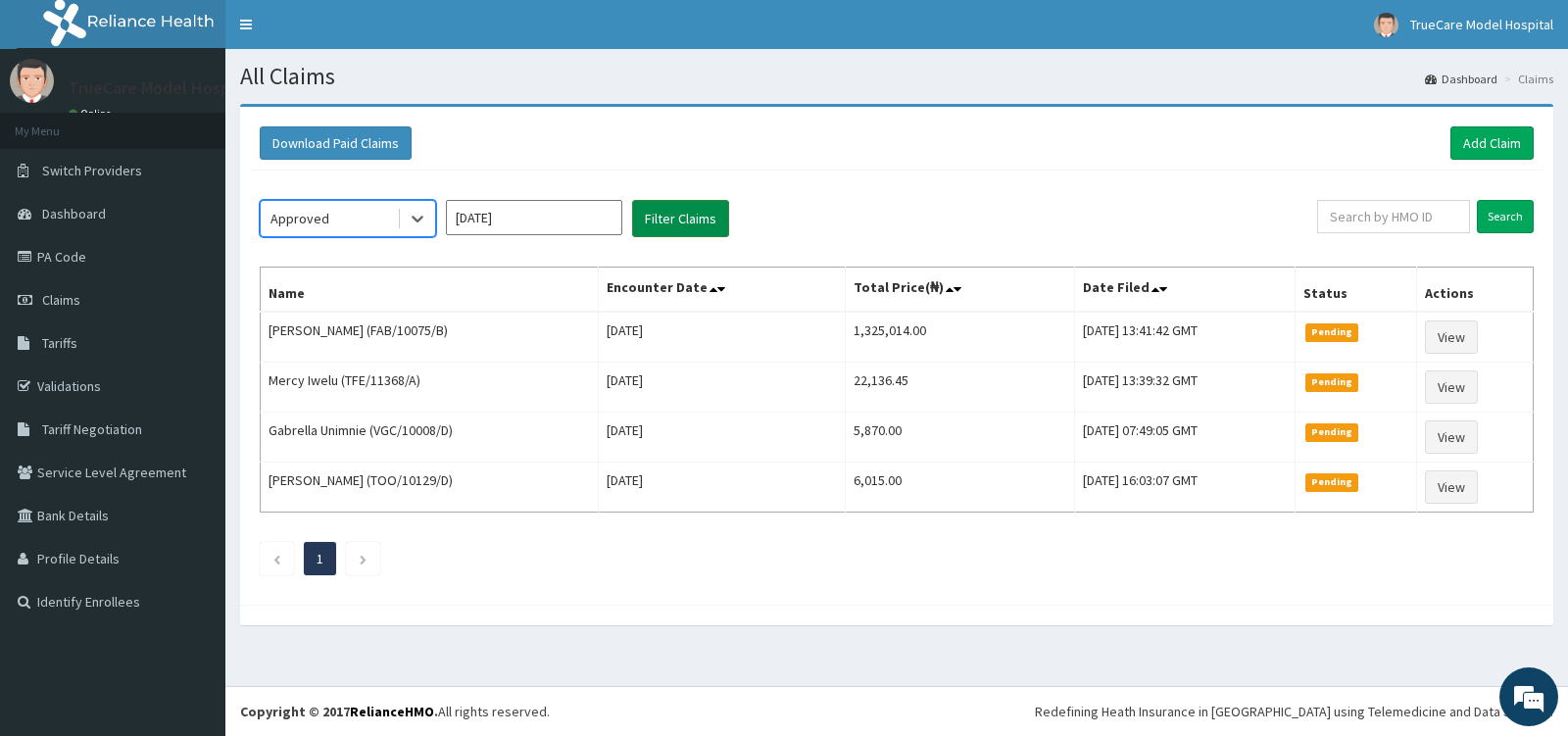
click at [648, 227] on button "Filter Claims" at bounding box center [680, 218] width 97 height 37
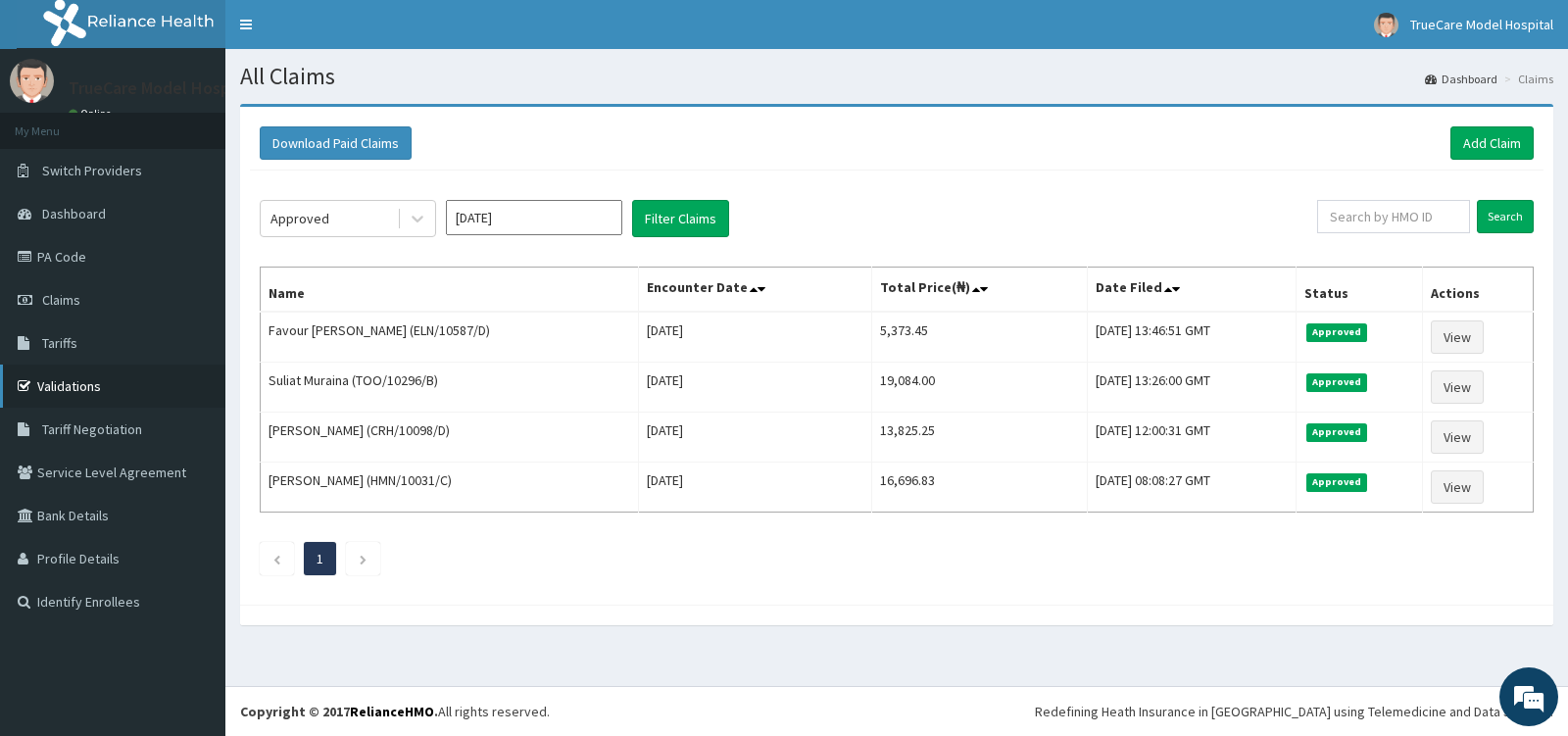
click at [91, 380] on link "Validations" at bounding box center [113, 385] width 225 height 43
click at [82, 380] on link "Validations" at bounding box center [113, 385] width 225 height 43
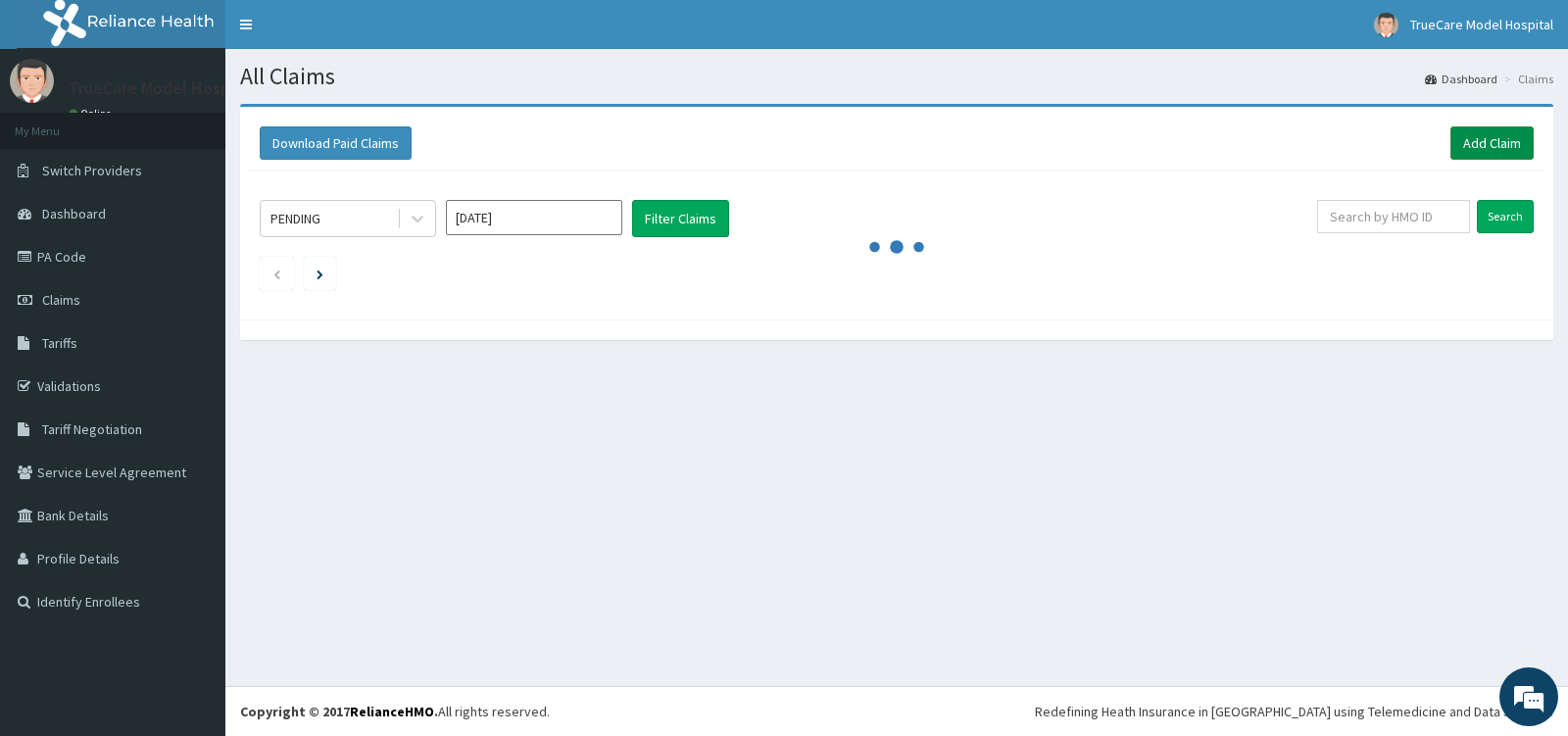
click at [1486, 144] on link "Add Claim" at bounding box center [1492, 142] width 84 height 33
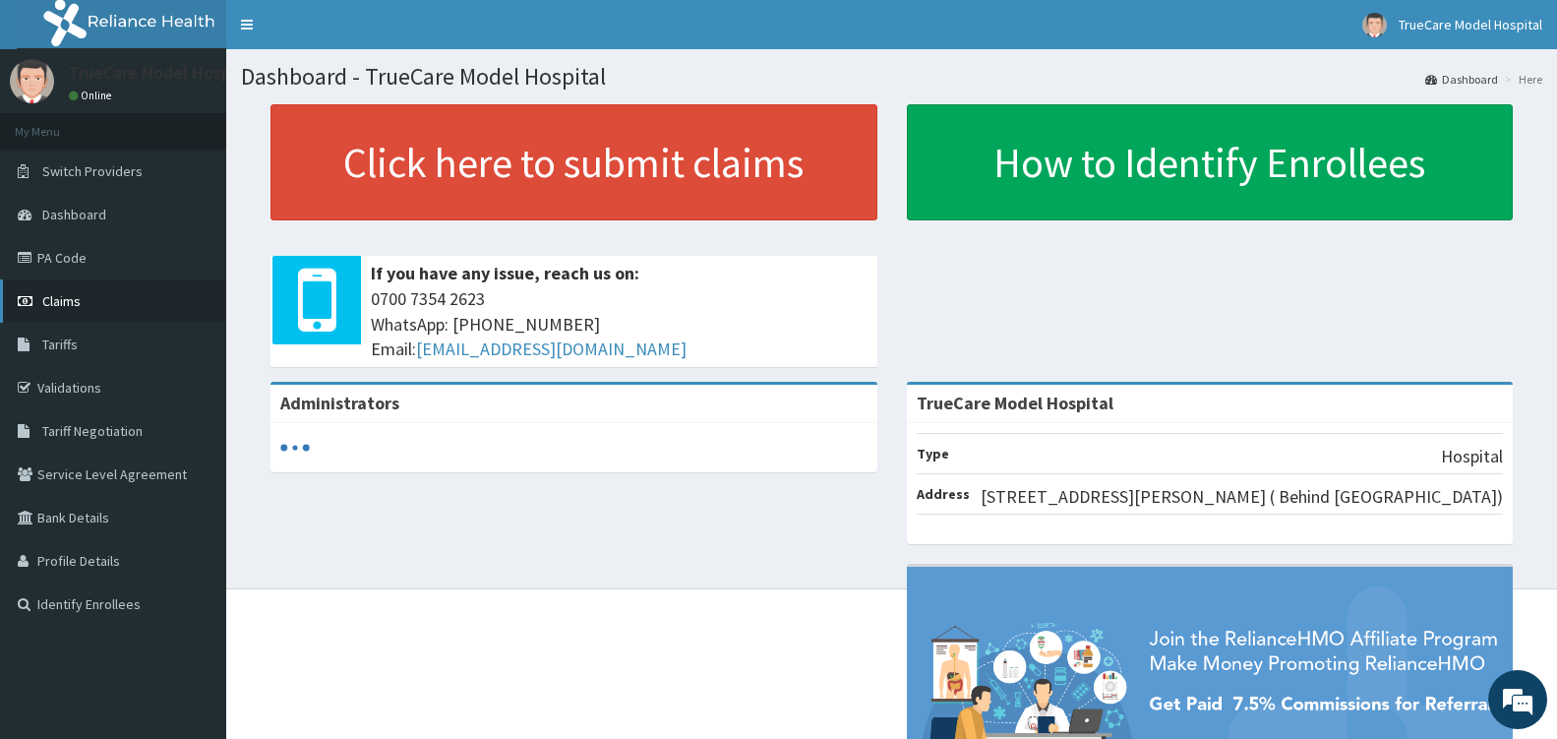
click at [67, 300] on span "Claims" at bounding box center [61, 301] width 38 height 18
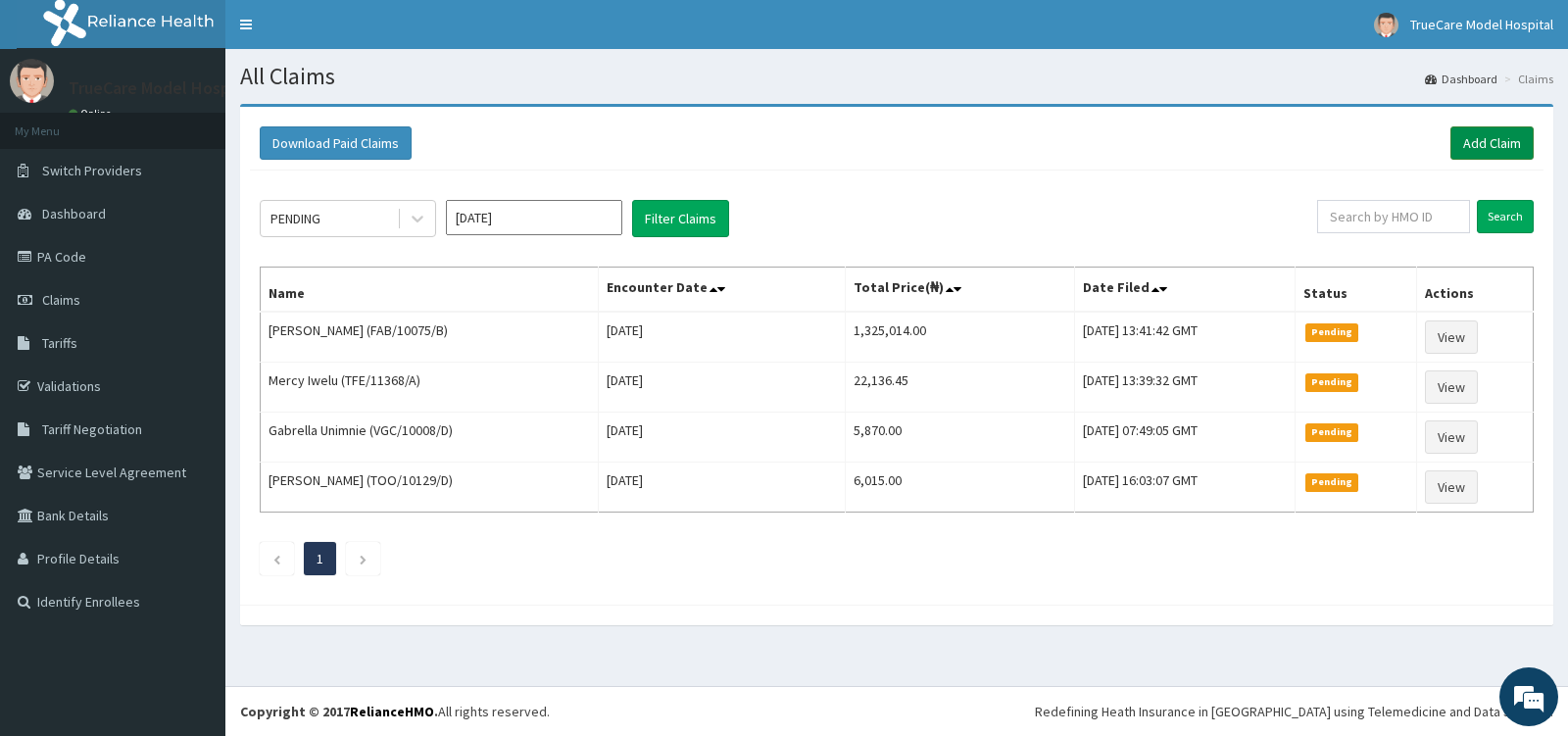
click at [1475, 137] on link "Add Claim" at bounding box center [1492, 142] width 84 height 33
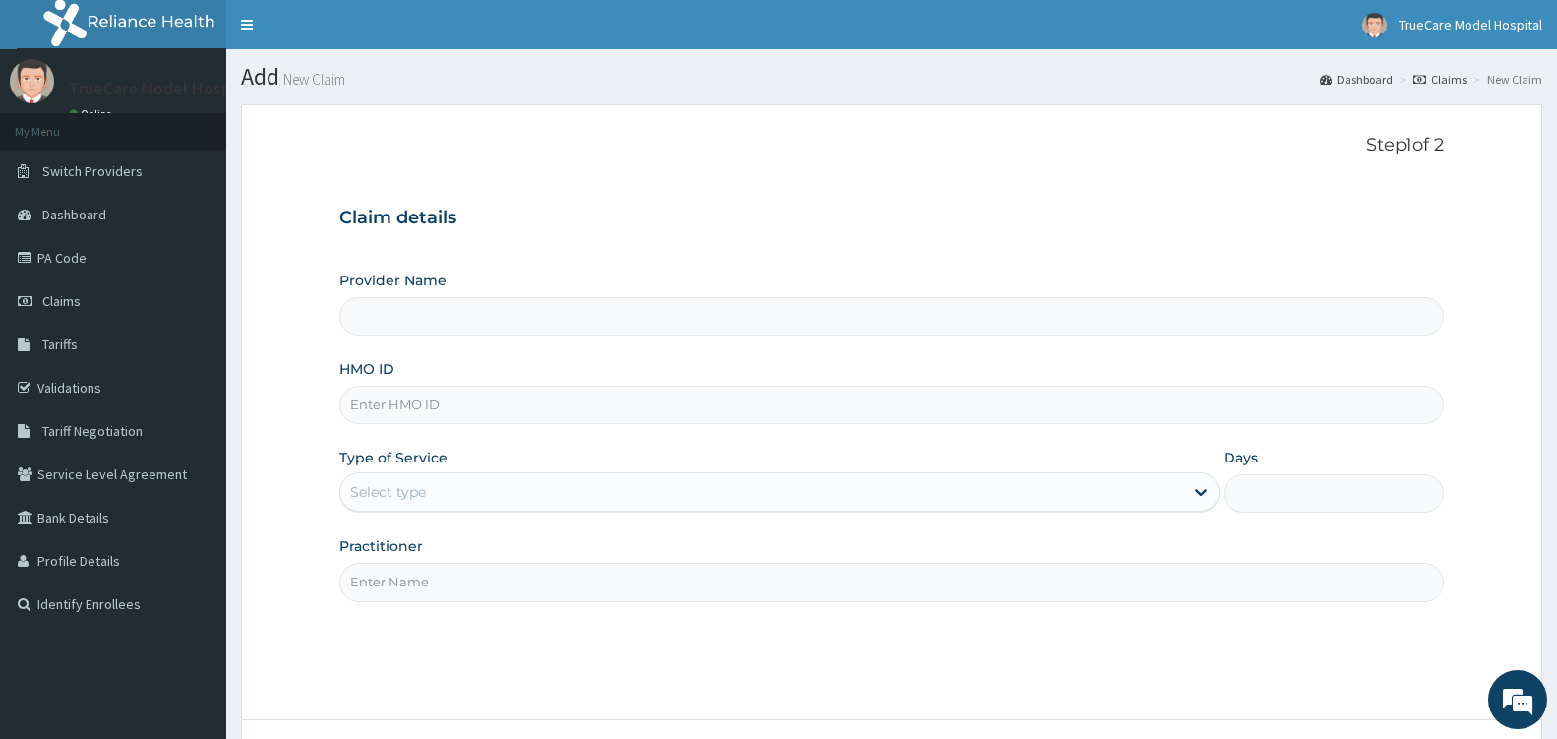
type input "TrueCare Model Hospital"
click at [551, 394] on input "HMO ID" at bounding box center [891, 405] width 1105 height 38
click at [549, 389] on input "HMO ID" at bounding box center [891, 405] width 1105 height 38
click at [58, 263] on link "PA Code" at bounding box center [113, 257] width 226 height 43
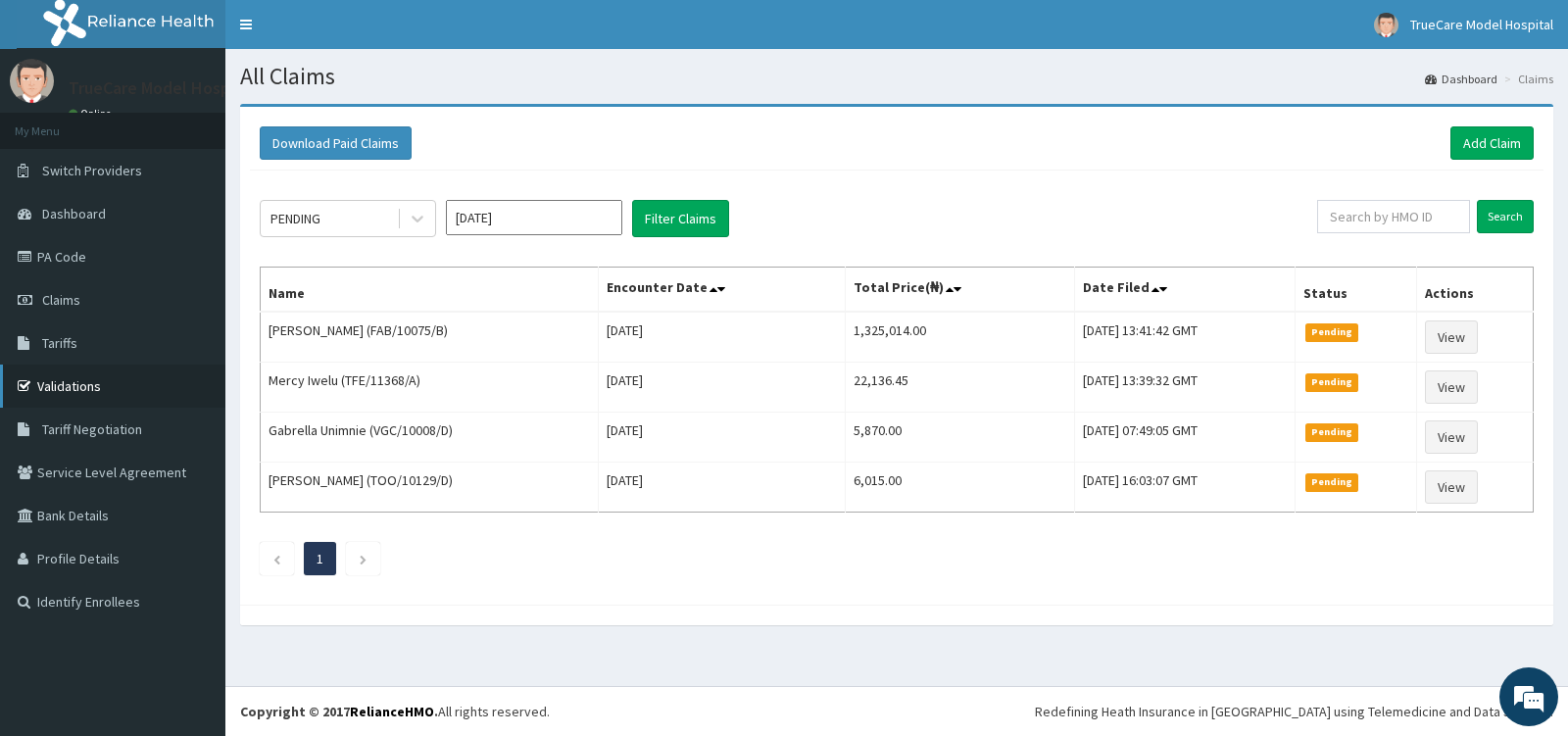
click at [91, 388] on link "Validations" at bounding box center [113, 385] width 225 height 43
